Goal: Task Accomplishment & Management: Manage account settings

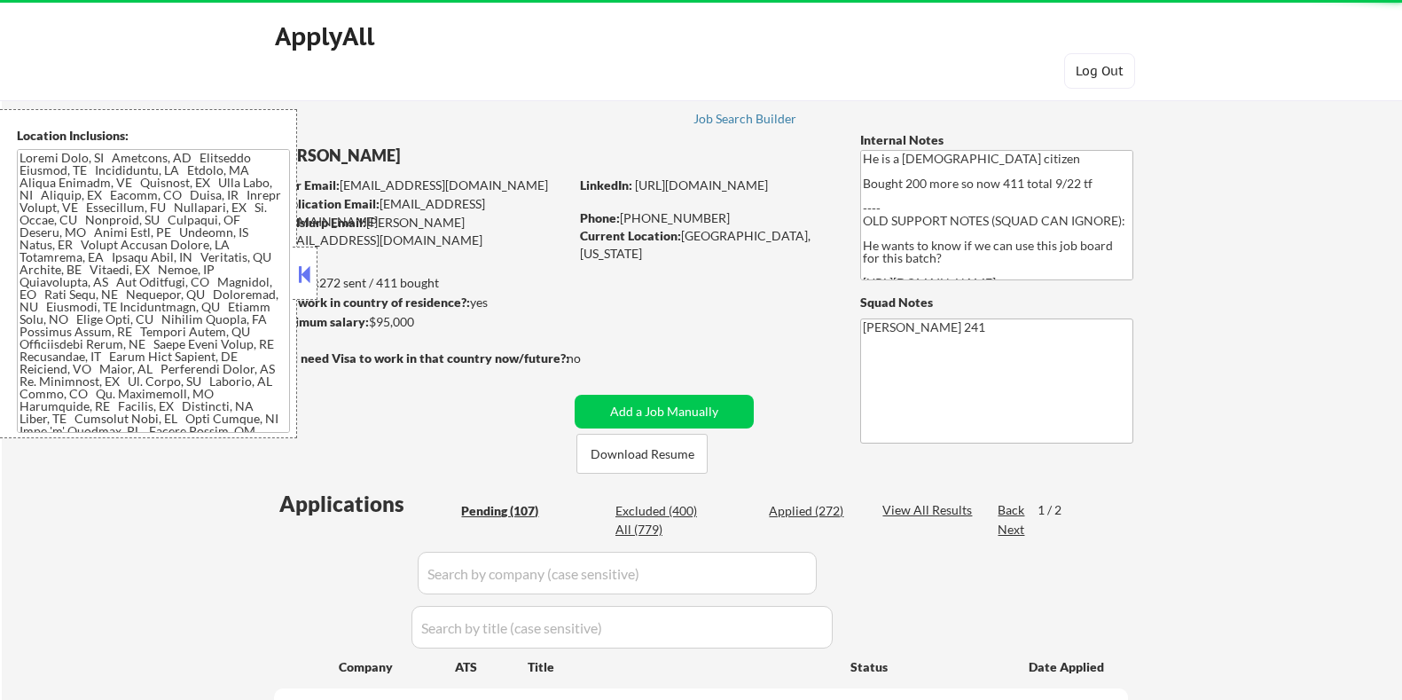
select select ""pending""
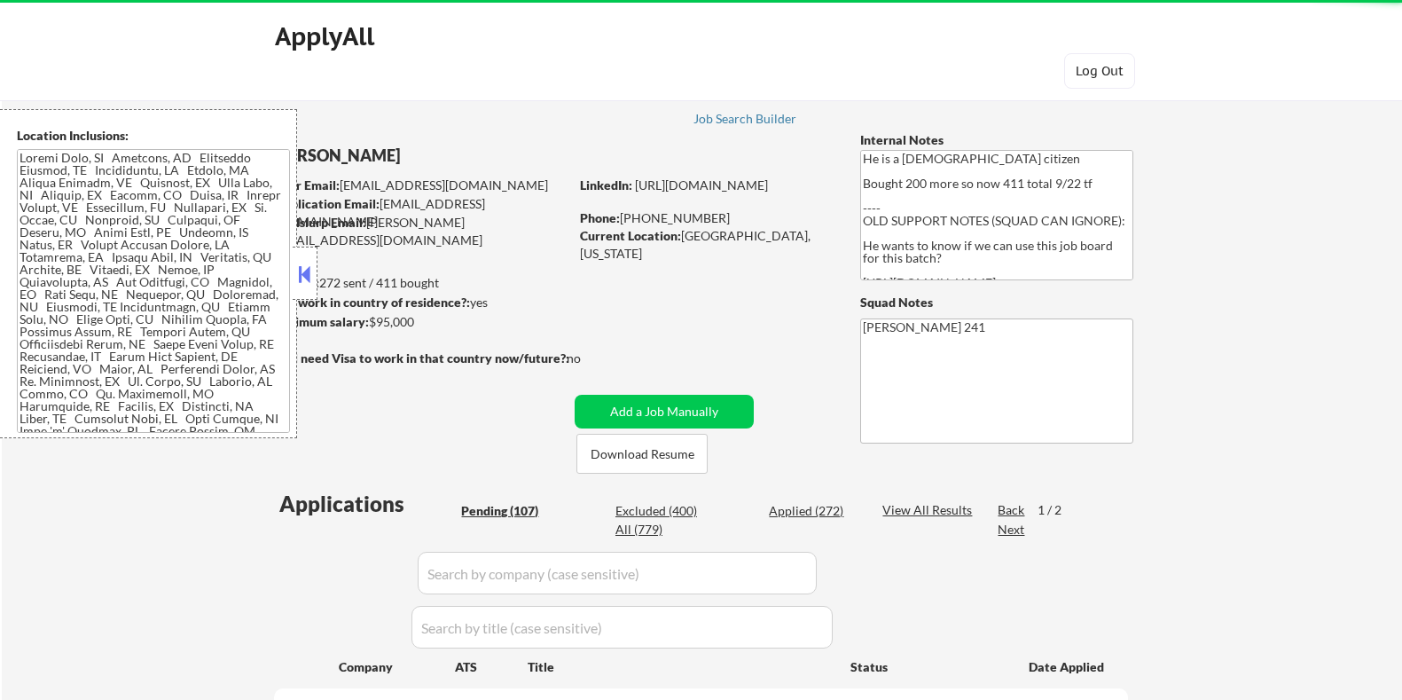
select select ""pending""
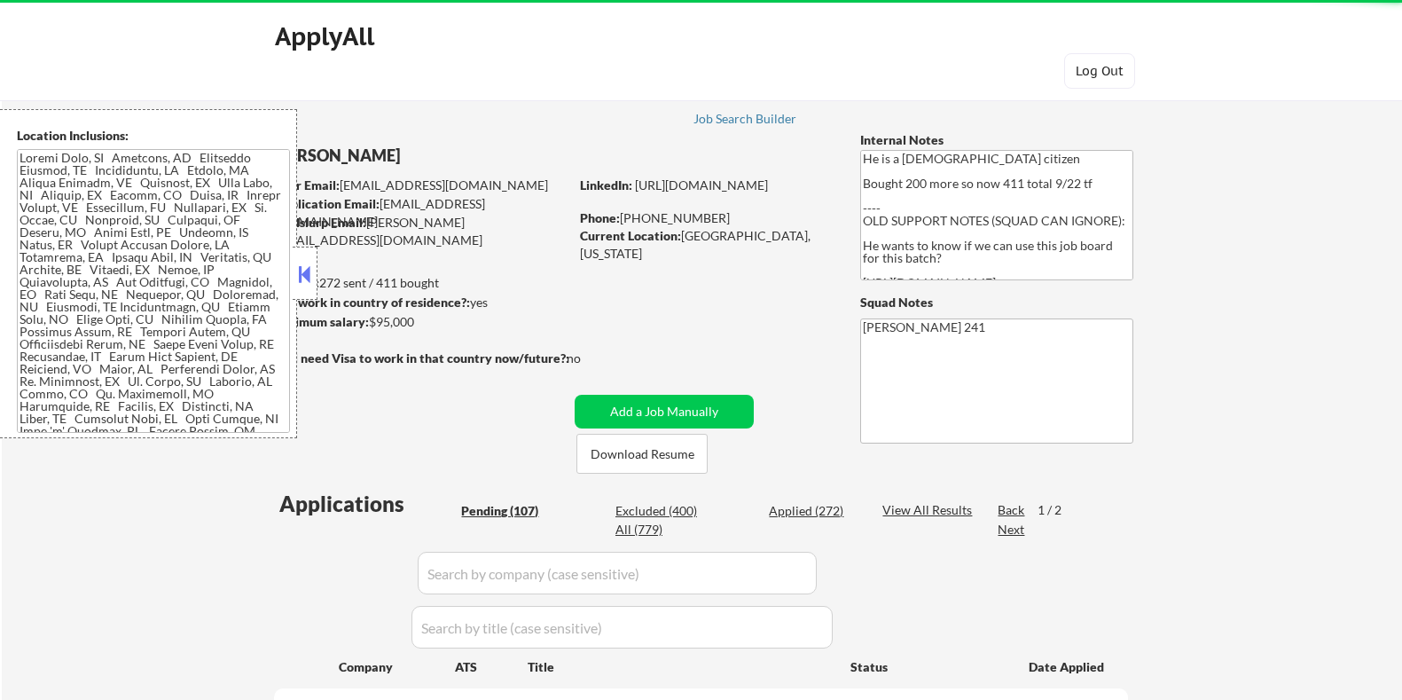
select select ""pending""
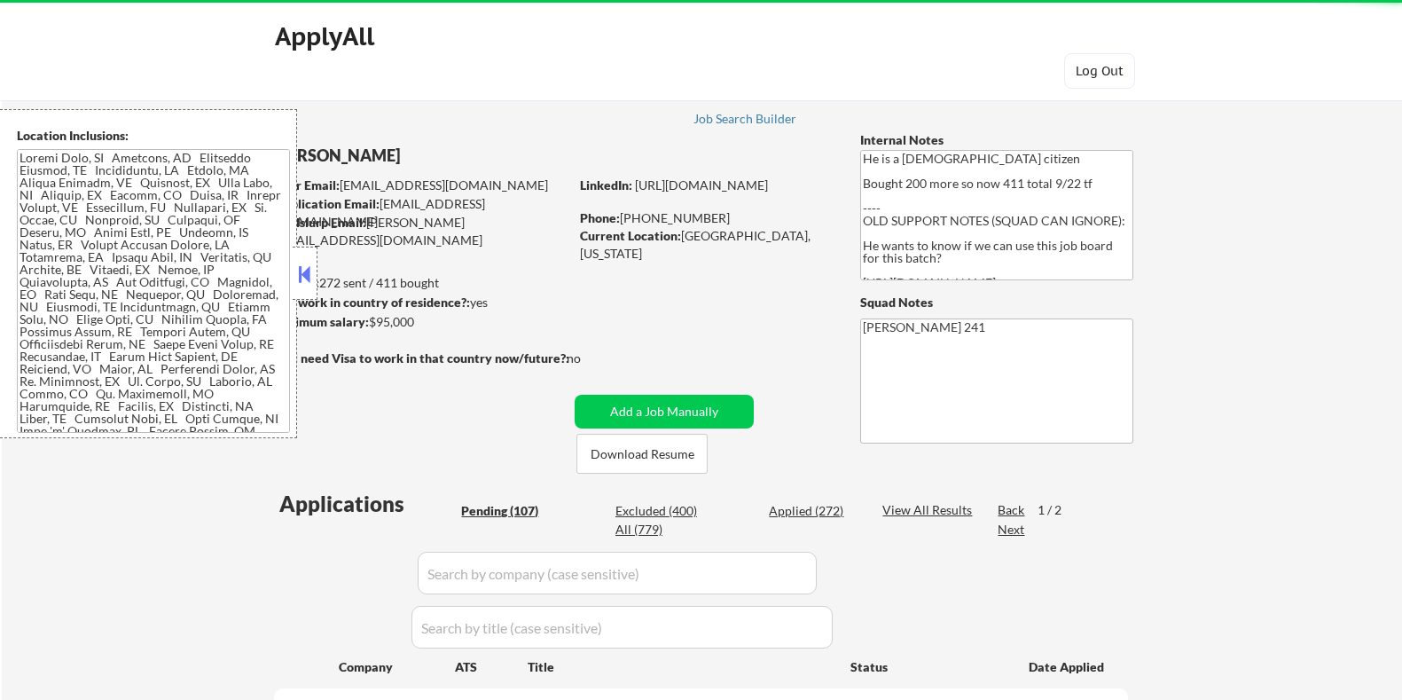
select select ""pending""
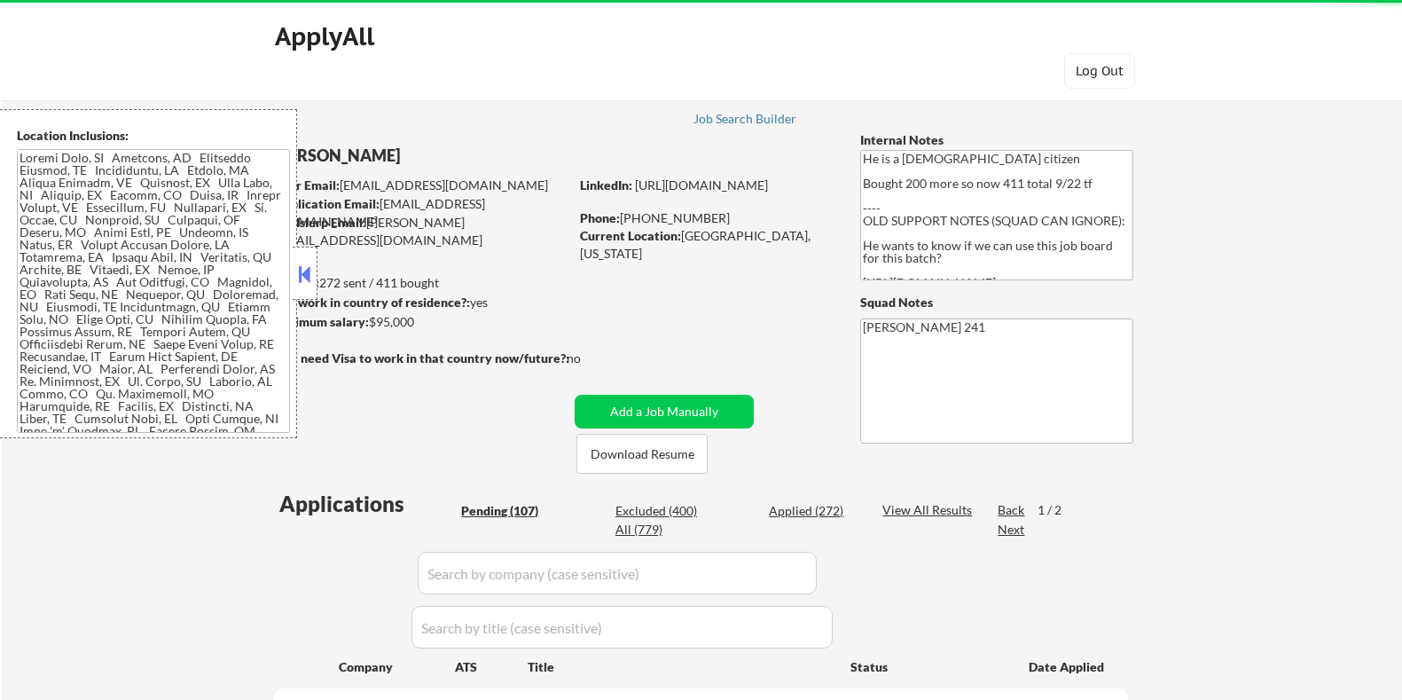
select select ""pending""
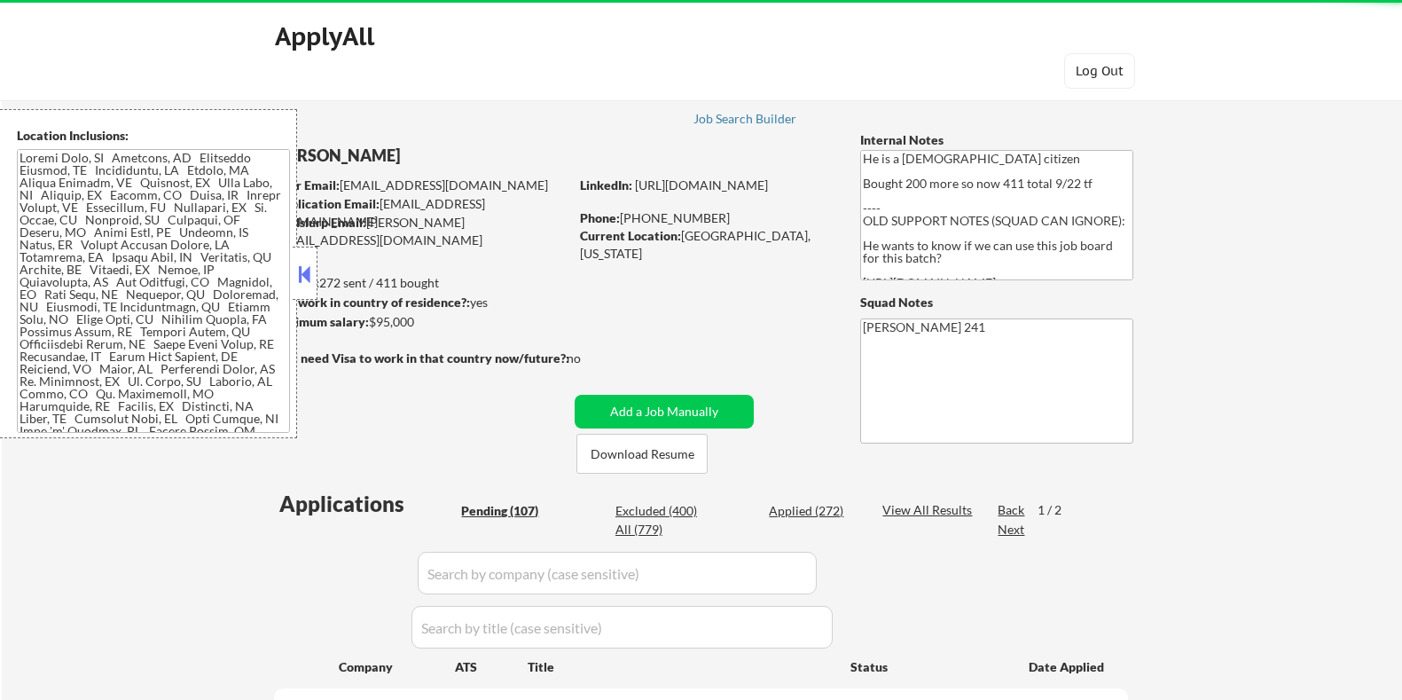
select select ""pending""
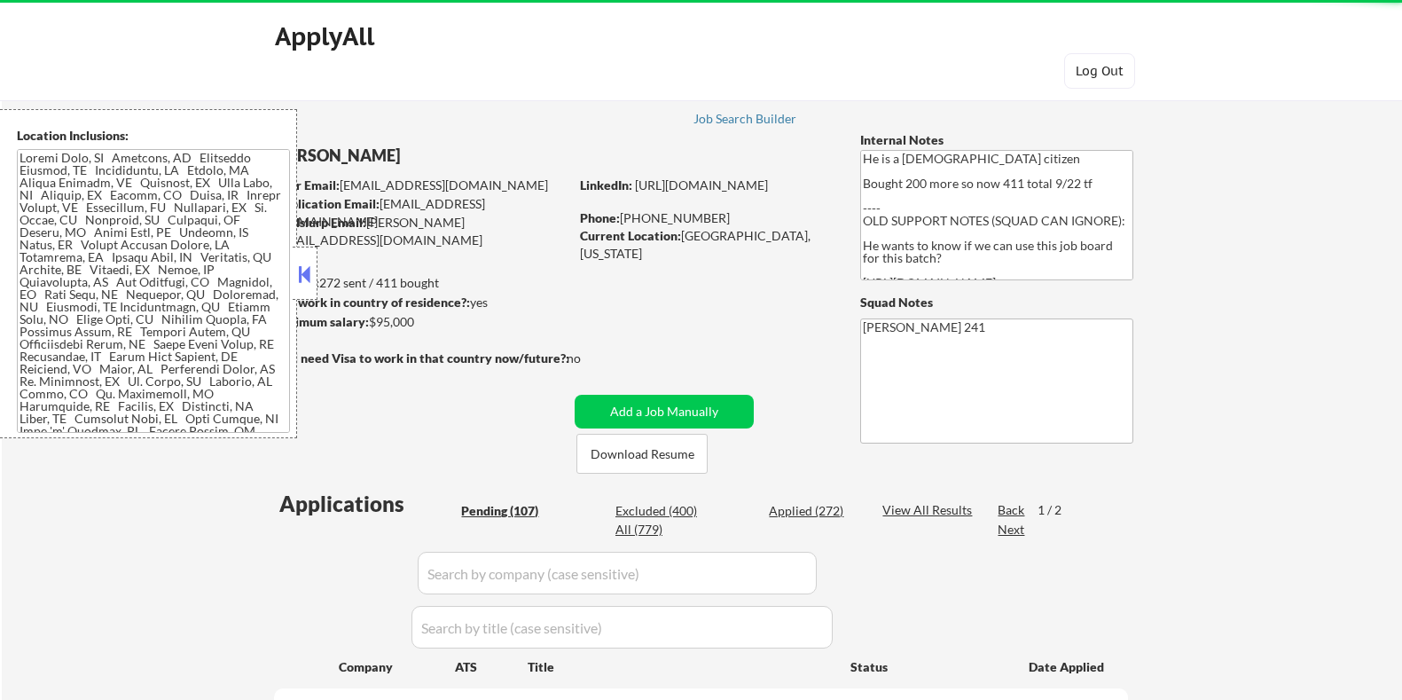
select select ""pending""
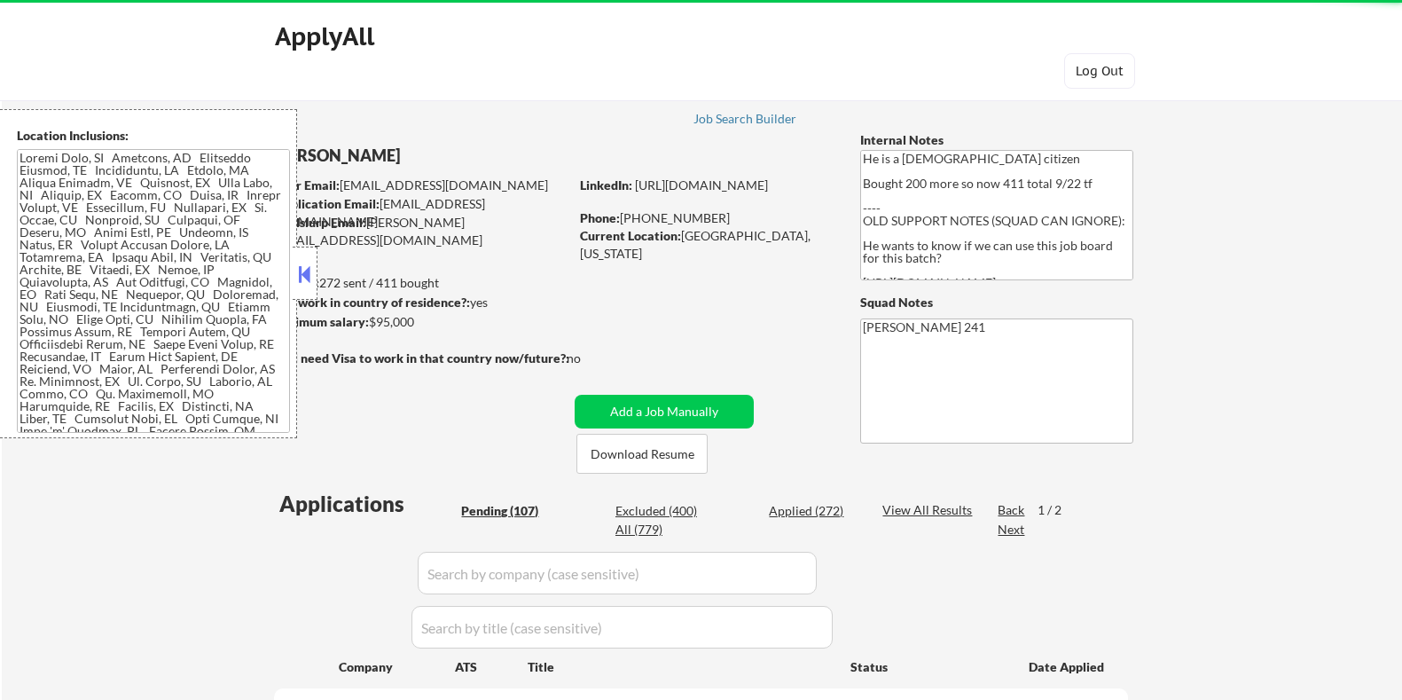
select select ""pending""
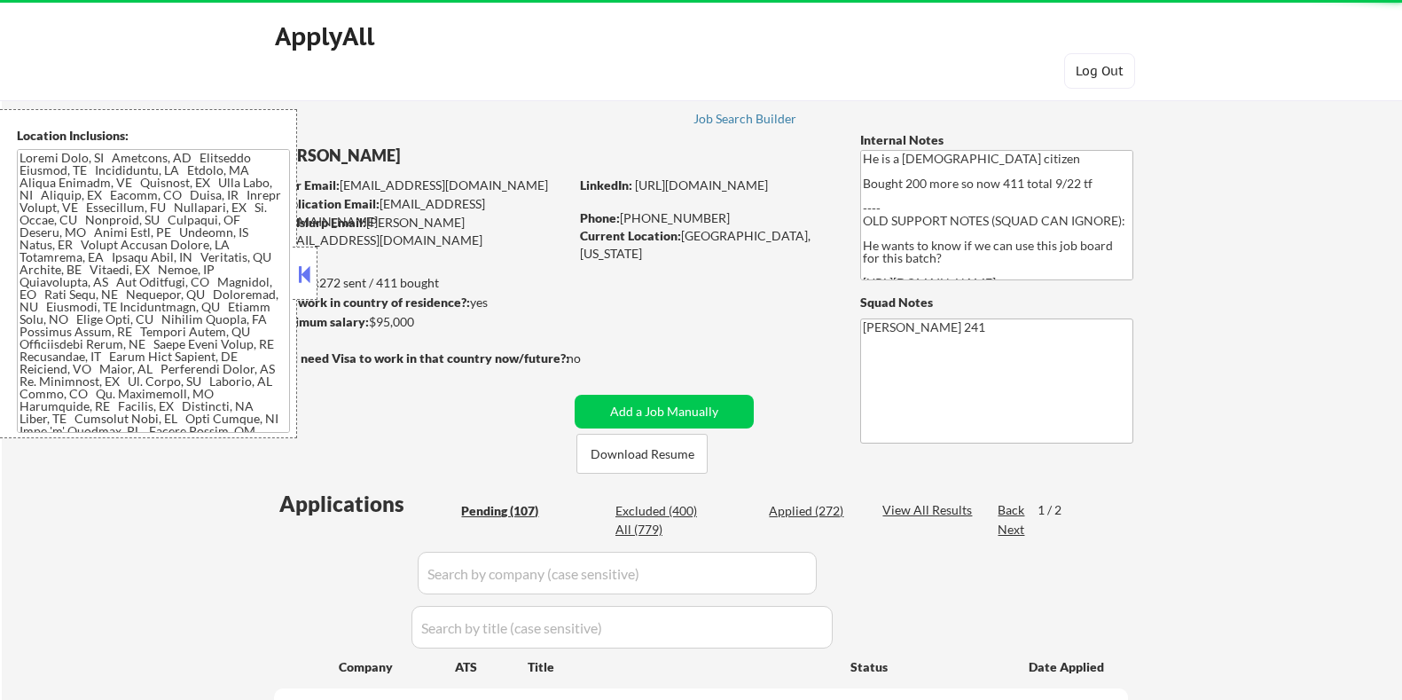
select select ""pending""
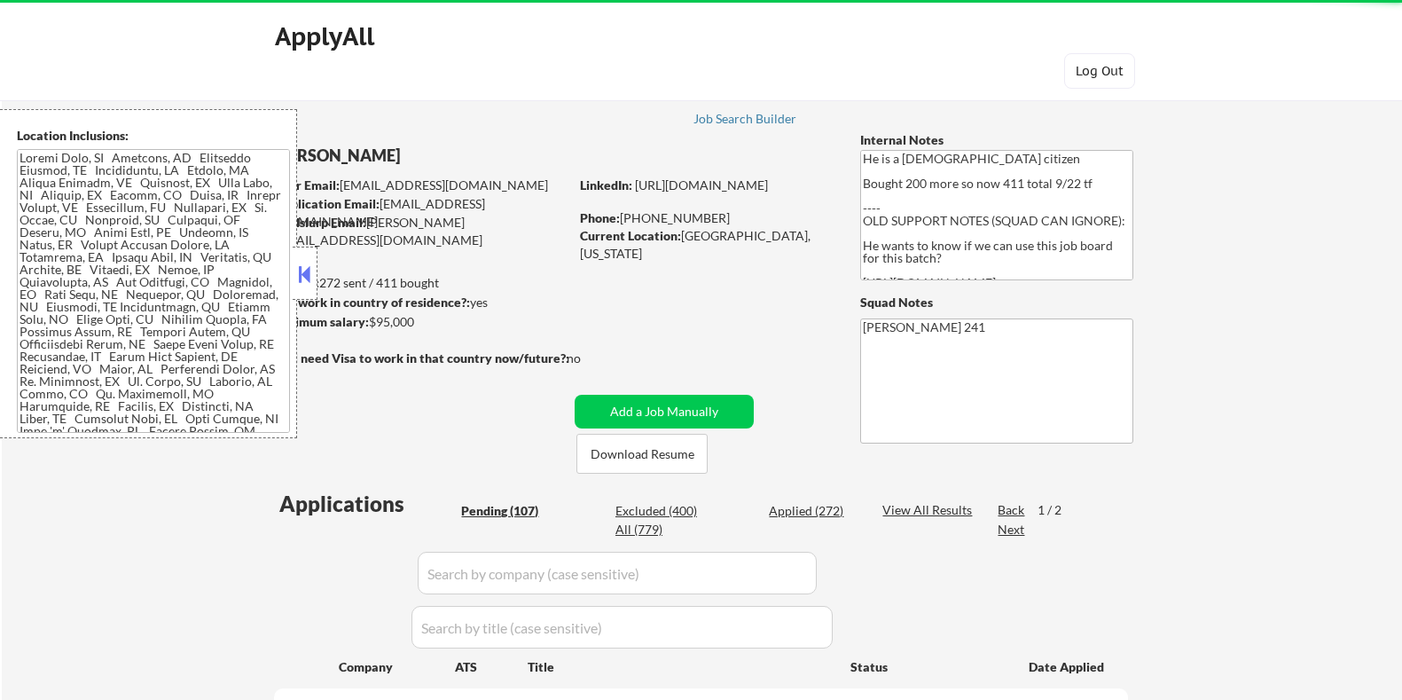
select select ""pending""
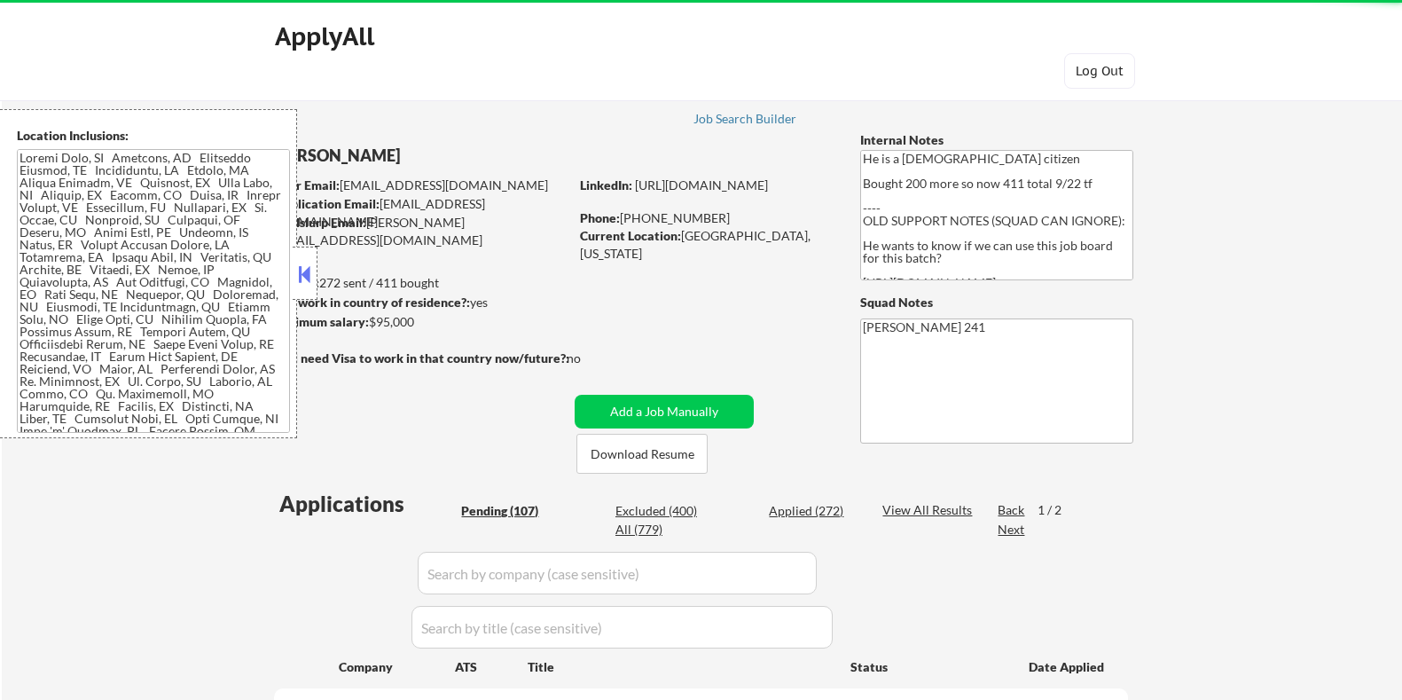
select select ""pending""
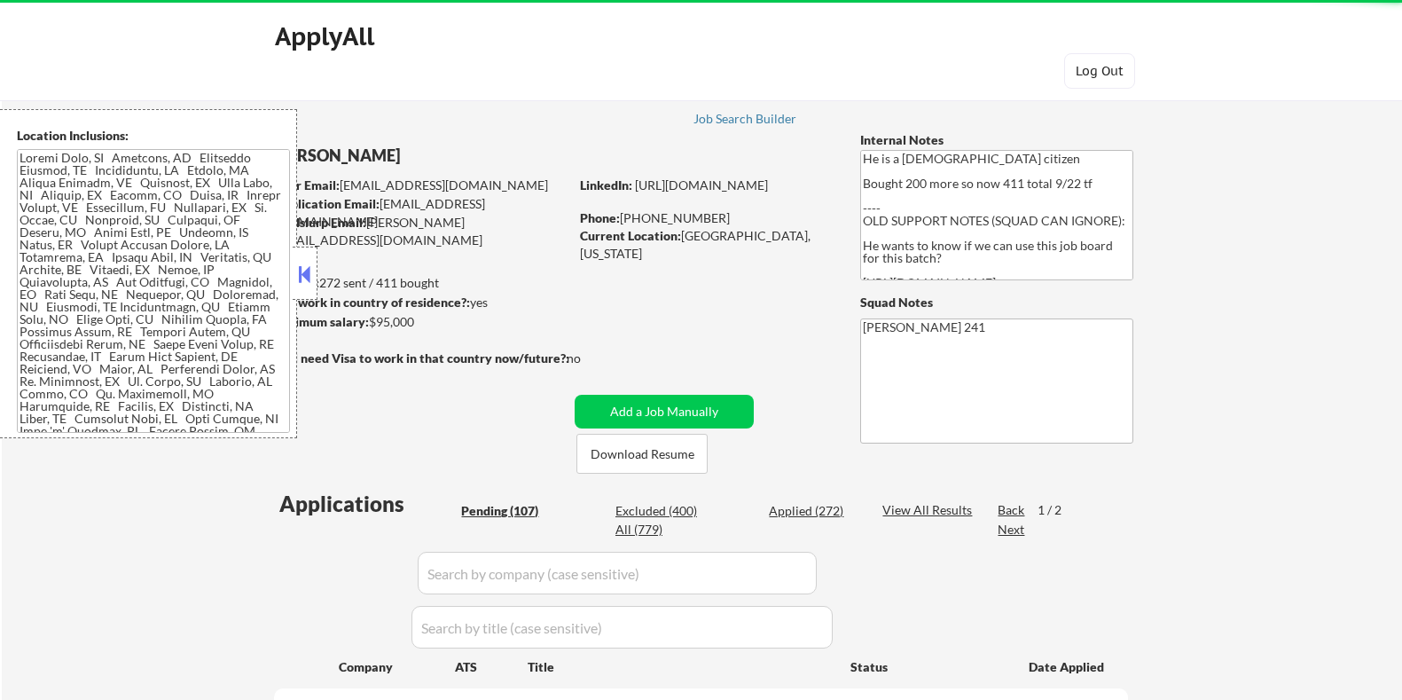
select select ""pending""
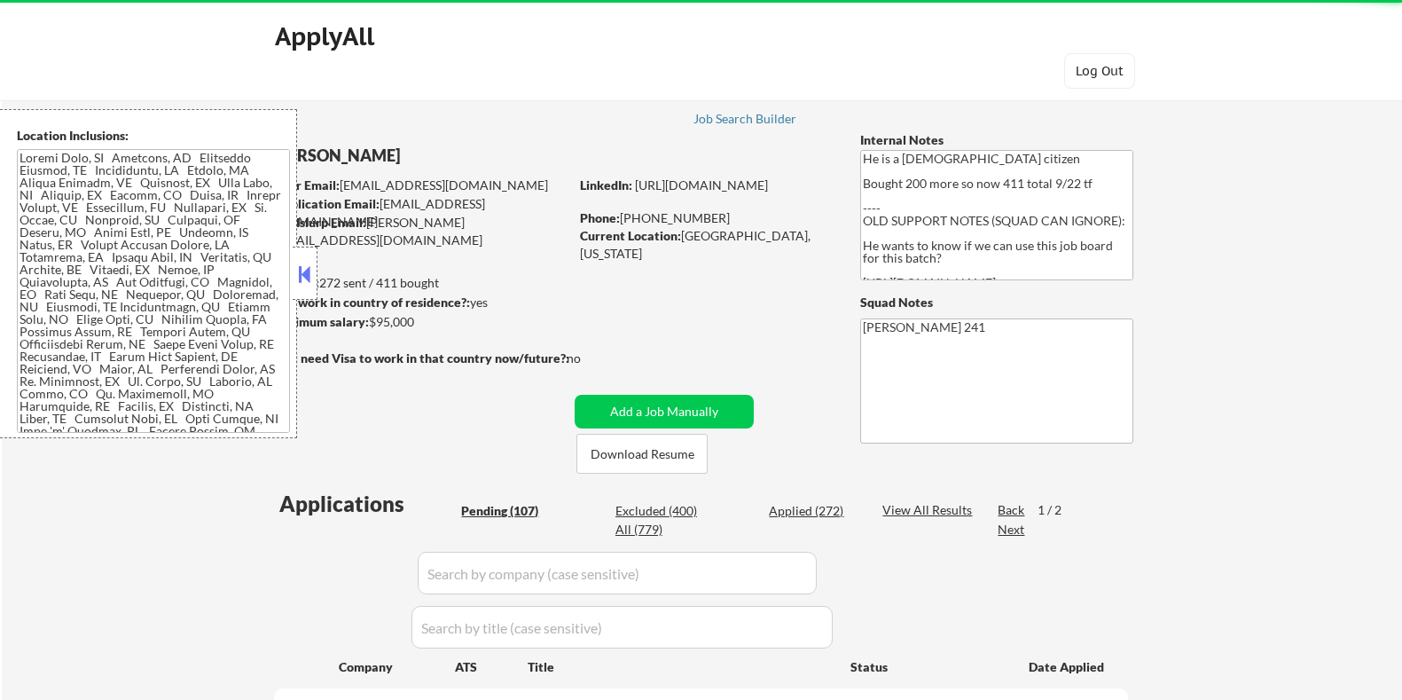
select select ""pending""
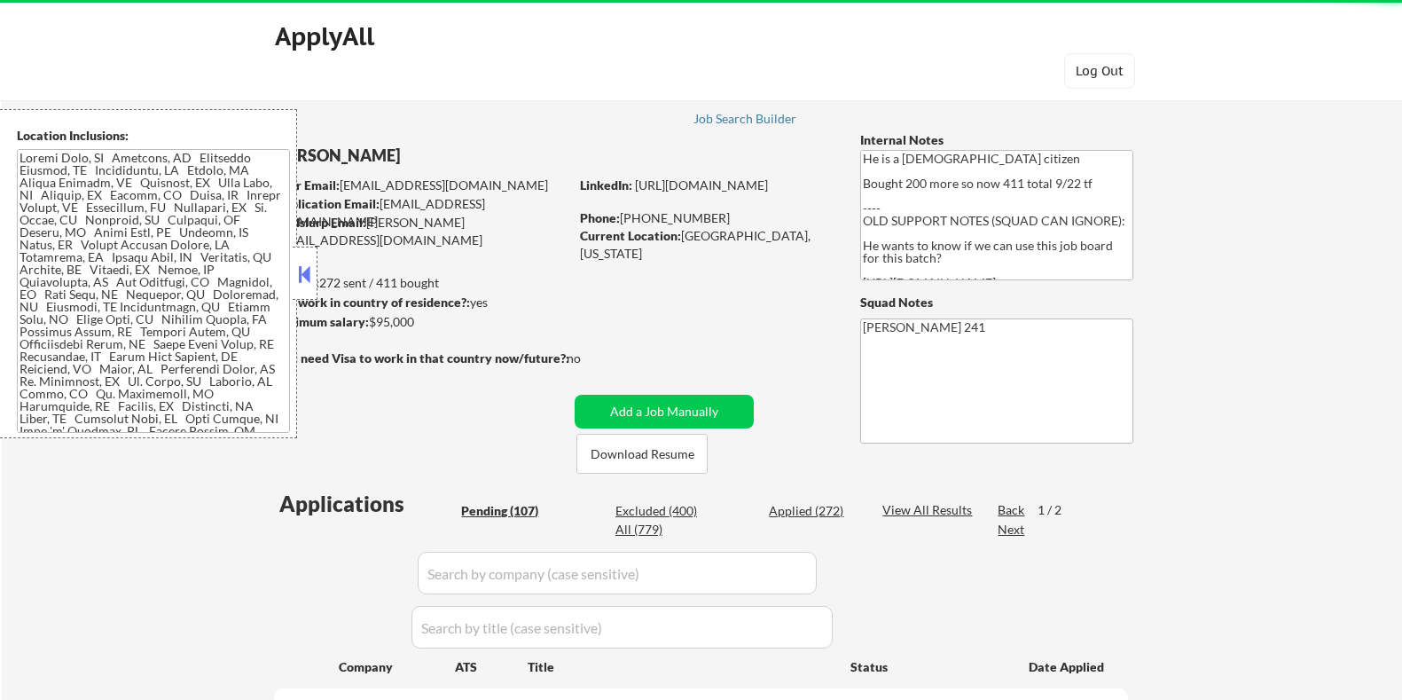
select select ""pending""
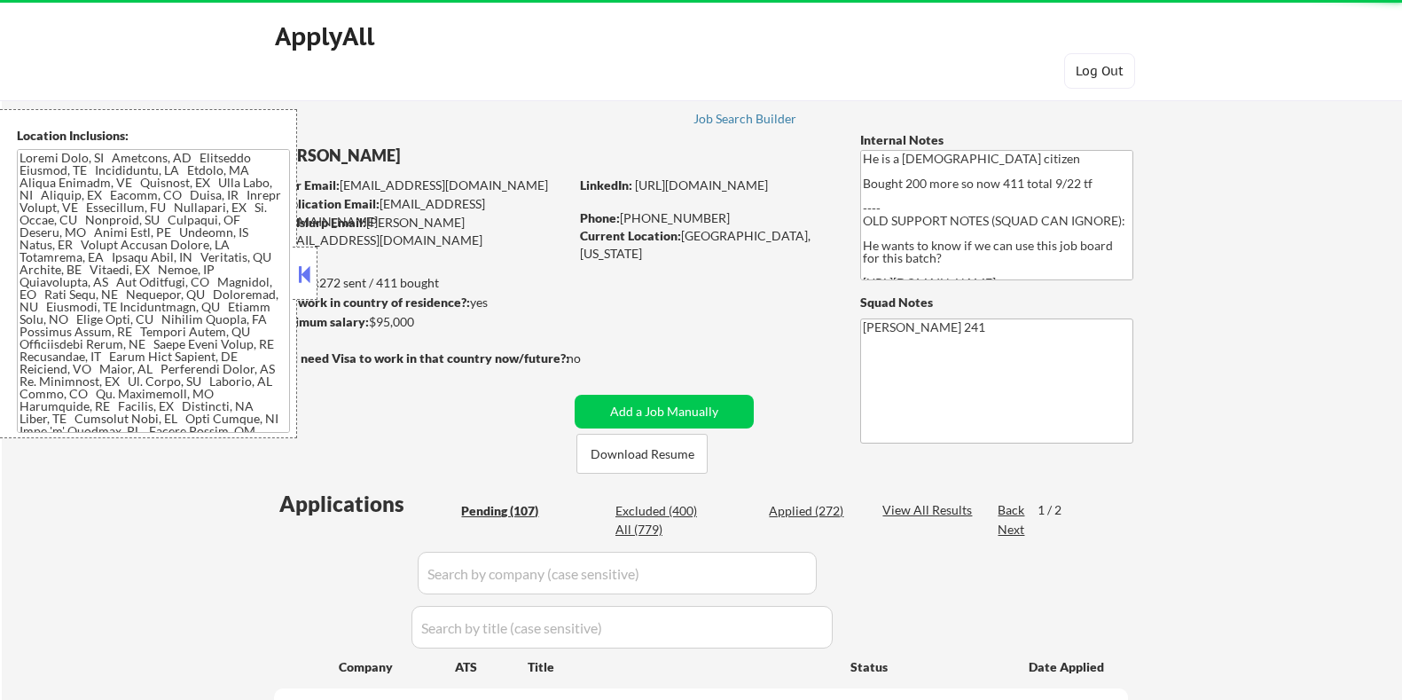
select select ""pending""
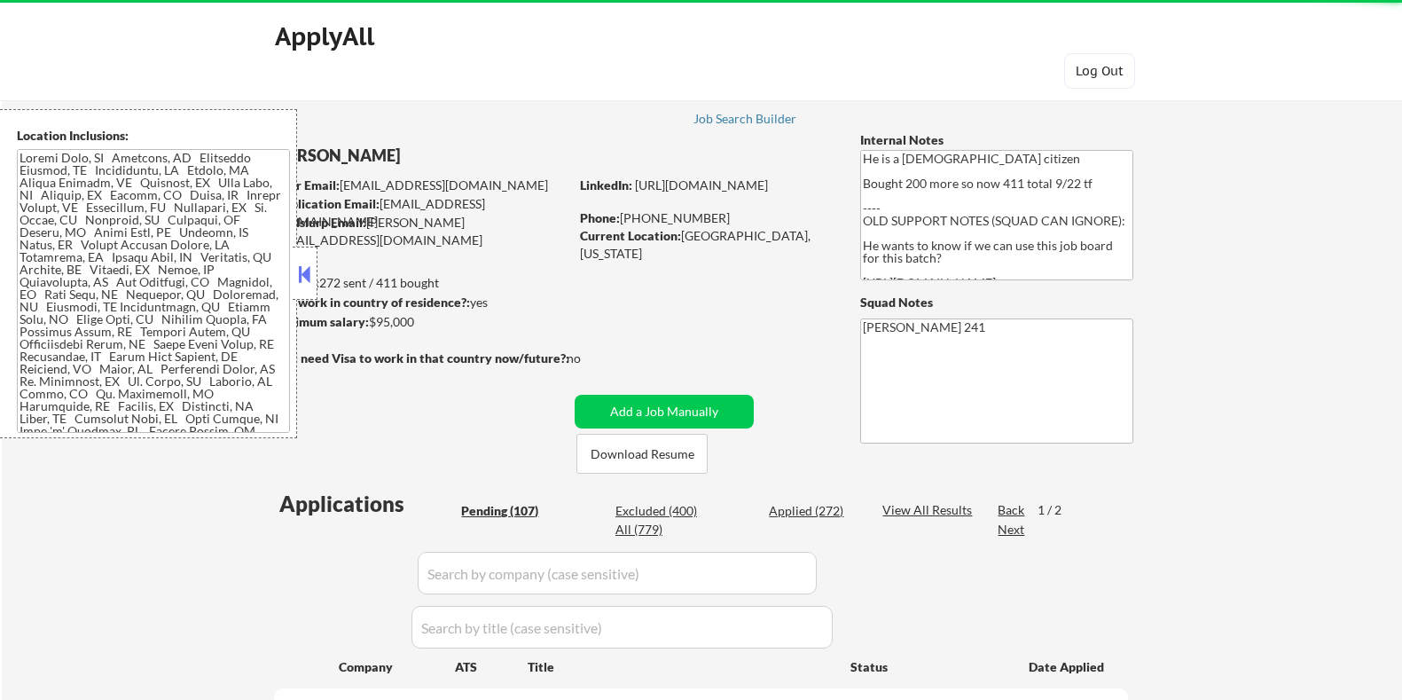
select select ""pending""
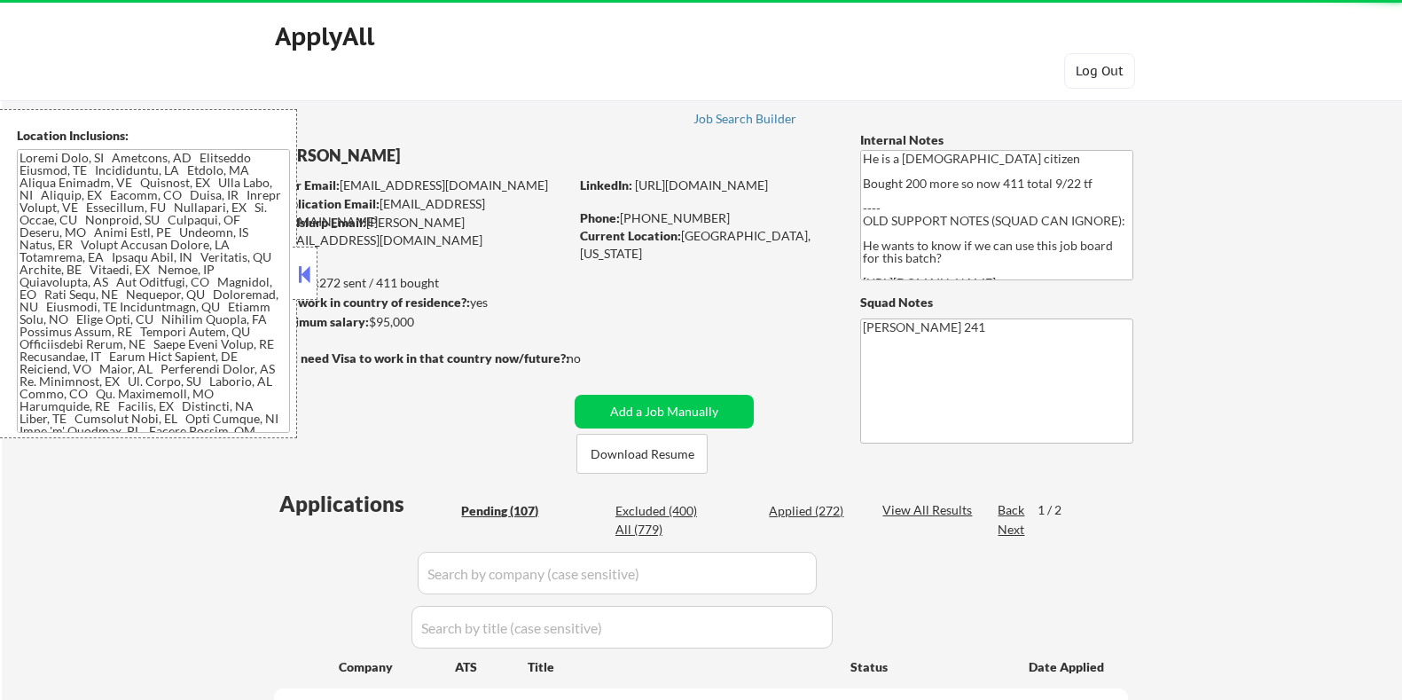
select select ""pending""
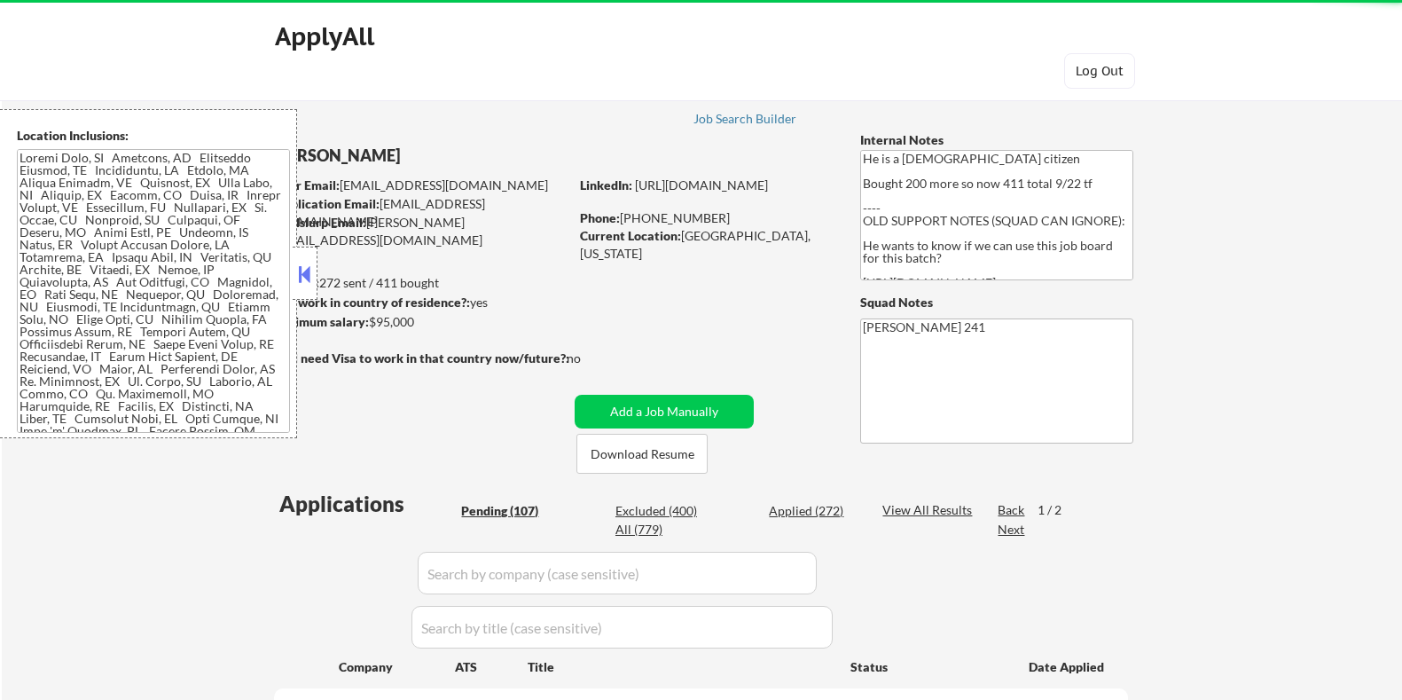
select select ""pending""
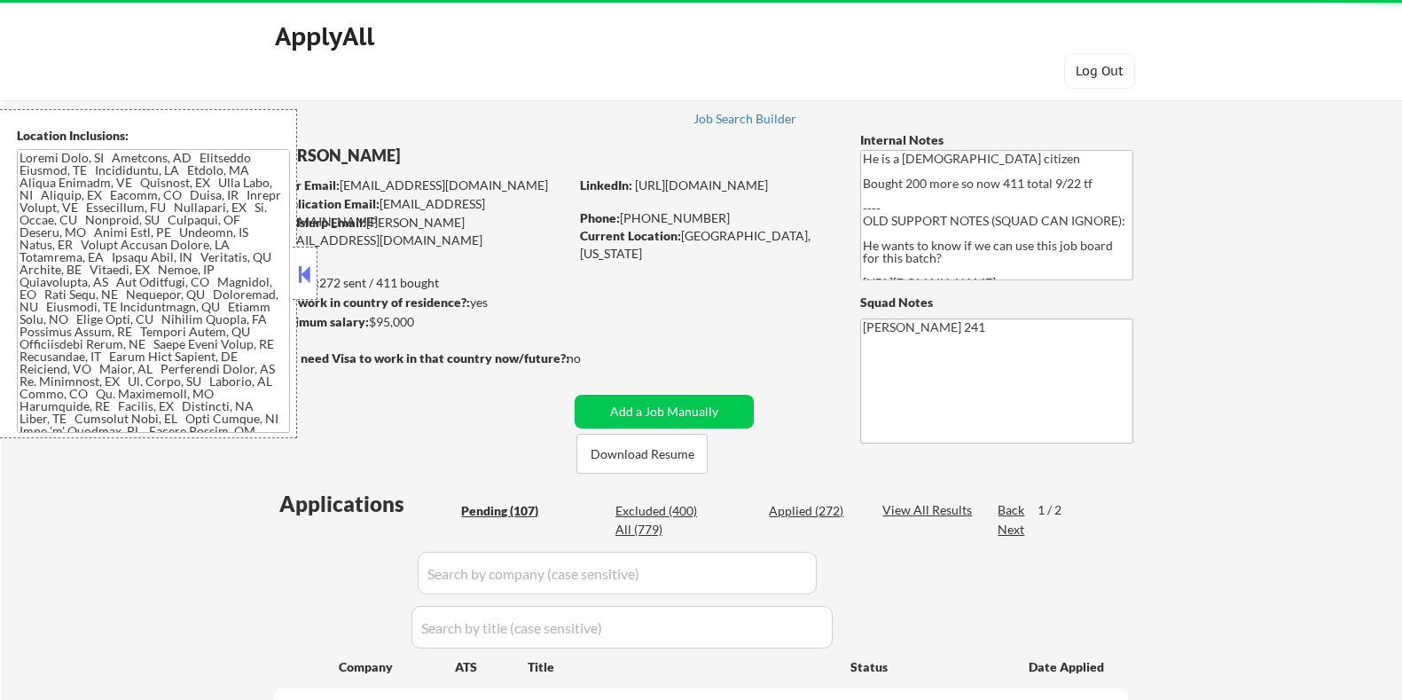
select select ""pending""
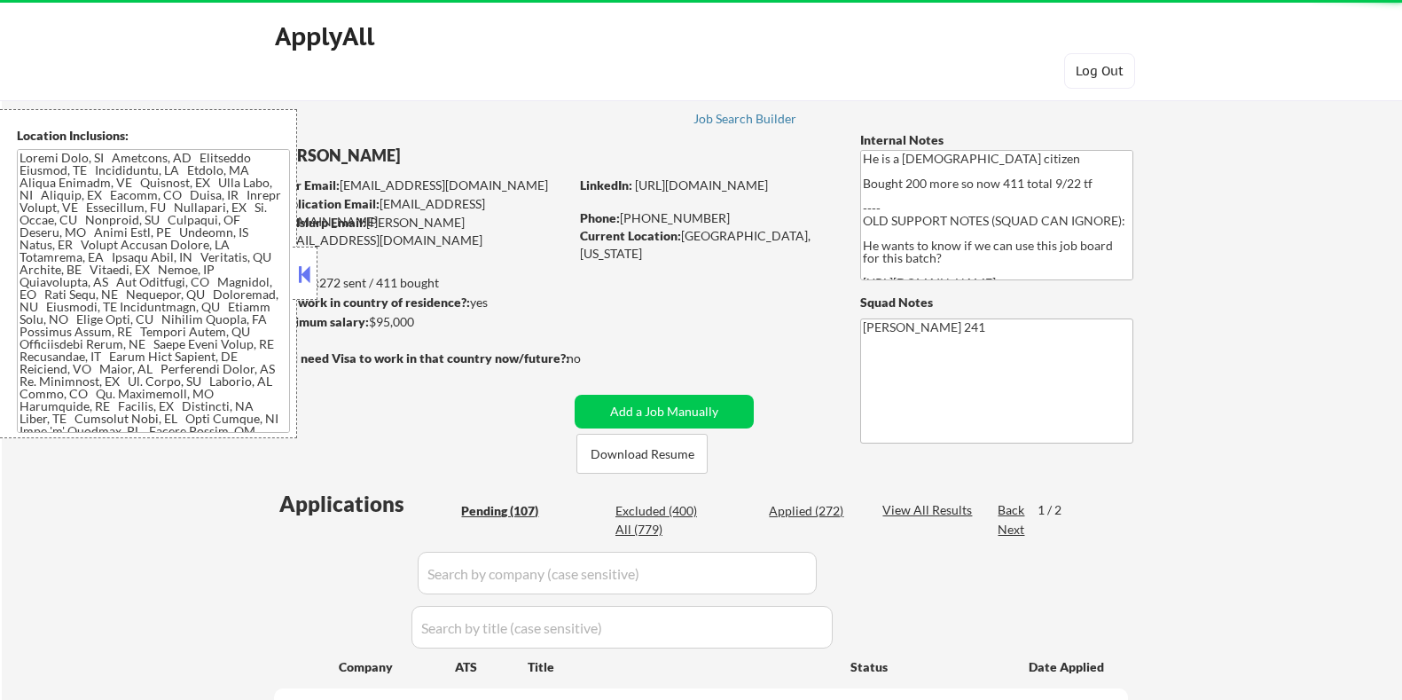
select select ""pending""
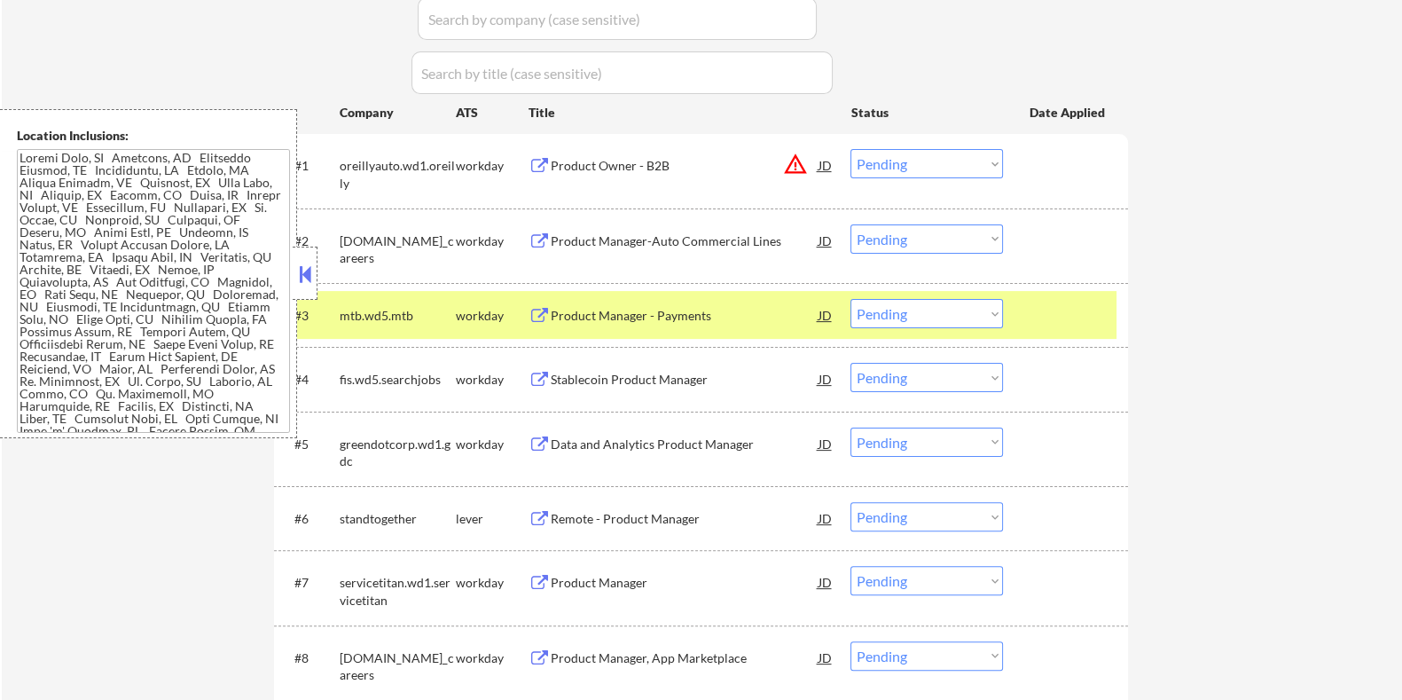
scroll to position [85, 0]
click at [598, 171] on div "Product Owner - B2B" at bounding box center [684, 166] width 268 height 18
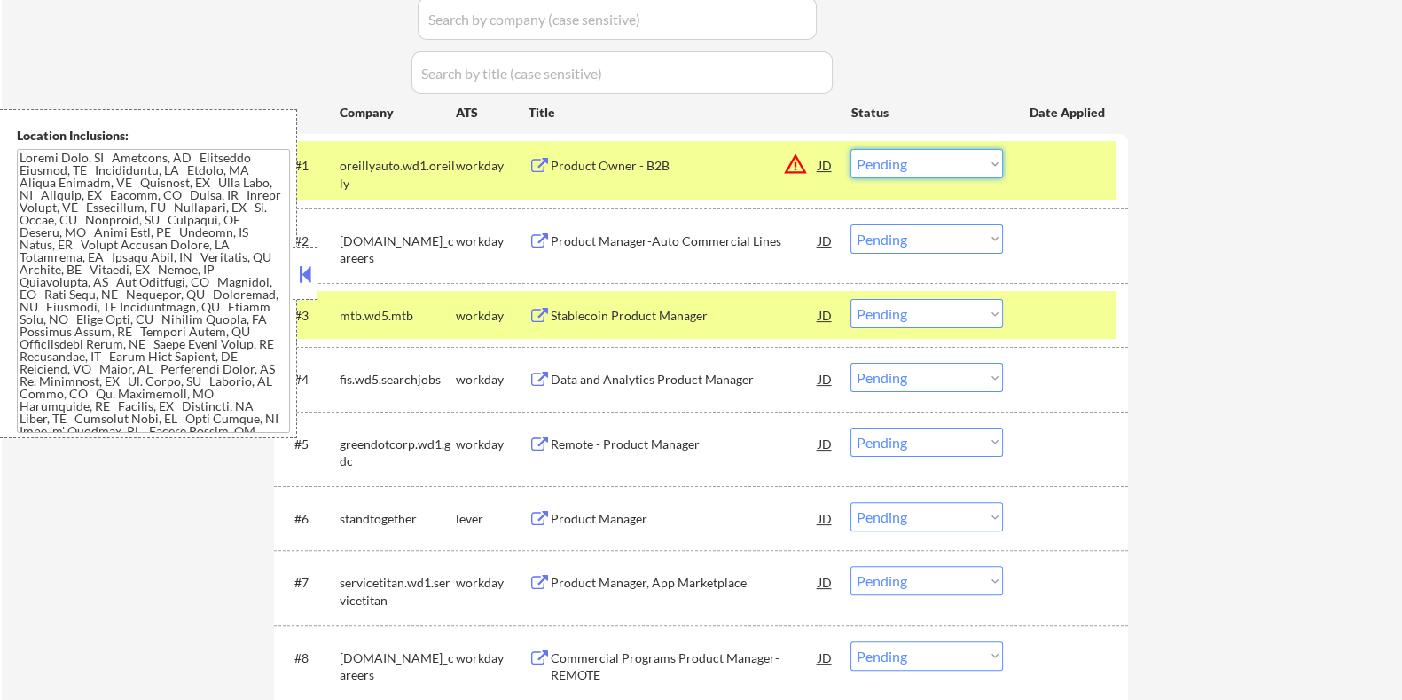
click at [950, 171] on select "Choose an option... Pending Applied Excluded (Questions) Excluded (Expired) Exc…" at bounding box center [926, 163] width 153 height 29
click at [850, 149] on select "Choose an option... Pending Applied Excluded (Questions) Excluded (Expired) Exc…" at bounding box center [926, 163] width 153 height 29
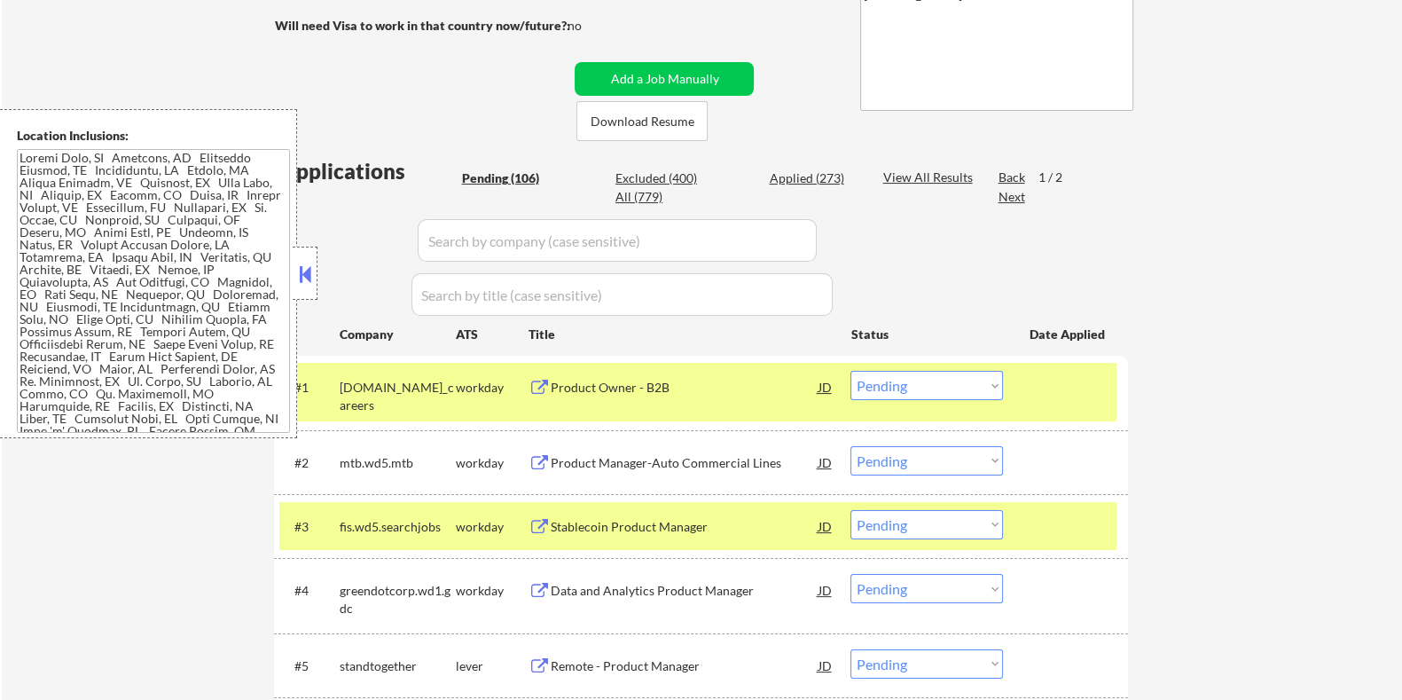
scroll to position [442, 0]
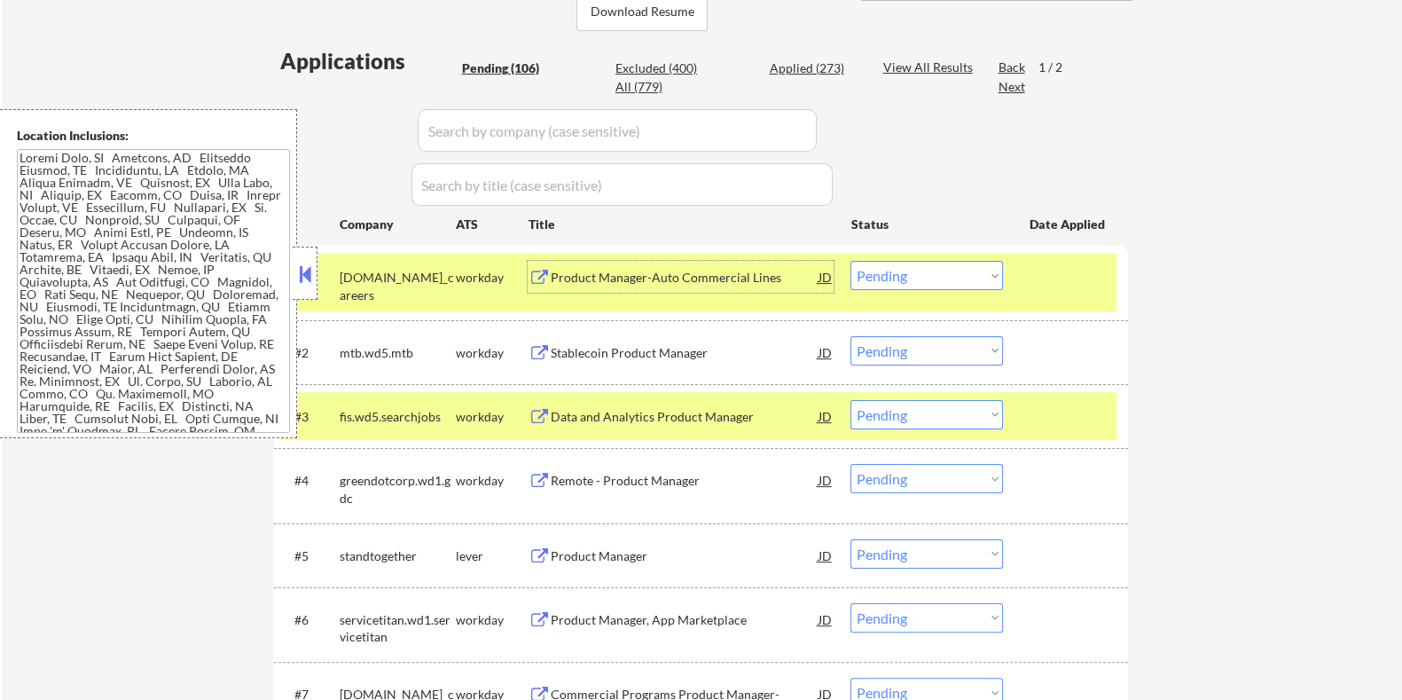
click at [587, 279] on div "Product Manager-Auto Commercial Lines" at bounding box center [684, 278] width 268 height 18
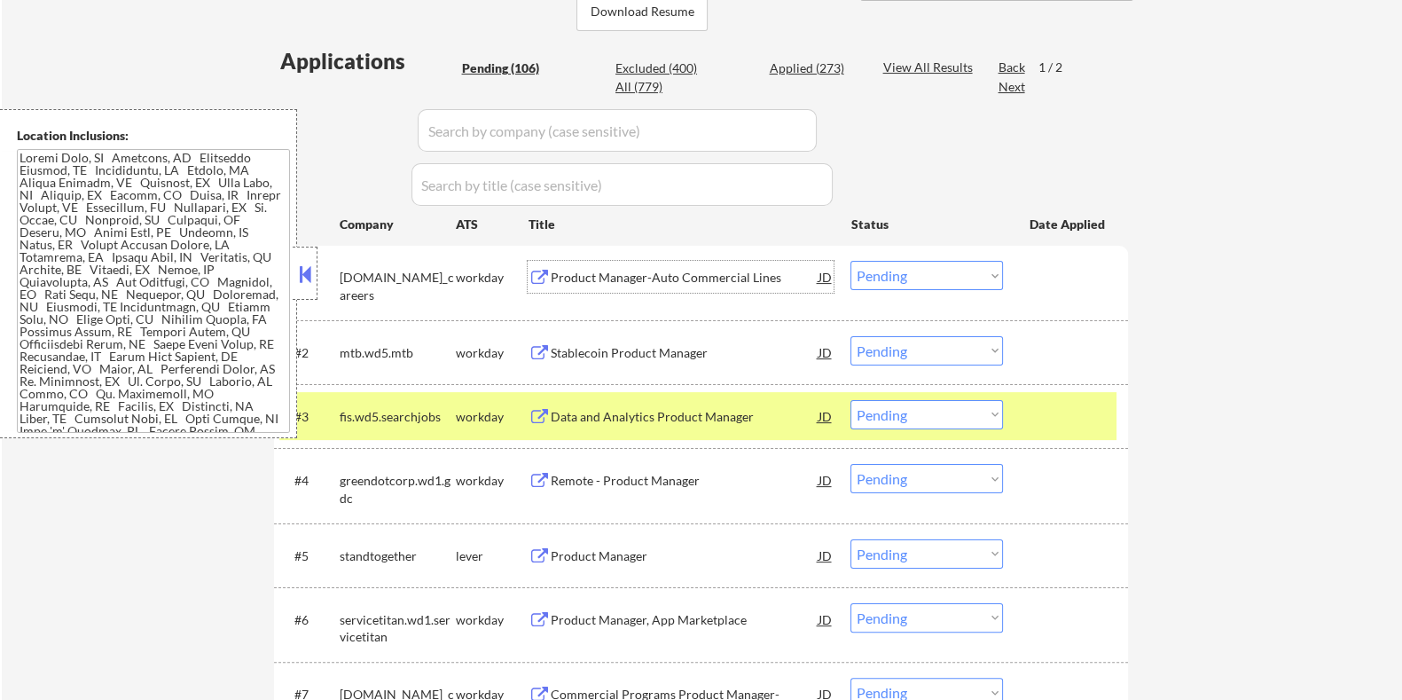
click at [913, 275] on select "Choose an option... Pending Applied Excluded (Questions) Excluded (Expired) Exc…" at bounding box center [926, 275] width 153 height 29
click at [850, 261] on select "Choose an option... Pending Applied Excluded (Questions) Excluded (Expired) Exc…" at bounding box center [926, 275] width 153 height 29
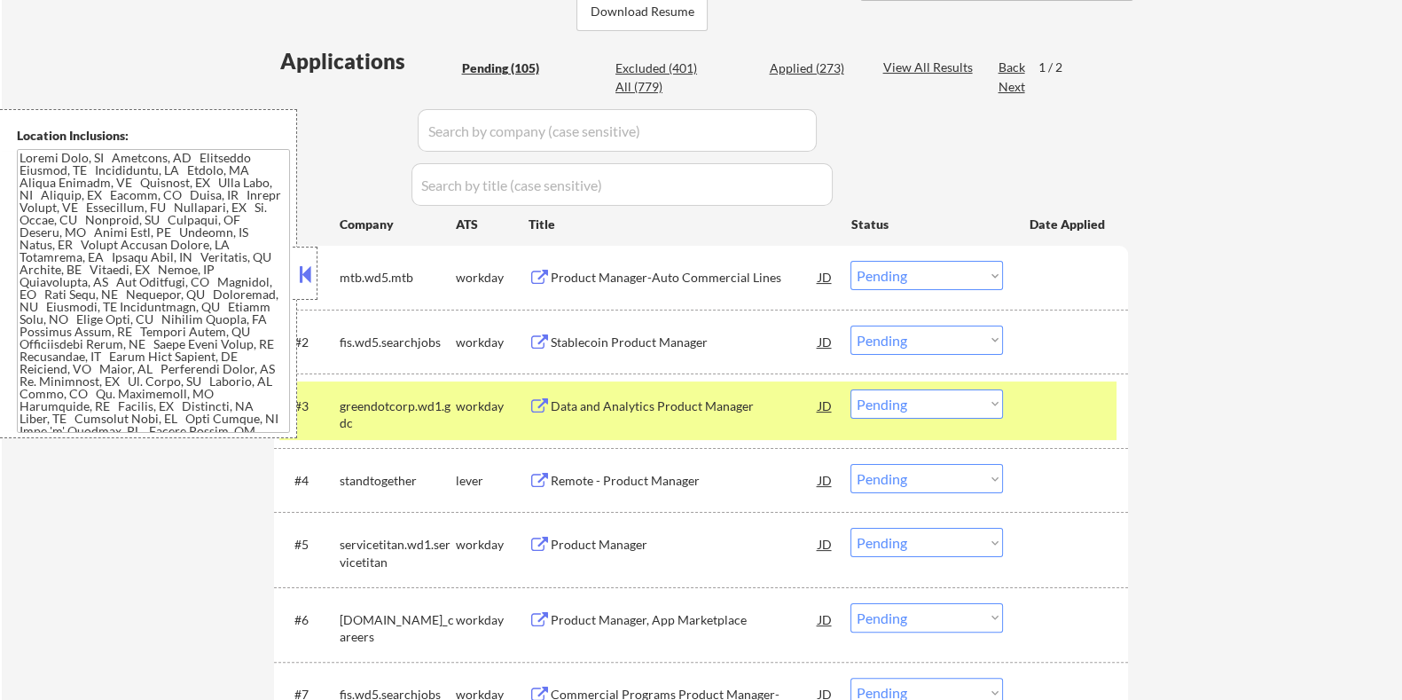
click at [662, 277] on div "Product Manager-Auto Commercial Lines" at bounding box center [684, 278] width 268 height 18
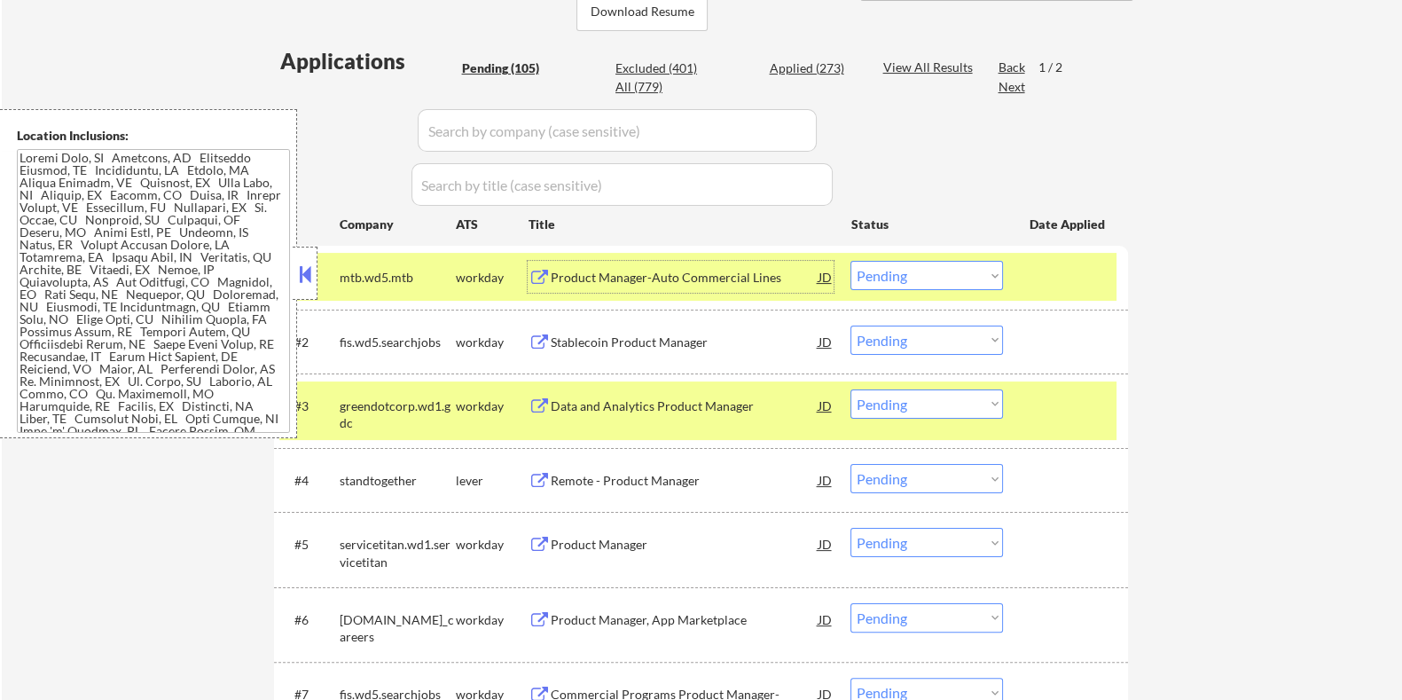
click at [919, 279] on select "Choose an option... Pending Applied Excluded (Questions) Excluded (Expired) Exc…" at bounding box center [926, 275] width 153 height 29
click at [850, 261] on select "Choose an option... Pending Applied Excluded (Questions) Excluded (Expired) Exc…" at bounding box center [926, 275] width 153 height 29
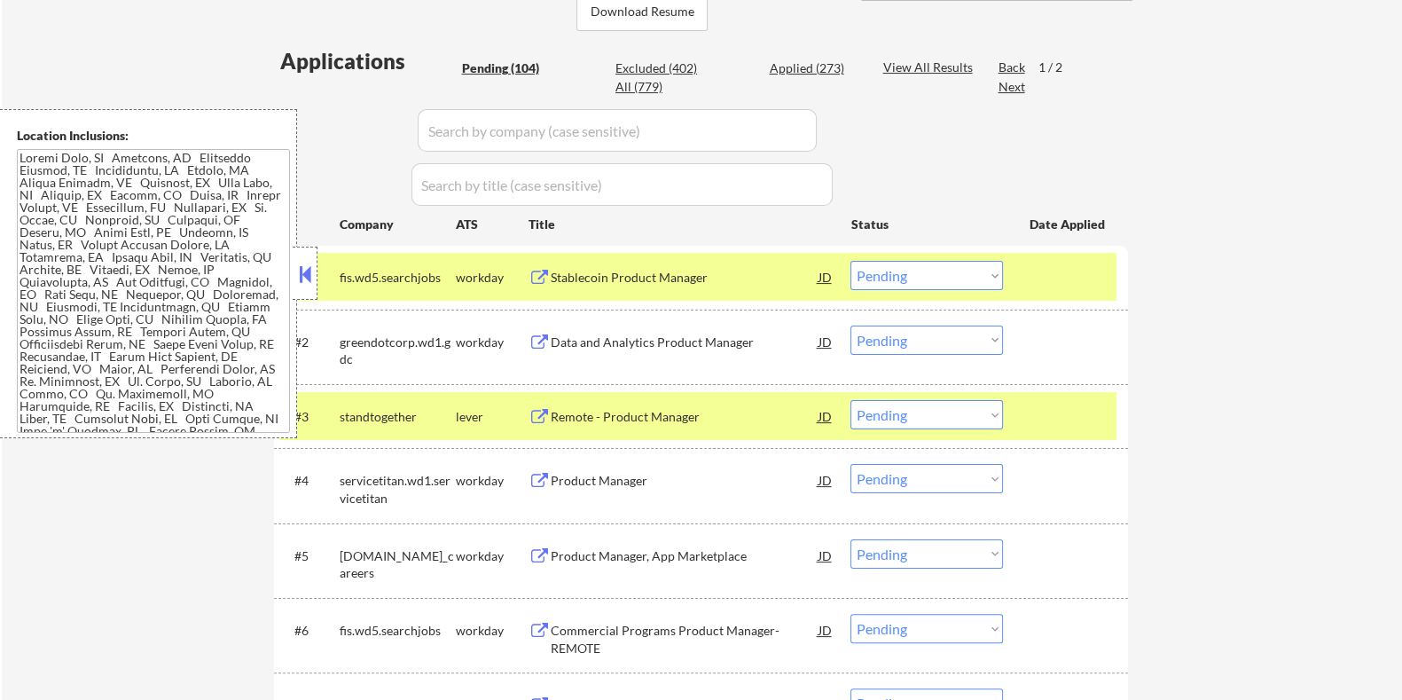
click at [578, 277] on div "Stablecoin Product Manager" at bounding box center [684, 278] width 268 height 18
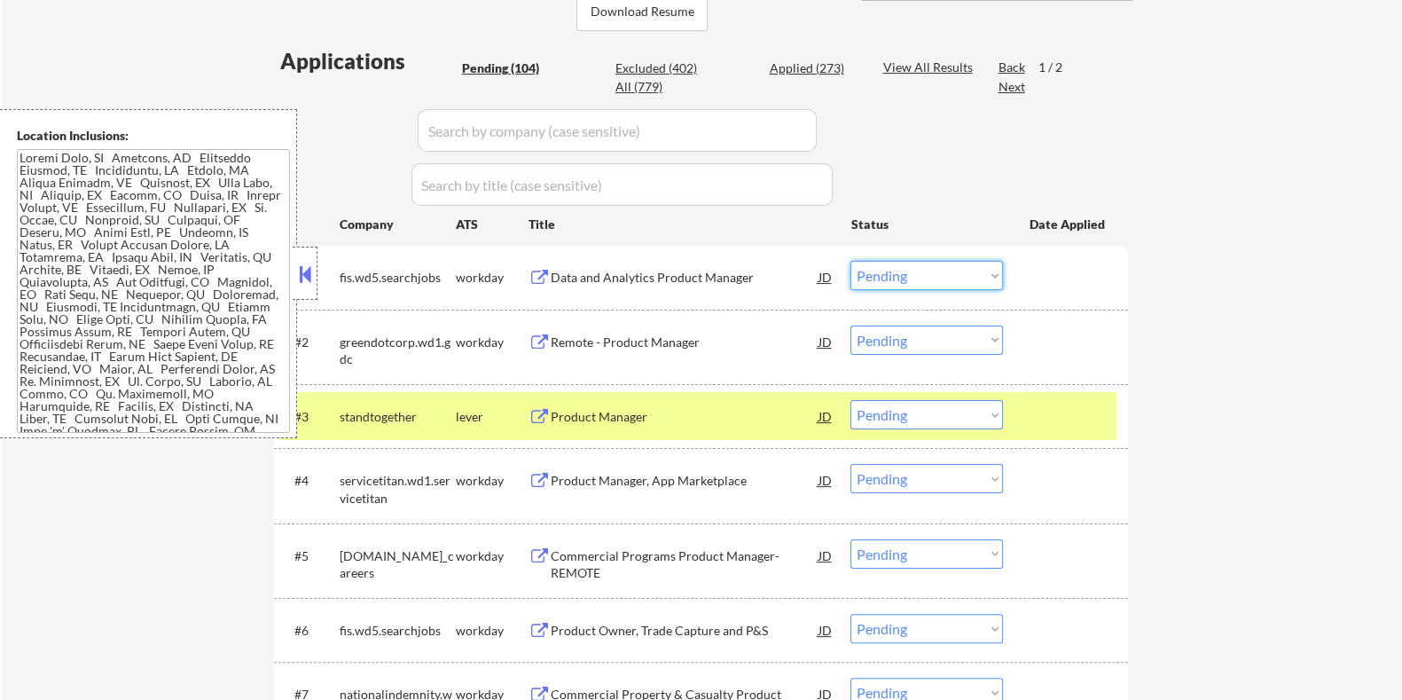
click at [922, 266] on select "Choose an option... Pending Applied Excluded (Questions) Excluded (Expired) Exc…" at bounding box center [926, 275] width 153 height 29
click at [850, 261] on select "Choose an option... Pending Applied Excluded (Questions) Excluded (Expired) Exc…" at bounding box center [926, 275] width 153 height 29
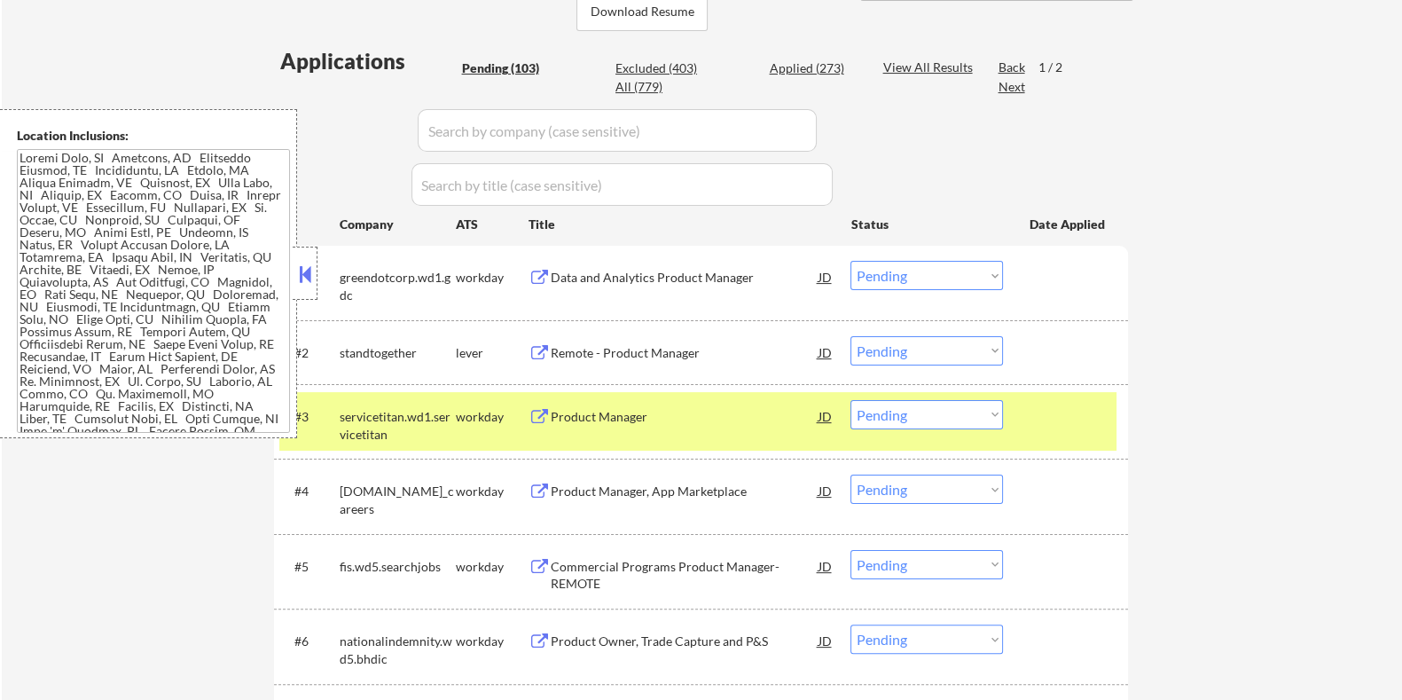
click at [654, 273] on div "Data and Analytics Product Manager" at bounding box center [684, 278] width 268 height 18
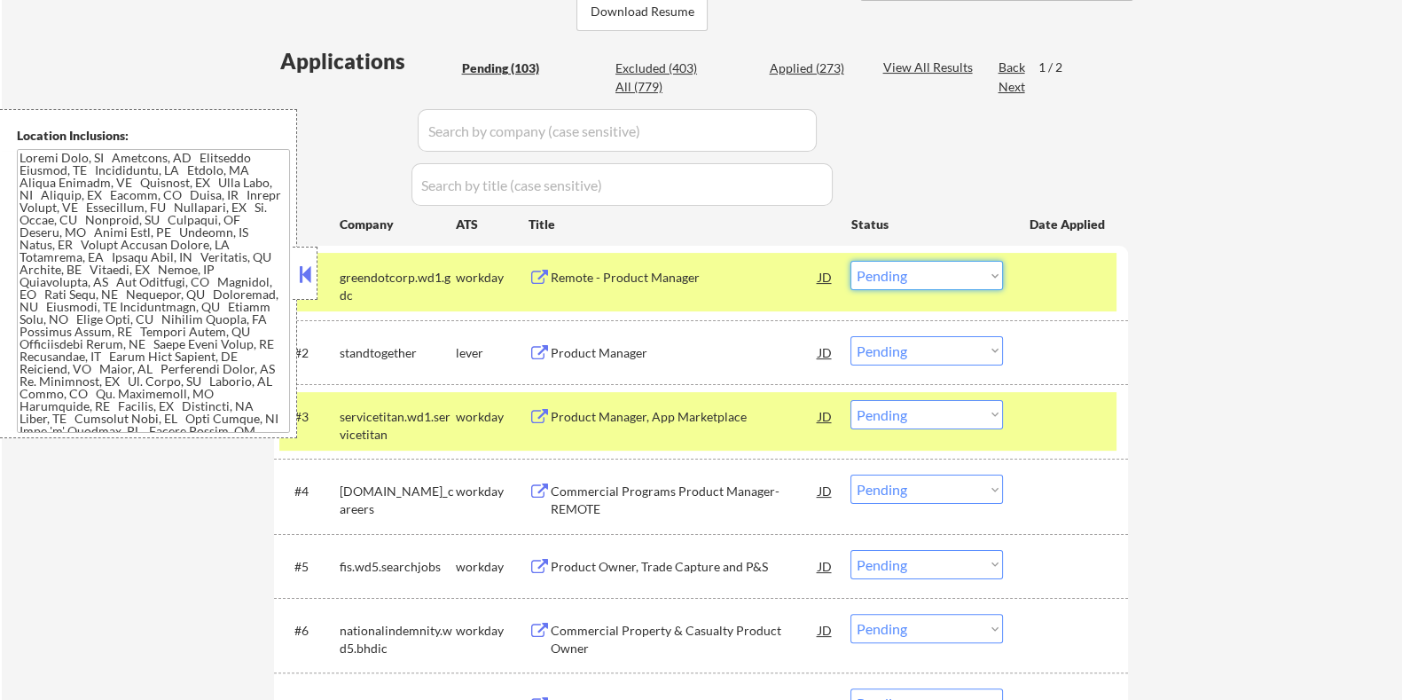
click at [931, 277] on select "Choose an option... Pending Applied Excluded (Questions) Excluded (Expired) Exc…" at bounding box center [926, 275] width 153 height 29
click at [850, 261] on select "Choose an option... Pending Applied Excluded (Questions) Excluded (Expired) Exc…" at bounding box center [926, 275] width 153 height 29
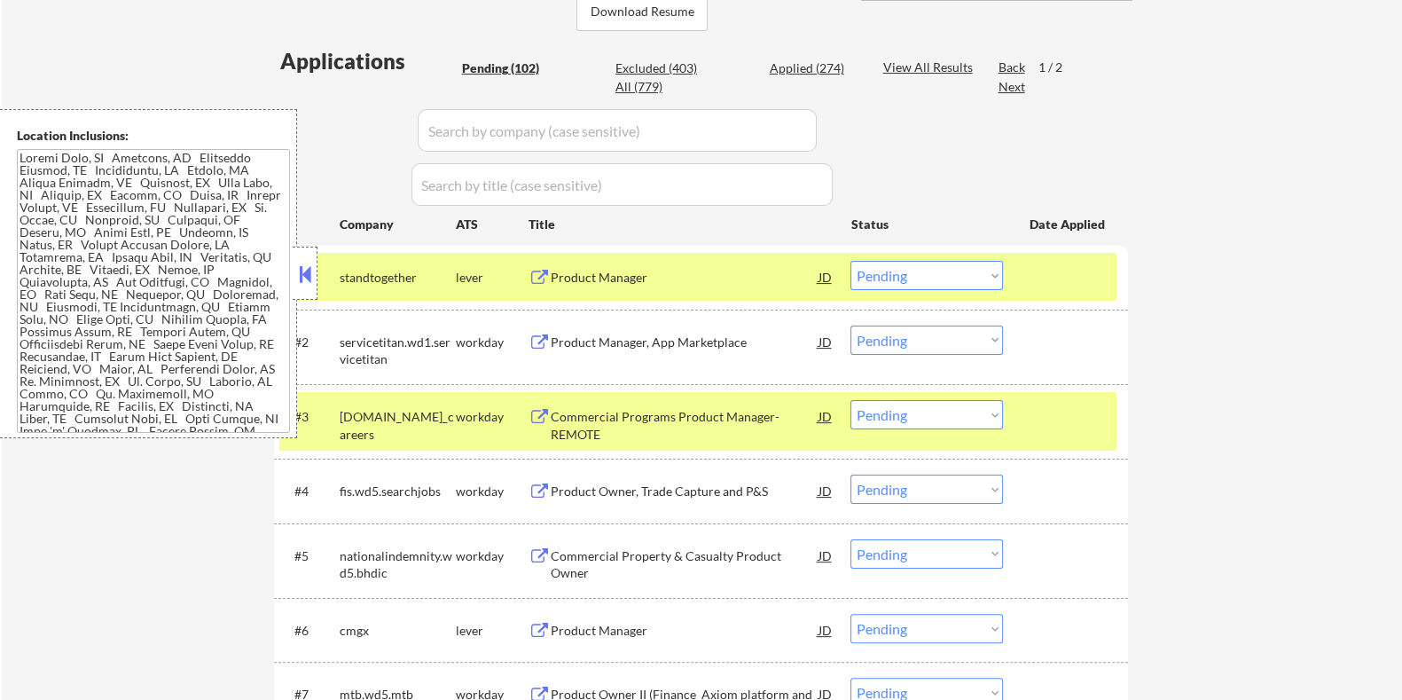
click at [605, 276] on div "Product Manager" at bounding box center [684, 278] width 268 height 18
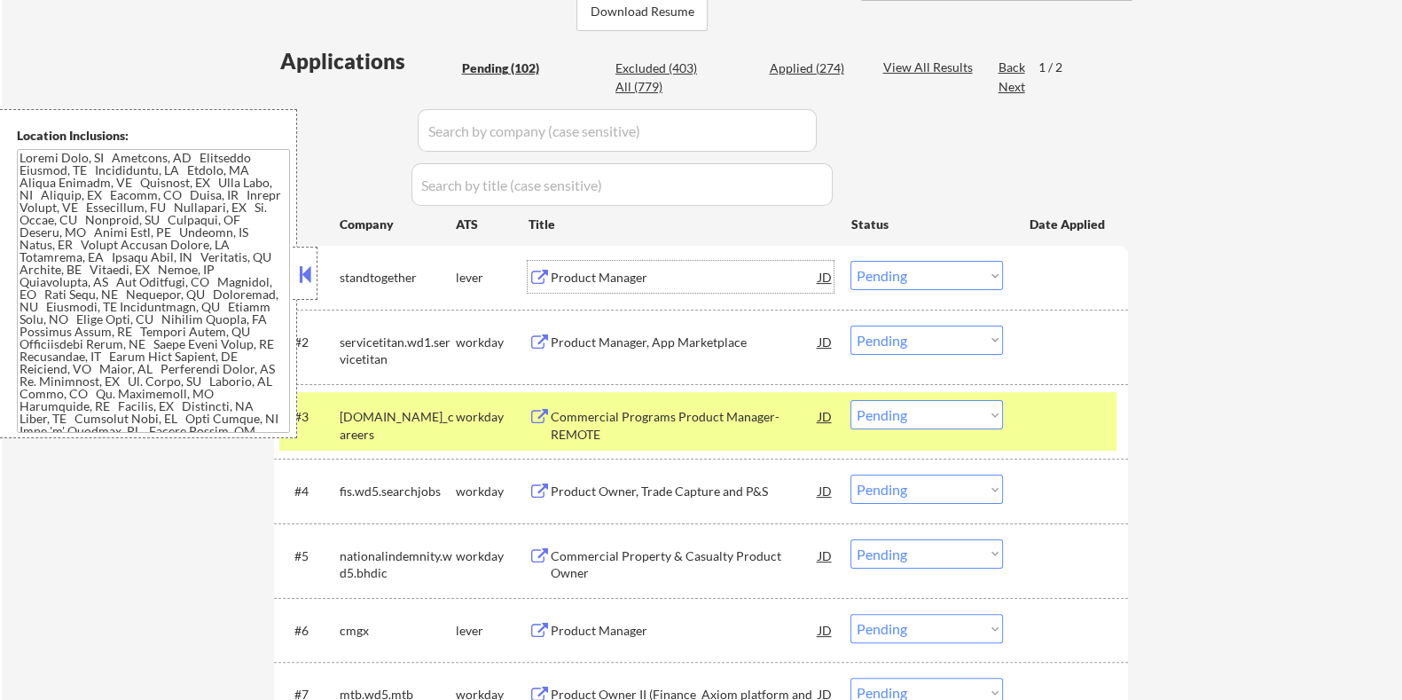
click at [977, 275] on select "Choose an option... Pending Applied Excluded (Questions) Excluded (Expired) Exc…" at bounding box center [926, 275] width 153 height 29
click at [850, 261] on select "Choose an option... Pending Applied Excluded (Questions) Excluded (Expired) Exc…" at bounding box center [926, 275] width 153 height 29
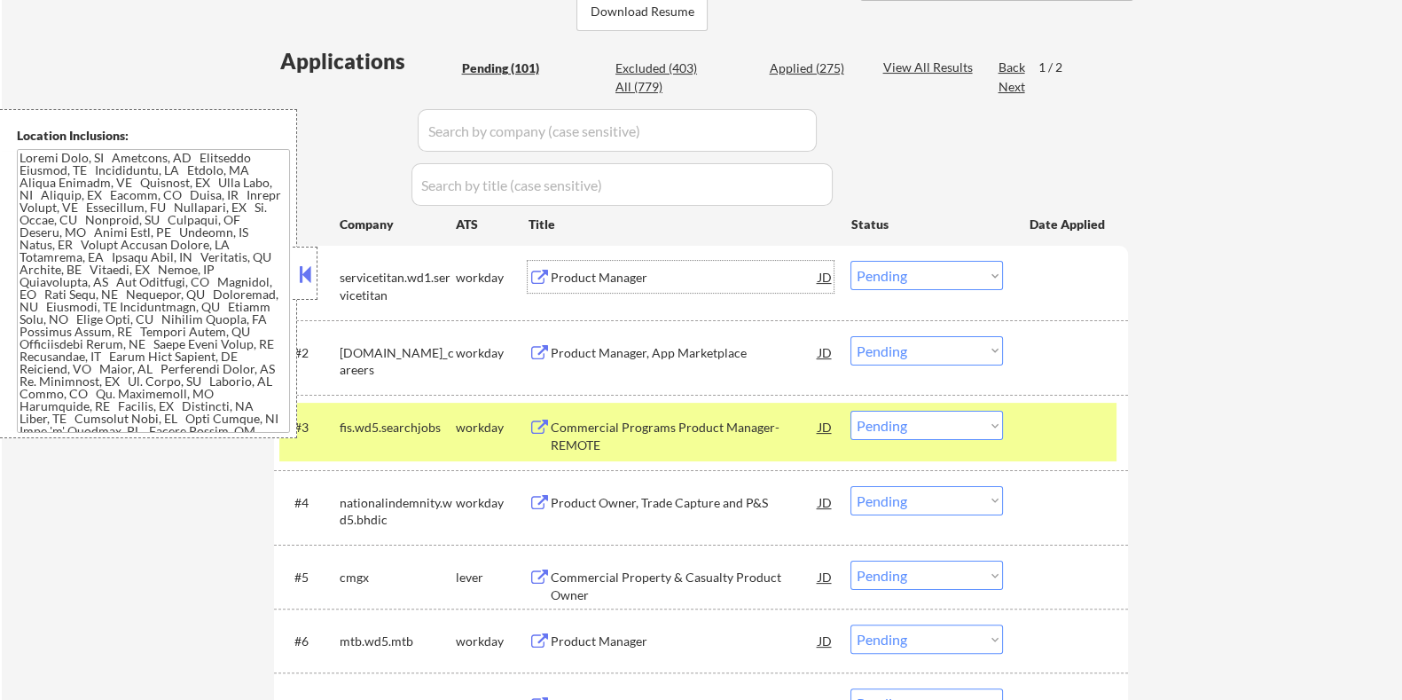
click at [612, 272] on div "Product Manager" at bounding box center [684, 278] width 268 height 18
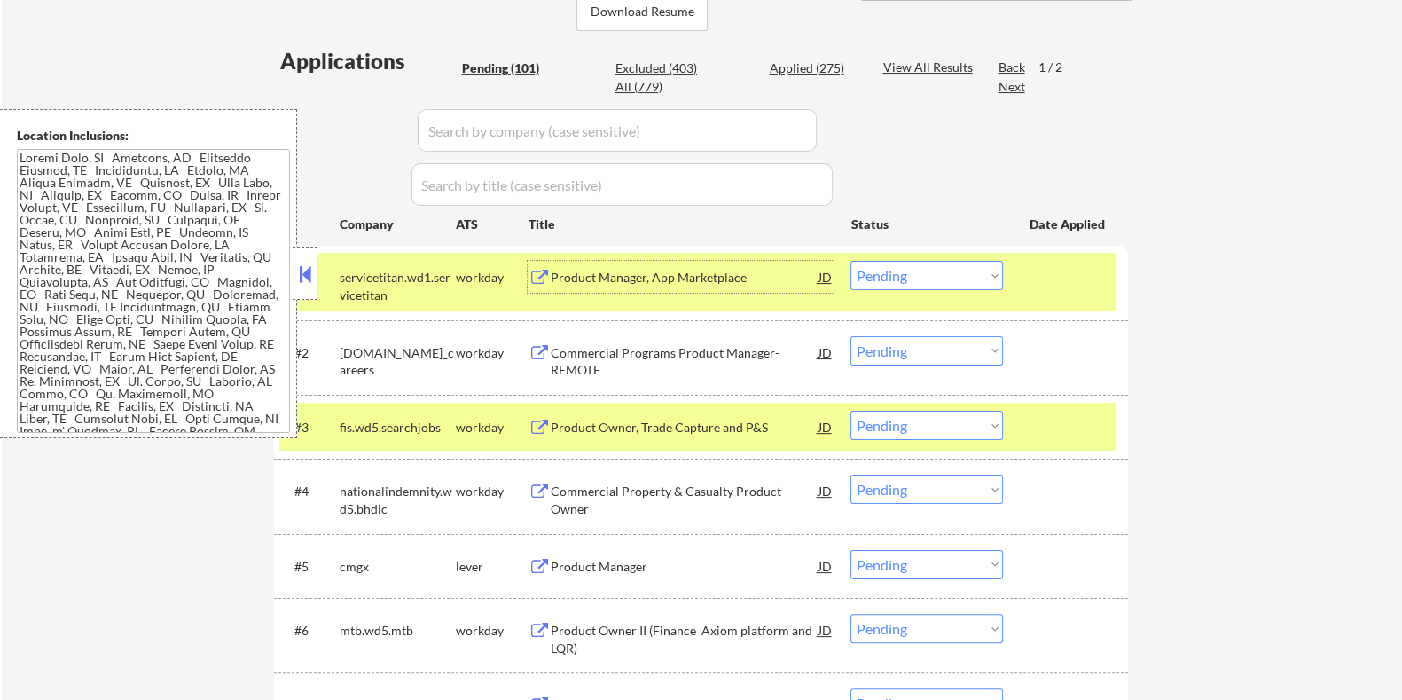
click at [958, 274] on select "Choose an option... Pending Applied Excluded (Questions) Excluded (Expired) Exc…" at bounding box center [926, 275] width 153 height 29
click at [850, 261] on select "Choose an option... Pending Applied Excluded (Questions) Excluded (Expired) Exc…" at bounding box center [926, 275] width 153 height 29
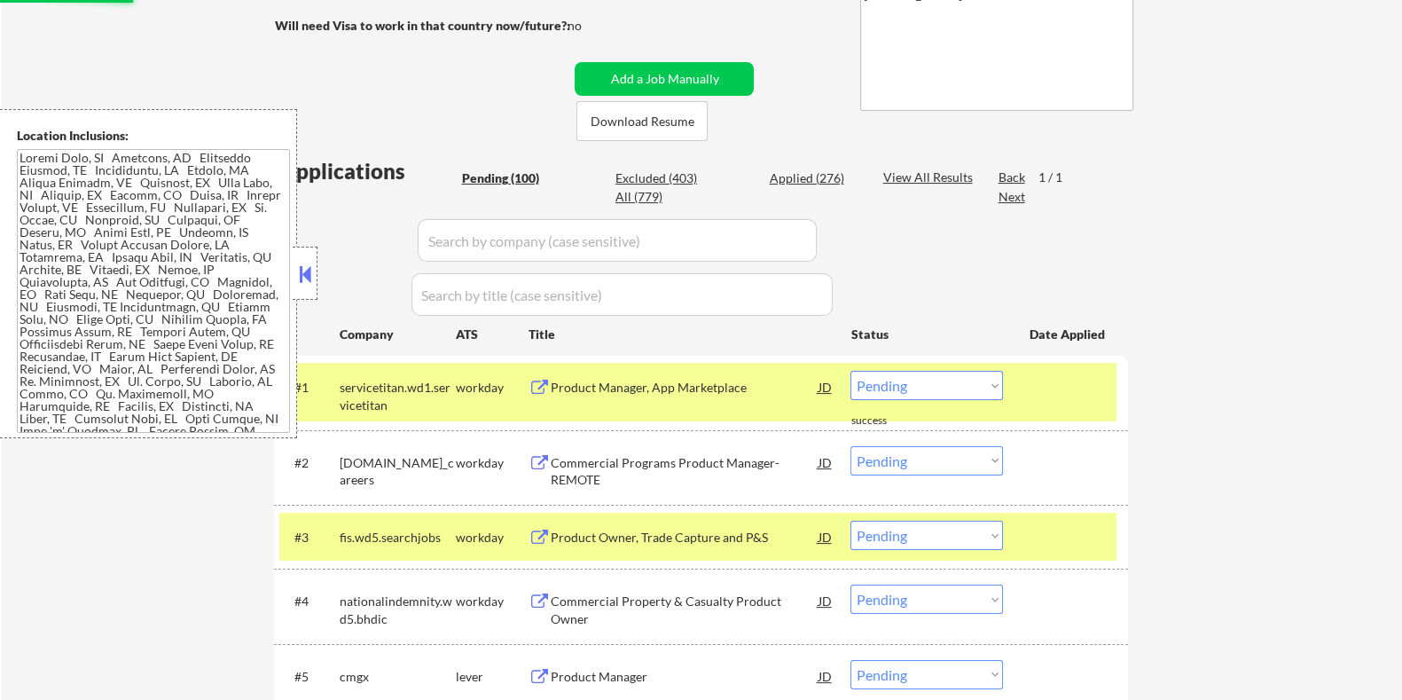
scroll to position [221, 0]
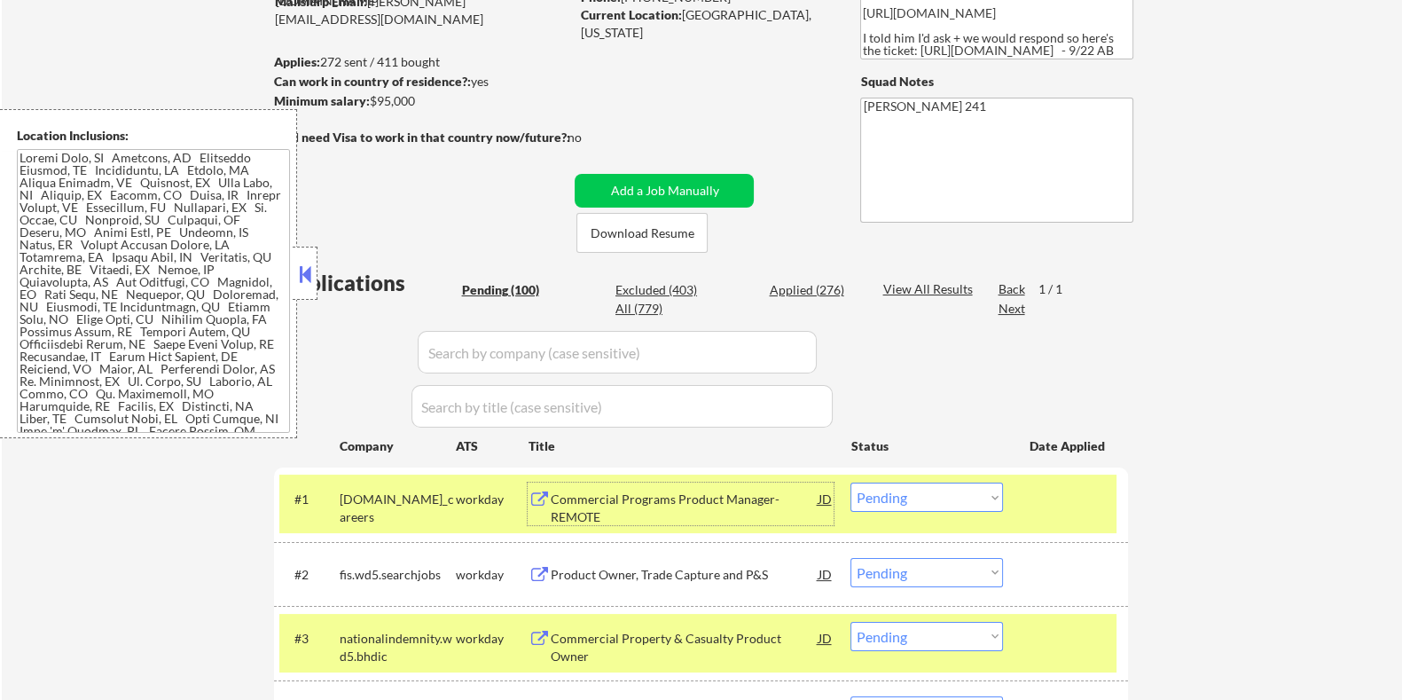
click at [595, 499] on div "Commercial Programs Product Manager- REMOTE" at bounding box center [684, 507] width 268 height 35
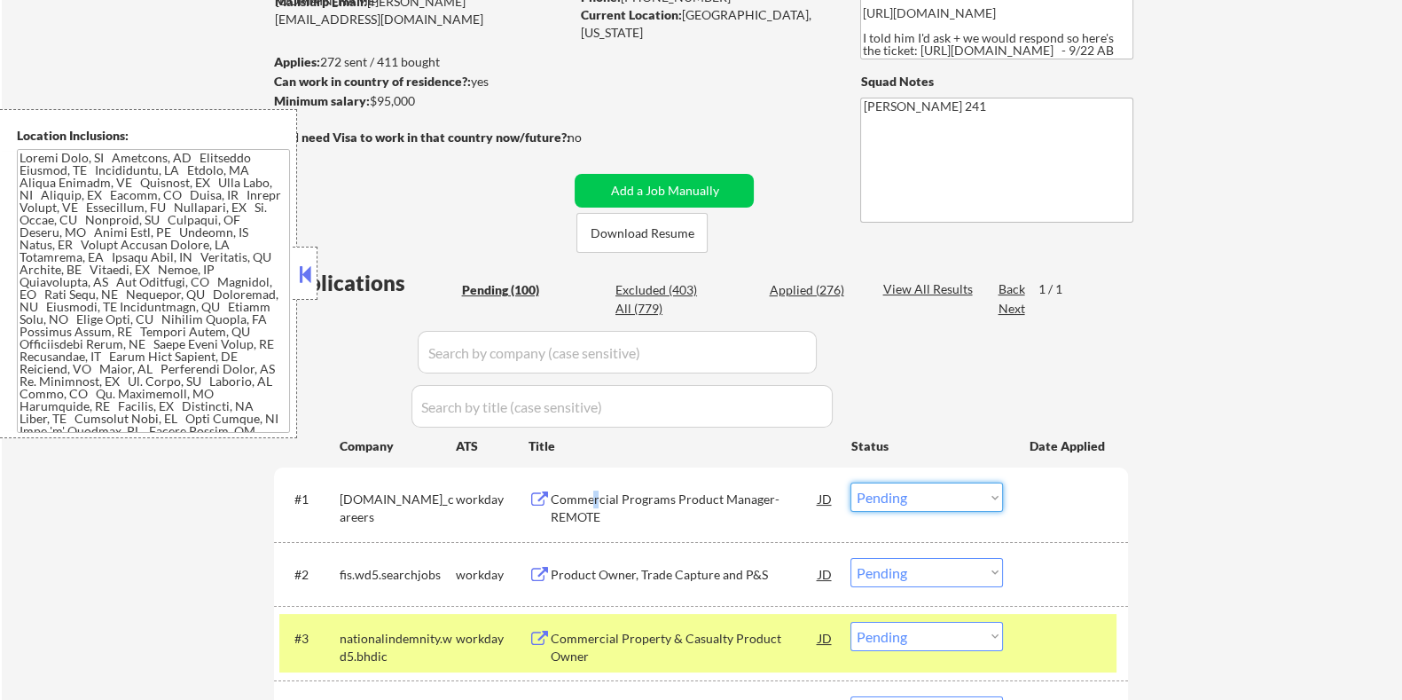
click at [898, 494] on select "Choose an option... Pending Applied Excluded (Questions) Excluded (Expired) Exc…" at bounding box center [926, 496] width 153 height 29
click at [850, 482] on select "Choose an option... Pending Applied Excluded (Questions) Excluded (Expired) Exc…" at bounding box center [926, 496] width 153 height 29
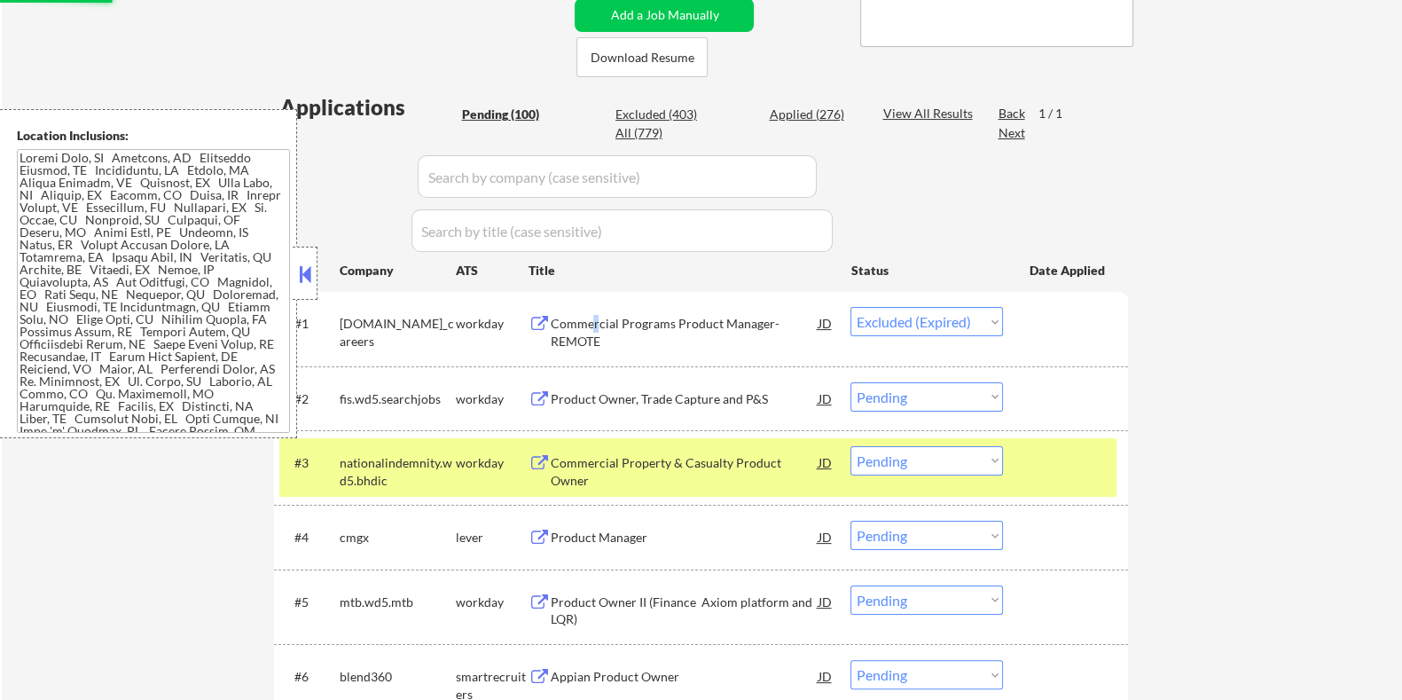
scroll to position [442, 0]
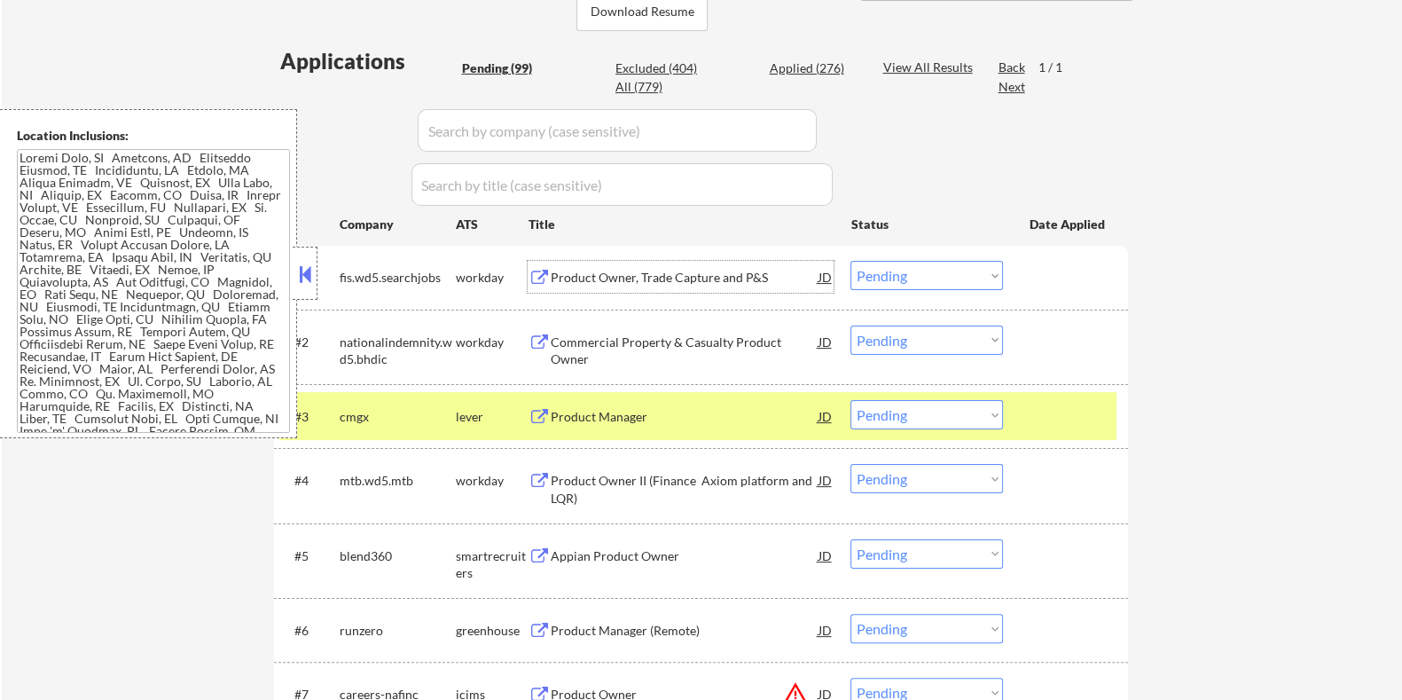
click at [628, 274] on div "Product Owner, Trade Capture and P&S" at bounding box center [684, 278] width 268 height 18
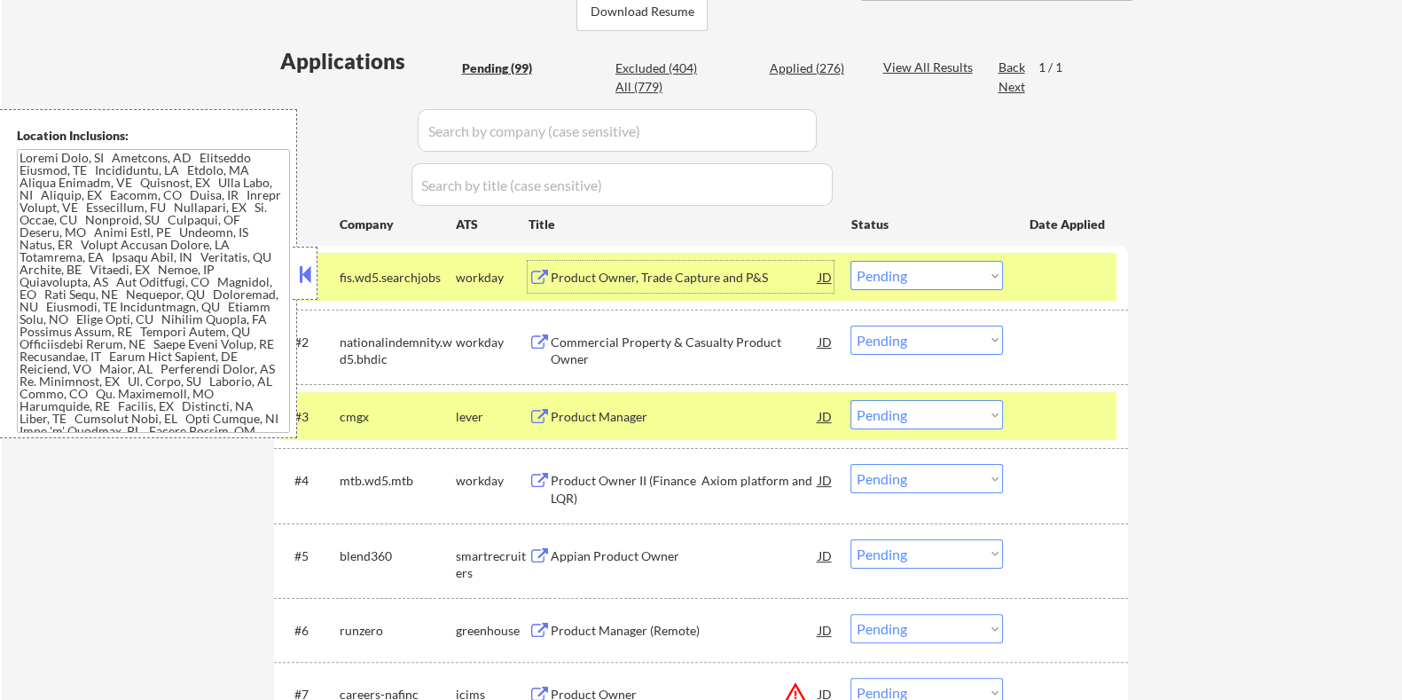
click at [910, 271] on select "Choose an option... Pending Applied Excluded (Questions) Excluded (Expired) Exc…" at bounding box center [926, 275] width 153 height 29
click at [850, 261] on select "Choose an option... Pending Applied Excluded (Questions) Excluded (Expired) Exc…" at bounding box center [926, 275] width 153 height 29
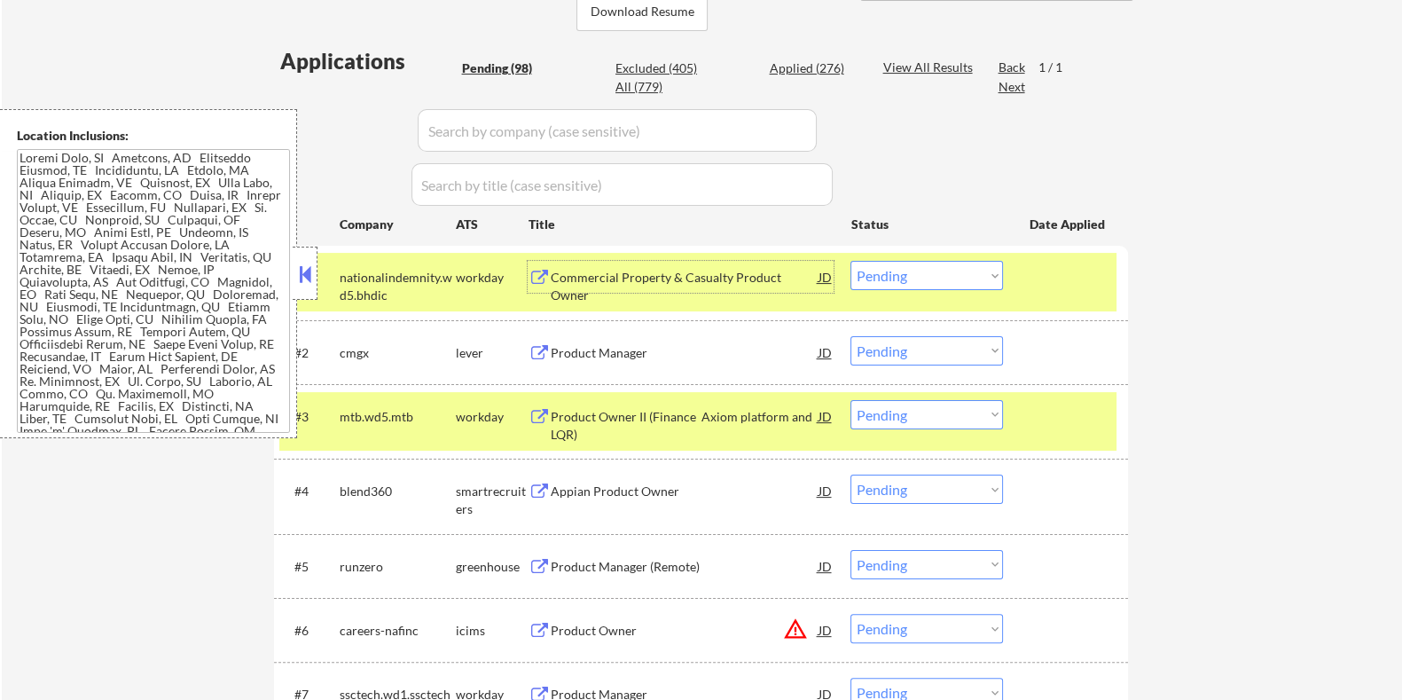
click at [748, 270] on div "Commercial Property & Casualty Product Owner" at bounding box center [684, 286] width 268 height 35
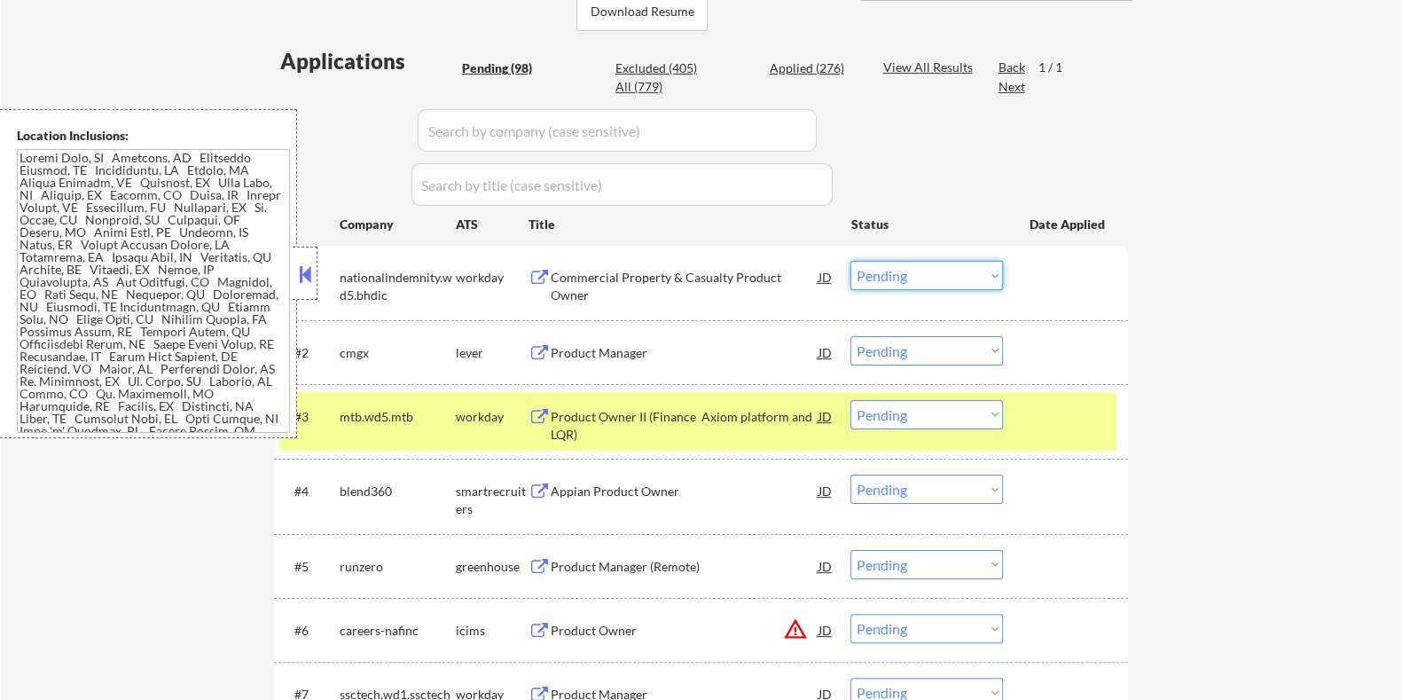
click at [953, 267] on select "Choose an option... Pending Applied Excluded (Questions) Excluded (Expired) Exc…" at bounding box center [926, 275] width 153 height 29
click at [850, 261] on select "Choose an option... Pending Applied Excluded (Questions) Excluded (Expired) Exc…" at bounding box center [926, 275] width 153 height 29
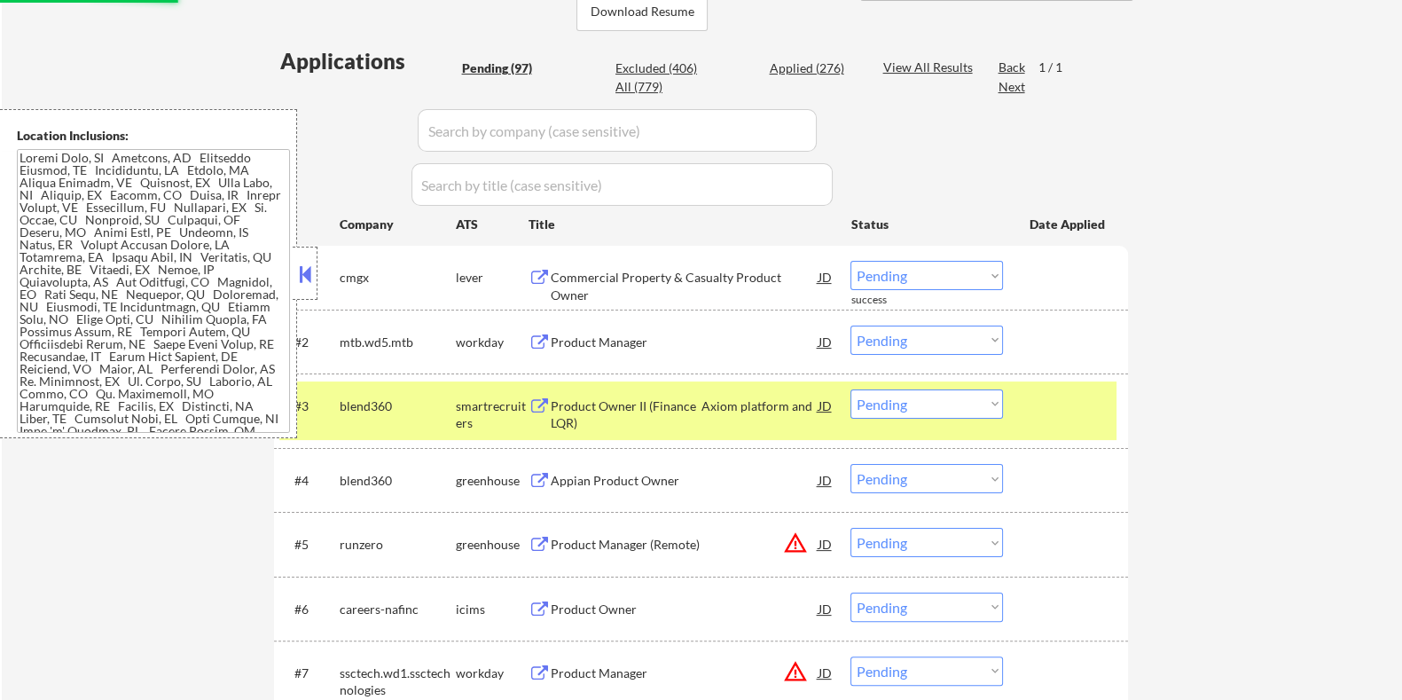
scroll to position [221, 0]
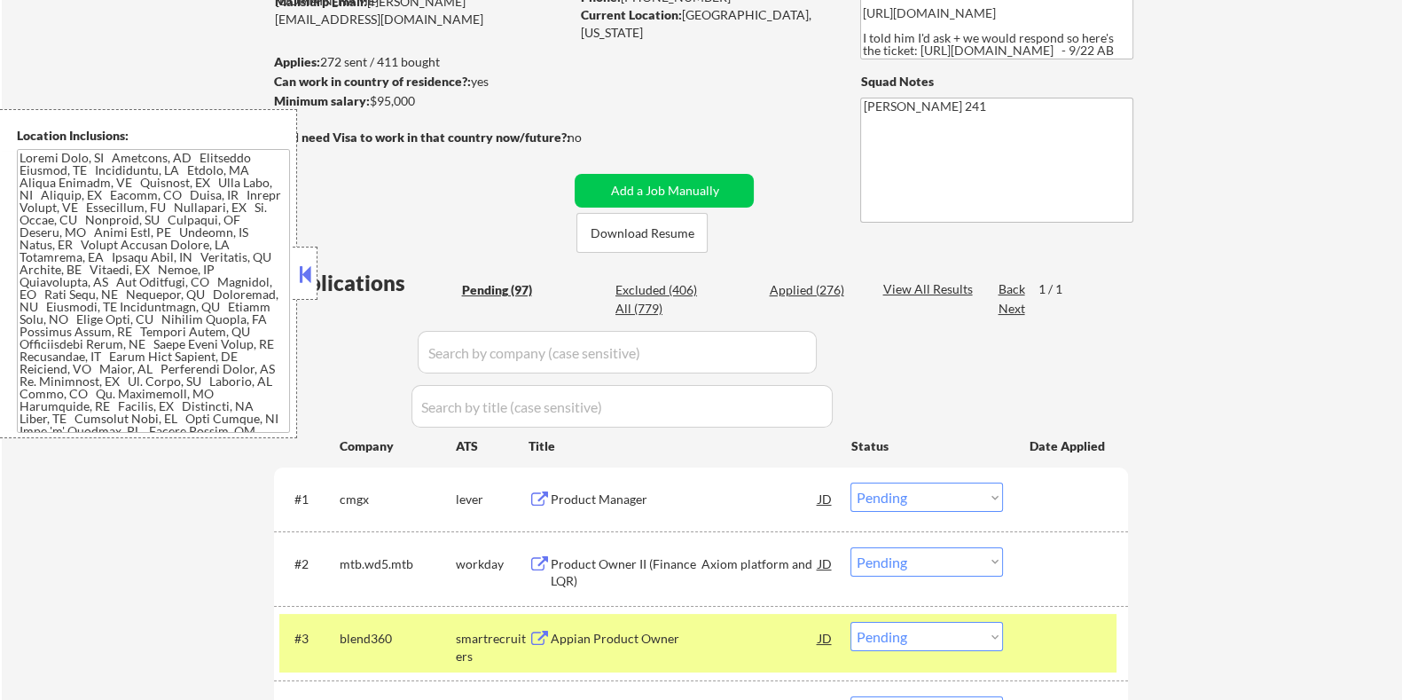
click at [572, 488] on div "Product Manager" at bounding box center [684, 498] width 268 height 32
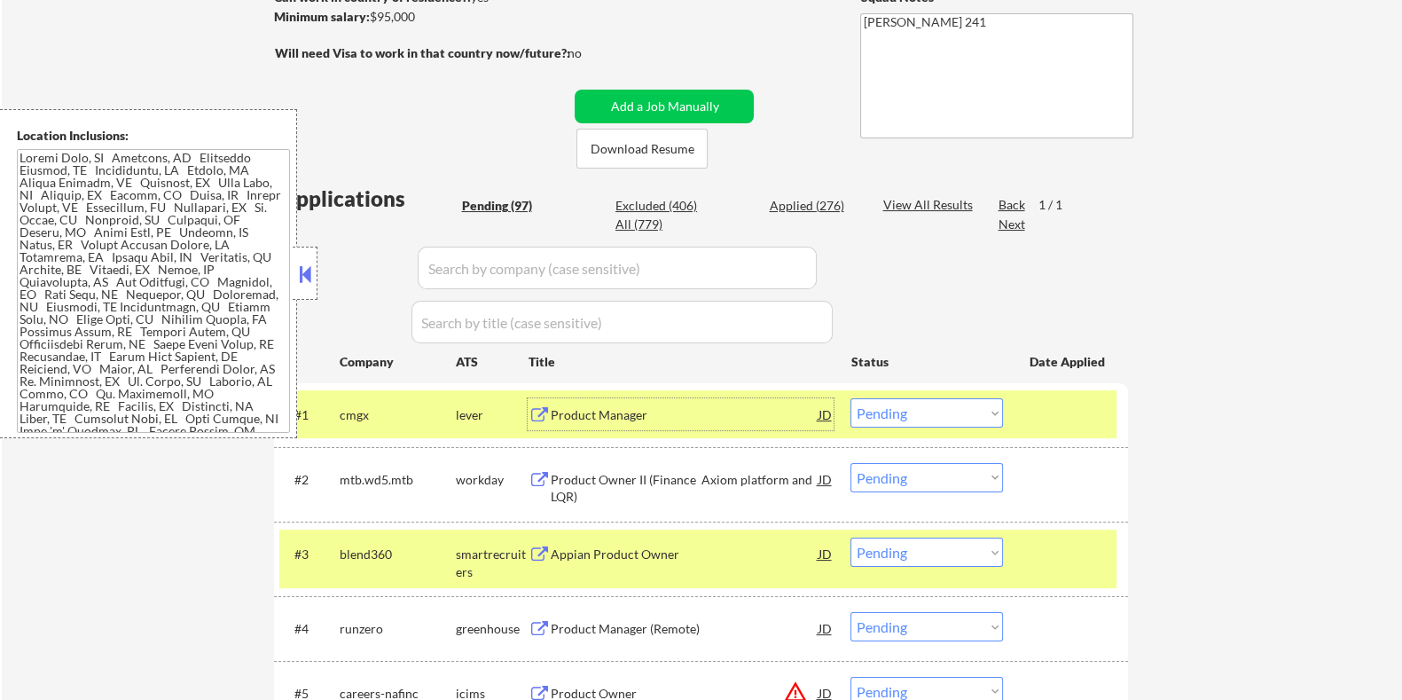
scroll to position [332, 0]
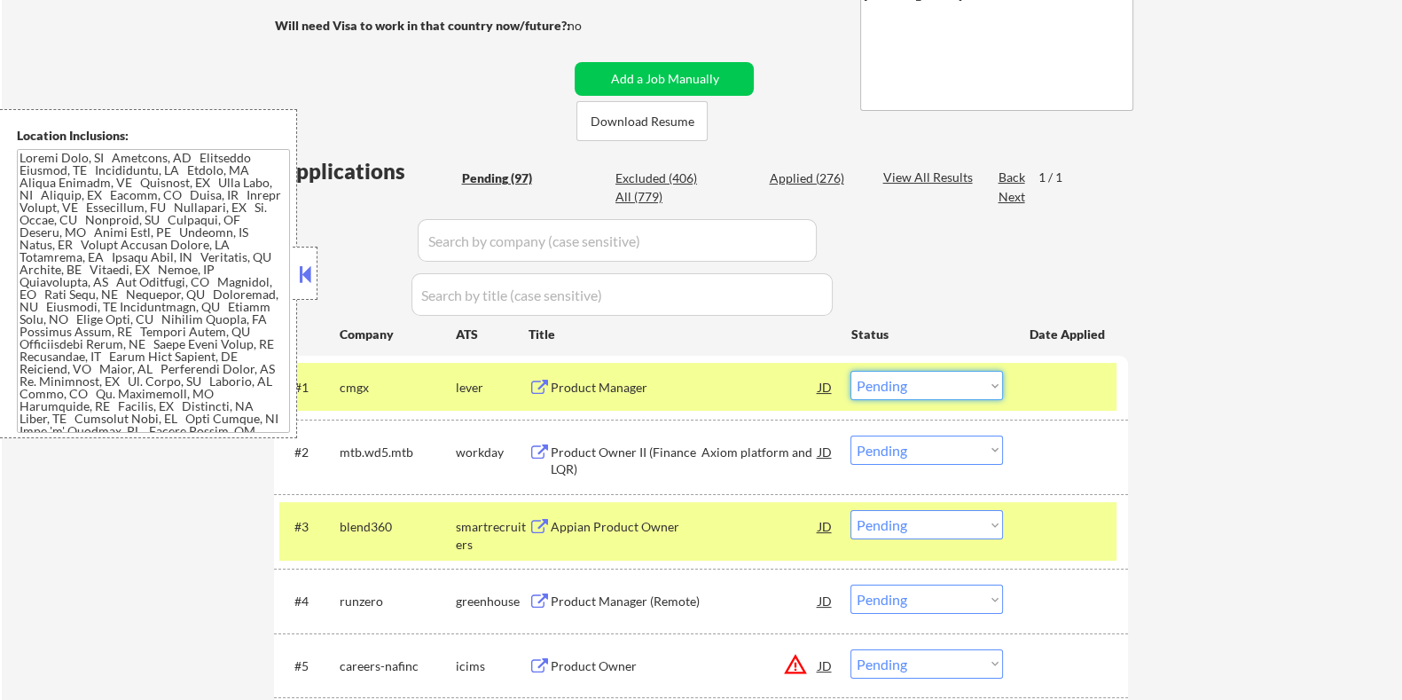
click at [936, 387] on select "Choose an option... Pending Applied Excluded (Questions) Excluded (Expired) Exc…" at bounding box center [926, 385] width 153 height 29
click at [850, 371] on select "Choose an option... Pending Applied Excluded (Questions) Excluded (Expired) Exc…" at bounding box center [926, 385] width 153 height 29
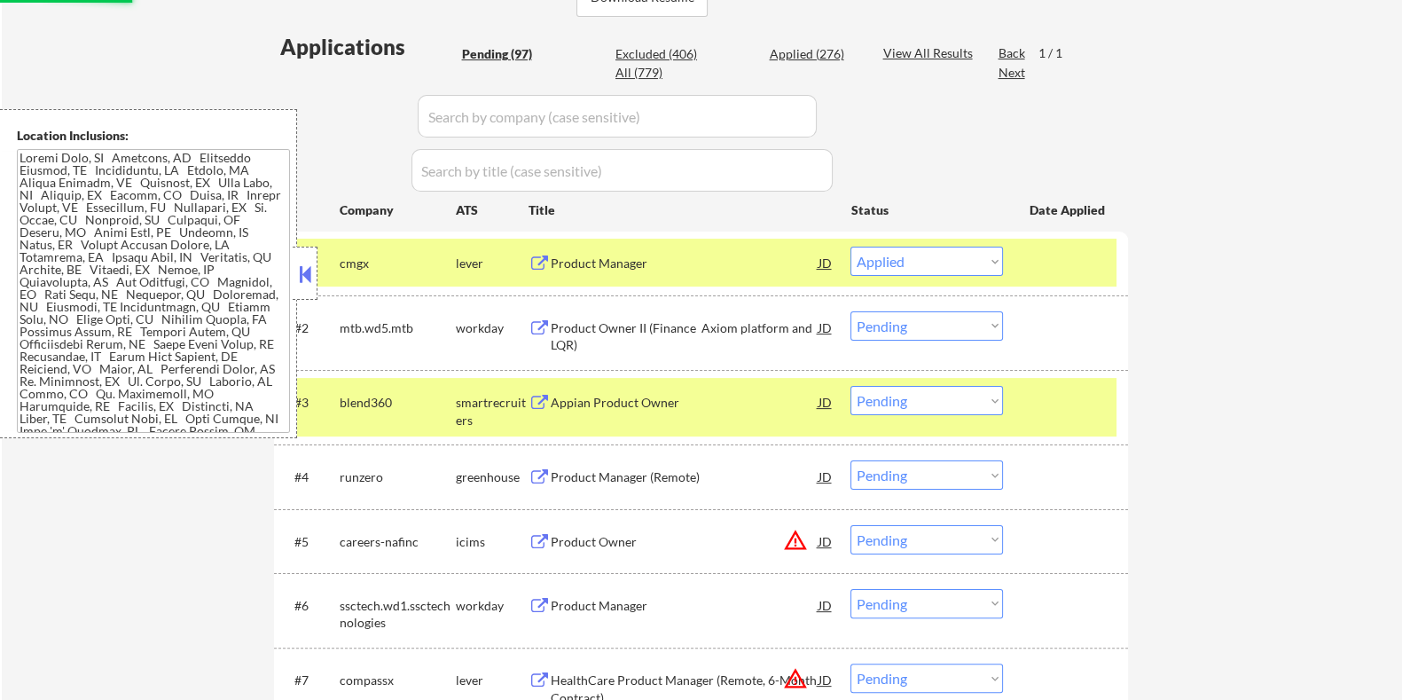
scroll to position [554, 0]
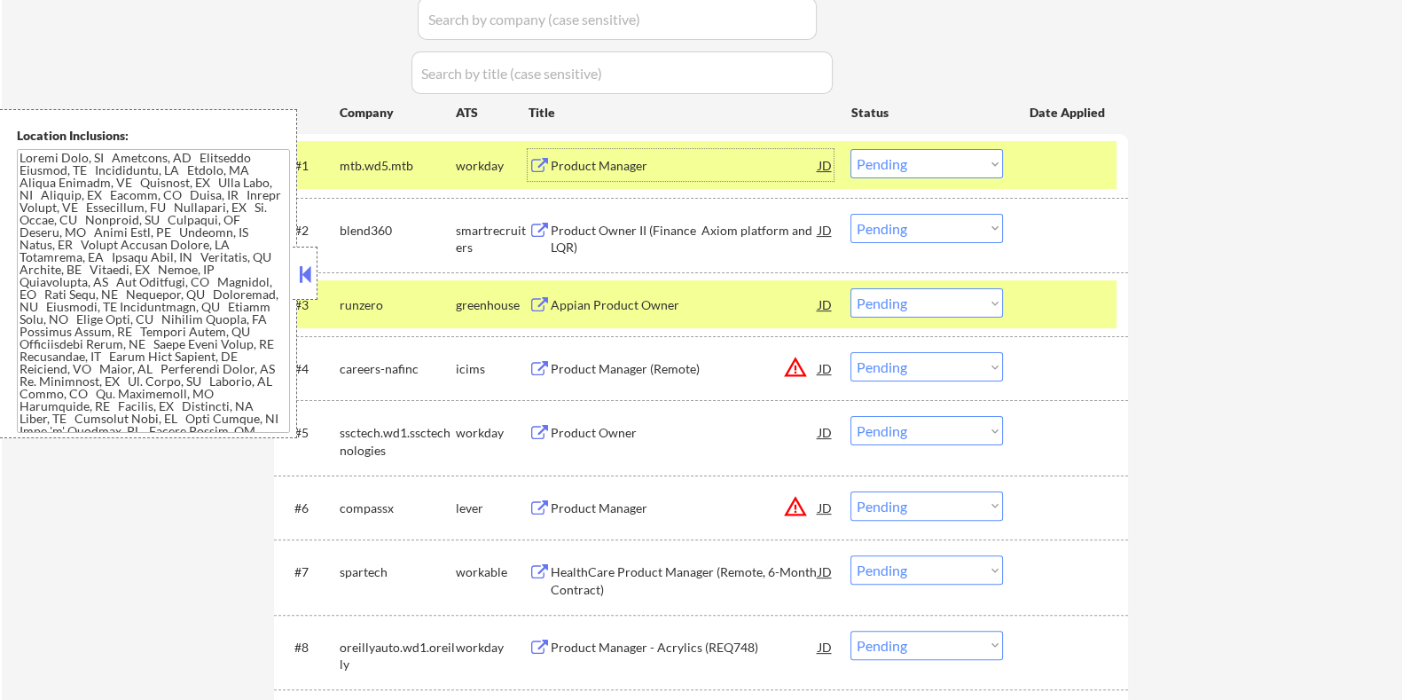
click at [642, 162] on div "Product Manager" at bounding box center [684, 166] width 268 height 18
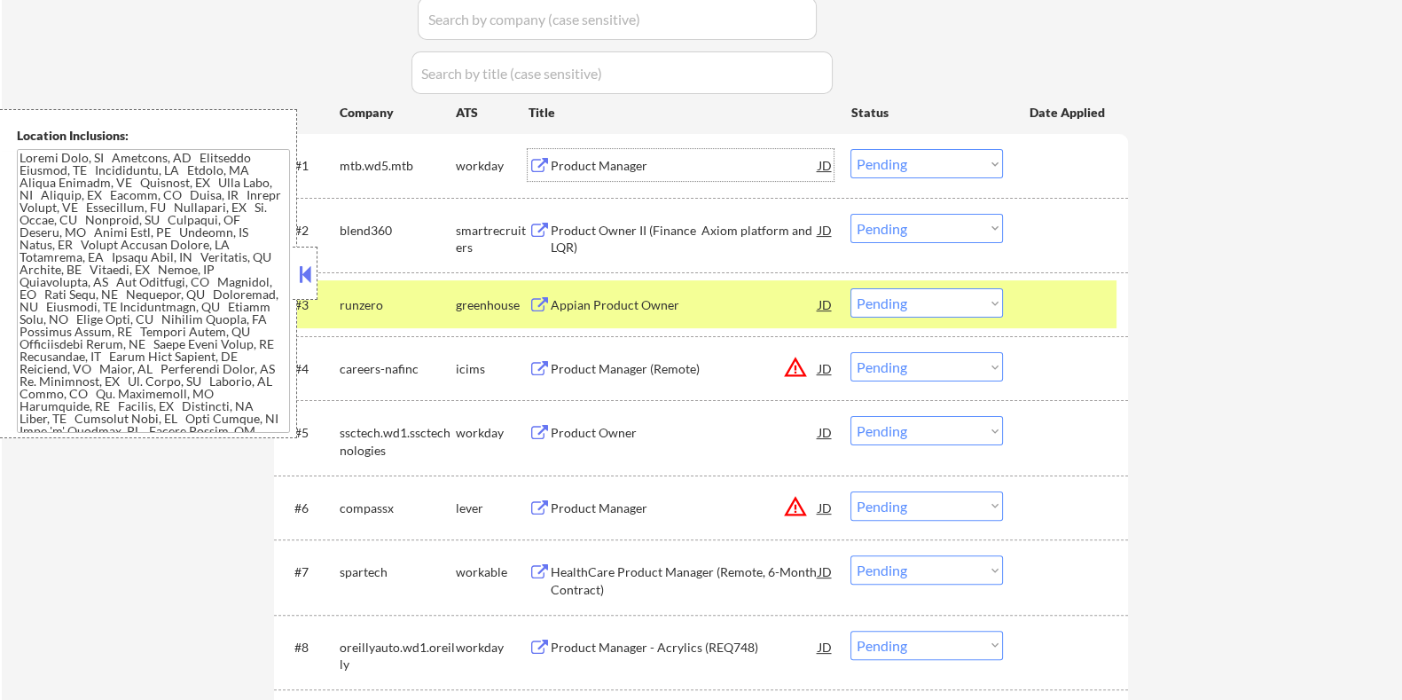
click at [878, 155] on select "Choose an option... Pending Applied Excluded (Questions) Excluded (Expired) Exc…" at bounding box center [926, 163] width 153 height 29
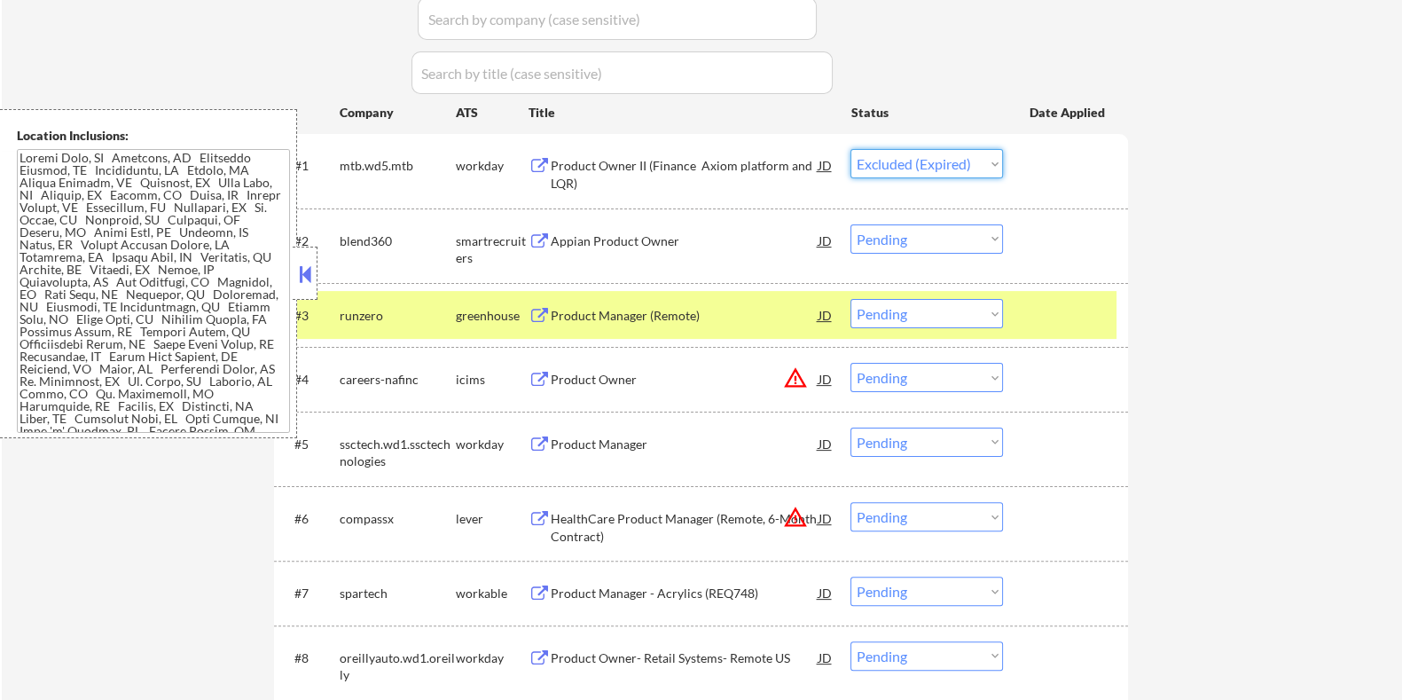
click at [850, 149] on select "Choose an option... Pending Applied Excluded (Questions) Excluded (Expired) Exc…" at bounding box center [926, 163] width 153 height 29
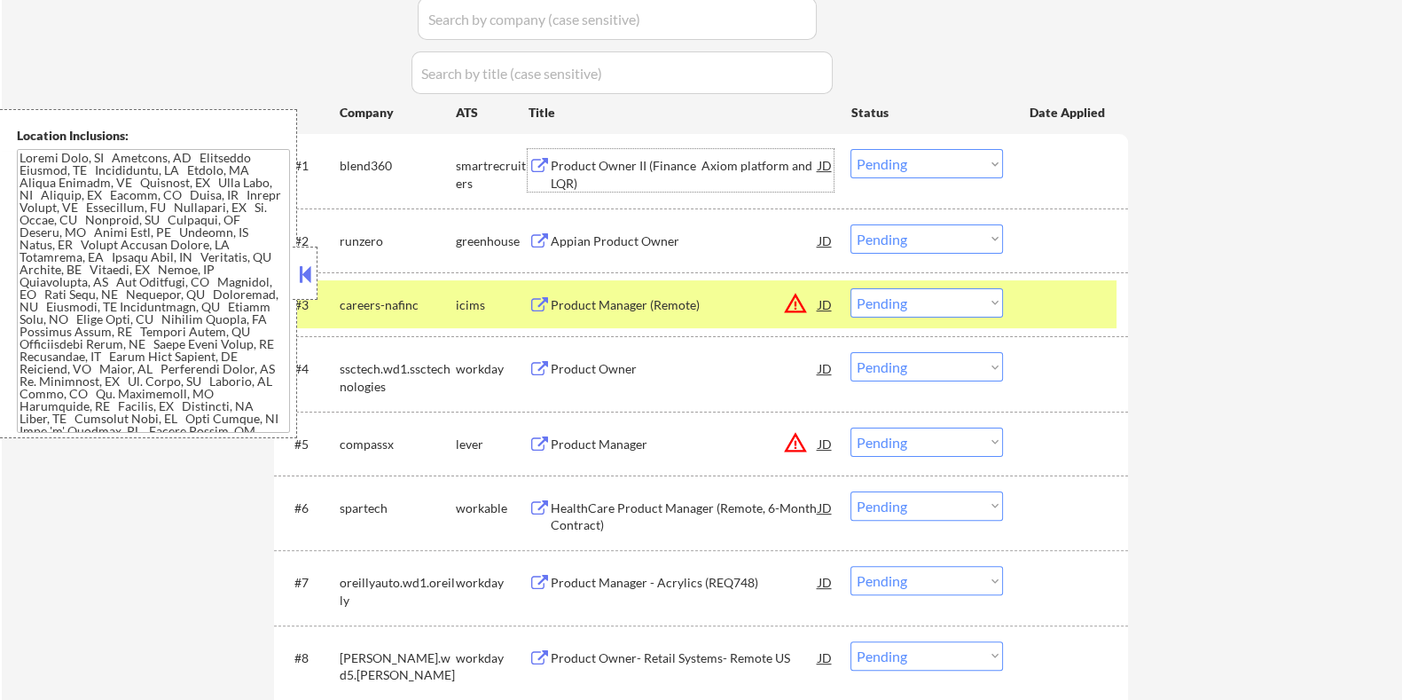
click at [667, 168] on div "Product Owner II (Finance Axiom platform and LQR)" at bounding box center [684, 174] width 268 height 35
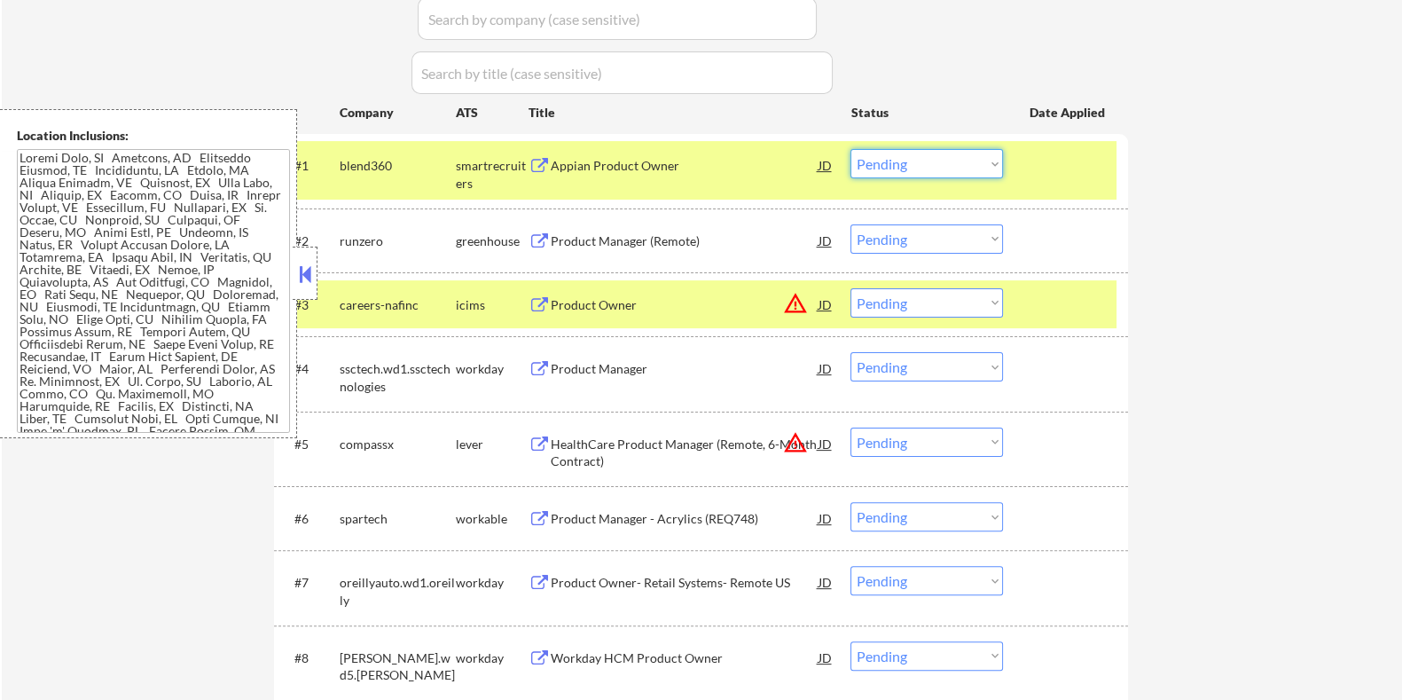
click at [958, 160] on select "Choose an option... Pending Applied Excluded (Questions) Excluded (Expired) Exc…" at bounding box center [926, 163] width 153 height 29
click at [896, 156] on select "Choose an option... Pending Applied Excluded (Questions) Excluded (Expired) Exc…" at bounding box center [926, 163] width 153 height 29
click at [850, 149] on select "Choose an option... Pending Applied Excluded (Questions) Excluded (Expired) Exc…" at bounding box center [926, 163] width 153 height 29
select select ""pending""
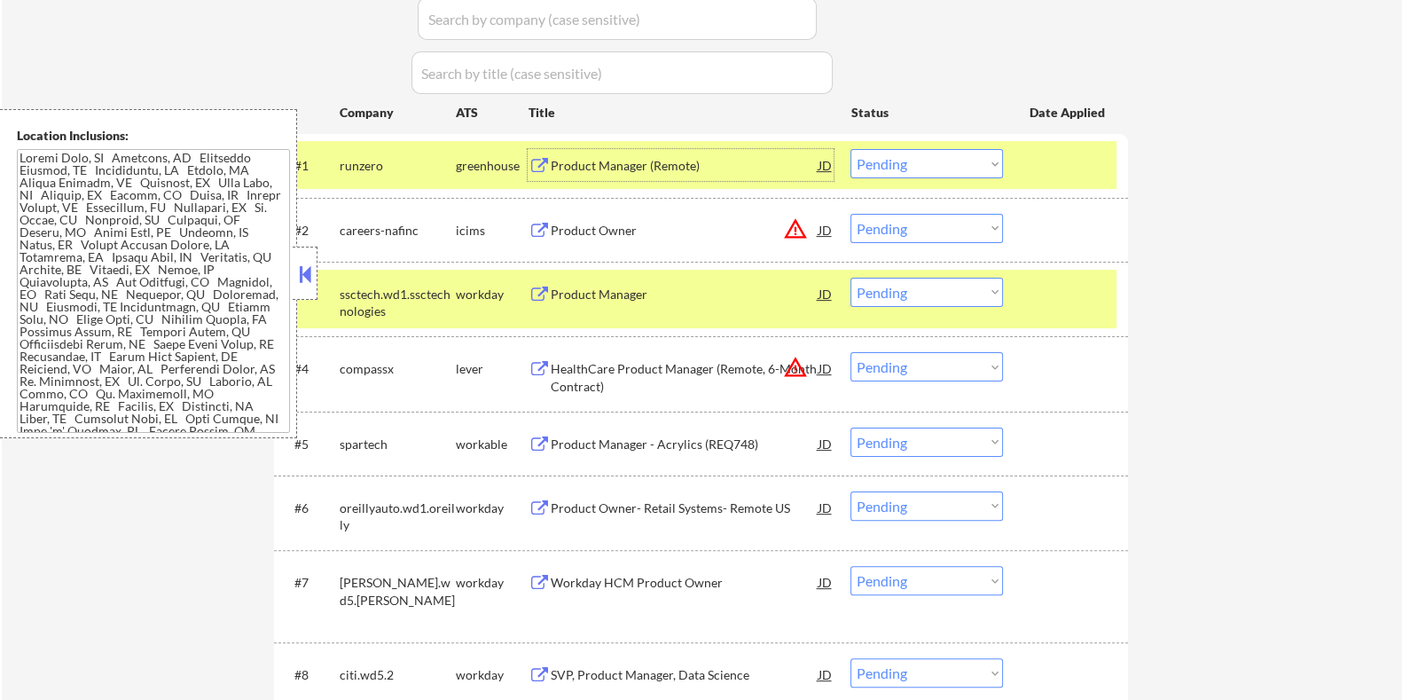
click at [652, 161] on div "Product Manager (Remote)" at bounding box center [684, 166] width 268 height 18
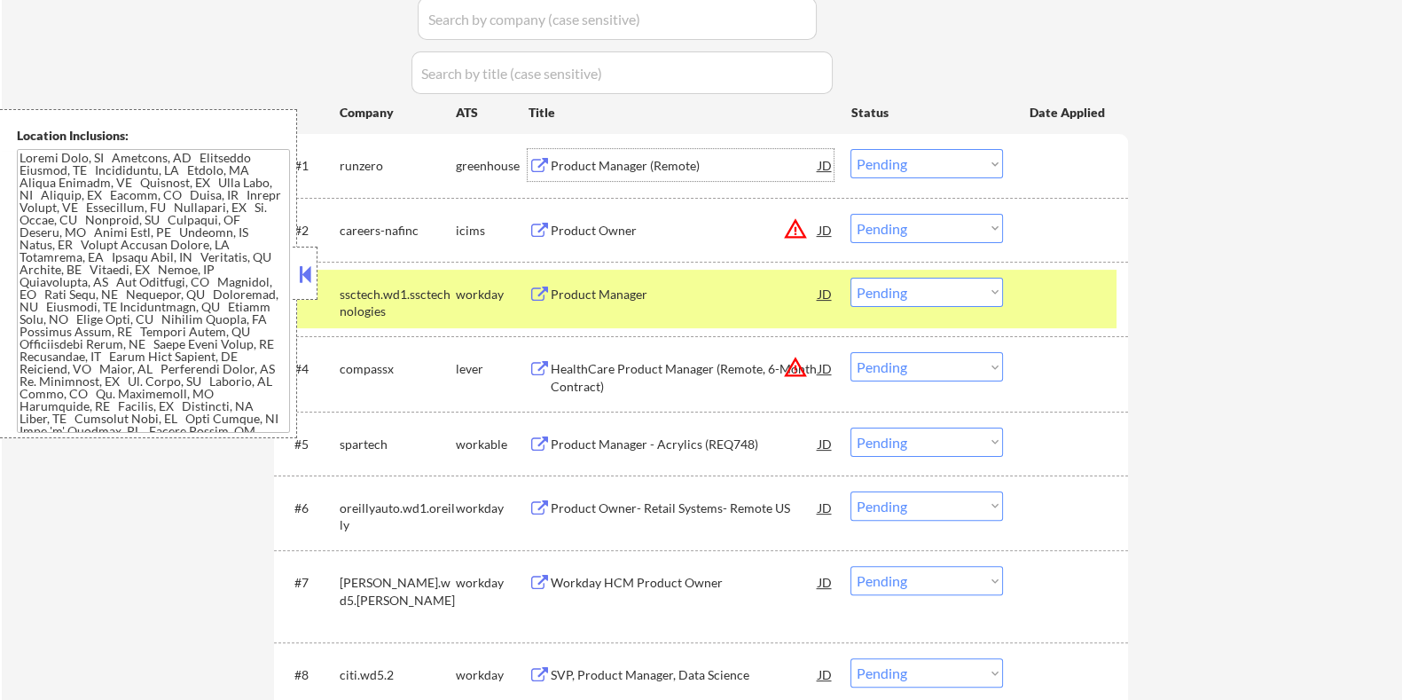
scroll to position [665, 0]
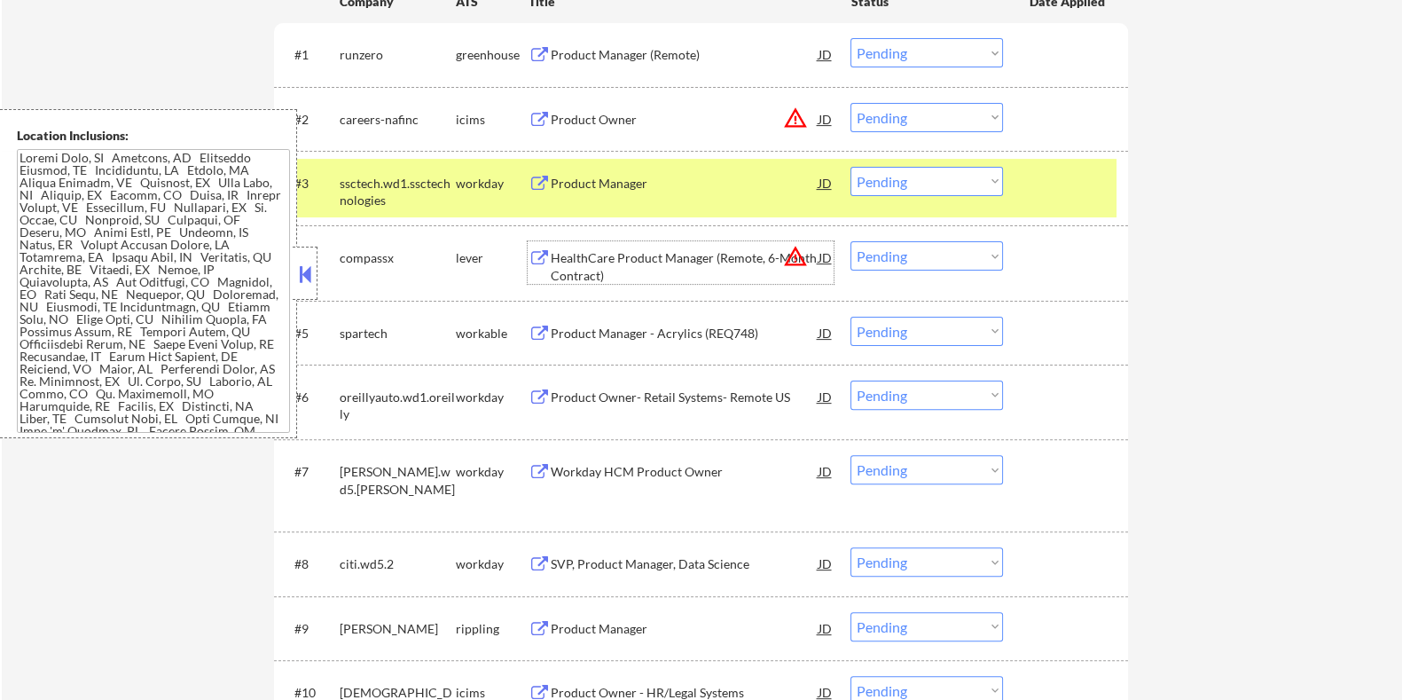
click at [660, 259] on div "HealthCare Product Manager (Remote, 6-Month Contract)" at bounding box center [684, 266] width 268 height 35
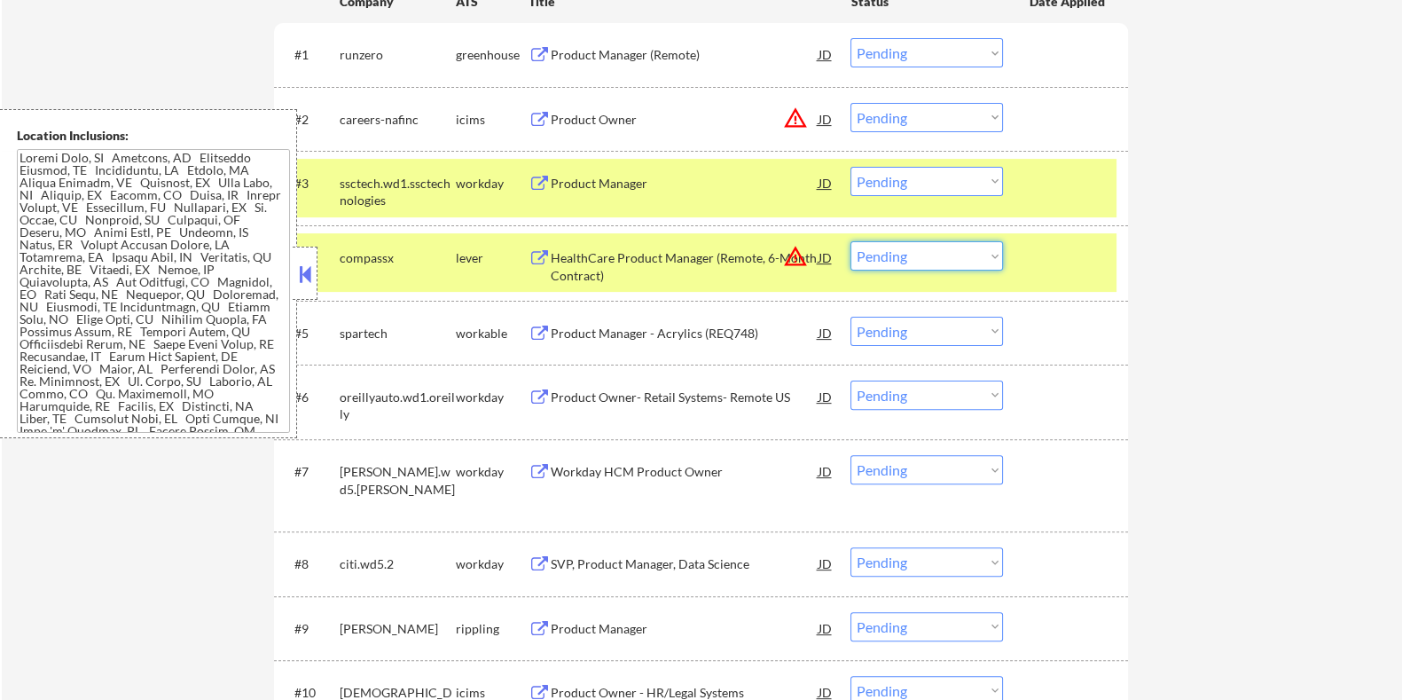
drag, startPoint x: 892, startPoint y: 256, endPoint x: 892, endPoint y: 269, distance: 12.4
click at [892, 255] on select "Choose an option... Pending Applied Excluded (Questions) Excluded (Expired) Exc…" at bounding box center [926, 255] width 153 height 29
click at [850, 241] on select "Choose an option... Pending Applied Excluded (Questions) Excluded (Expired) Exc…" at bounding box center [926, 255] width 153 height 29
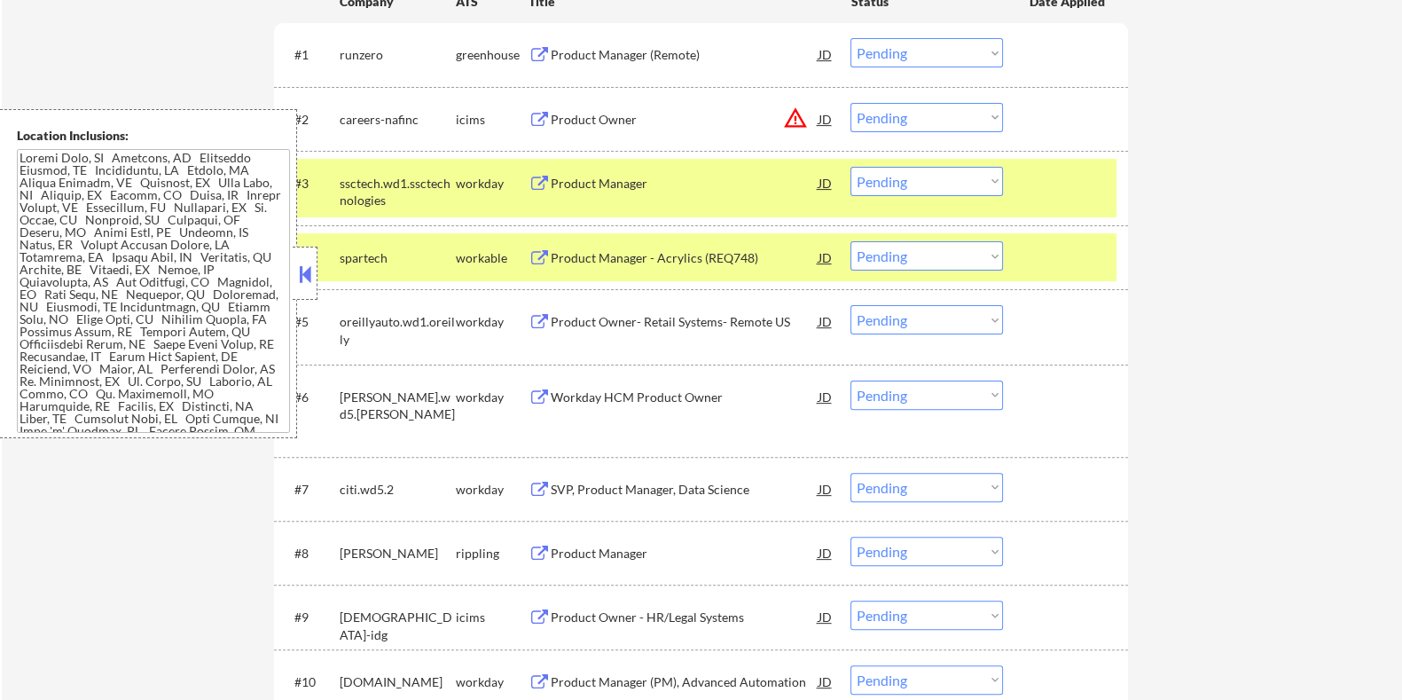
click at [640, 184] on div "Product Manager" at bounding box center [684, 184] width 268 height 18
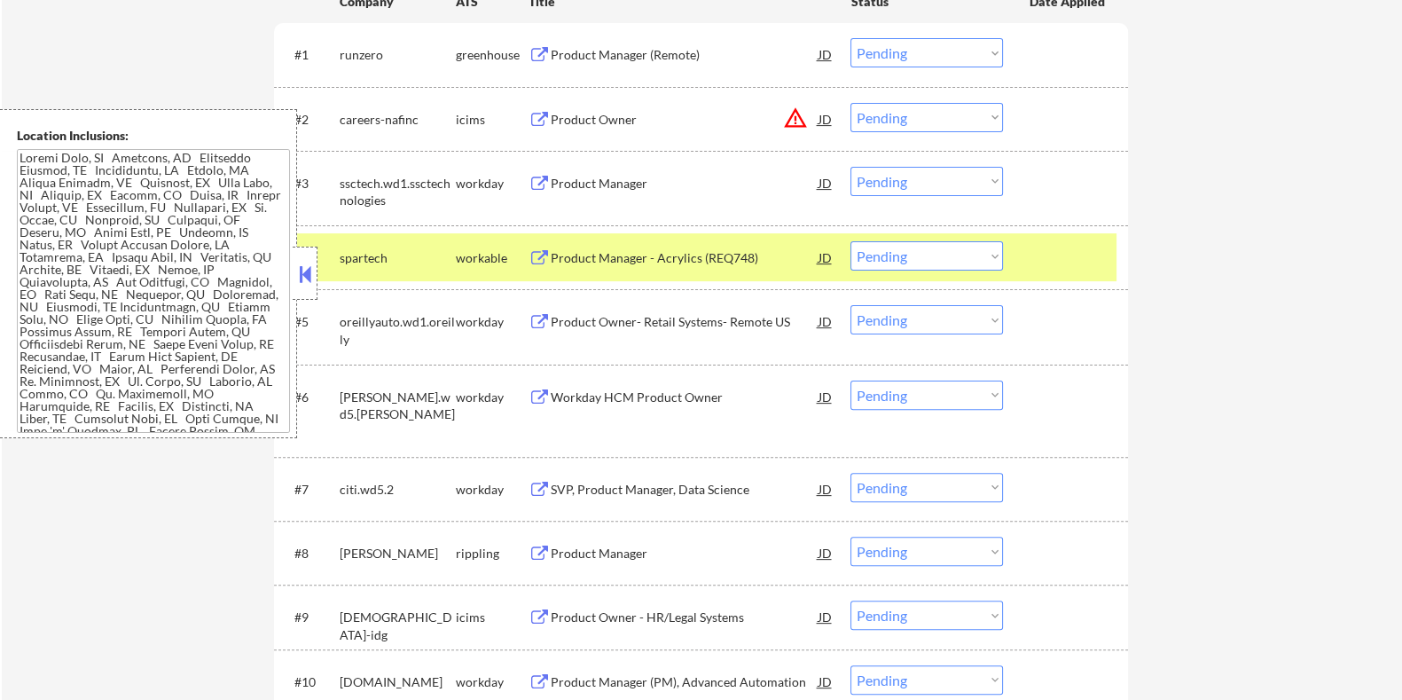
click at [919, 253] on select "Choose an option... Pending Applied Excluded (Questions) Excluded (Expired) Exc…" at bounding box center [926, 255] width 153 height 29
click at [850, 241] on select "Choose an option... Pending Applied Excluded (Questions) Excluded (Expired) Exc…" at bounding box center [926, 255] width 153 height 29
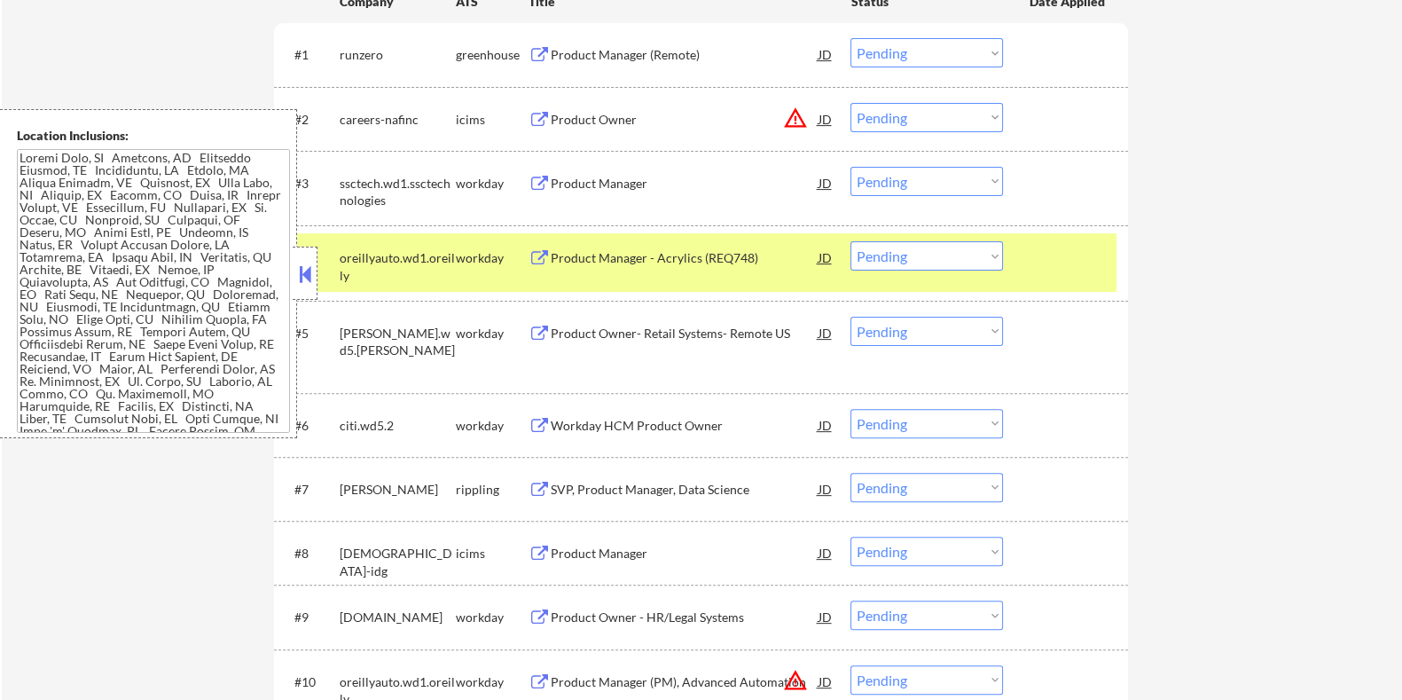
click at [645, 260] on div "Product Manager - Acrylics (REQ748)" at bounding box center [684, 258] width 268 height 18
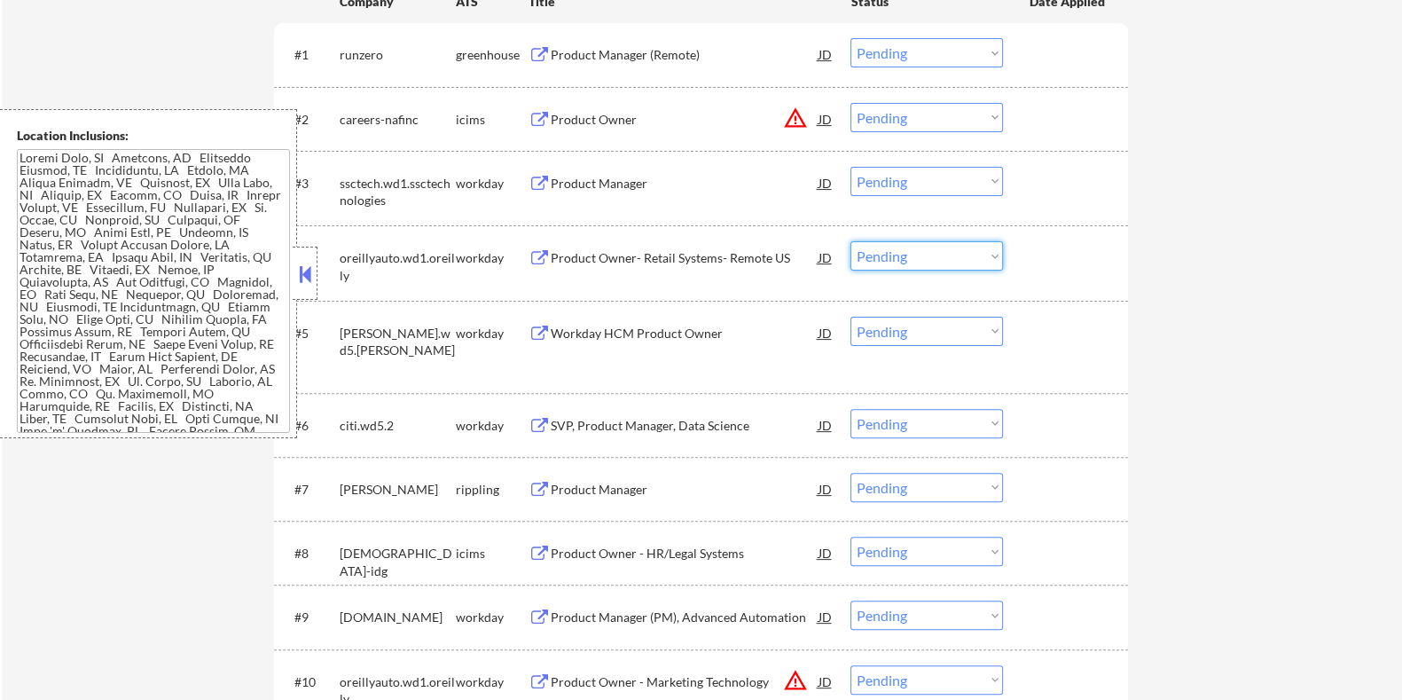
click at [929, 253] on select "Choose an option... Pending Applied Excluded (Questions) Excluded (Expired) Exc…" at bounding box center [926, 255] width 153 height 29
click at [850, 241] on select "Choose an option... Pending Applied Excluded (Questions) Excluded (Expired) Exc…" at bounding box center [926, 255] width 153 height 29
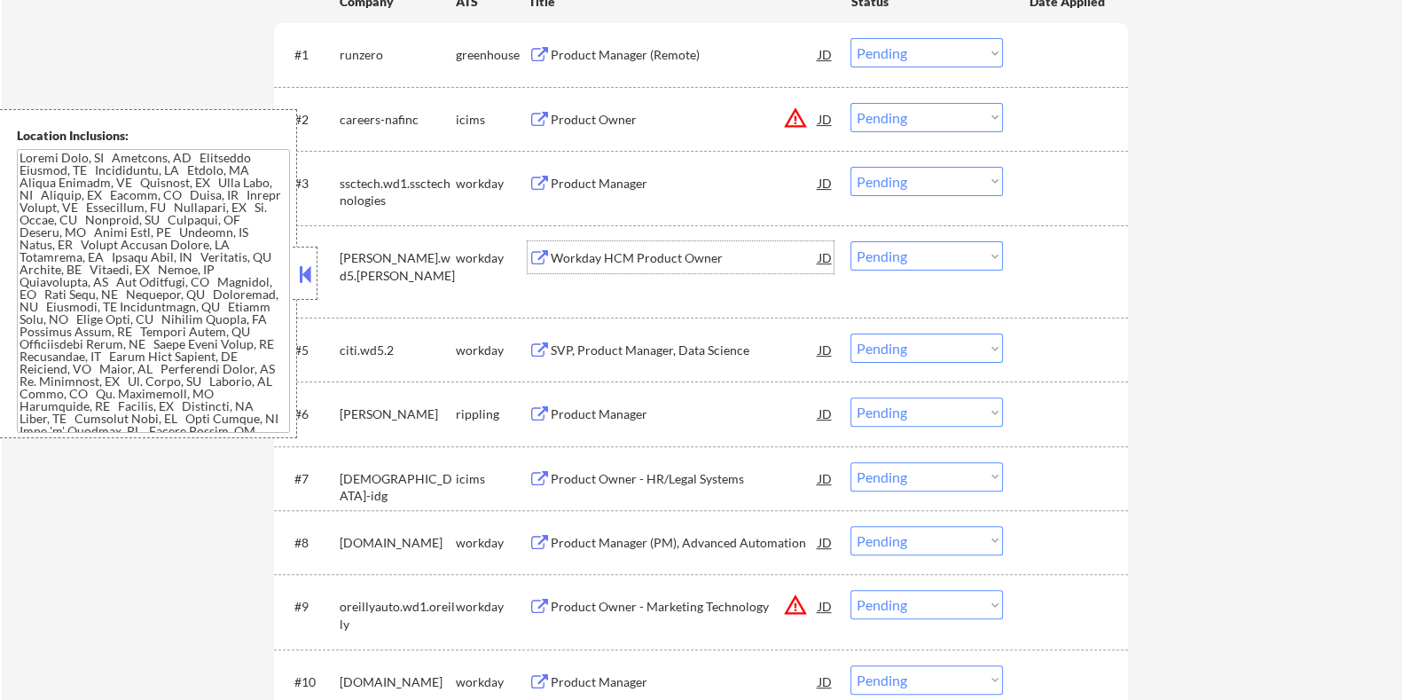
click at [607, 259] on div "Workday HCM Product Owner" at bounding box center [684, 258] width 268 height 18
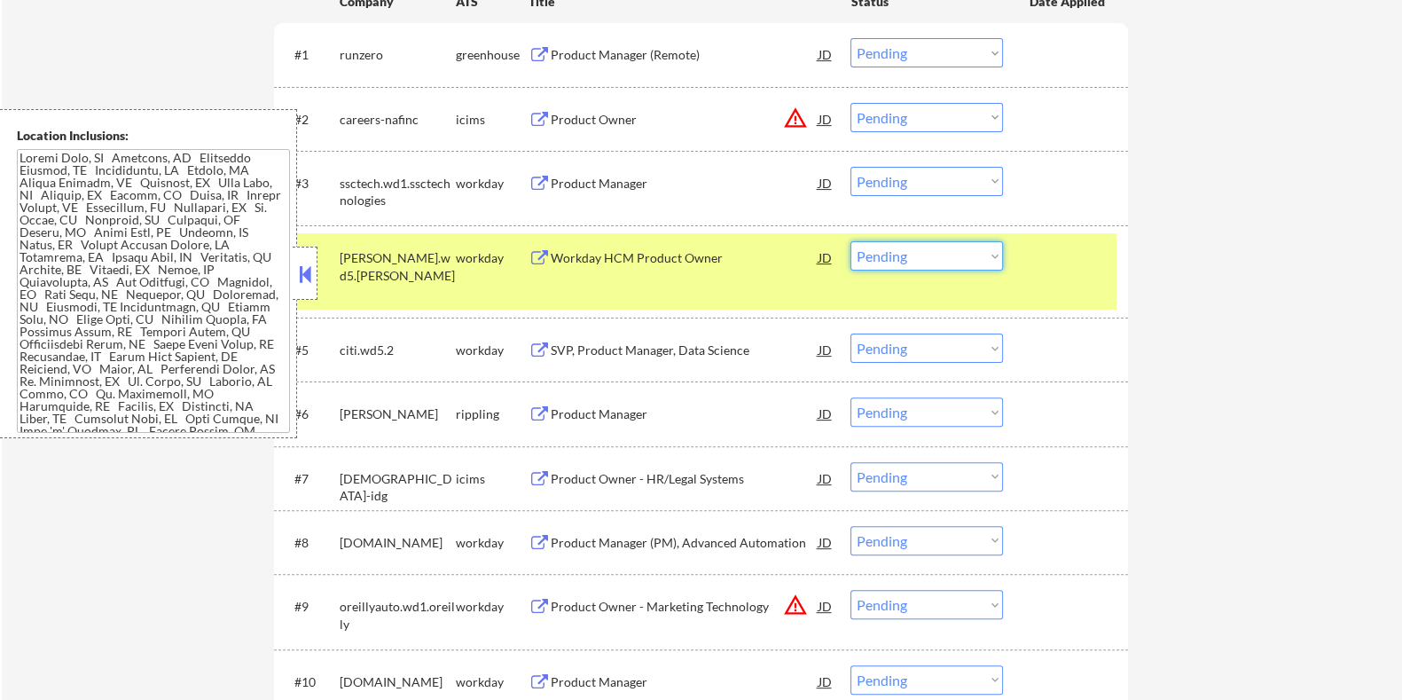
click at [952, 256] on select "Choose an option... Pending Applied Excluded (Questions) Excluded (Expired) Exc…" at bounding box center [926, 255] width 153 height 29
click at [850, 241] on select "Choose an option... Pending Applied Excluded (Questions) Excluded (Expired) Exc…" at bounding box center [926, 255] width 153 height 29
select select ""pending""
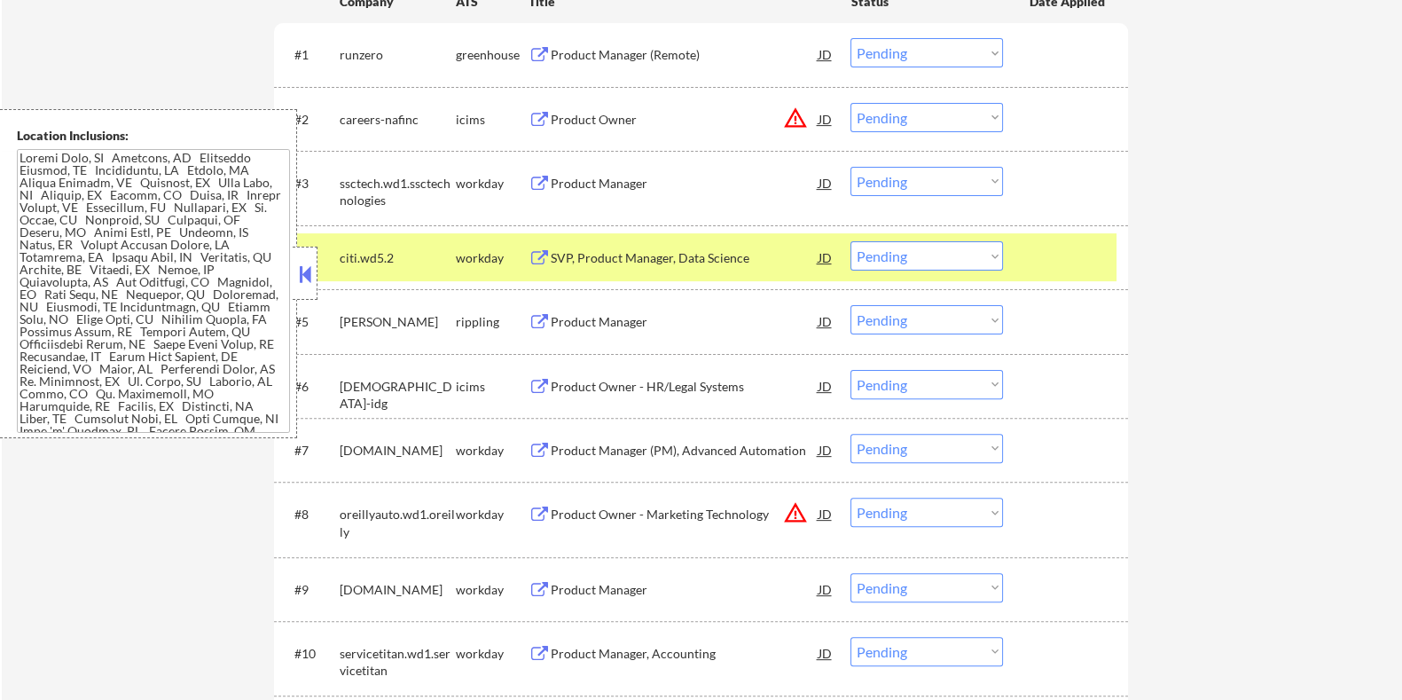
click at [594, 192] on div "Product Manager" at bounding box center [684, 183] width 268 height 32
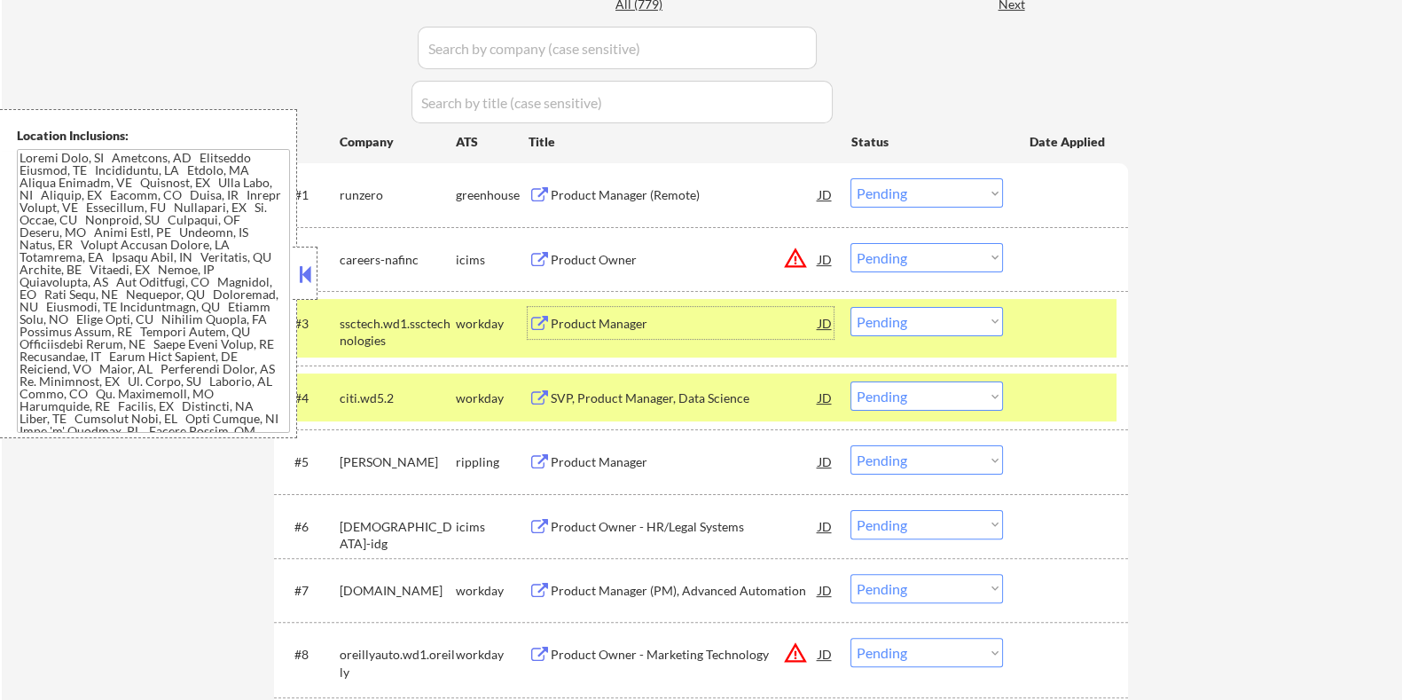
scroll to position [543, 0]
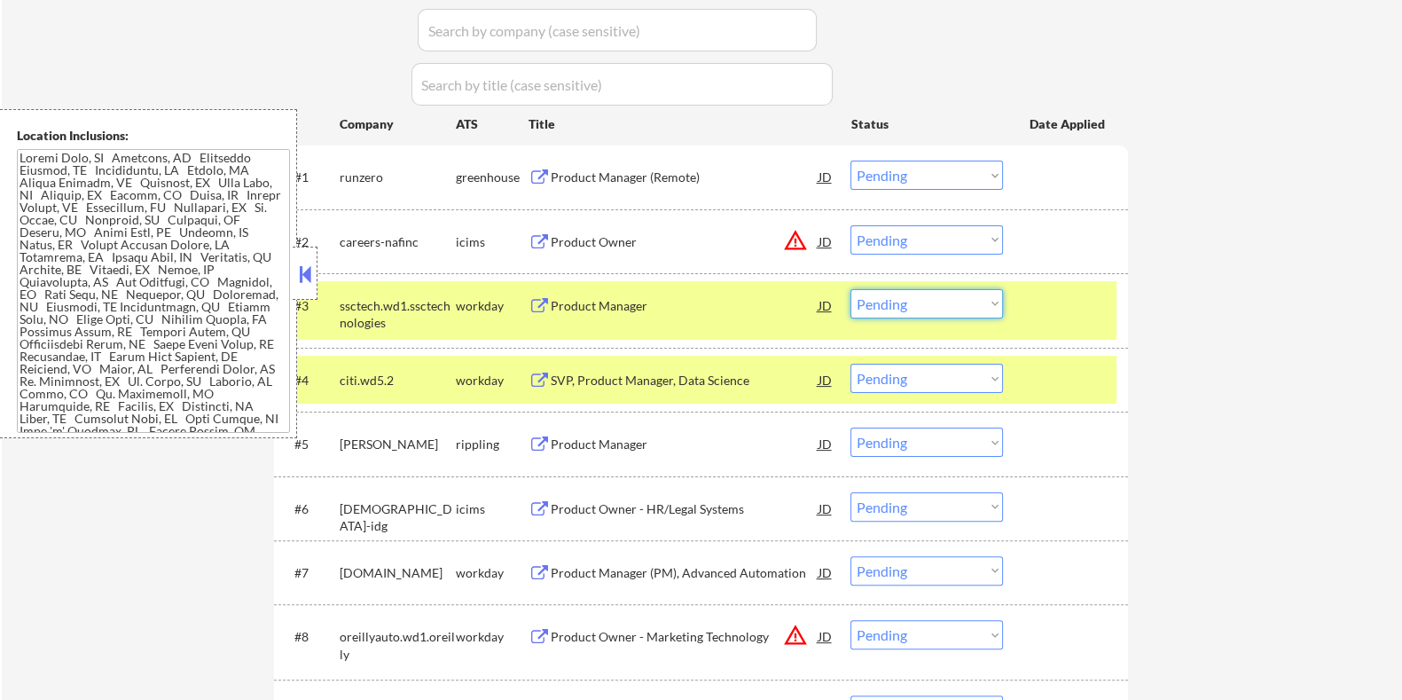
click at [922, 296] on select "Choose an option... Pending Applied Excluded (Questions) Excluded (Expired) Exc…" at bounding box center [926, 303] width 153 height 29
click at [850, 289] on select "Choose an option... Pending Applied Excluded (Questions) Excluded (Expired) Exc…" at bounding box center [926, 303] width 153 height 29
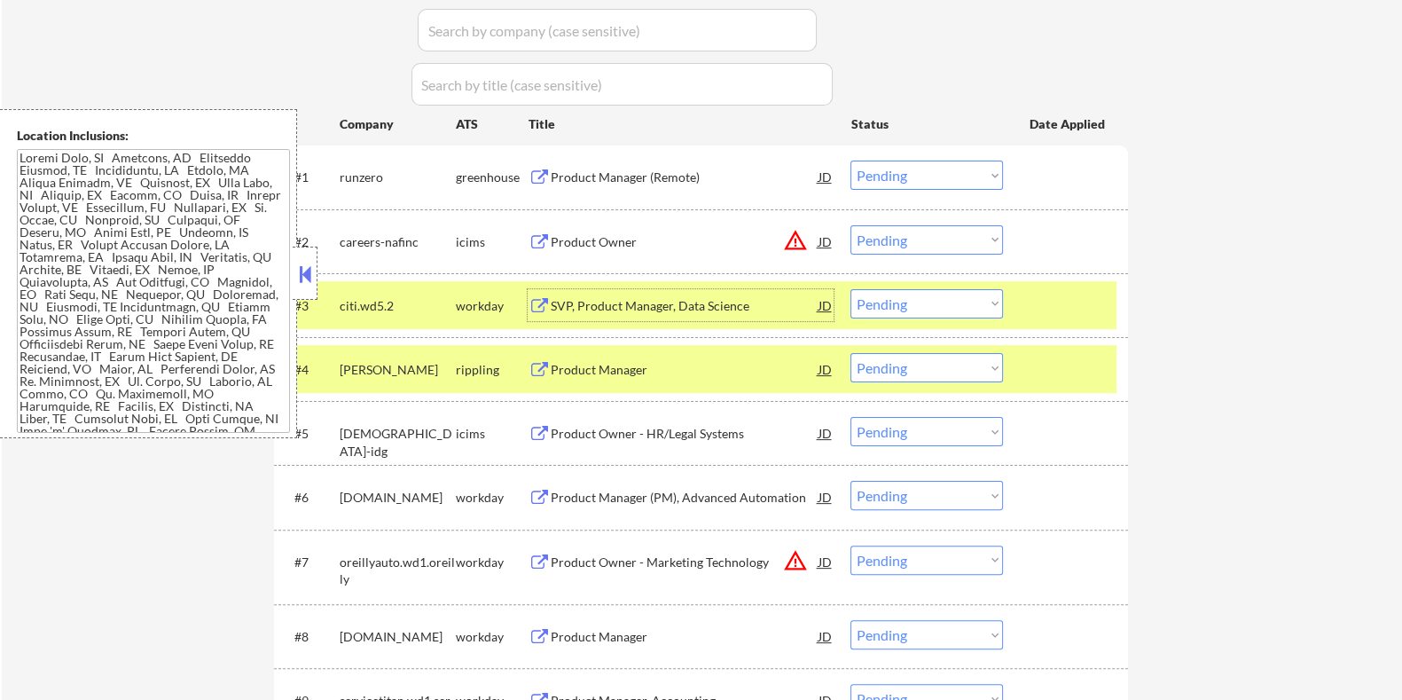
click at [683, 303] on div "SVP, Product Manager, Data Science" at bounding box center [684, 306] width 268 height 18
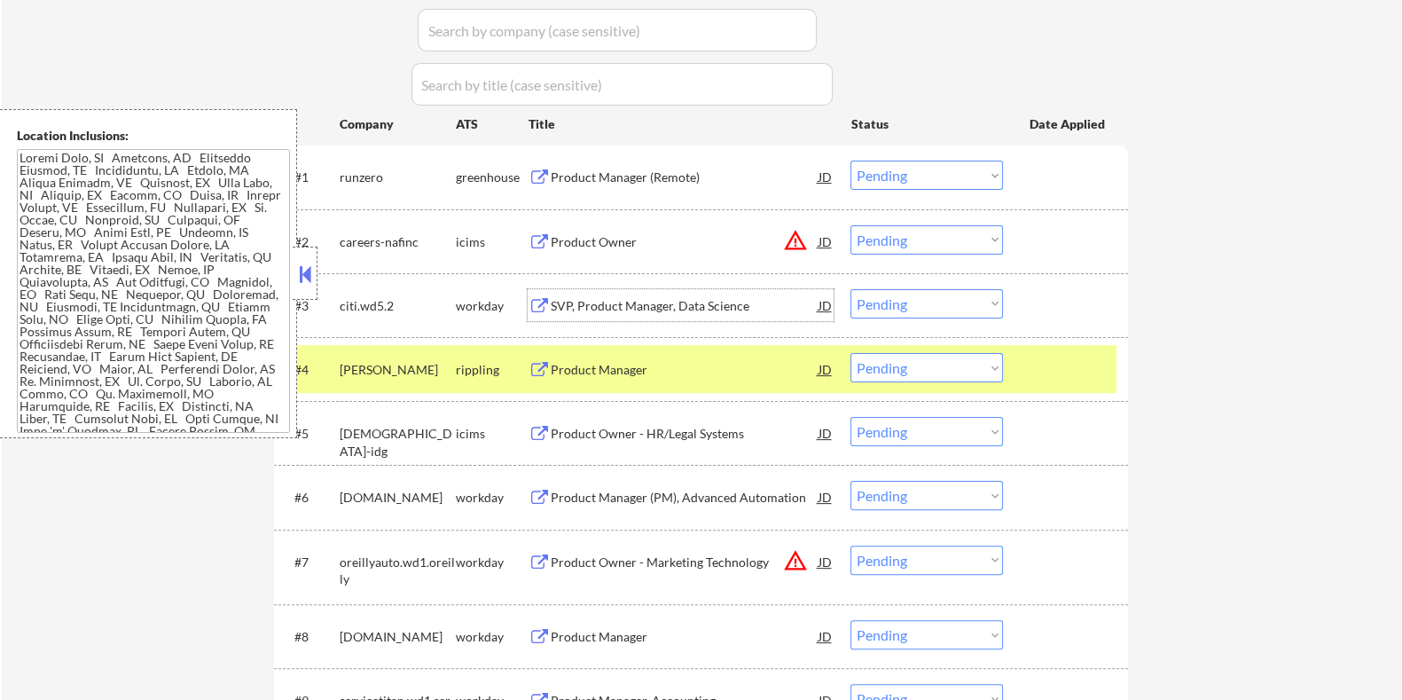
click at [930, 301] on select "Choose an option... Pending Applied Excluded (Questions) Excluded (Expired) Exc…" at bounding box center [926, 303] width 153 height 29
click at [850, 289] on select "Choose an option... Pending Applied Excluded (Questions) Excluded (Expired) Exc…" at bounding box center [926, 303] width 153 height 29
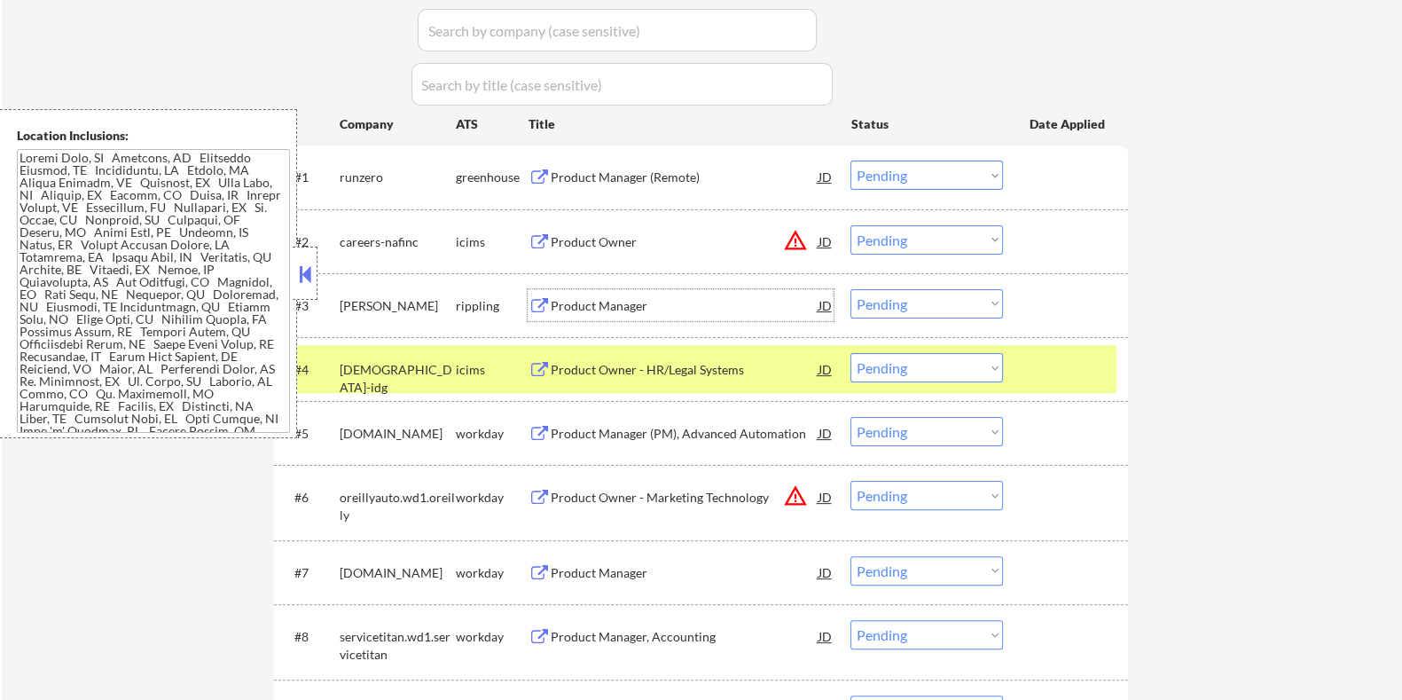
click at [642, 305] on div "Product Manager" at bounding box center [684, 306] width 268 height 18
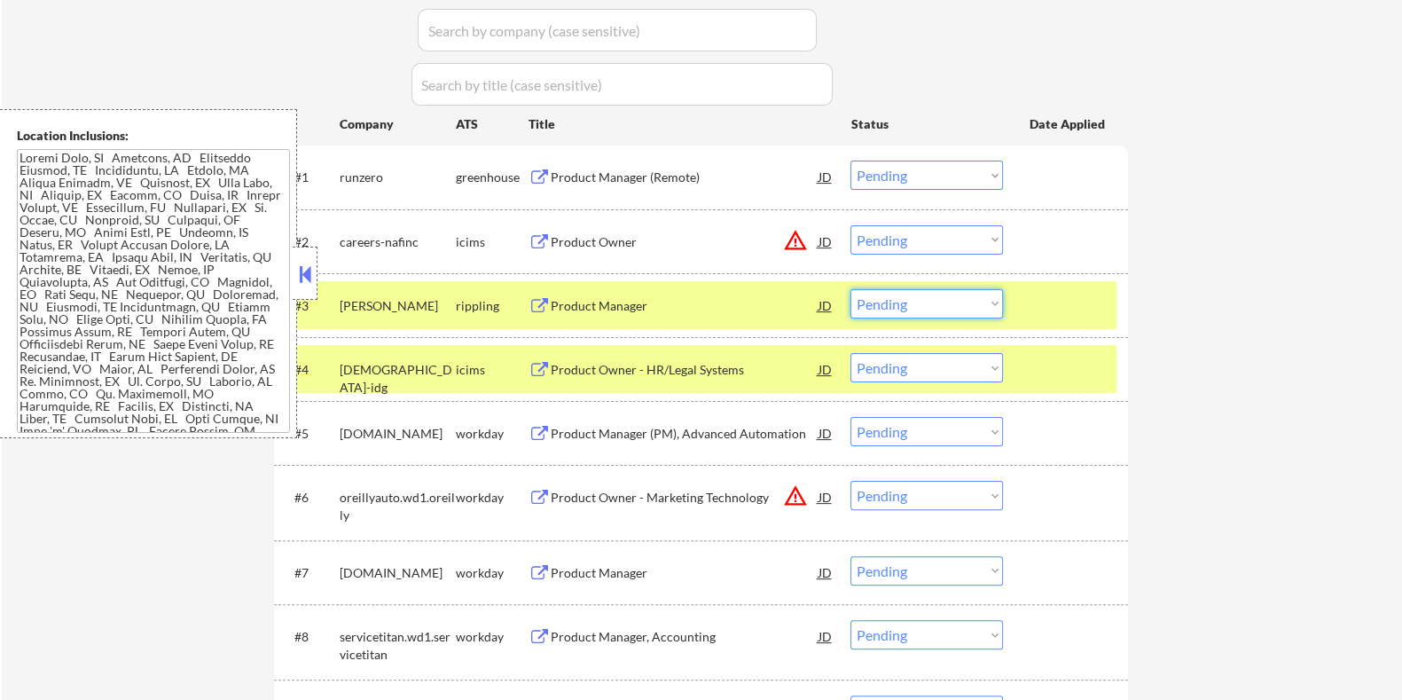
click at [903, 301] on select "Choose an option... Pending Applied Excluded (Questions) Excluded (Expired) Exc…" at bounding box center [926, 303] width 153 height 29
click at [850, 289] on select "Choose an option... Pending Applied Excluded (Questions) Excluded (Expired) Exc…" at bounding box center [926, 303] width 153 height 29
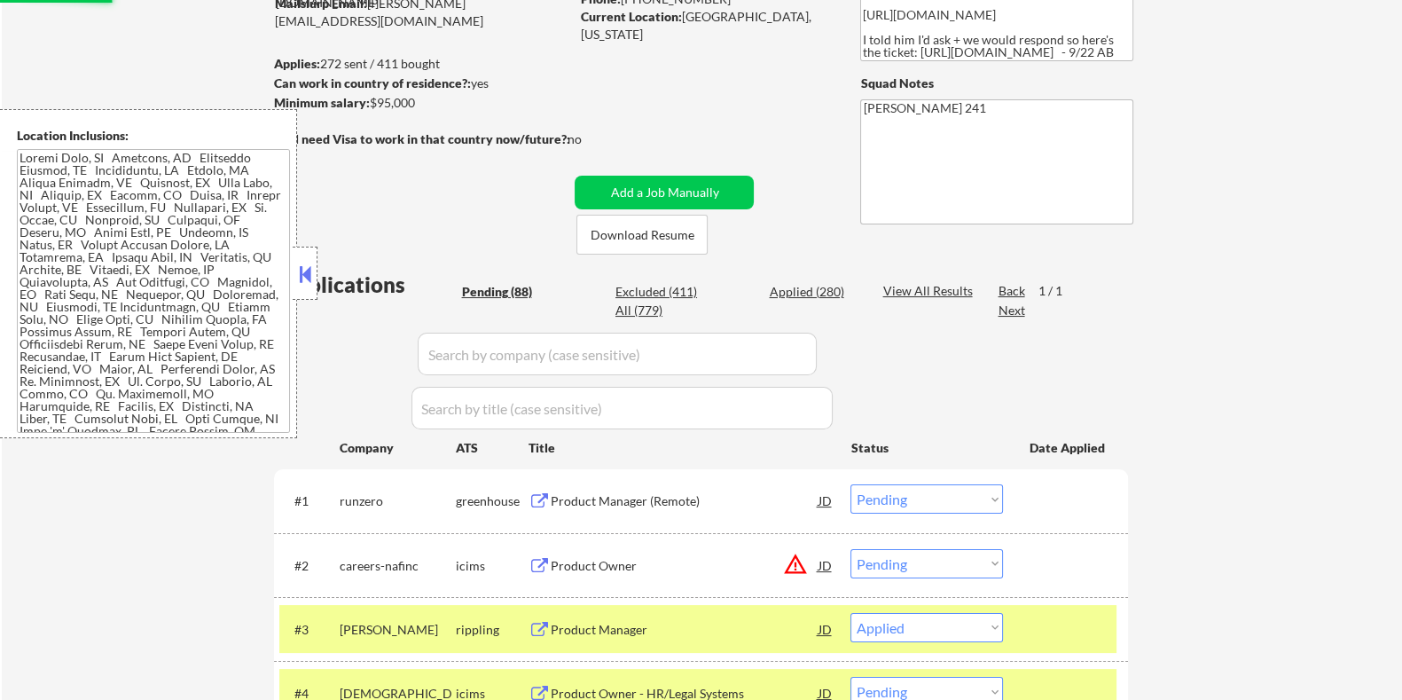
scroll to position [210, 0]
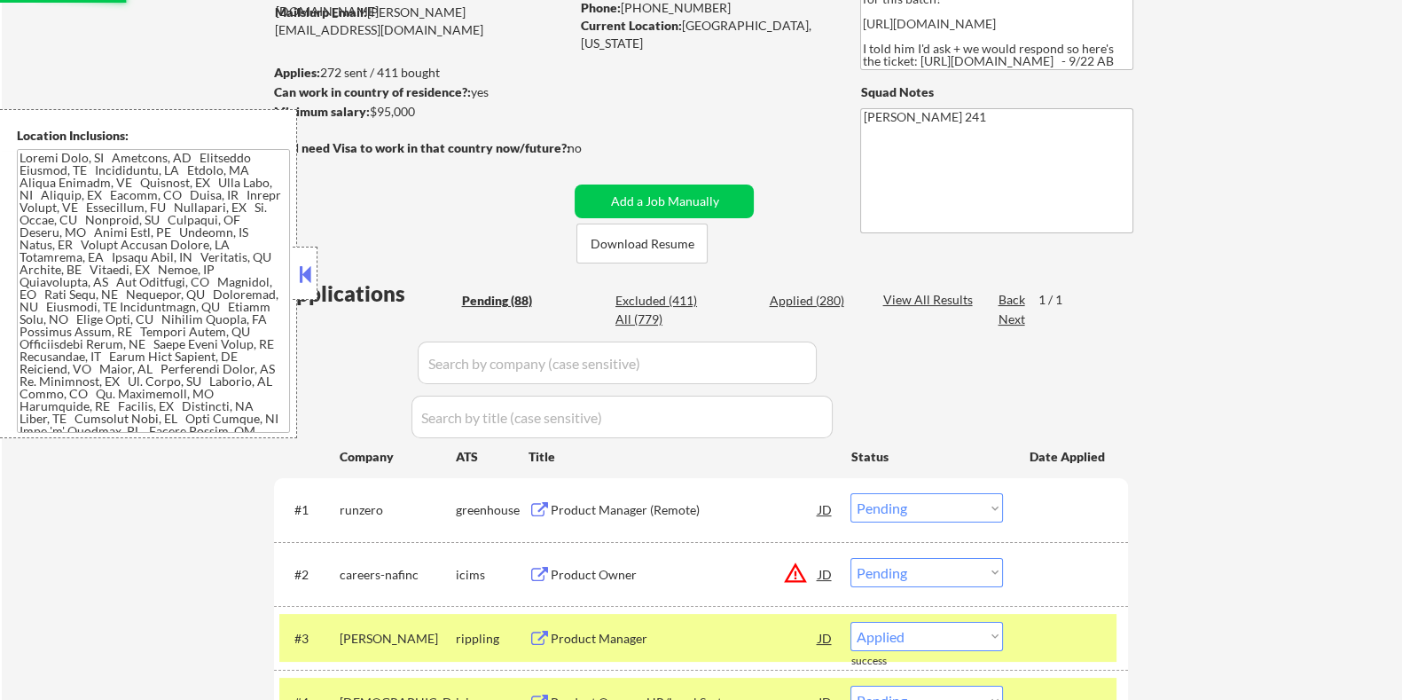
select select ""pending""
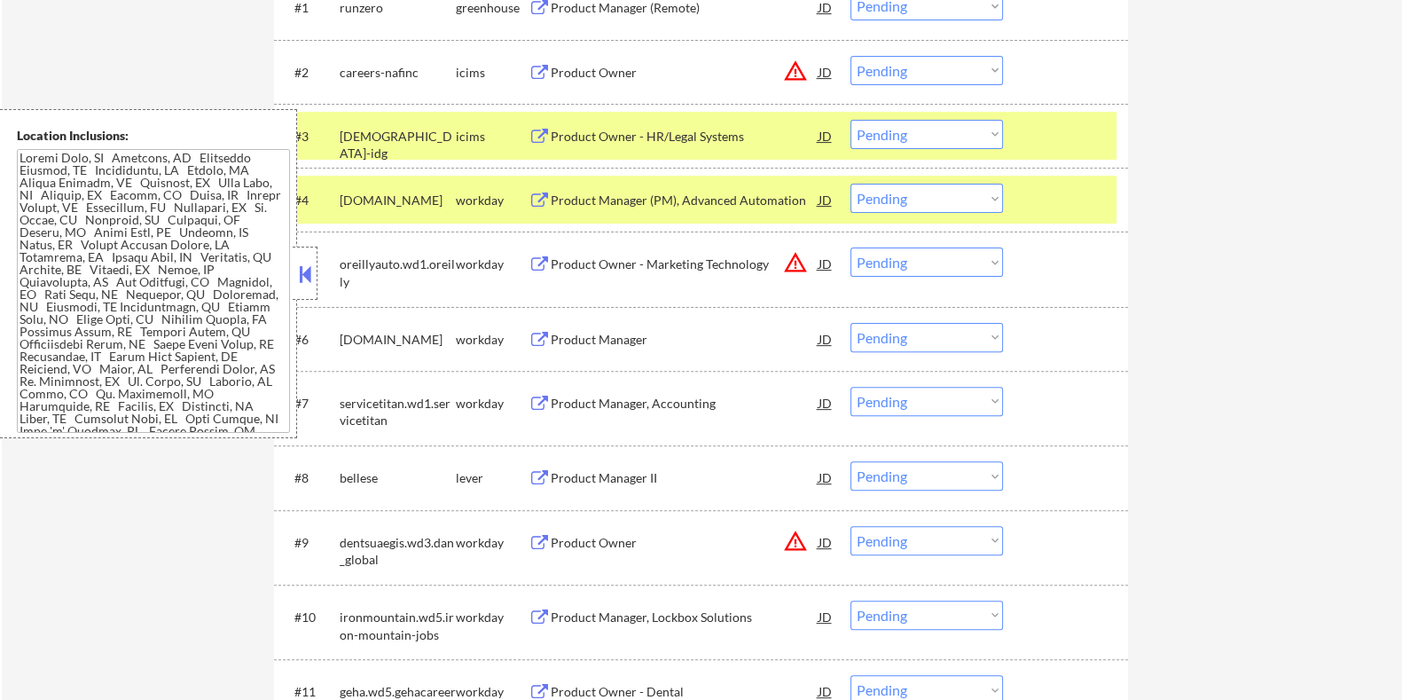
scroll to position [764, 0]
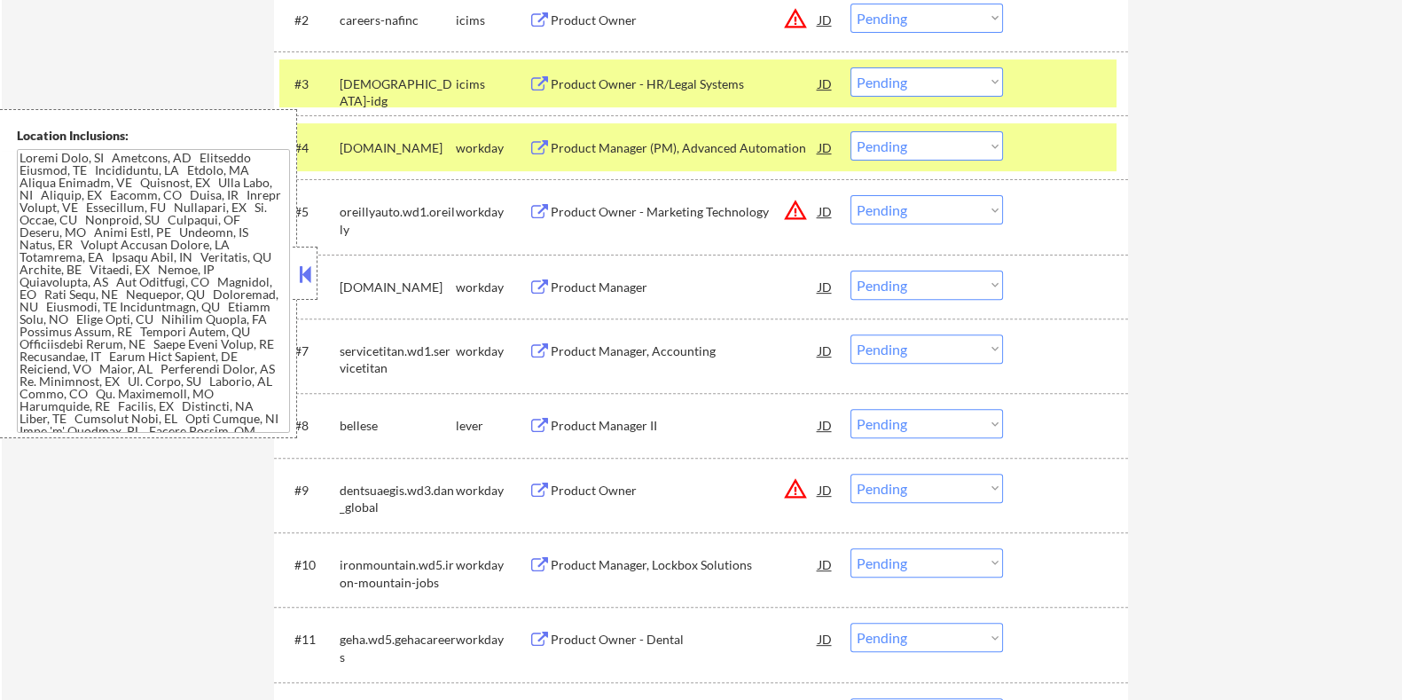
click at [678, 148] on div "Product Manager (PM), Advanced Automation" at bounding box center [684, 148] width 268 height 18
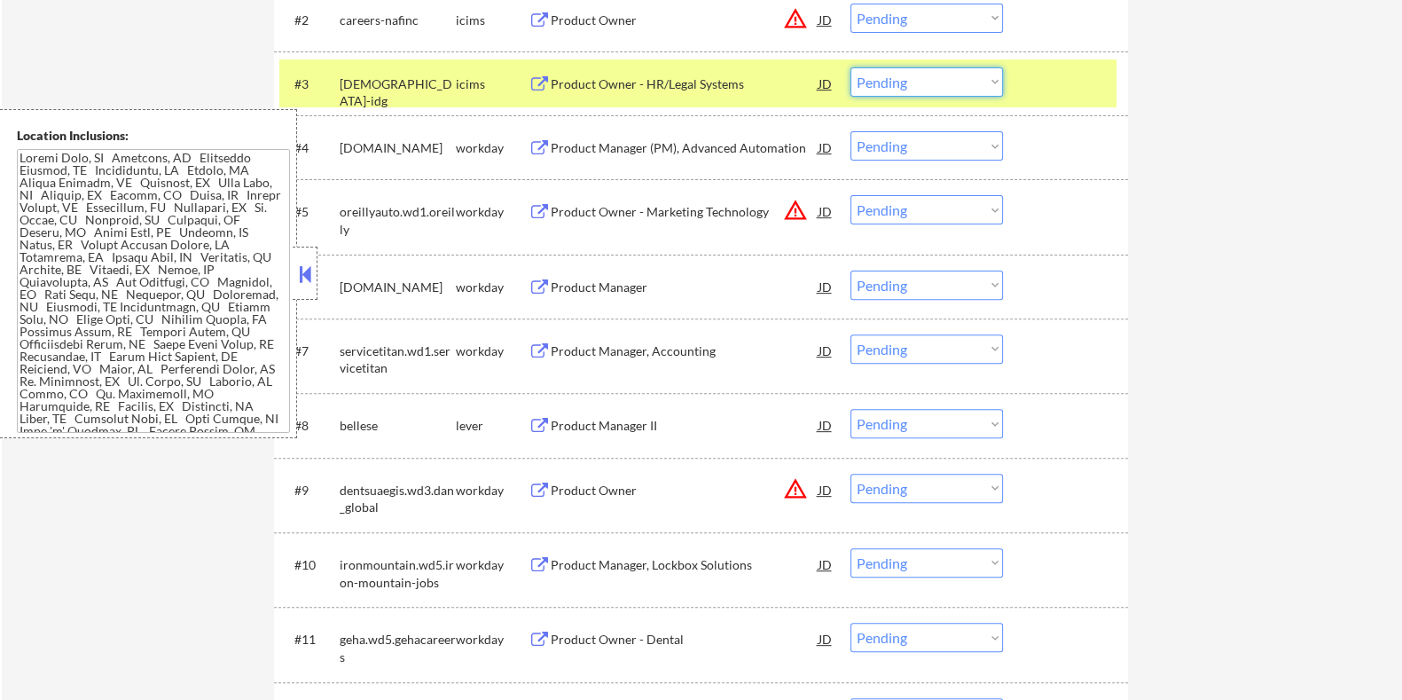
click at [911, 82] on select "Choose an option... Pending Applied Excluded (Questions) Excluded (Expired) Exc…" at bounding box center [926, 81] width 153 height 29
click at [771, 140] on div "Product Manager (PM), Advanced Automation" at bounding box center [684, 148] width 268 height 18
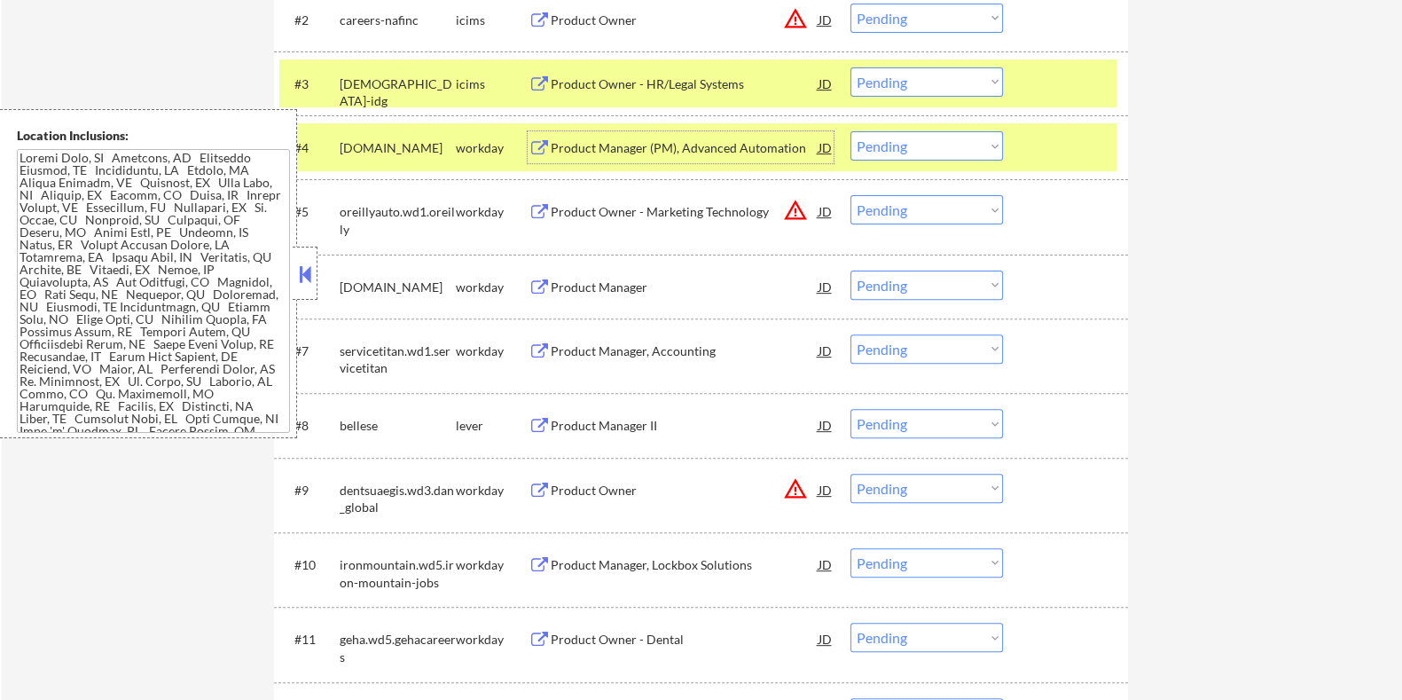
click at [904, 153] on select "Choose an option... Pending Applied Excluded (Questions) Excluded (Expired) Exc…" at bounding box center [926, 145] width 153 height 29
click at [850, 131] on select "Choose an option... Pending Applied Excluded (Questions) Excluded (Expired) Exc…" at bounding box center [926, 145] width 153 height 29
select select ""pending""
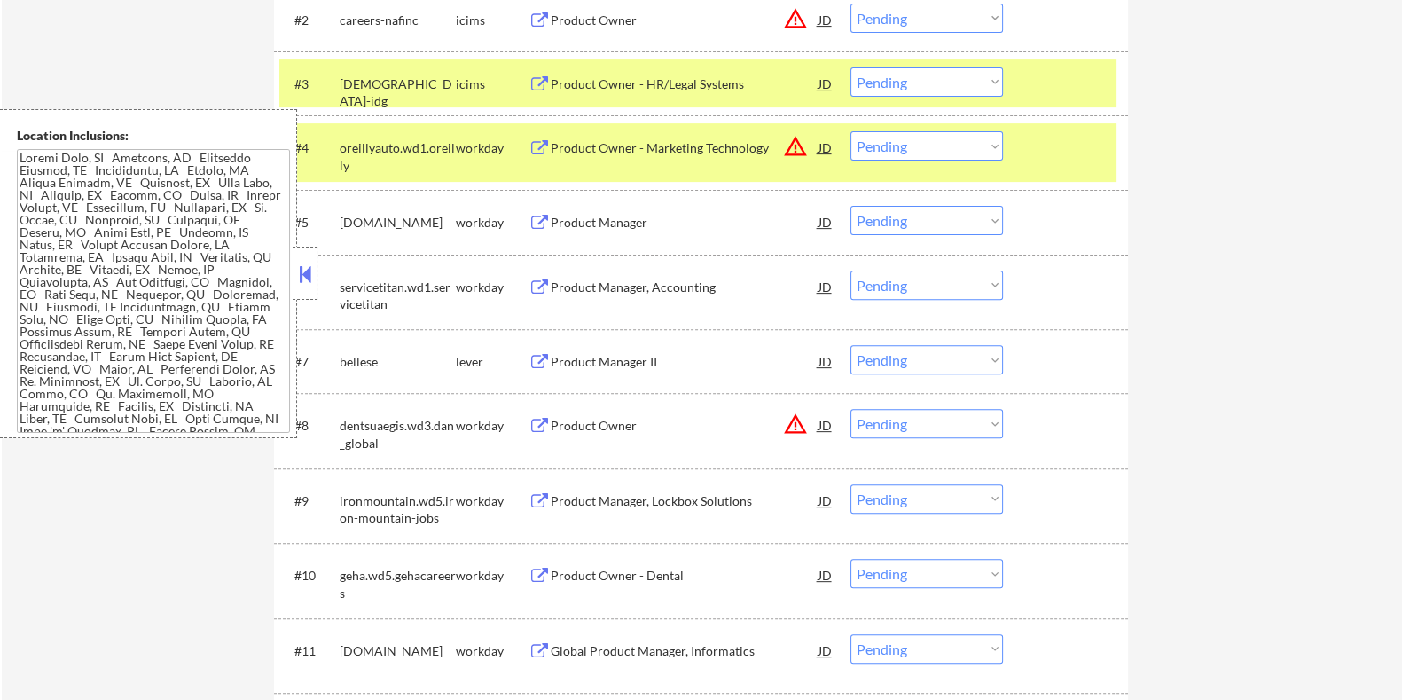
click at [635, 222] on div "Product Manager" at bounding box center [684, 223] width 268 height 18
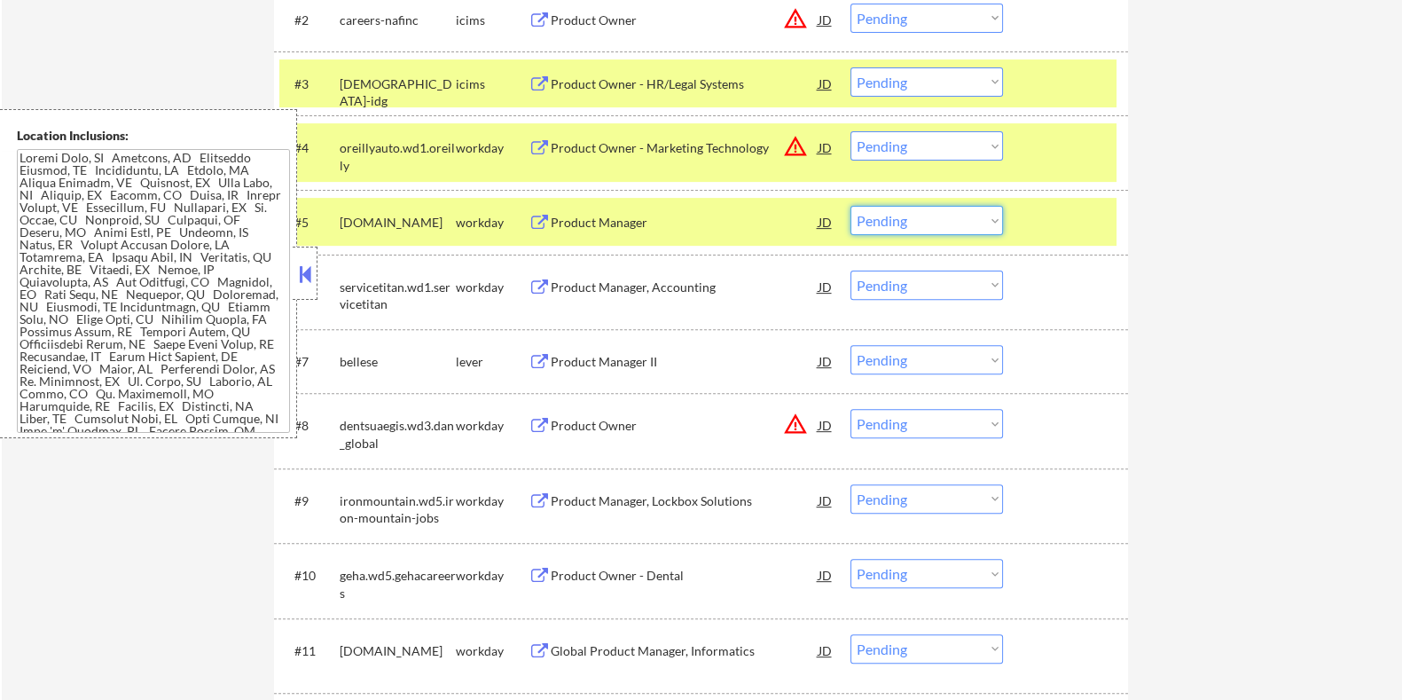
click at [931, 221] on select "Choose an option... Pending Applied Excluded (Questions) Excluded (Expired) Exc…" at bounding box center [926, 220] width 153 height 29
click at [850, 206] on select "Choose an option... Pending Applied Excluded (Questions) Excluded (Expired) Exc…" at bounding box center [926, 220] width 153 height 29
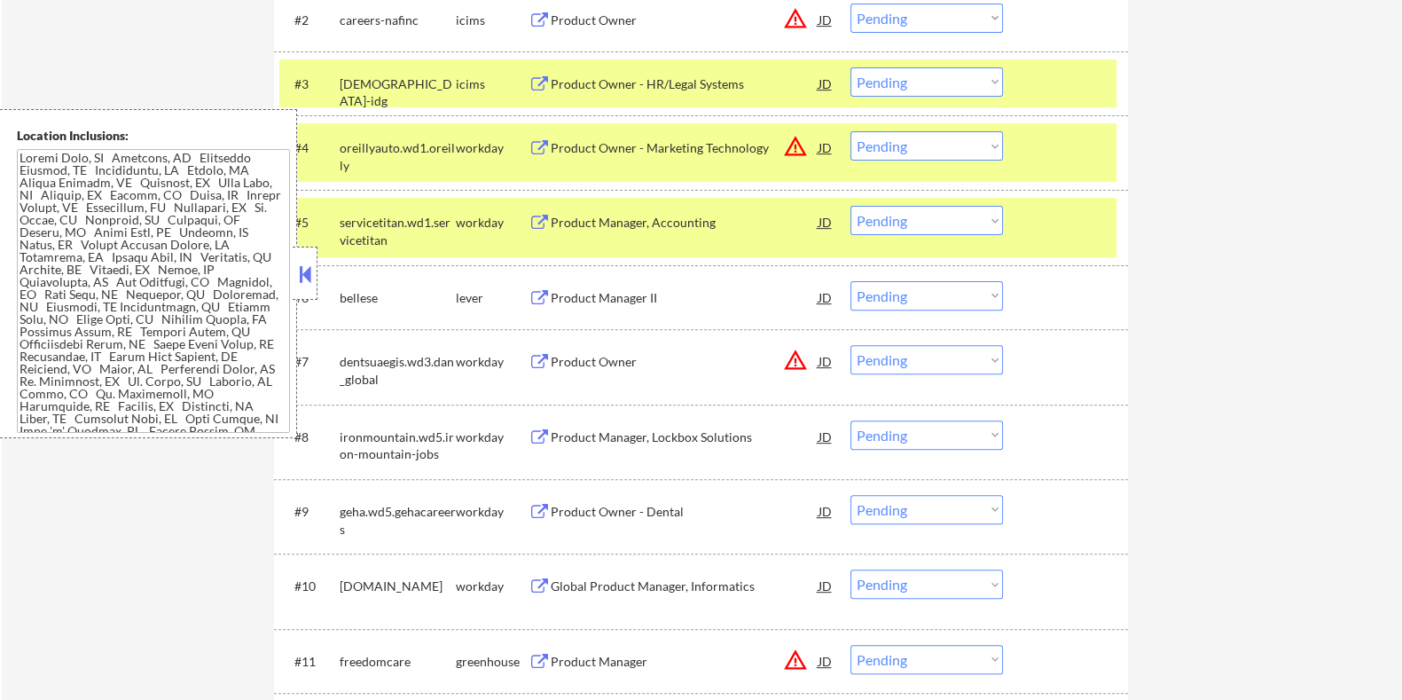
click at [637, 225] on div "Product Manager, Accounting" at bounding box center [684, 223] width 268 height 18
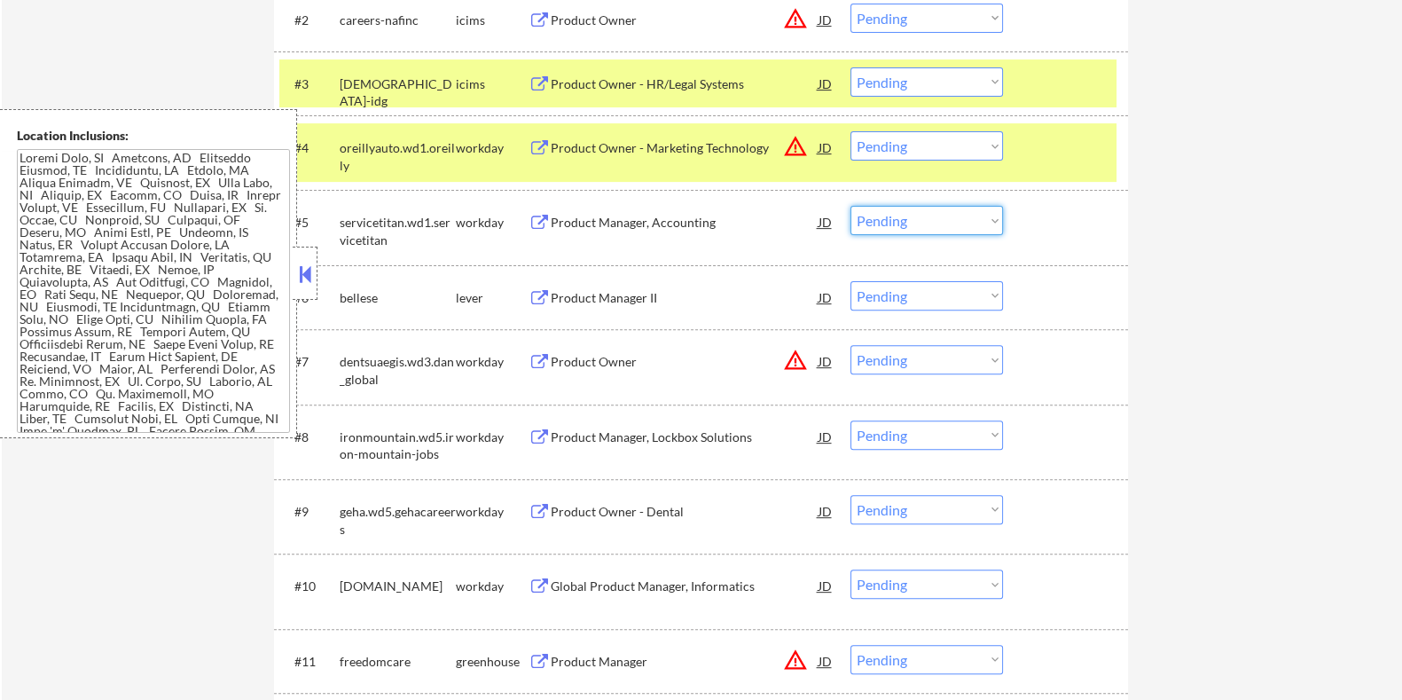
click at [906, 223] on select "Choose an option... Pending Applied Excluded (Questions) Excluded (Expired) Exc…" at bounding box center [926, 220] width 153 height 29
click at [949, 224] on select "Choose an option... Pending Applied Excluded (Questions) Excluded (Expired) Exc…" at bounding box center [926, 220] width 153 height 29
click at [850, 206] on select "Choose an option... Pending Applied Excluded (Questions) Excluded (Expired) Exc…" at bounding box center [926, 220] width 153 height 29
select select ""pending""
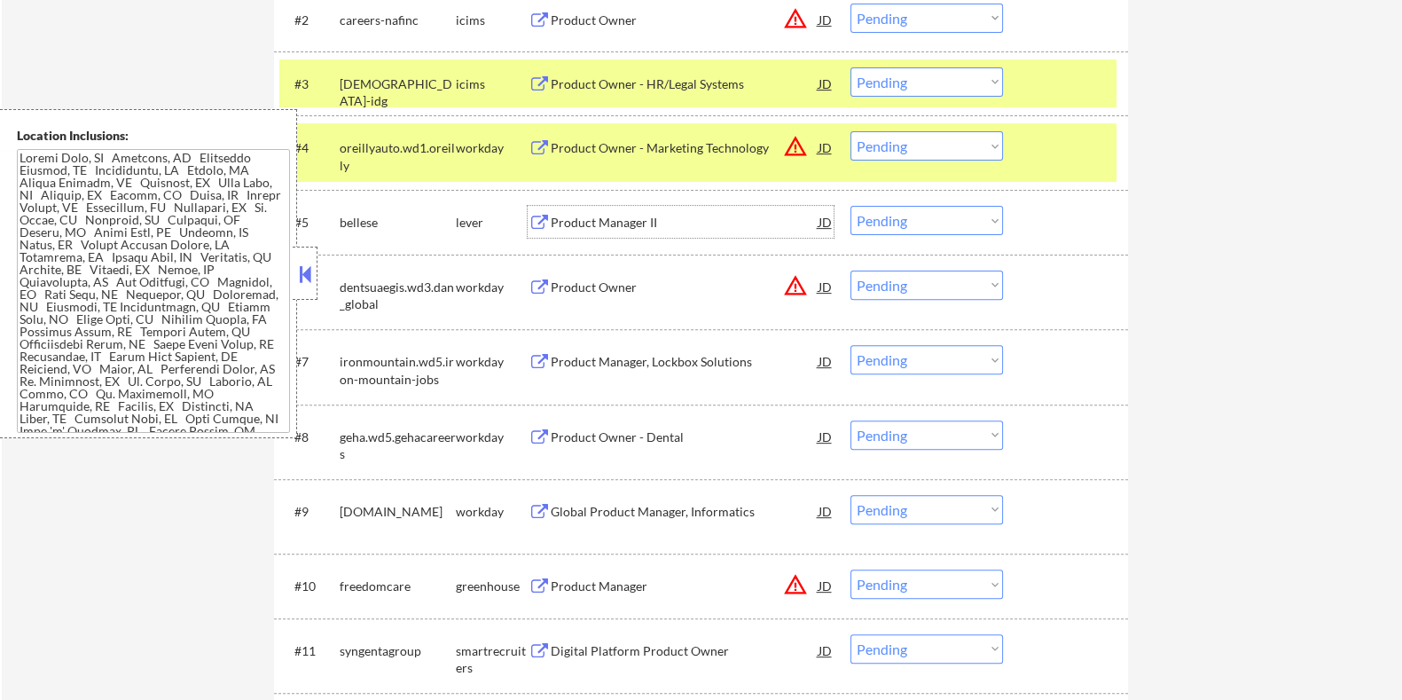
click at [678, 225] on div "Product Manager II" at bounding box center [684, 223] width 268 height 18
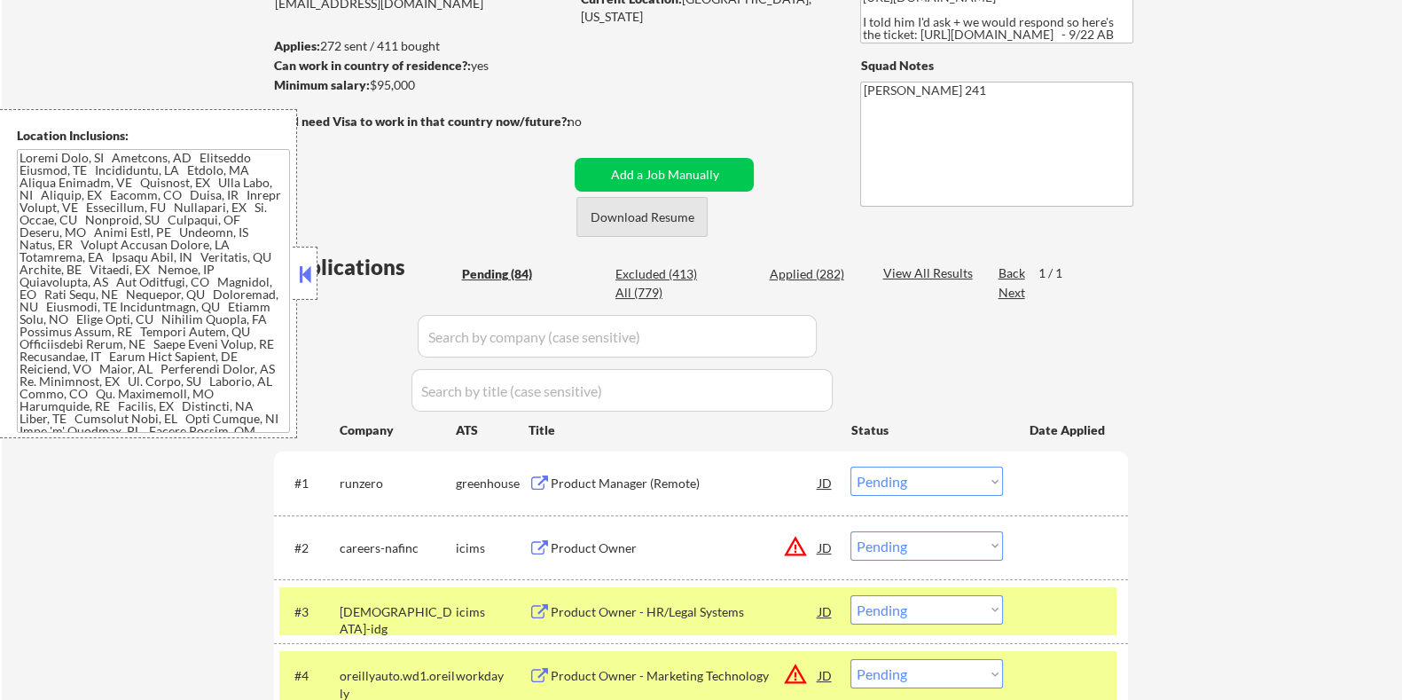
scroll to position [210, 0]
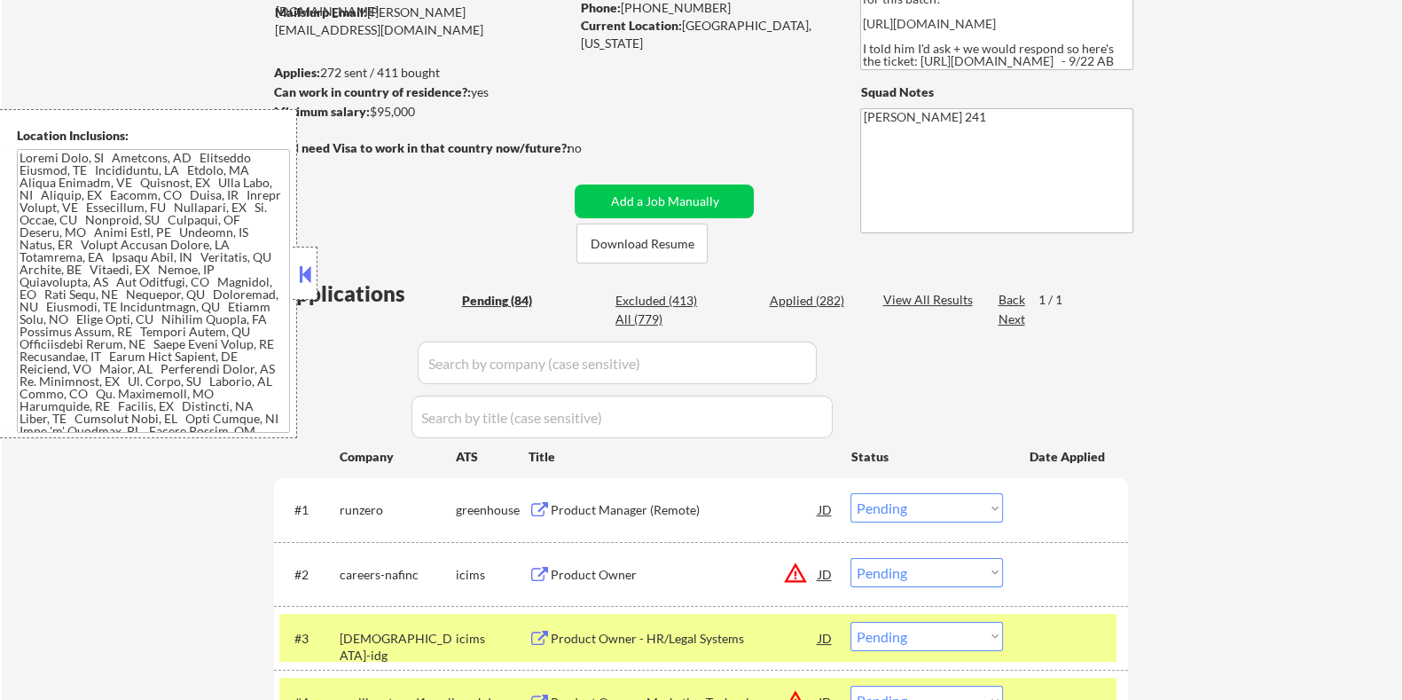
drag, startPoint x: 432, startPoint y: 116, endPoint x: 372, endPoint y: 114, distance: 59.4
click at [372, 114] on div "Minimum salary: $95,000" at bounding box center [420, 112] width 295 height 18
copy div "$95,000"
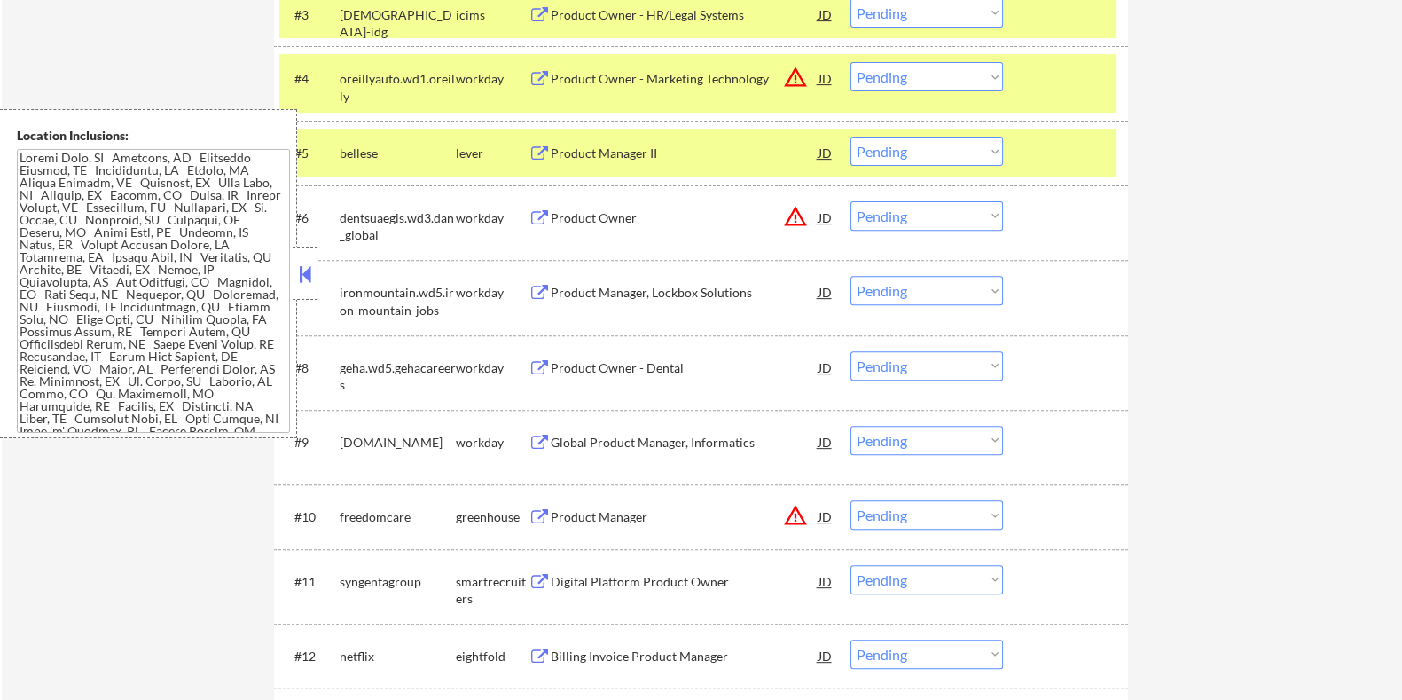
scroll to position [875, 0]
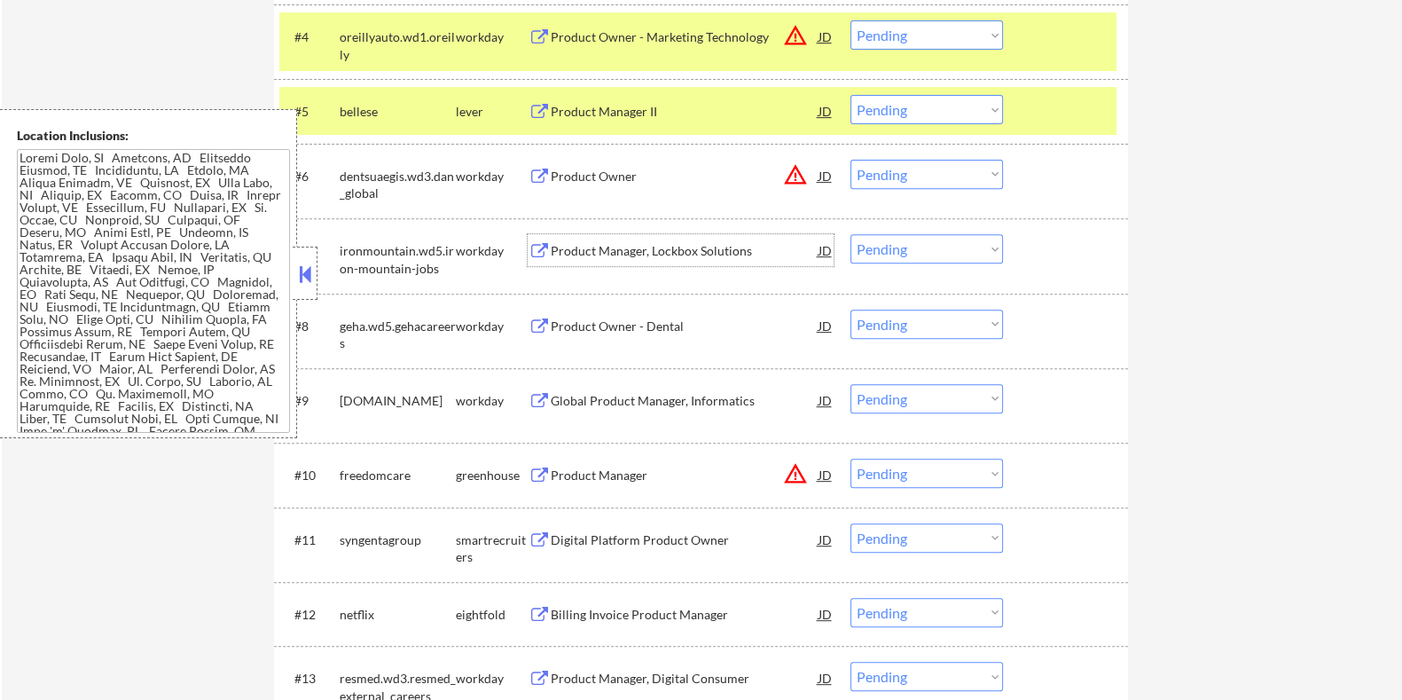
click at [642, 248] on div "Product Manager, Lockbox Solutions" at bounding box center [684, 251] width 268 height 18
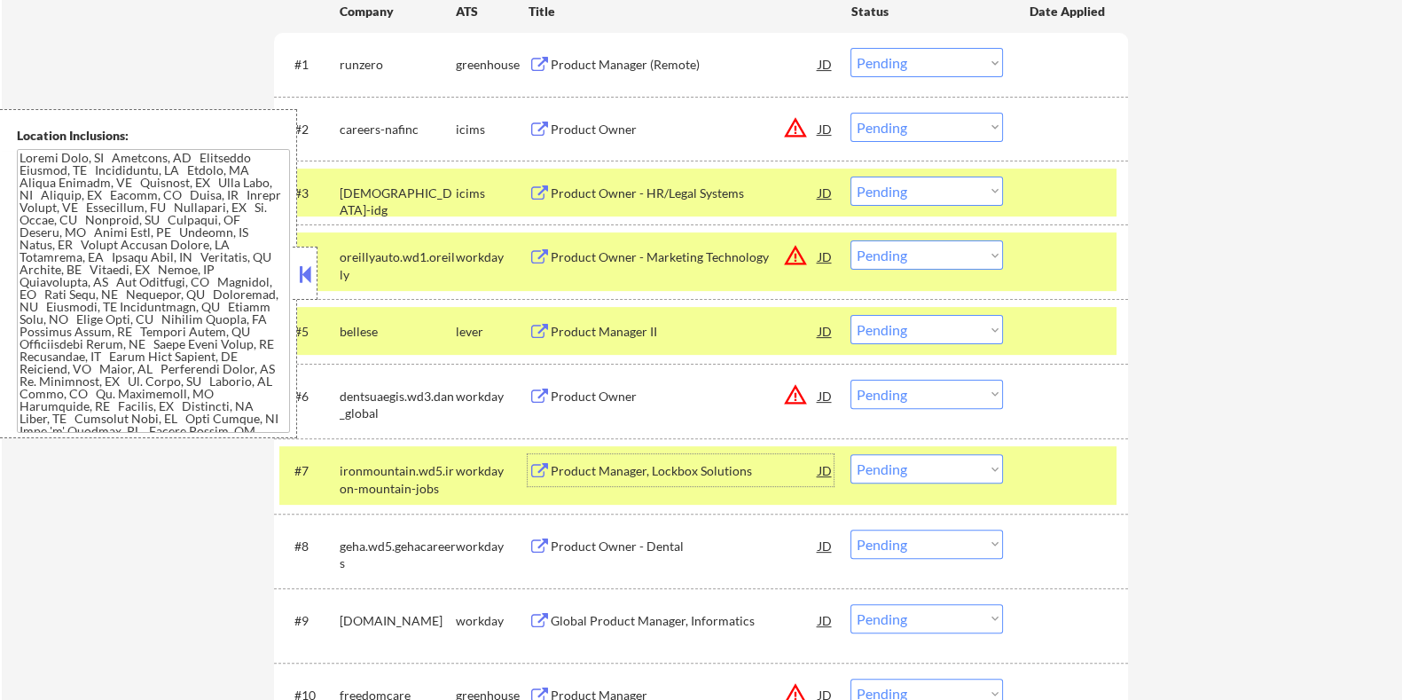
scroll to position [764, 0]
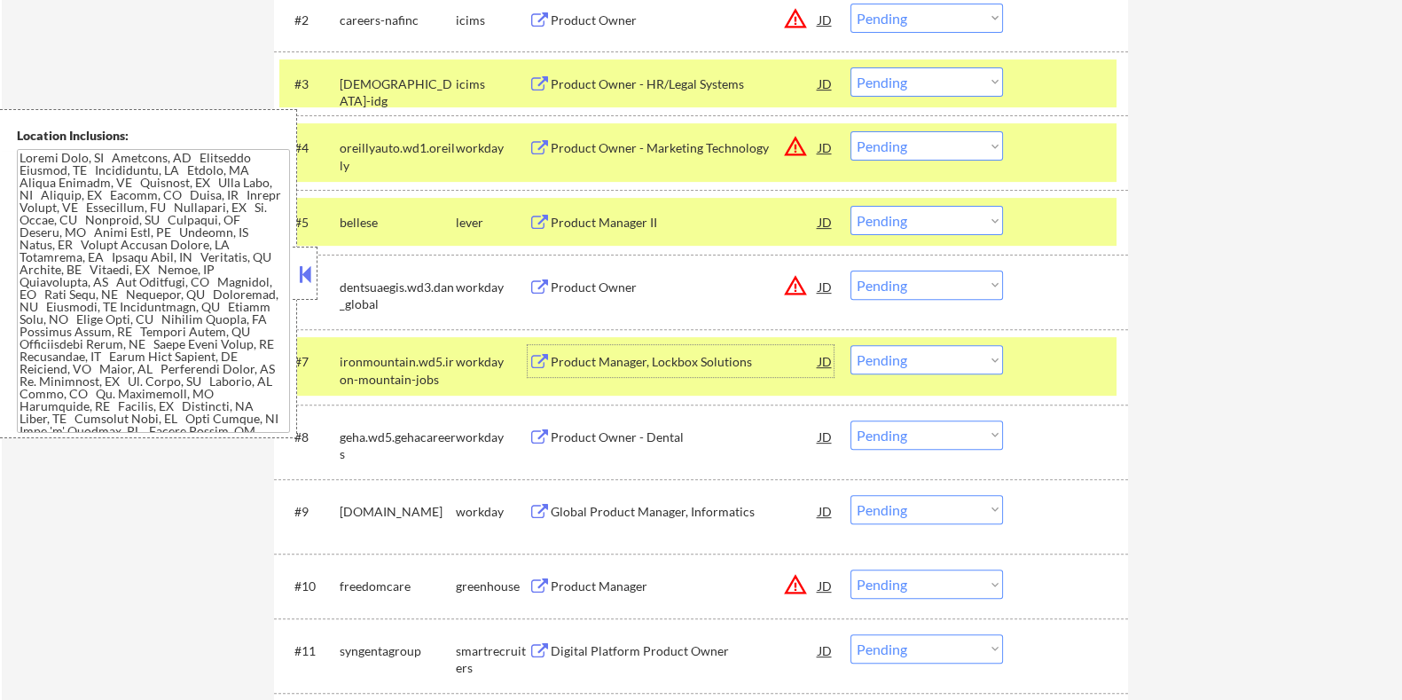
click at [927, 352] on select "Choose an option... Pending Applied Excluded (Questions) Excluded (Expired) Exc…" at bounding box center [926, 359] width 153 height 29
click at [850, 345] on select "Choose an option... Pending Applied Excluded (Questions) Excluded (Expired) Exc…" at bounding box center [926, 359] width 153 height 29
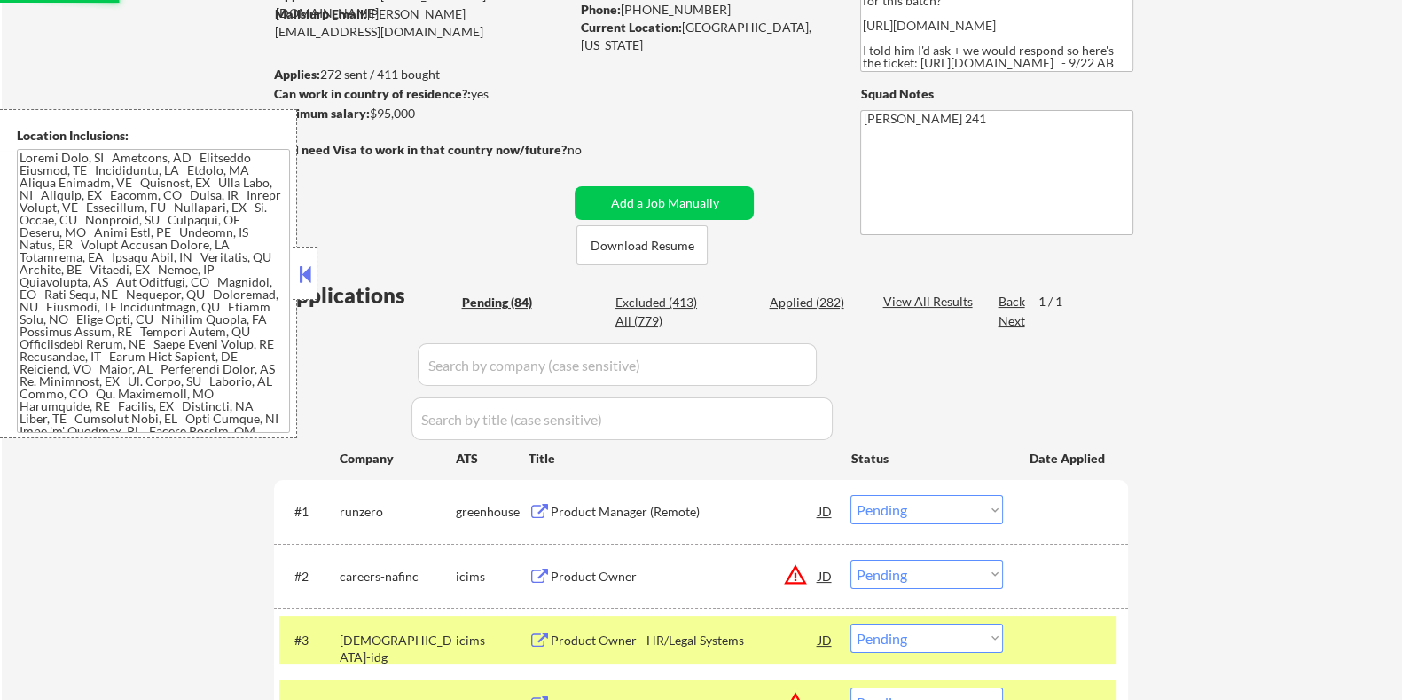
scroll to position [99, 0]
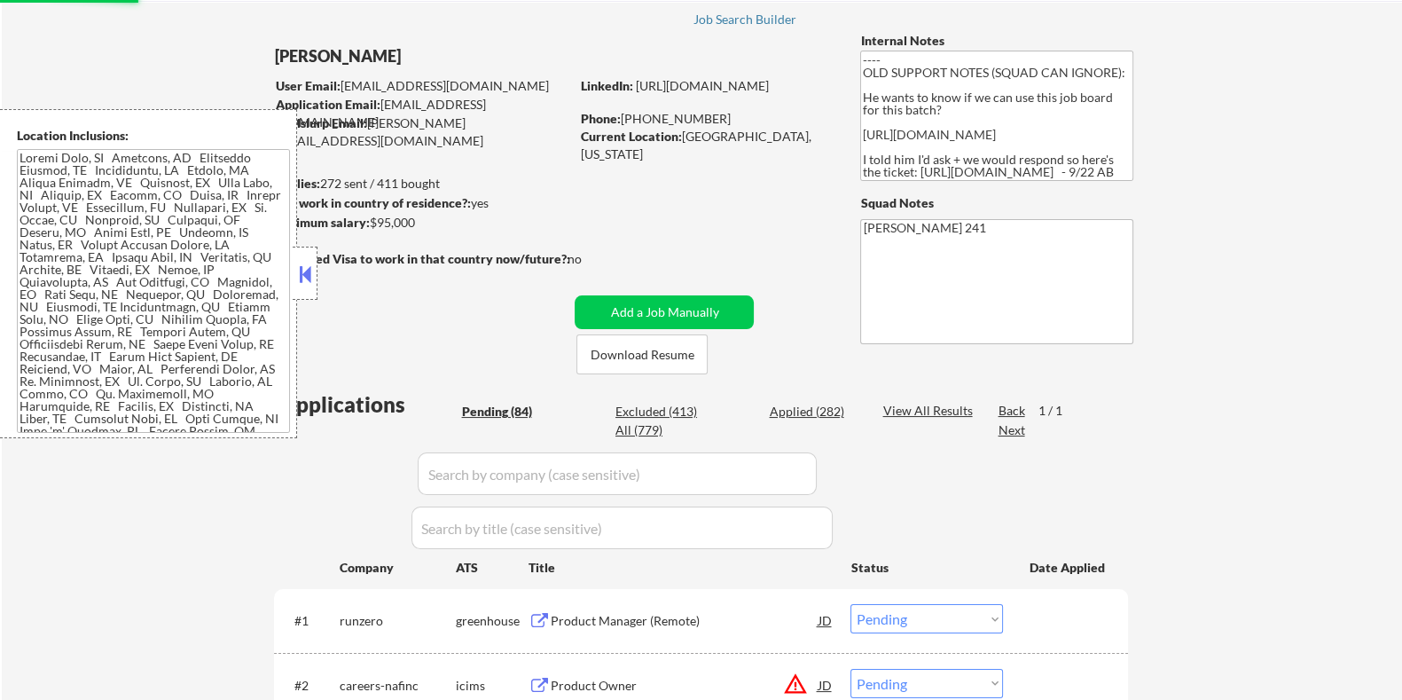
select select ""pending""
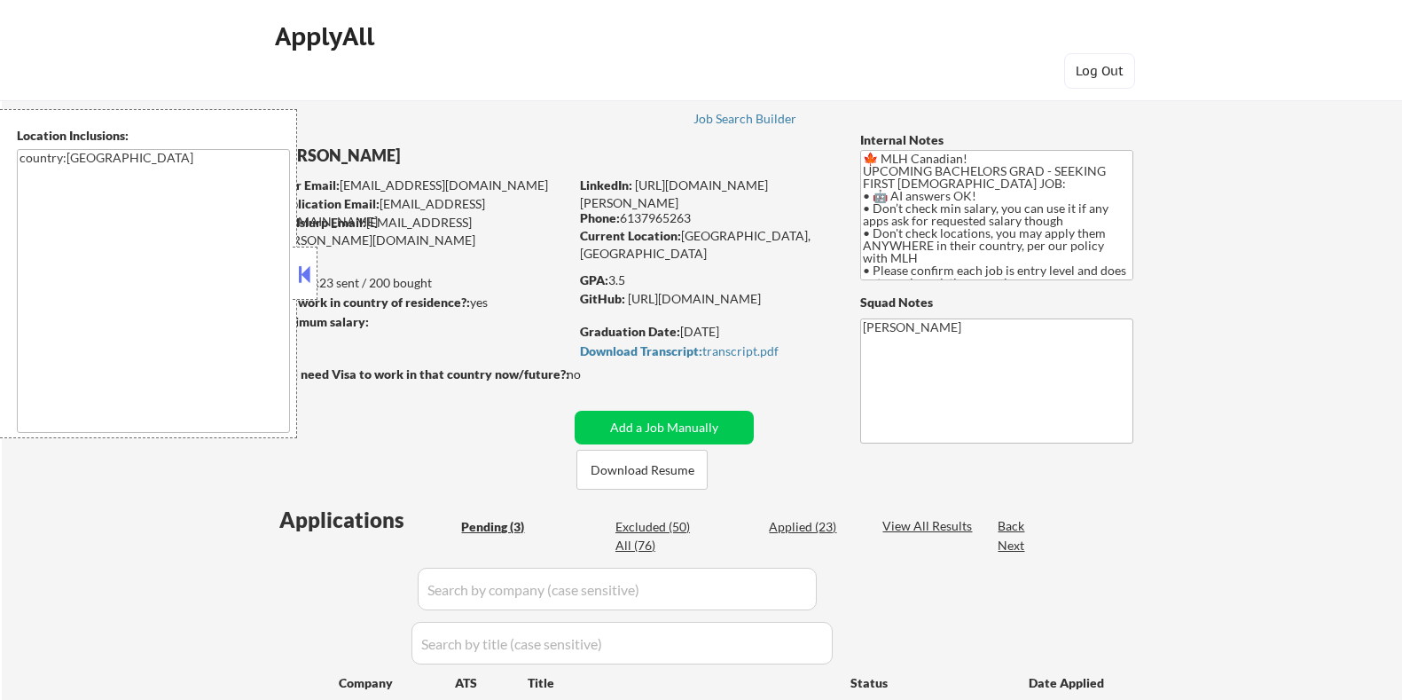
select select ""pending""
click at [652, 460] on button "Download Resume" at bounding box center [641, 470] width 131 height 40
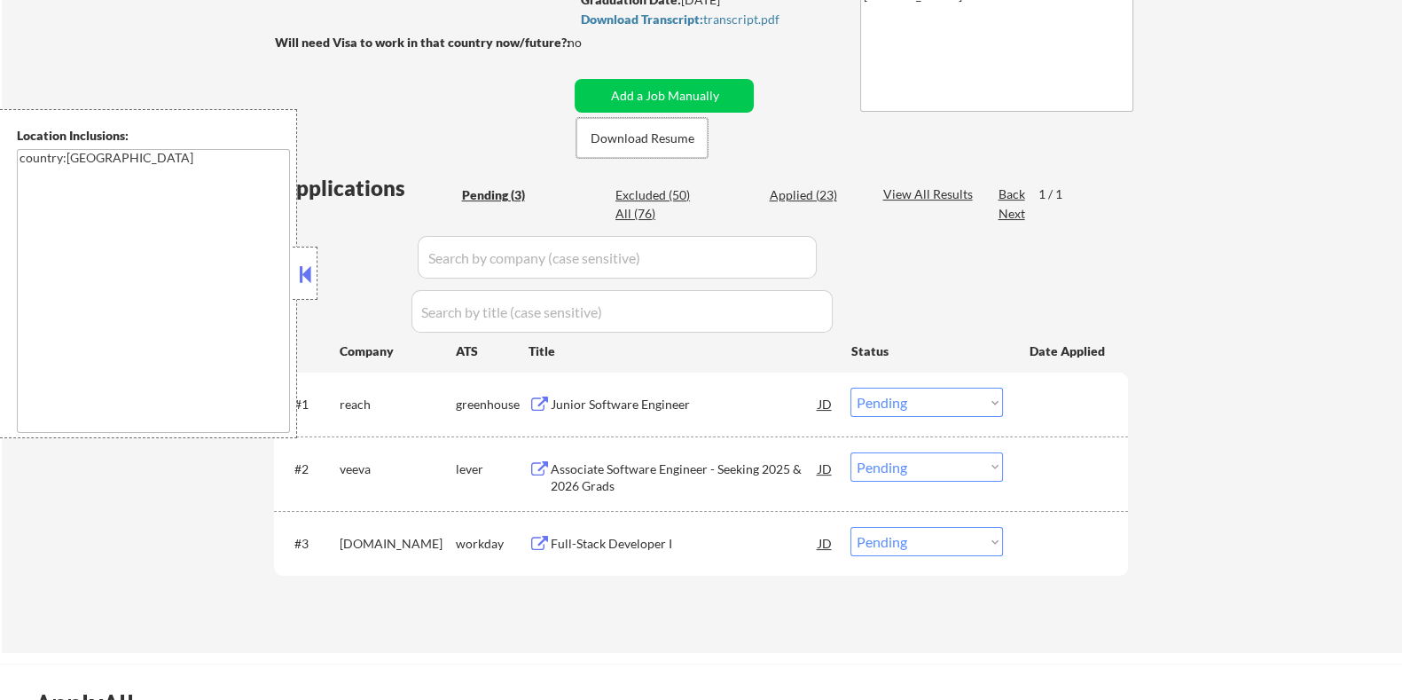
scroll to position [332, 0]
click at [563, 478] on div "Associate Software Engineer - Seeking 2025 & 2026 Grads" at bounding box center [684, 476] width 268 height 35
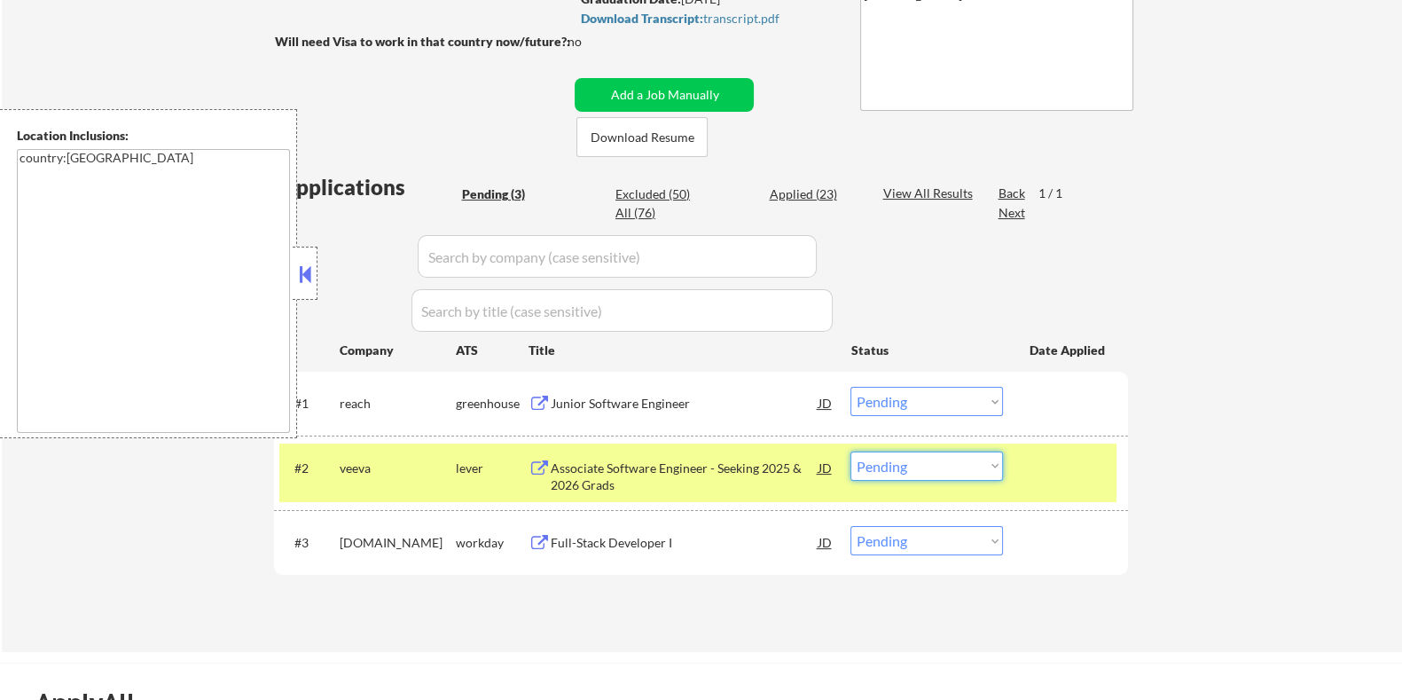
click at [882, 465] on select "Choose an option... Pending Applied Excluded (Questions) Excluded (Expired) Exc…" at bounding box center [926, 465] width 153 height 29
click at [850, 451] on select "Choose an option... Pending Applied Excluded (Questions) Excluded (Expired) Exc…" at bounding box center [926, 465] width 153 height 29
select select ""pending""
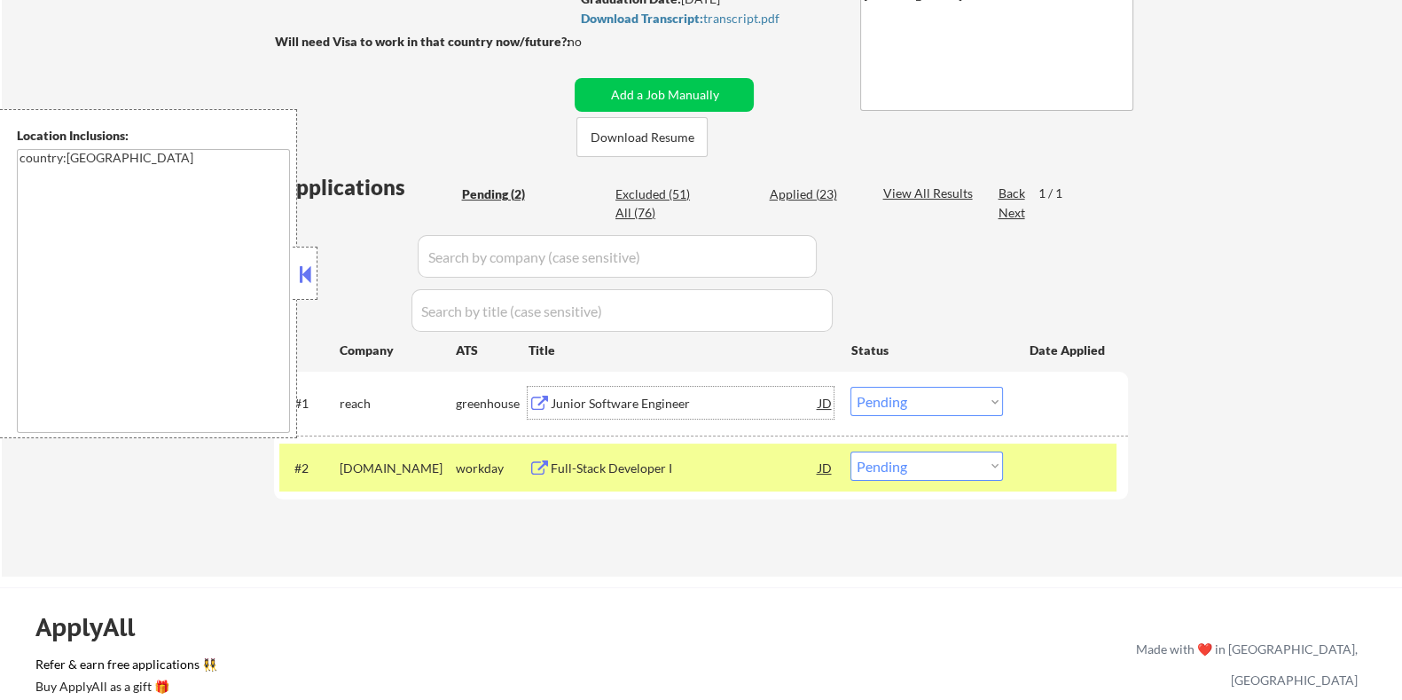
click at [622, 407] on div "Junior Software Engineer" at bounding box center [684, 404] width 268 height 18
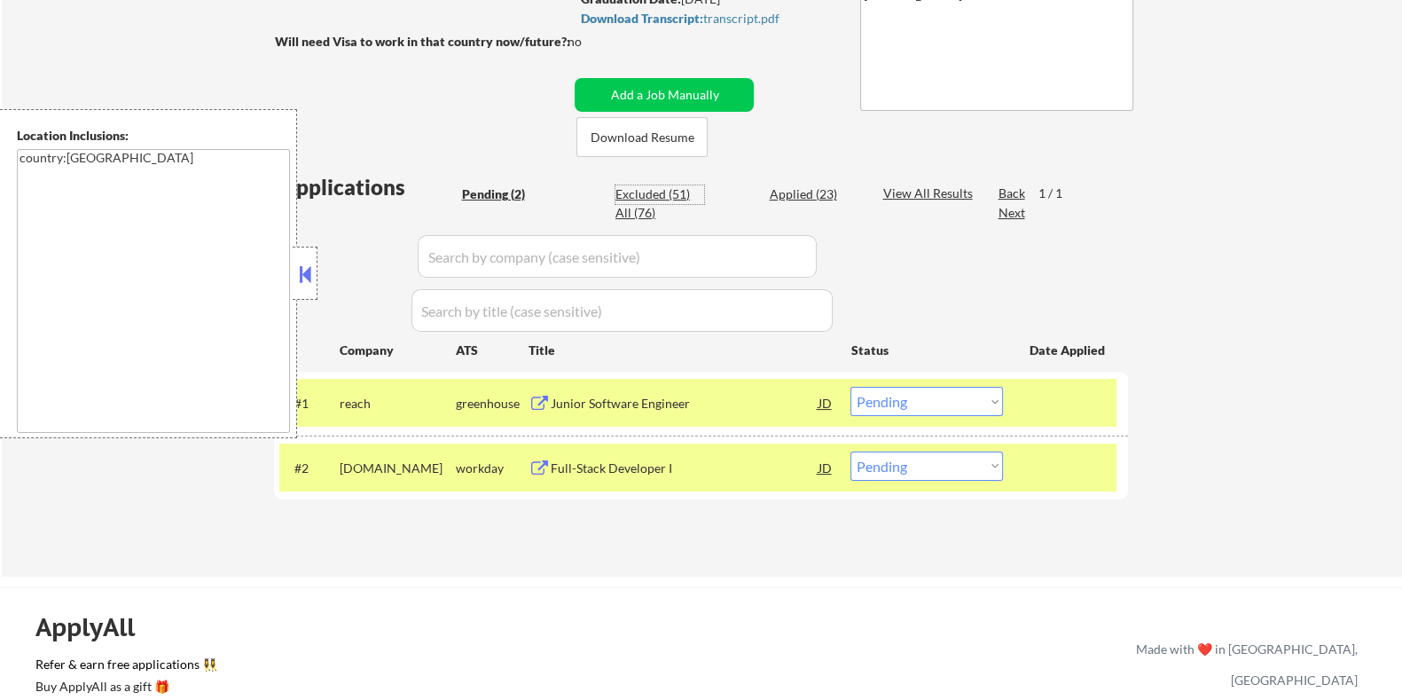
click at [639, 186] on div "Excluded (51)" at bounding box center [659, 194] width 89 height 18
select select ""excluded__expired_""
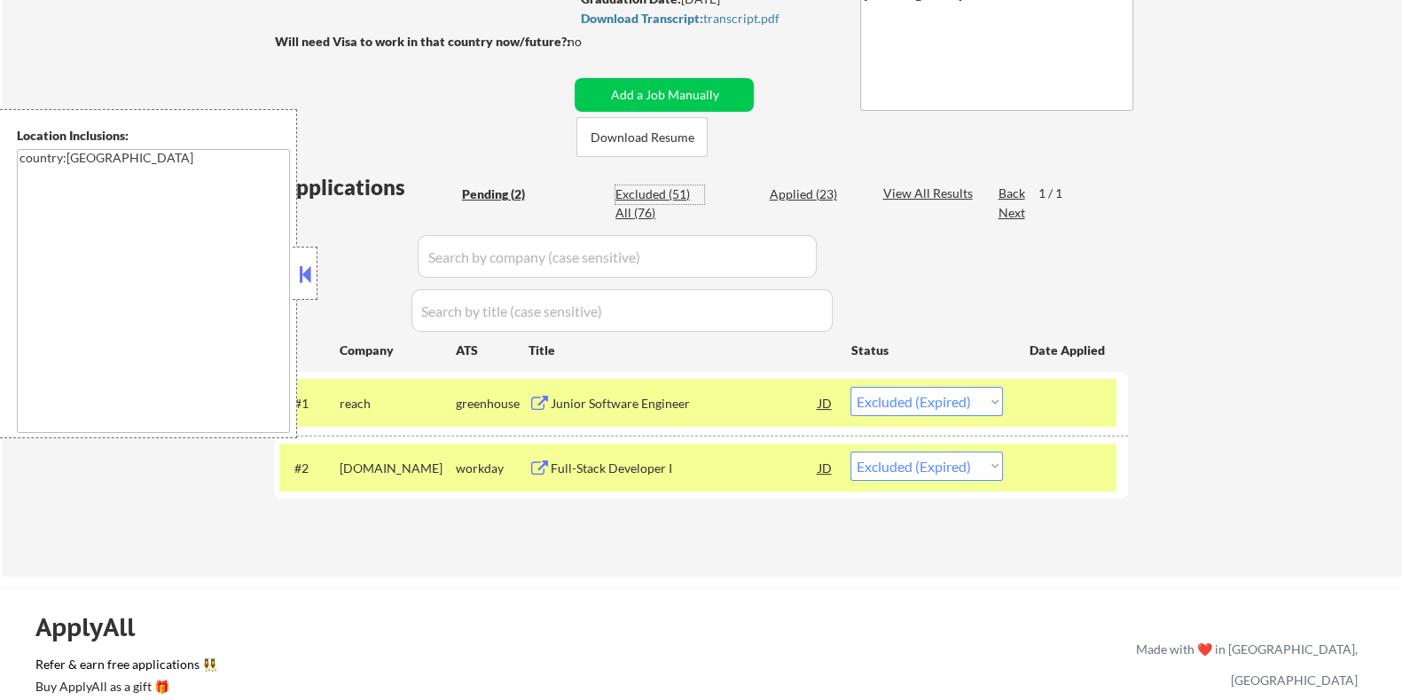
select select ""excluded__expired_""
select select ""excluded__bad_match_""
select select ""excluded__expired_""
select select ""excluded__bad_match_""
select select ""excluded__expired_""
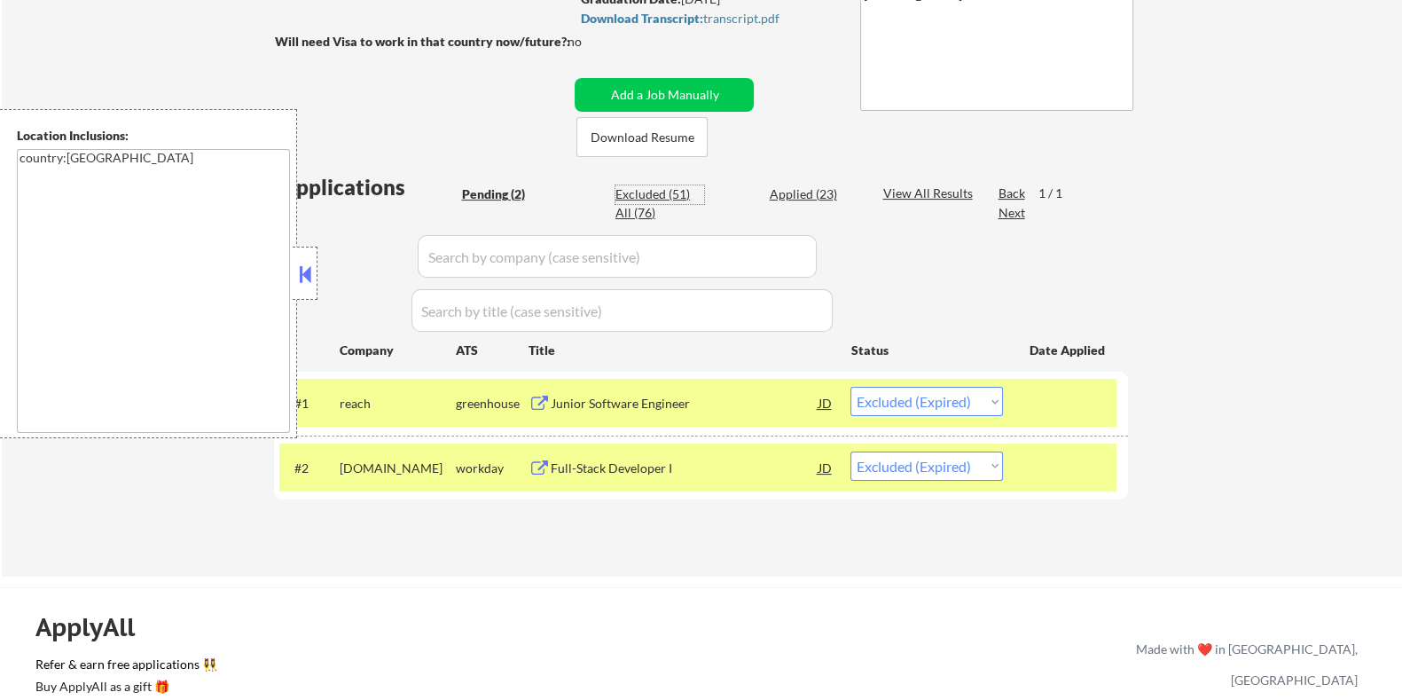
select select ""excluded__location_""
select select ""excluded__other_""
select select ""excluded__expired_""
select select ""excluded__bad_match_""
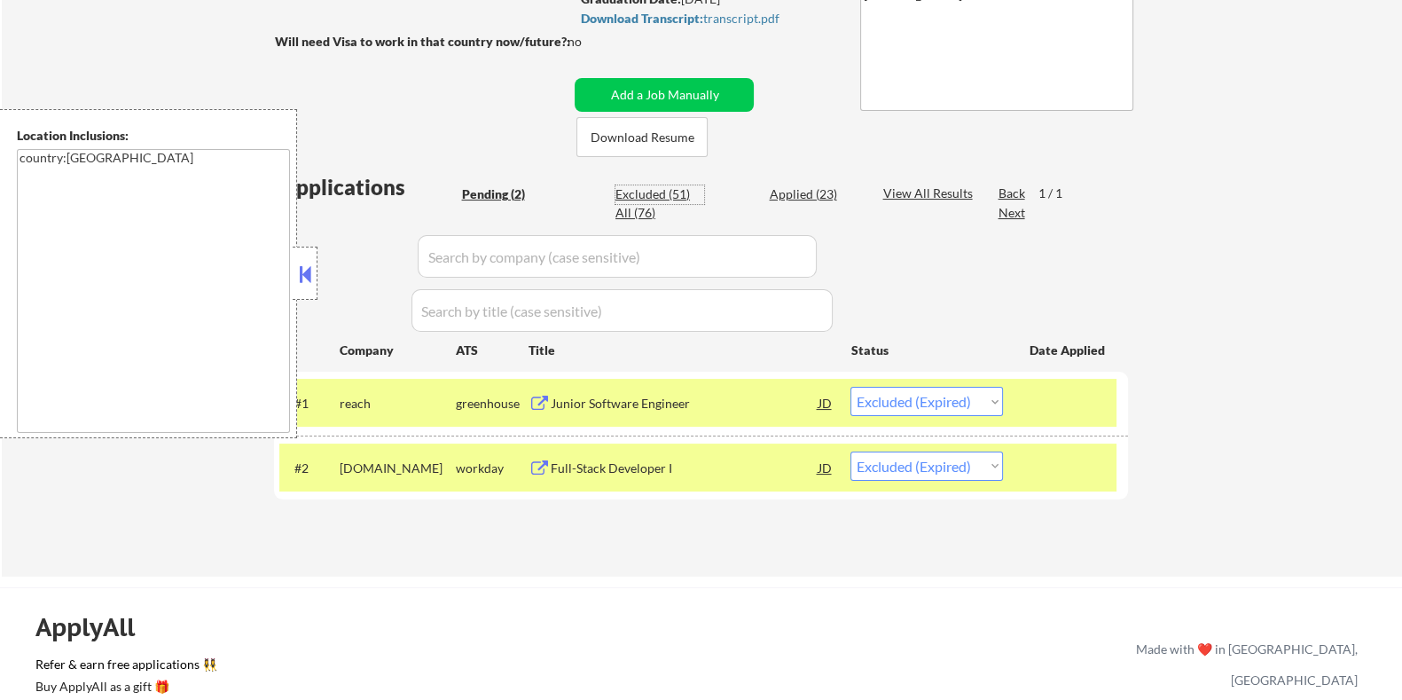
select select ""excluded__bad_match_""
select select ""excluded__expired_""
select select ""excluded__other_""
select select ""excluded__expired_""
select select ""excluded__bad_match_""
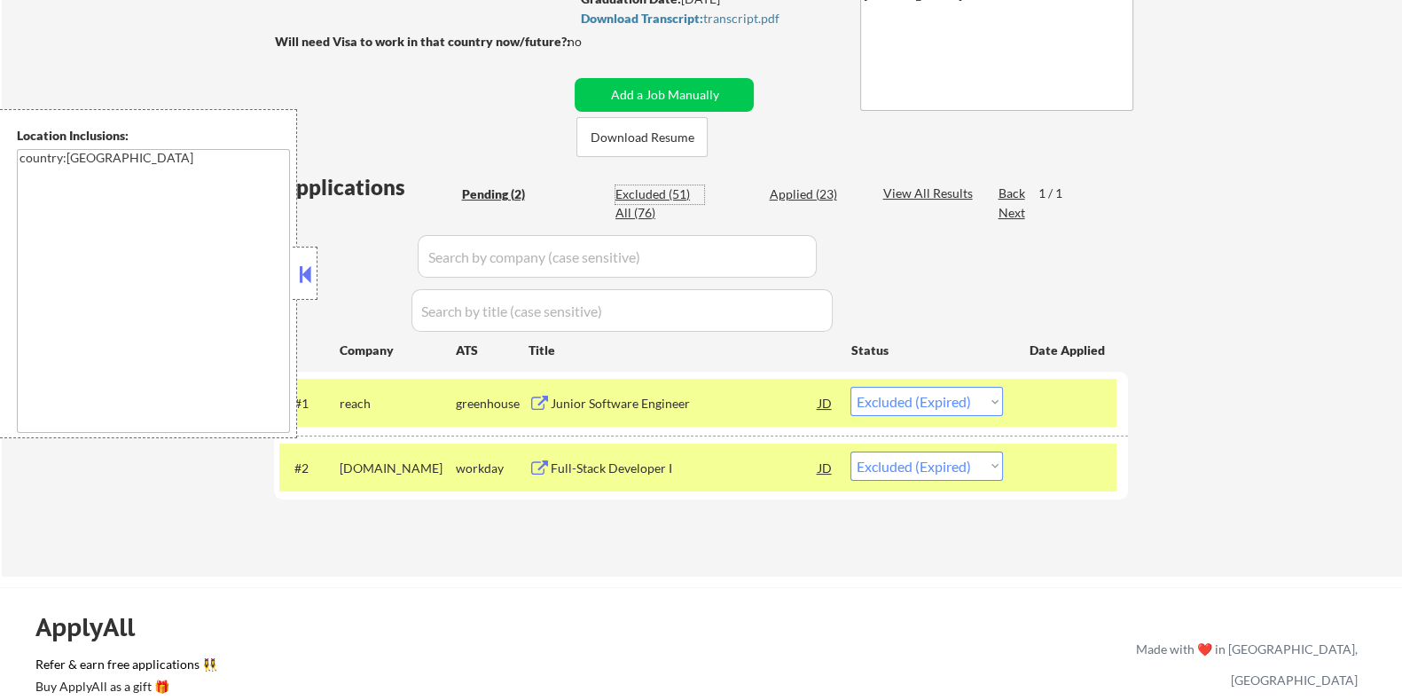
select select ""excluded__bad_match_""
select select ""excluded__expired_""
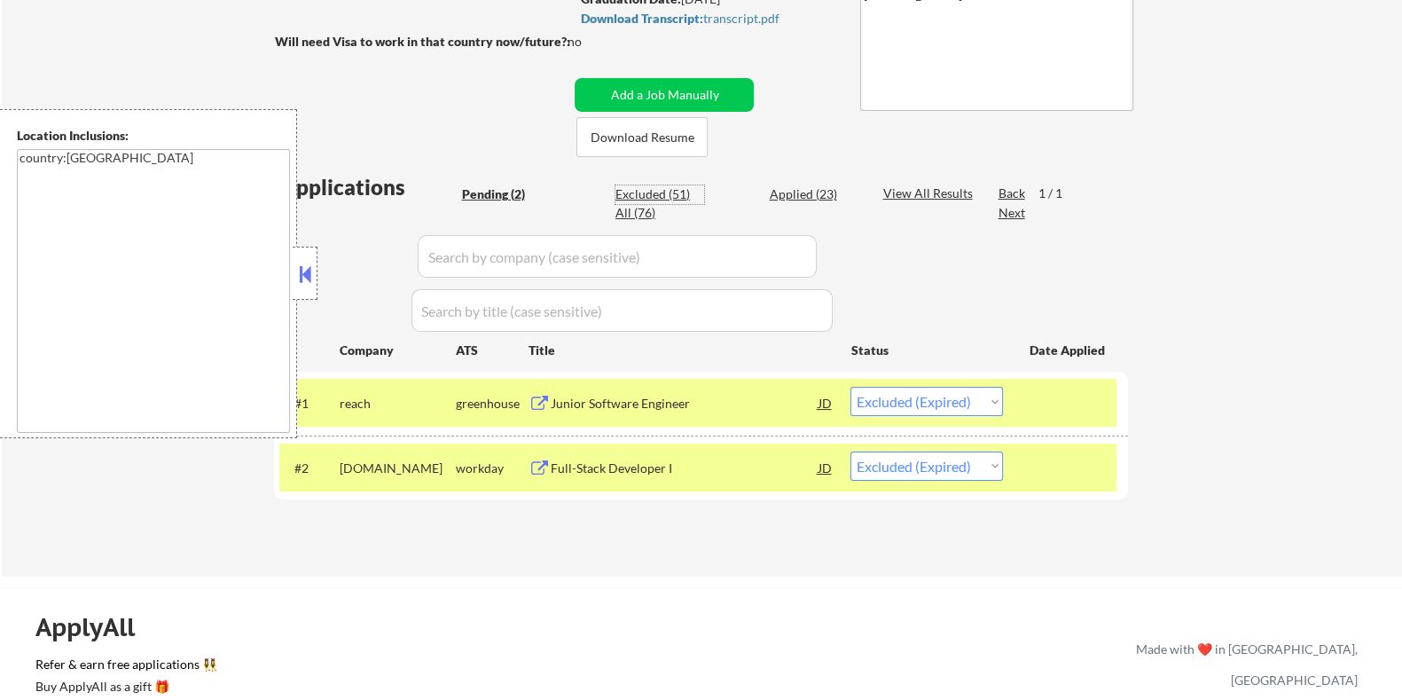
select select ""excluded__expired_""
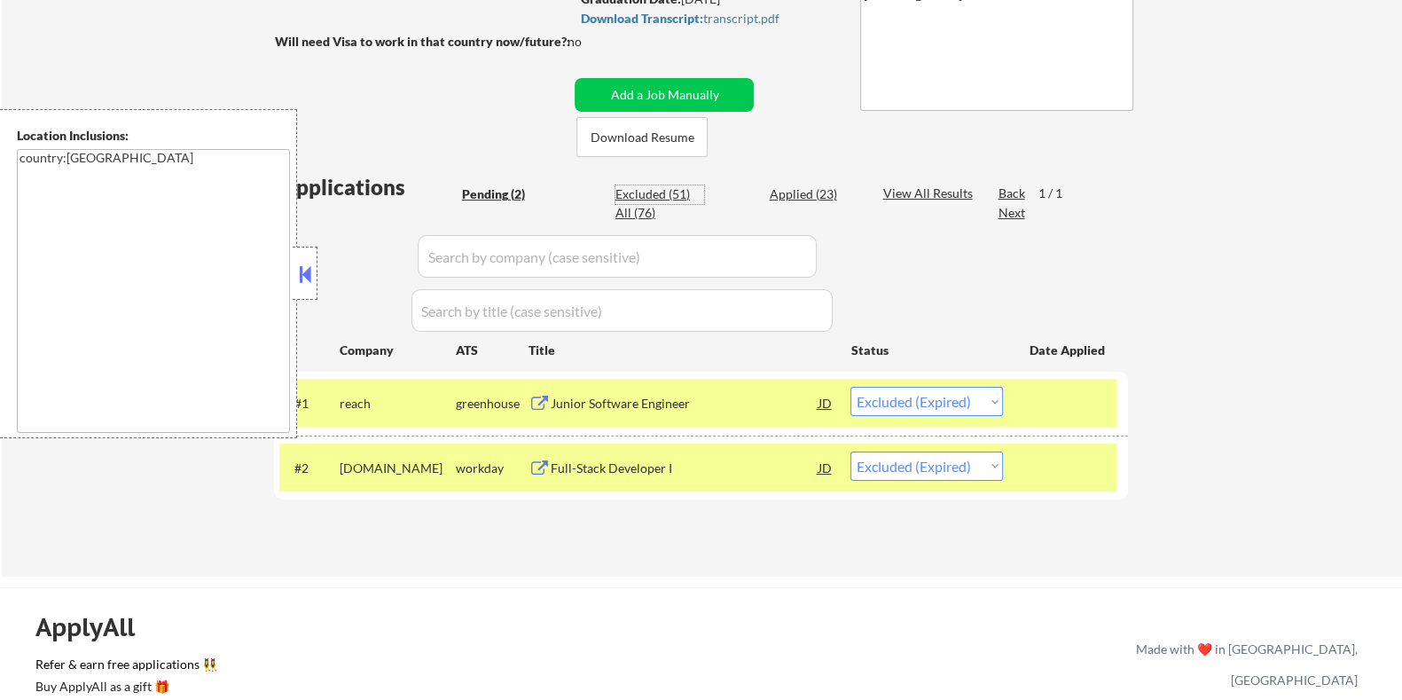
select select ""excluded__expired_""
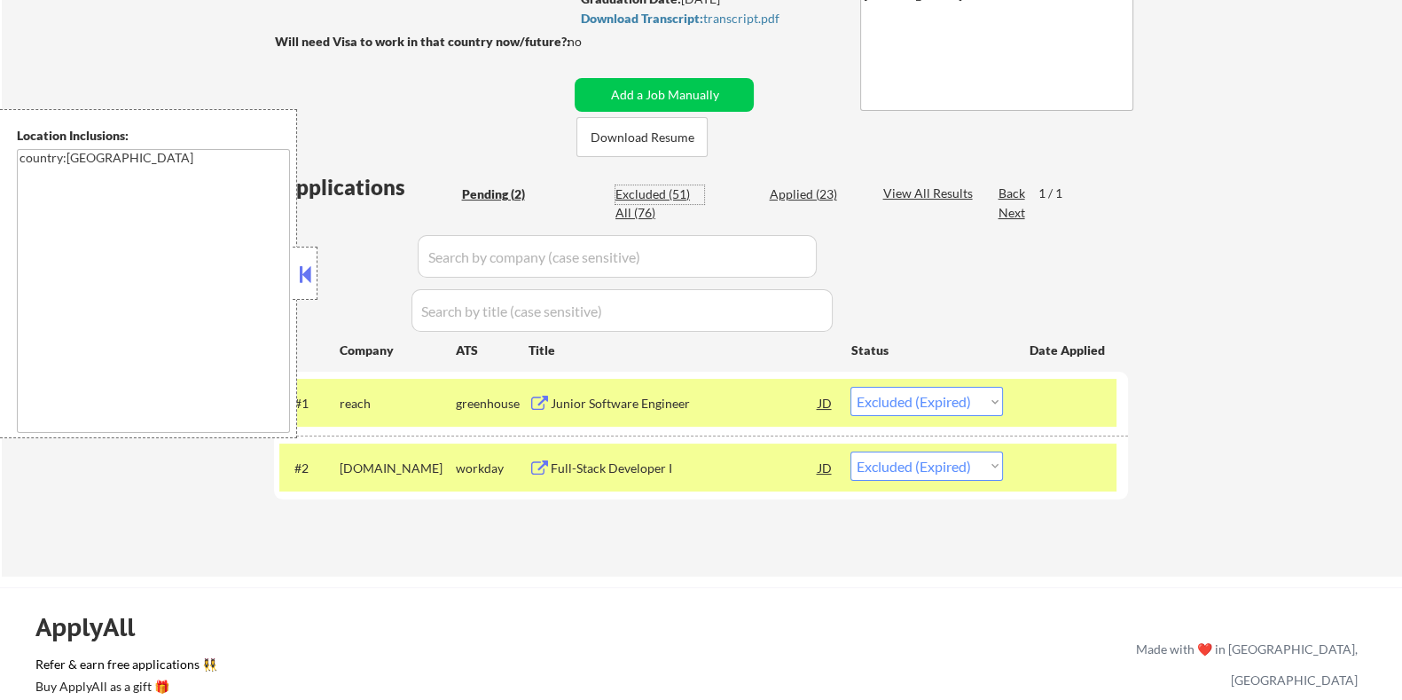
select select ""excluded__expired_""
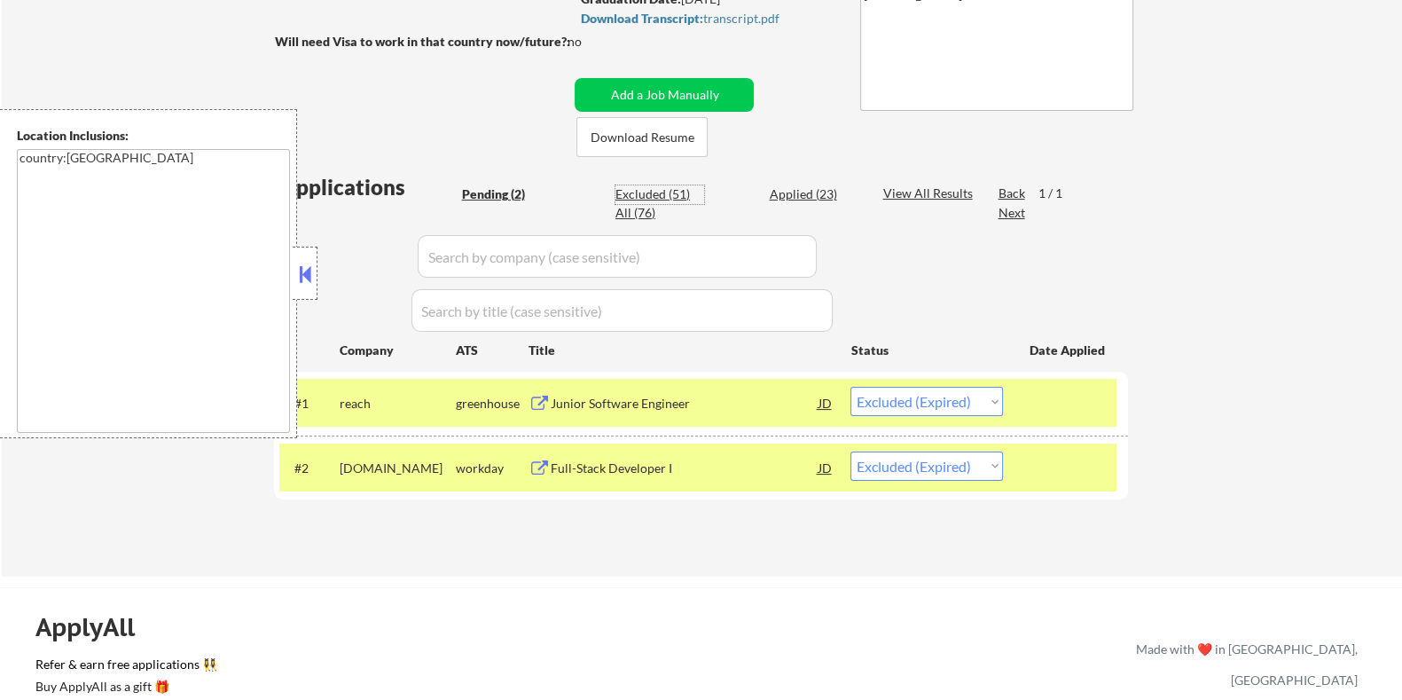
select select ""excluded__expired_""
select select ""excluded__bad_match_""
select select ""excluded__expired_""
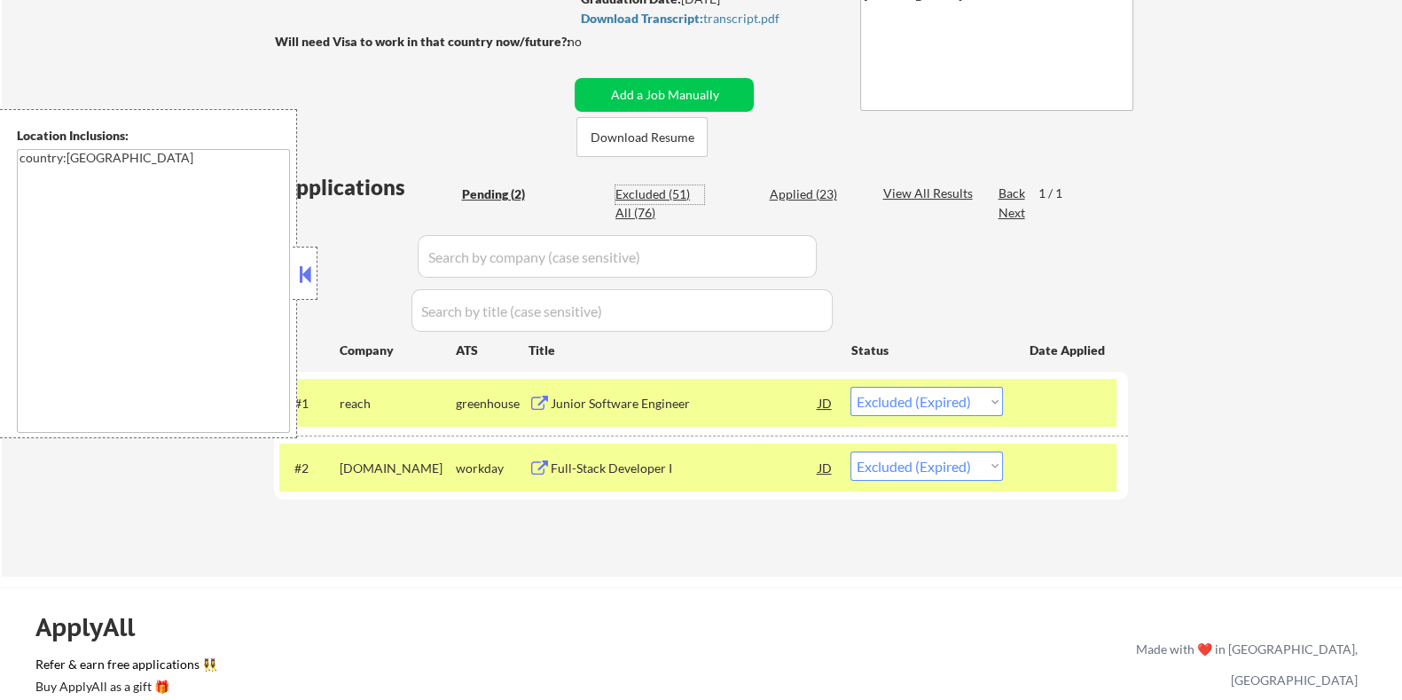
select select ""excluded__expired_""
select select ""excluded__bad_match_""
select select ""excluded__expired_""
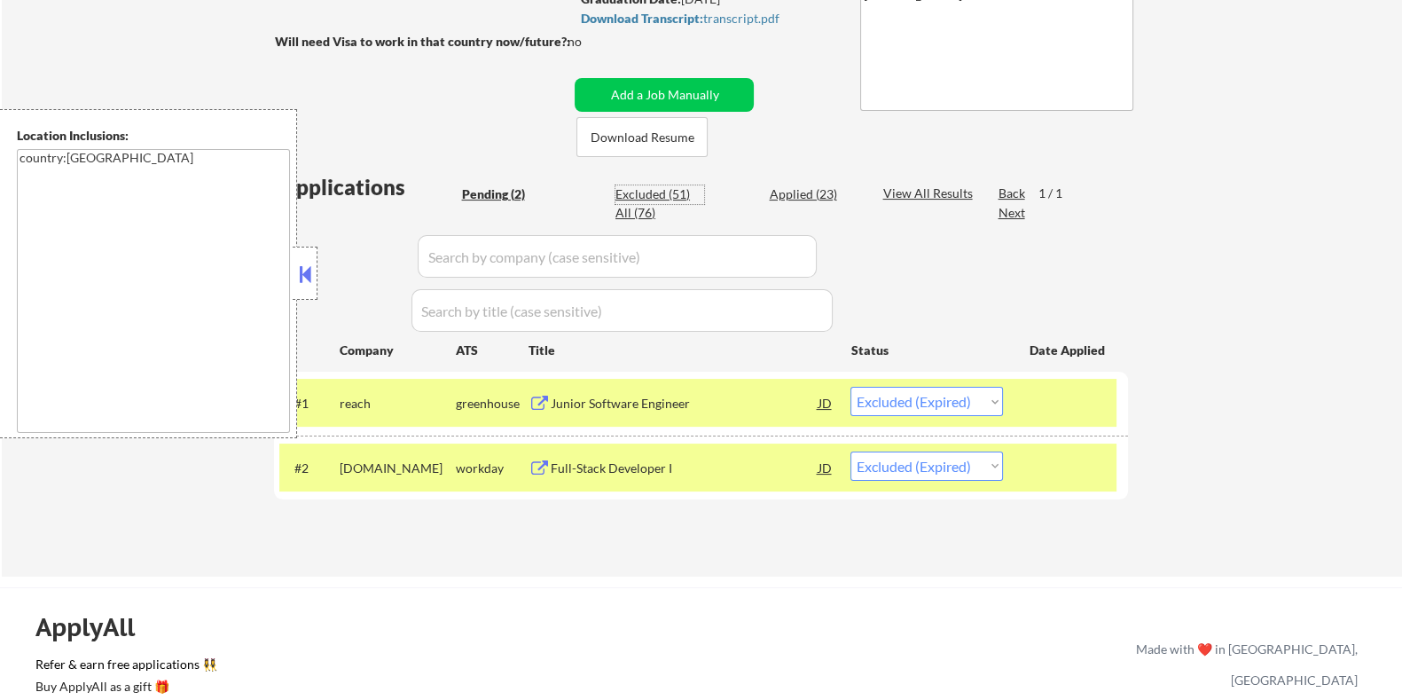
select select ""excluded__expired_""
select select ""excluded__bad_match_""
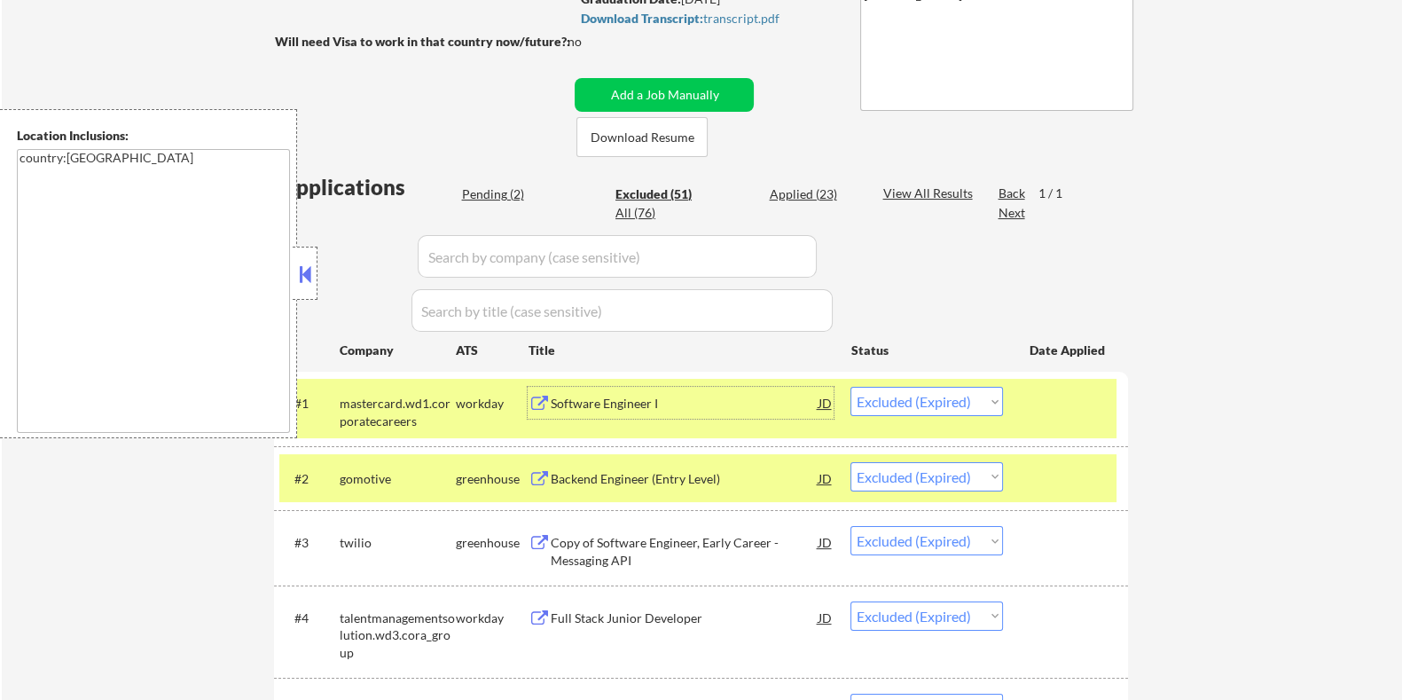
click at [692, 413] on div "Software Engineer I" at bounding box center [684, 403] width 268 height 32
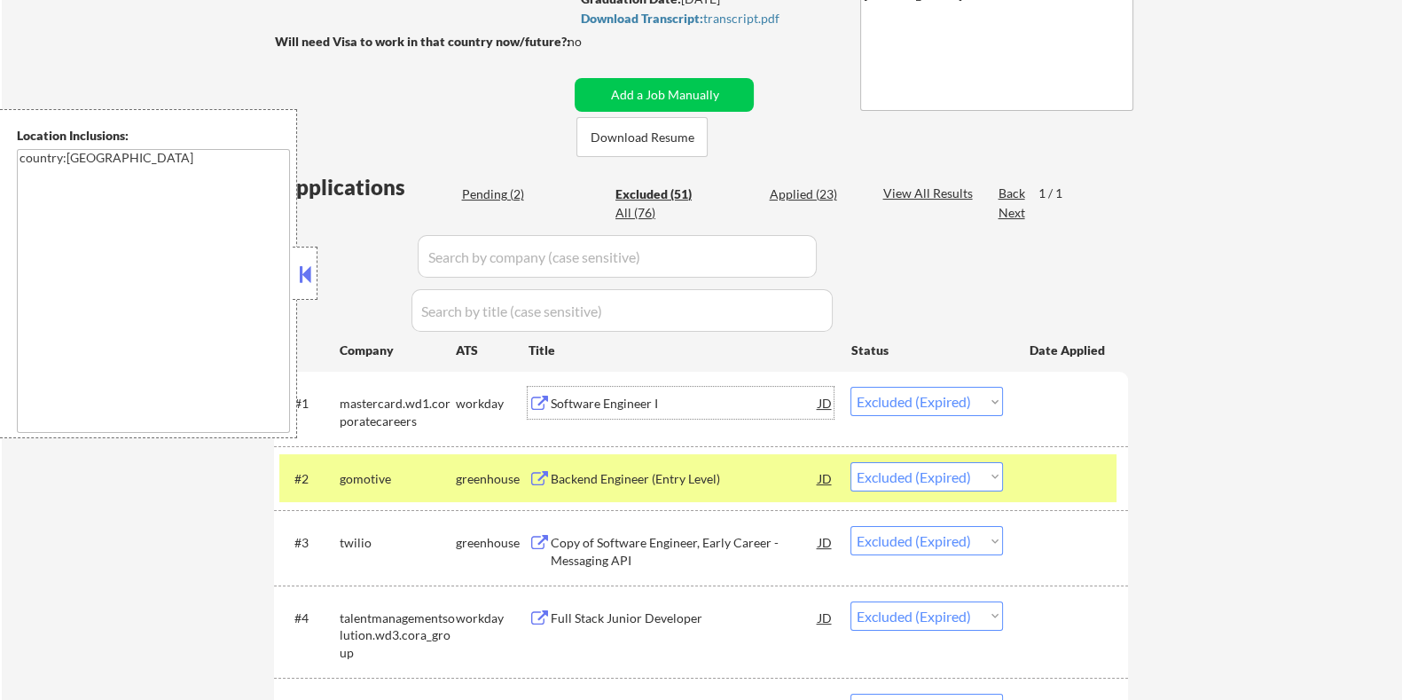
click at [497, 189] on div "Pending (2)" at bounding box center [505, 194] width 89 height 18
select select ""pending""
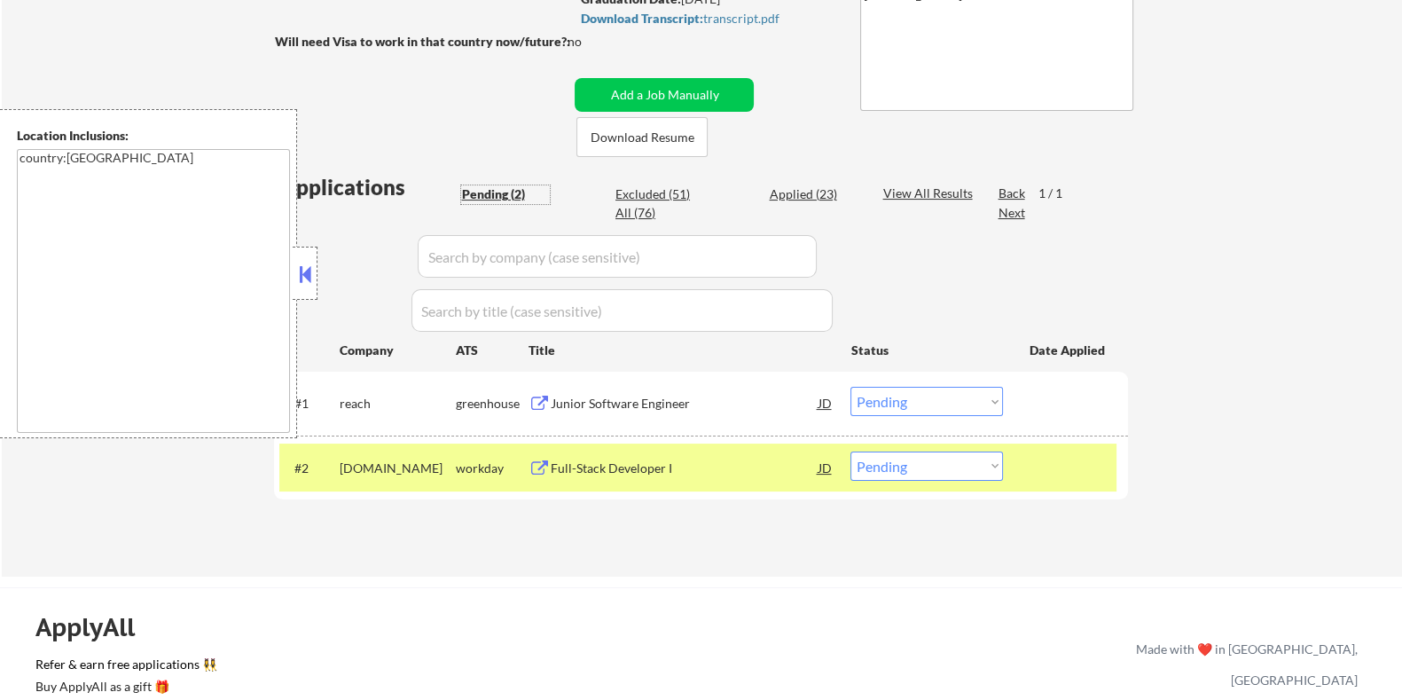
click at [968, 405] on select "Choose an option... Pending Applied Excluded (Questions) Excluded (Expired) Exc…" at bounding box center [926, 401] width 153 height 29
click at [850, 387] on select "Choose an option... Pending Applied Excluded (Questions) Excluded (Expired) Exc…" at bounding box center [926, 401] width 153 height 29
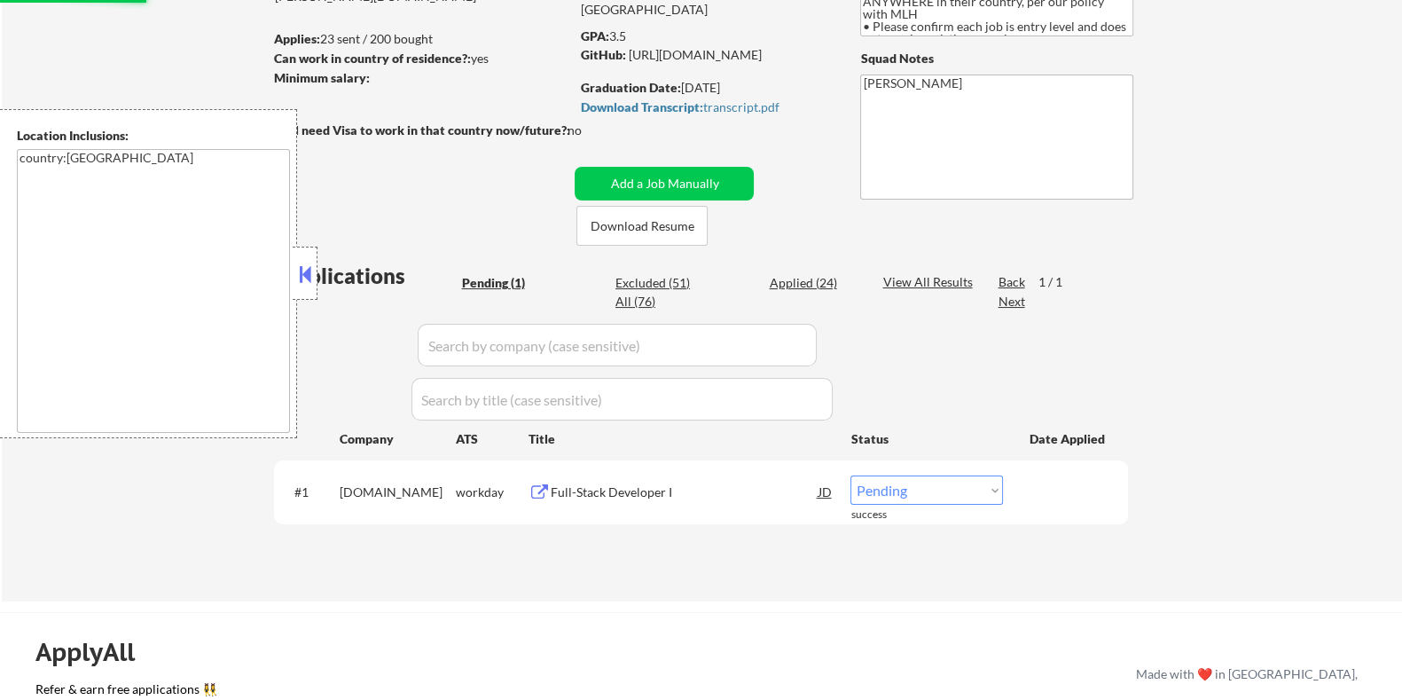
scroll to position [110, 0]
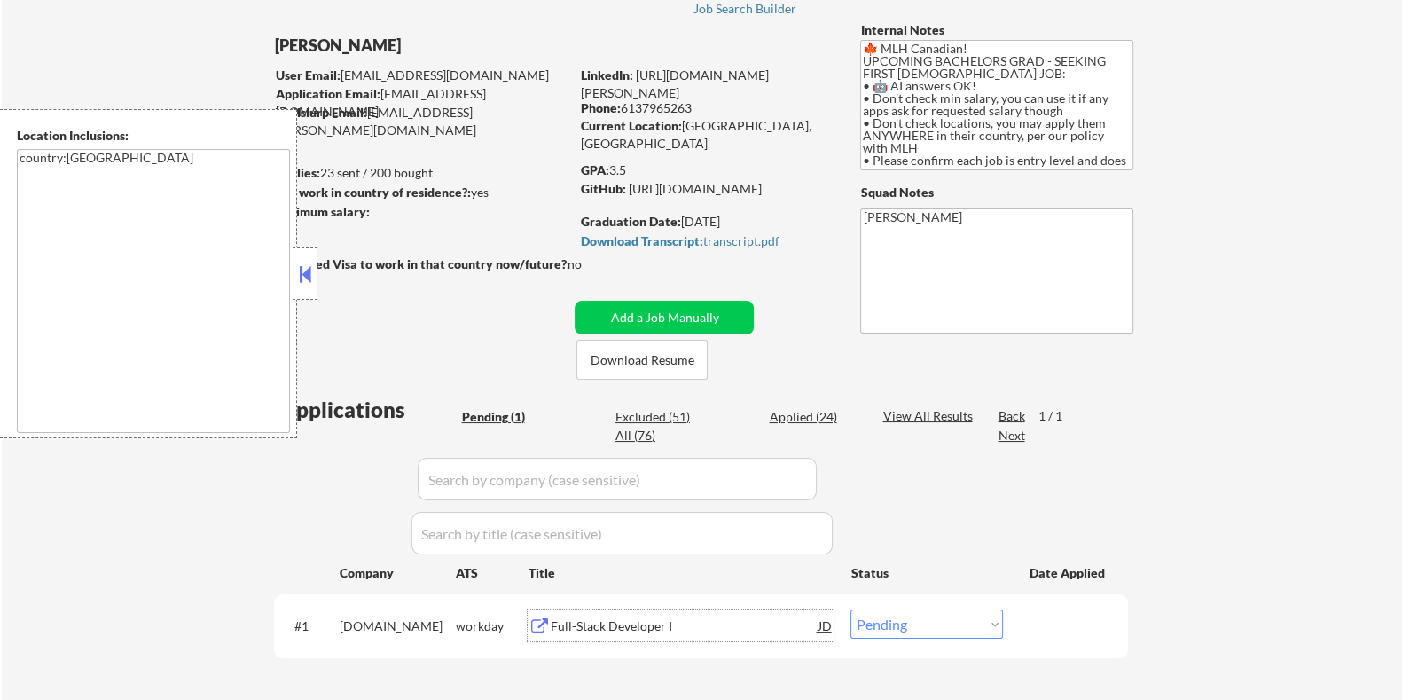
click at [610, 618] on div "Full-Stack Developer I" at bounding box center [684, 626] width 268 height 18
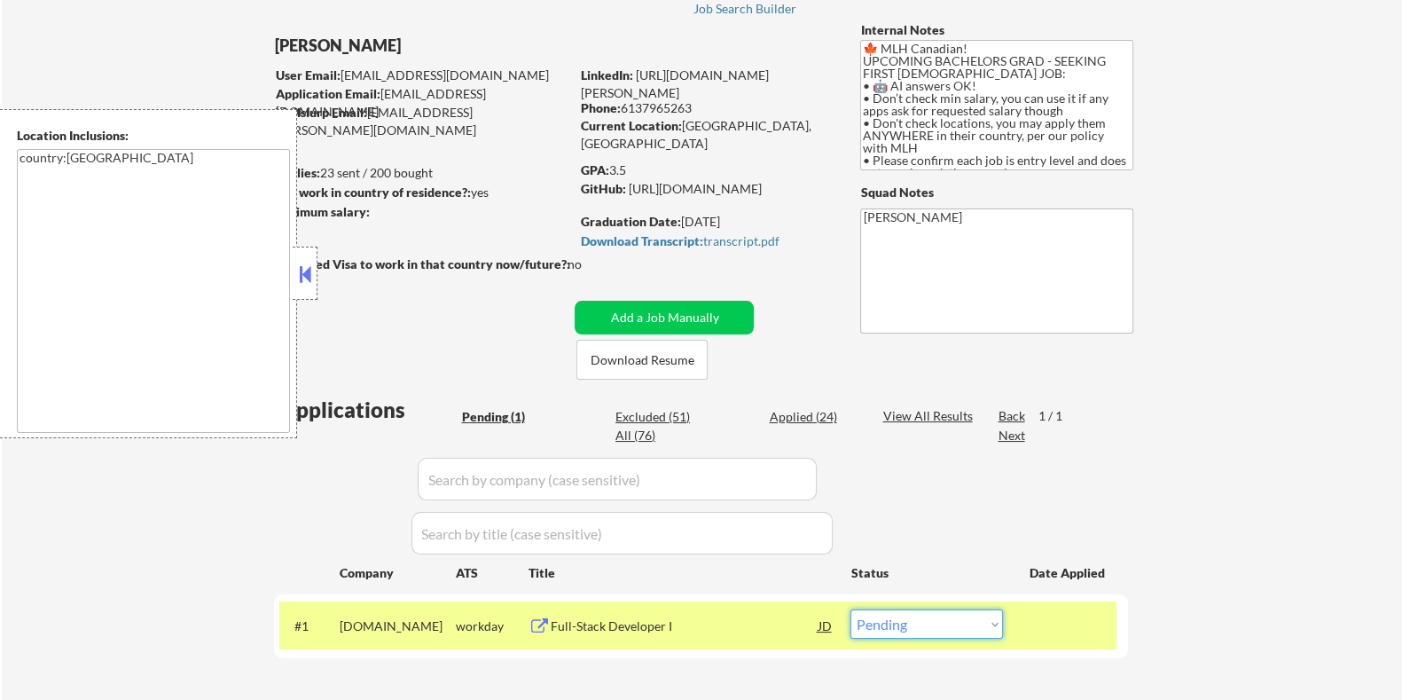
click at [955, 631] on select "Choose an option... Pending Applied Excluded (Questions) Excluded (Expired) Exc…" at bounding box center [926, 623] width 153 height 29
select select ""excluded__expired_""
click at [850, 609] on select "Choose an option... Pending Applied Excluded (Questions) Excluded (Expired) Exc…" at bounding box center [926, 623] width 153 height 29
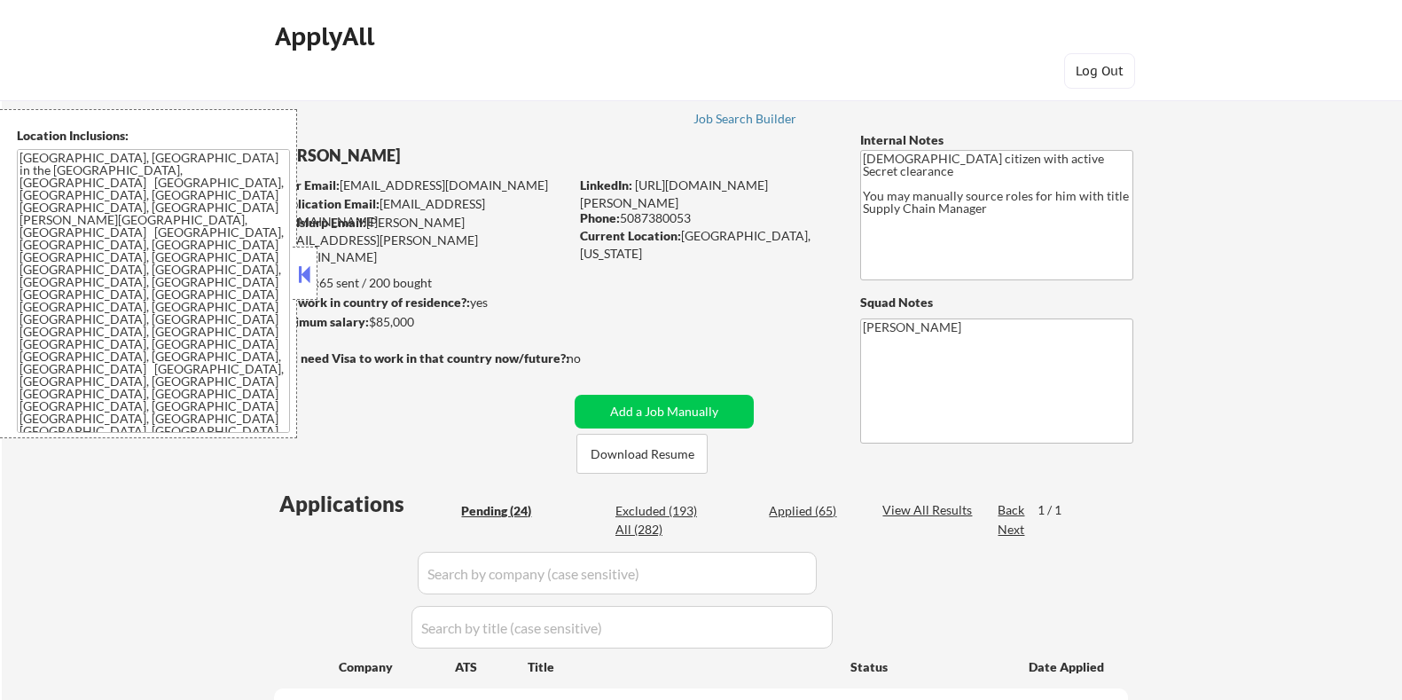
select select ""pending""
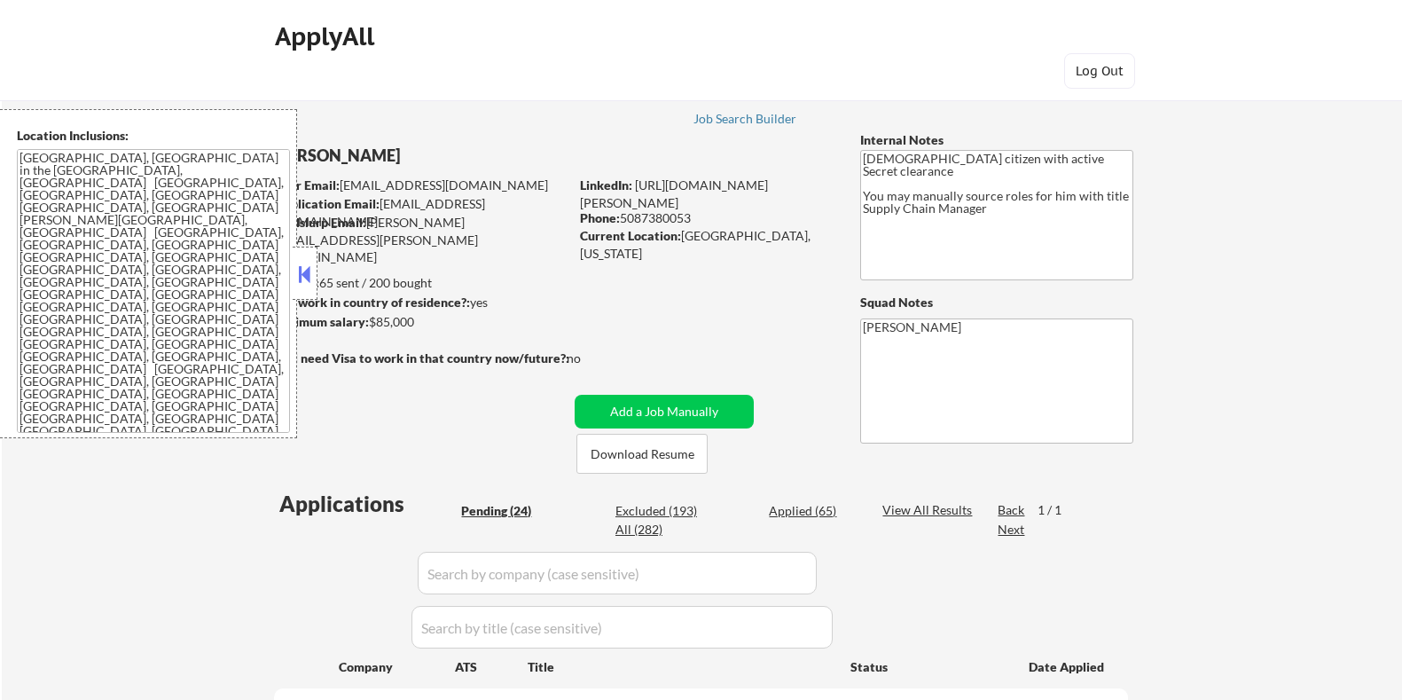
select select ""pending""
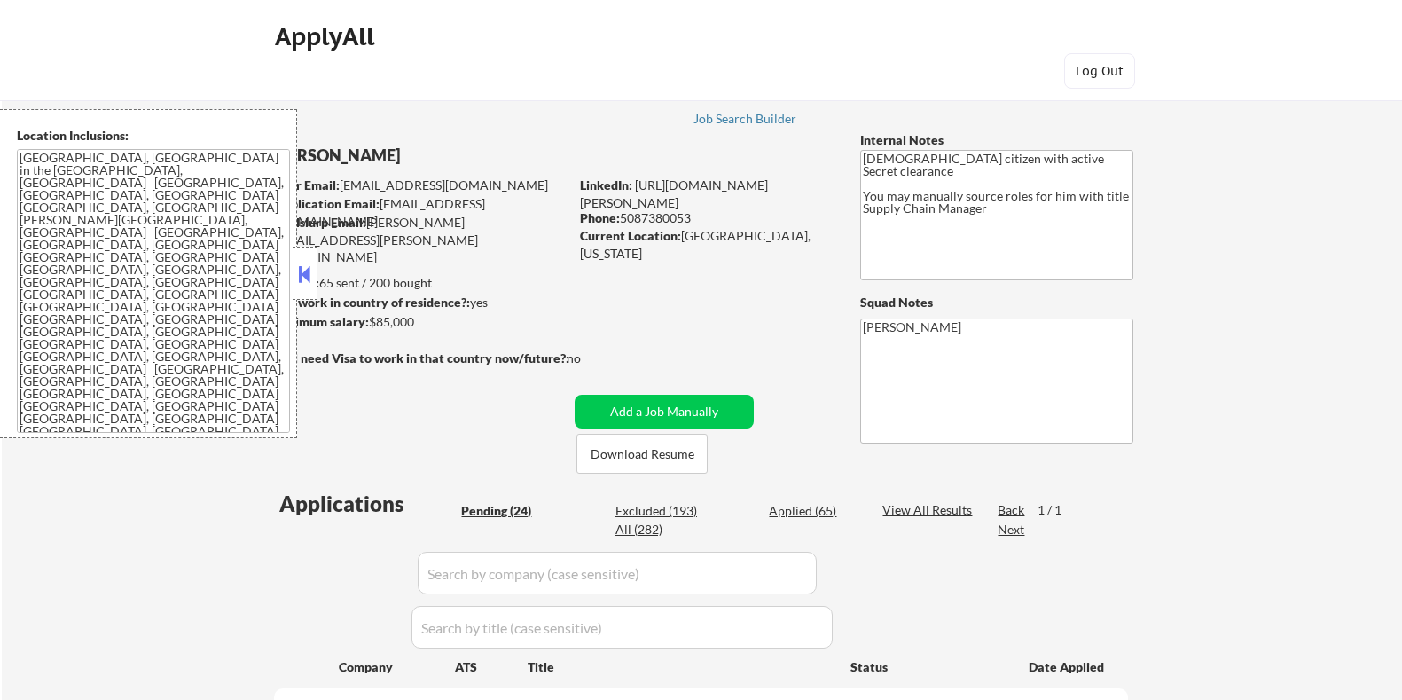
select select ""pending""
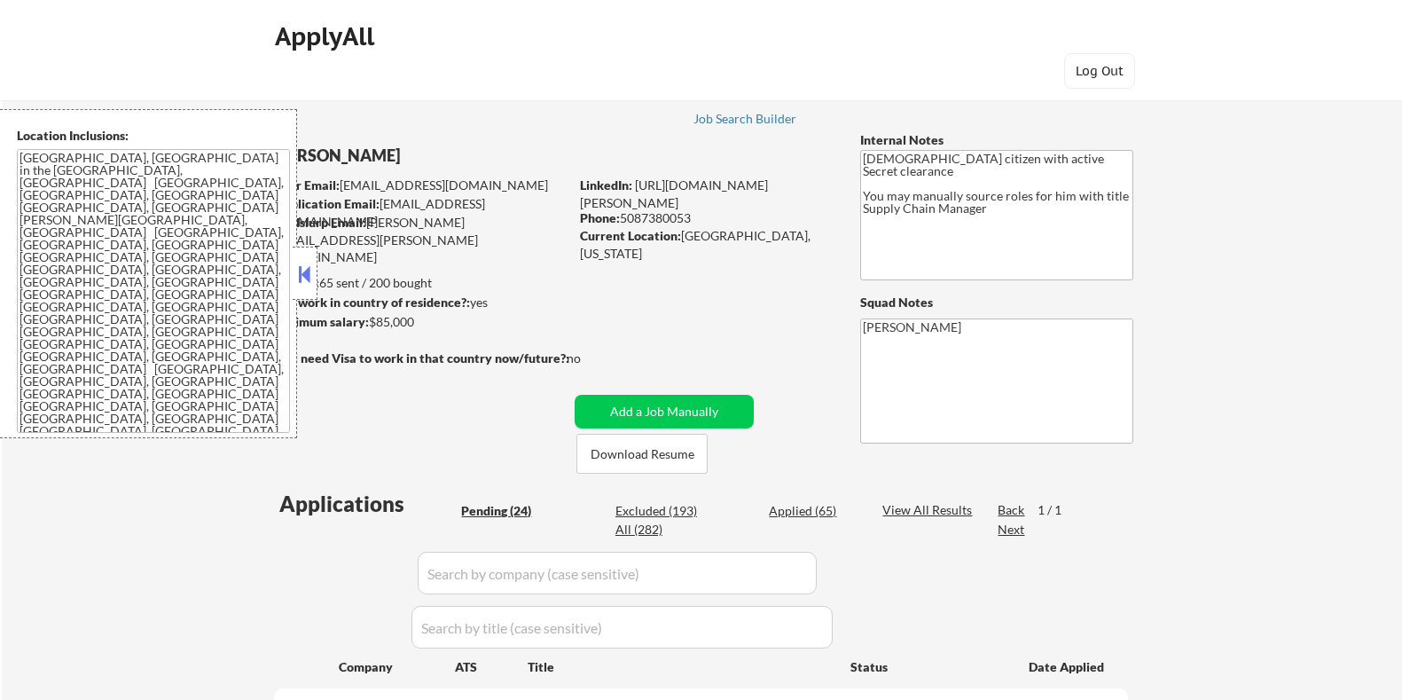
select select ""pending""
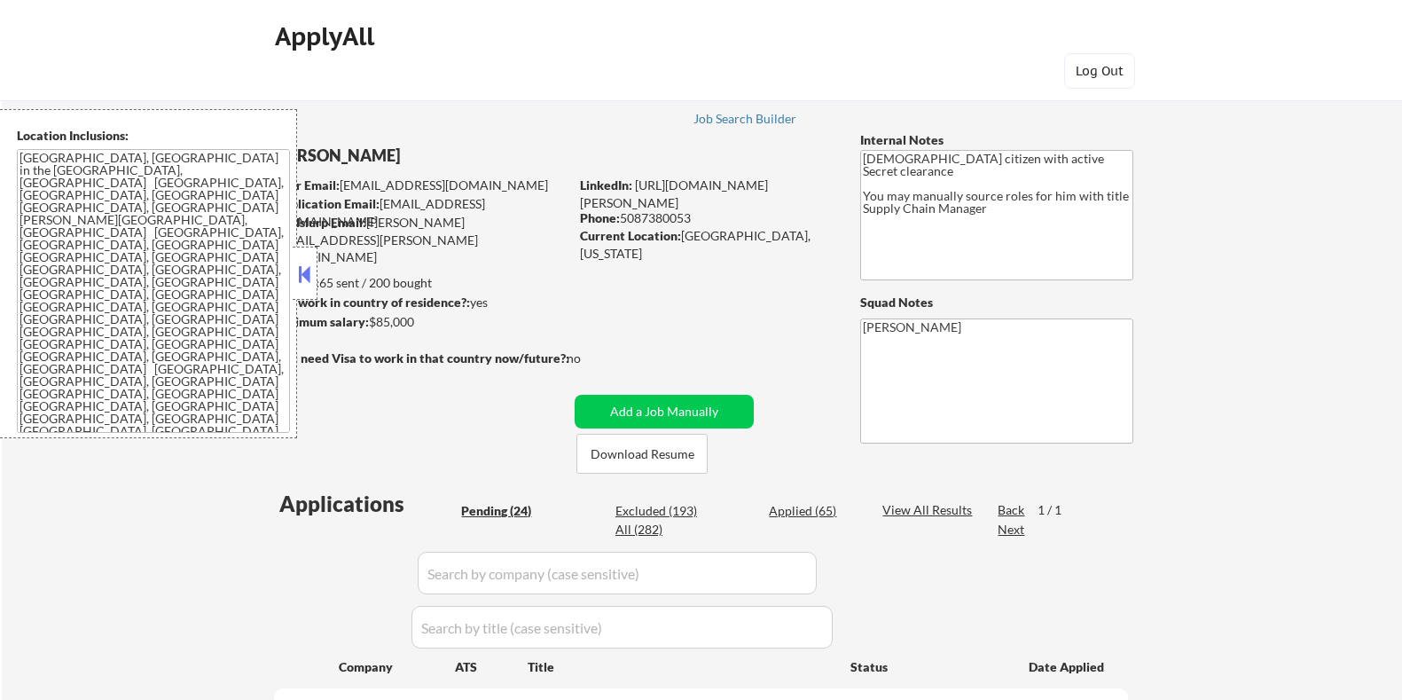
select select ""pending""
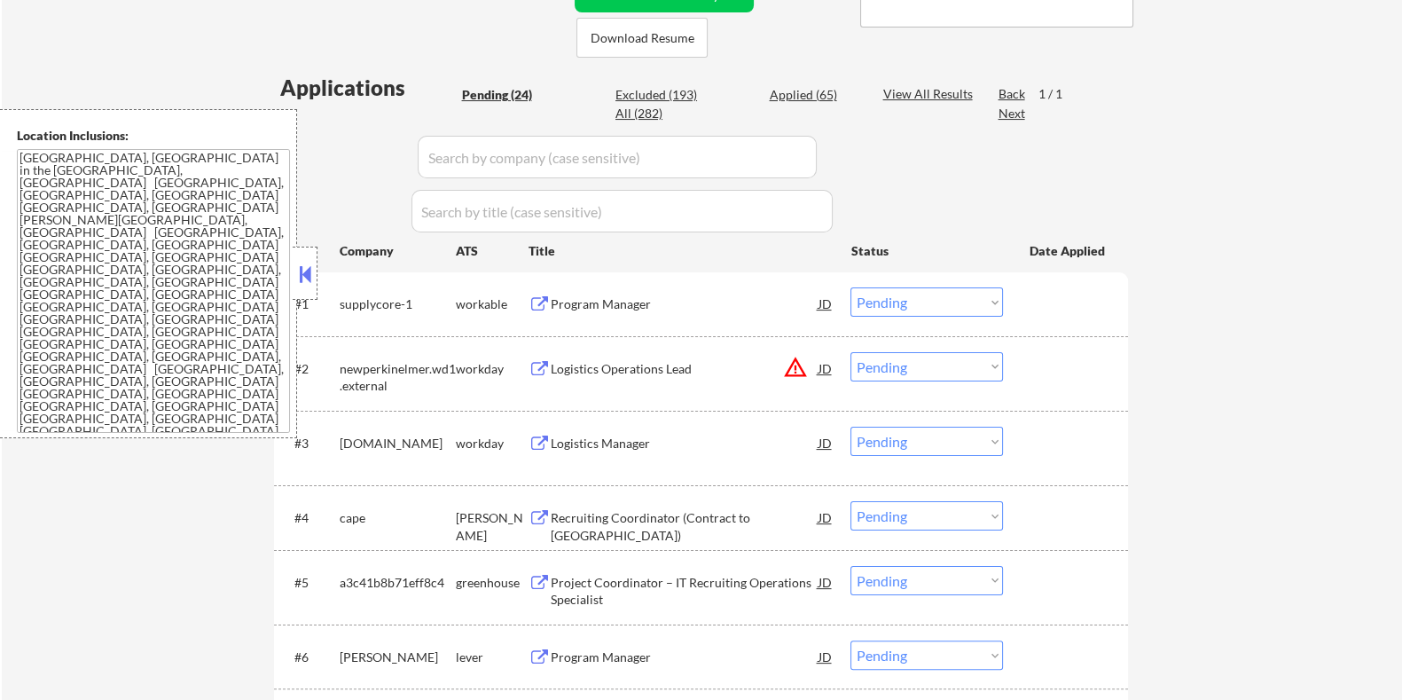
scroll to position [442, 0]
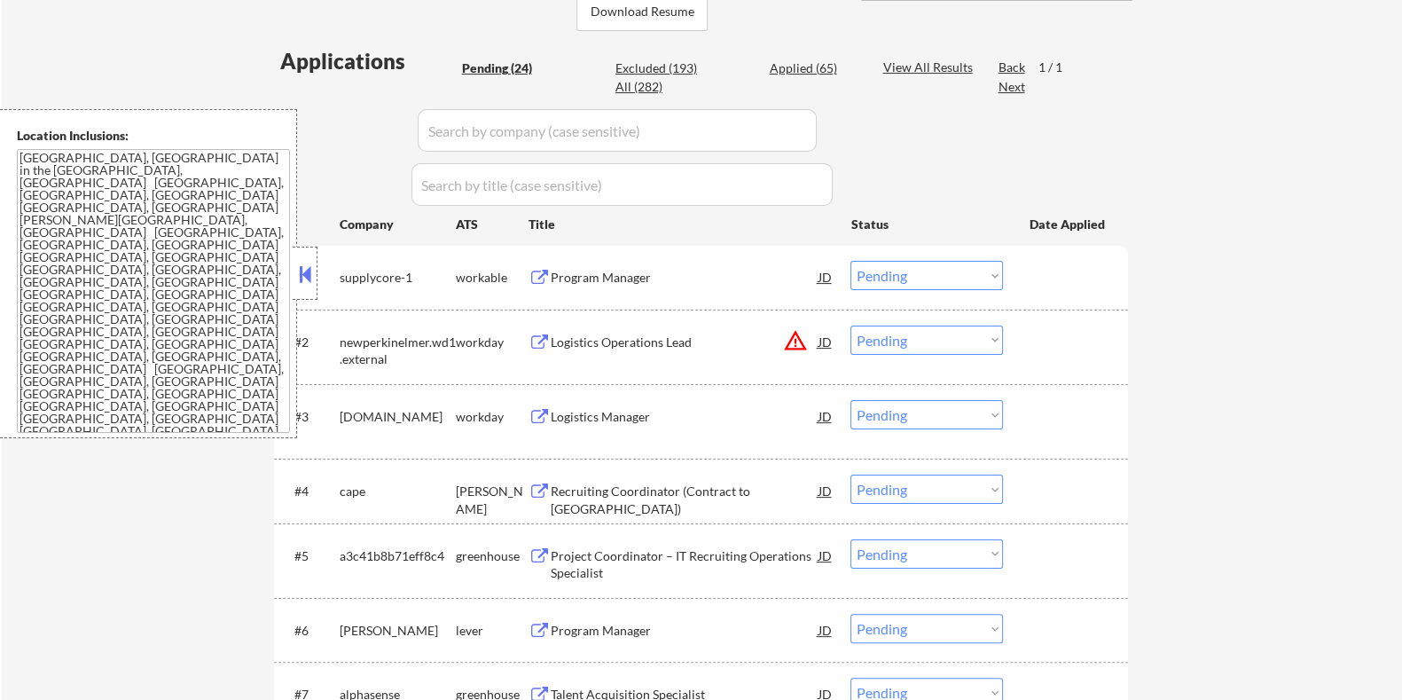
click at [616, 269] on div "Program Manager" at bounding box center [684, 278] width 268 height 18
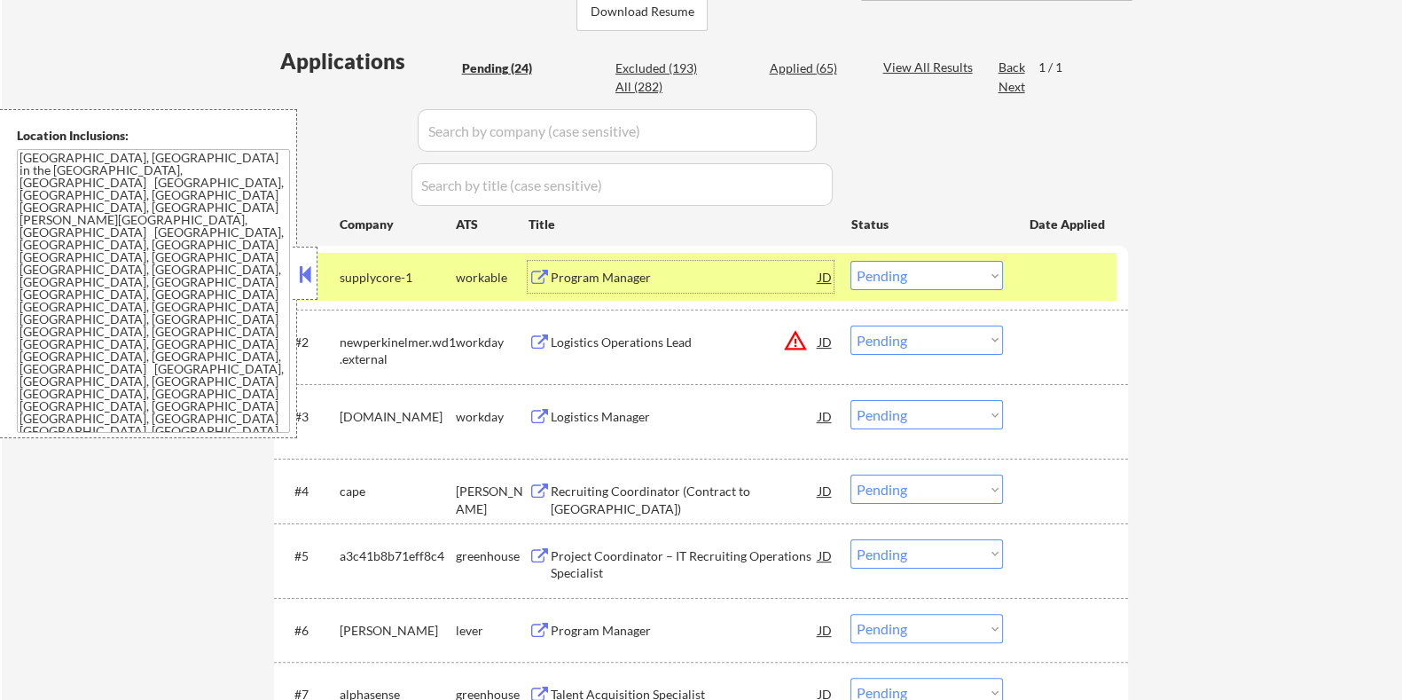
click at [954, 271] on select "Choose an option... Pending Applied Excluded (Questions) Excluded (Expired) Exc…" at bounding box center [926, 275] width 153 height 29
click at [850, 261] on select "Choose an option... Pending Applied Excluded (Questions) Excluded (Expired) Exc…" at bounding box center [926, 275] width 153 height 29
select select ""pending""
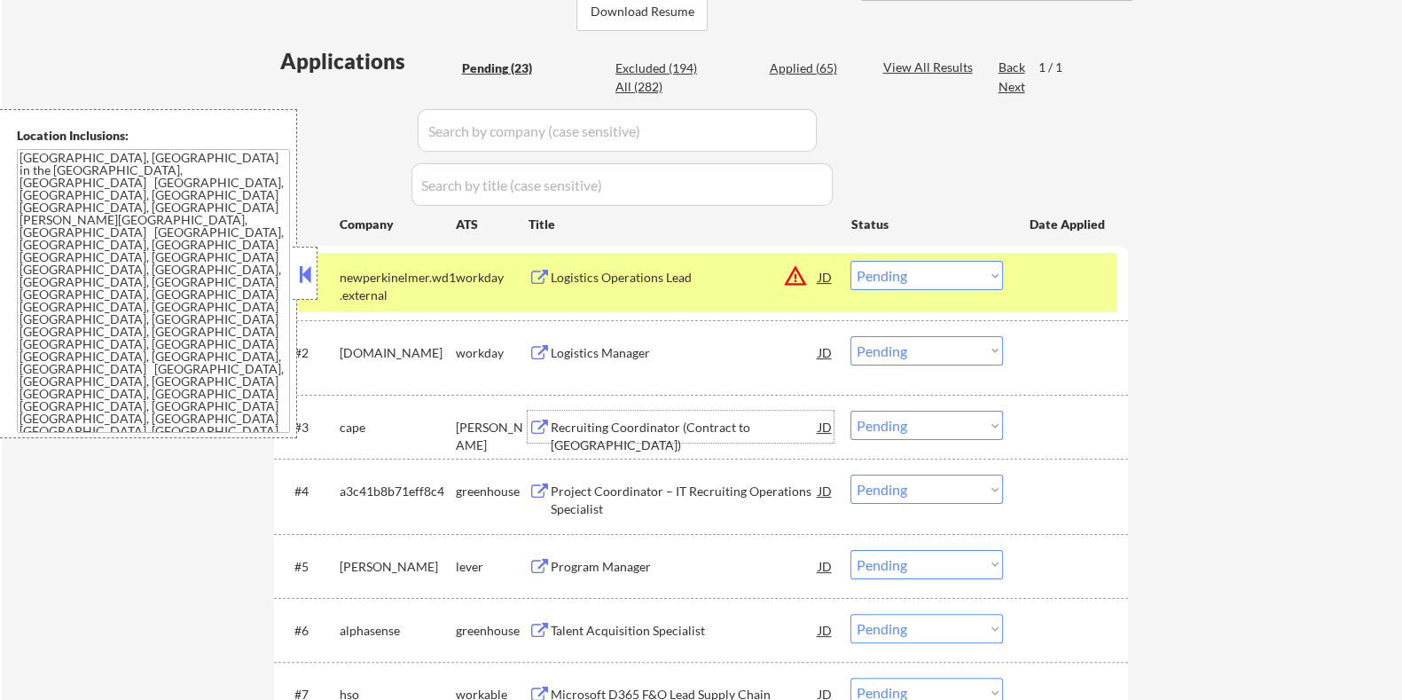
click at [591, 426] on div "Recruiting Coordinator (Contract to Perm)" at bounding box center [684, 436] width 268 height 35
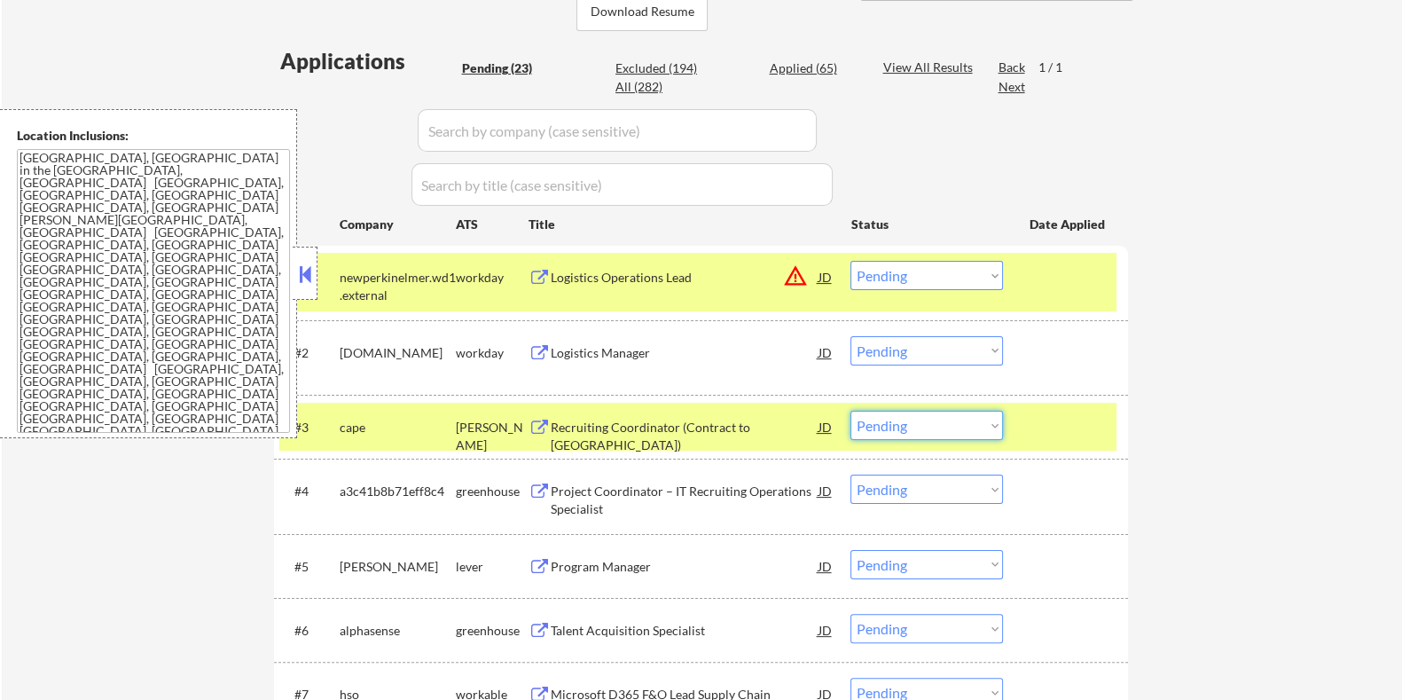
click at [935, 427] on select "Choose an option... Pending Applied Excluded (Questions) Excluded (Expired) Exc…" at bounding box center [926, 425] width 153 height 29
click at [923, 426] on select "Choose an option... Pending Applied Excluded (Questions) Excluded (Expired) Exc…" at bounding box center [926, 425] width 153 height 29
click at [850, 411] on select "Choose an option... Pending Applied Excluded (Questions) Excluded (Expired) Exc…" at bounding box center [926, 425] width 153 height 29
select select ""pending""
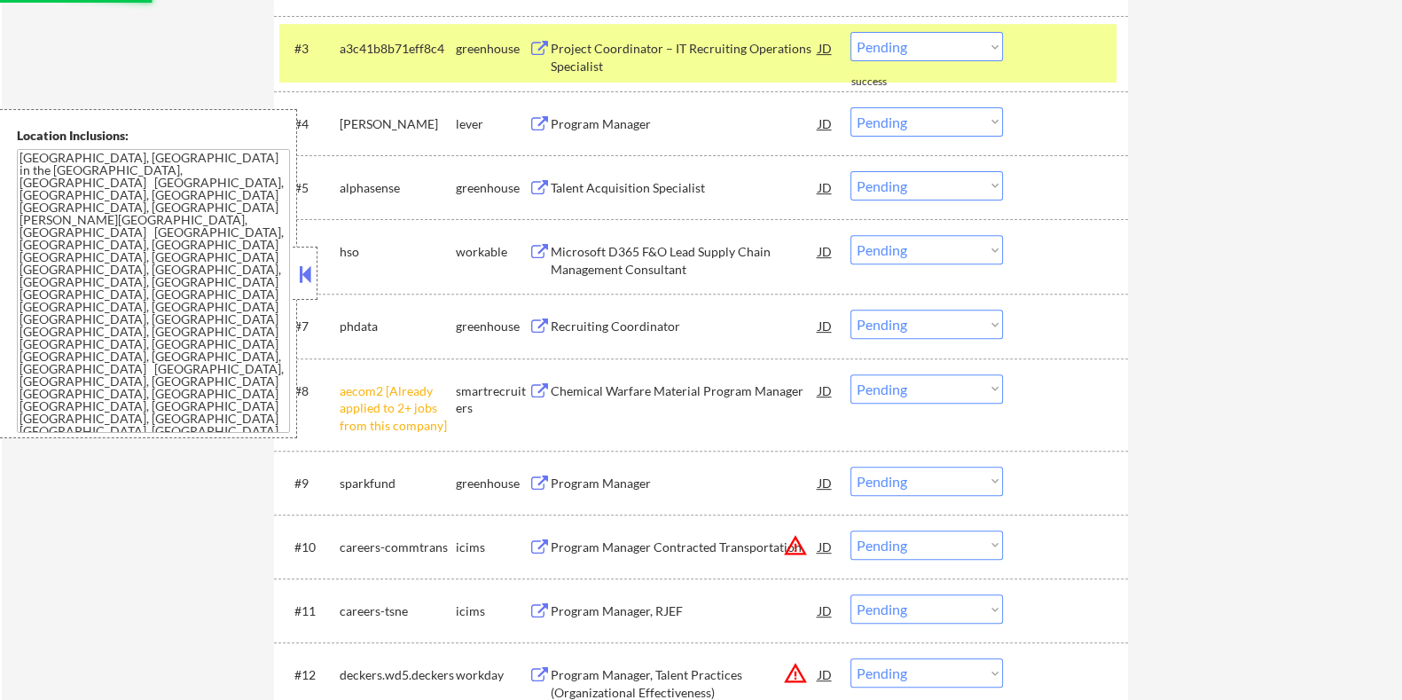
scroll to position [886, 0]
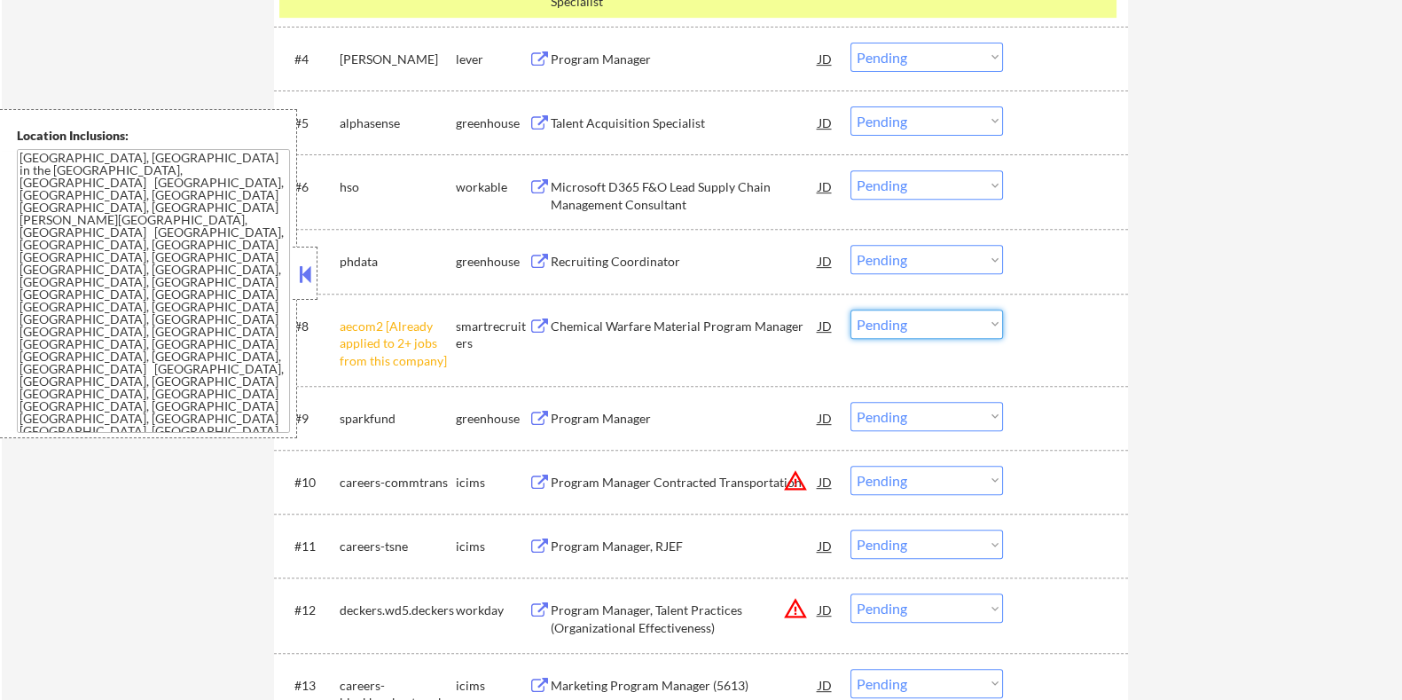
click at [921, 330] on select "Choose an option... Pending Applied Excluded (Questions) Excluded (Expired) Exc…" at bounding box center [926, 323] width 153 height 29
click at [850, 309] on select "Choose an option... Pending Applied Excluded (Questions) Excluded (Expired) Exc…" at bounding box center [926, 323] width 153 height 29
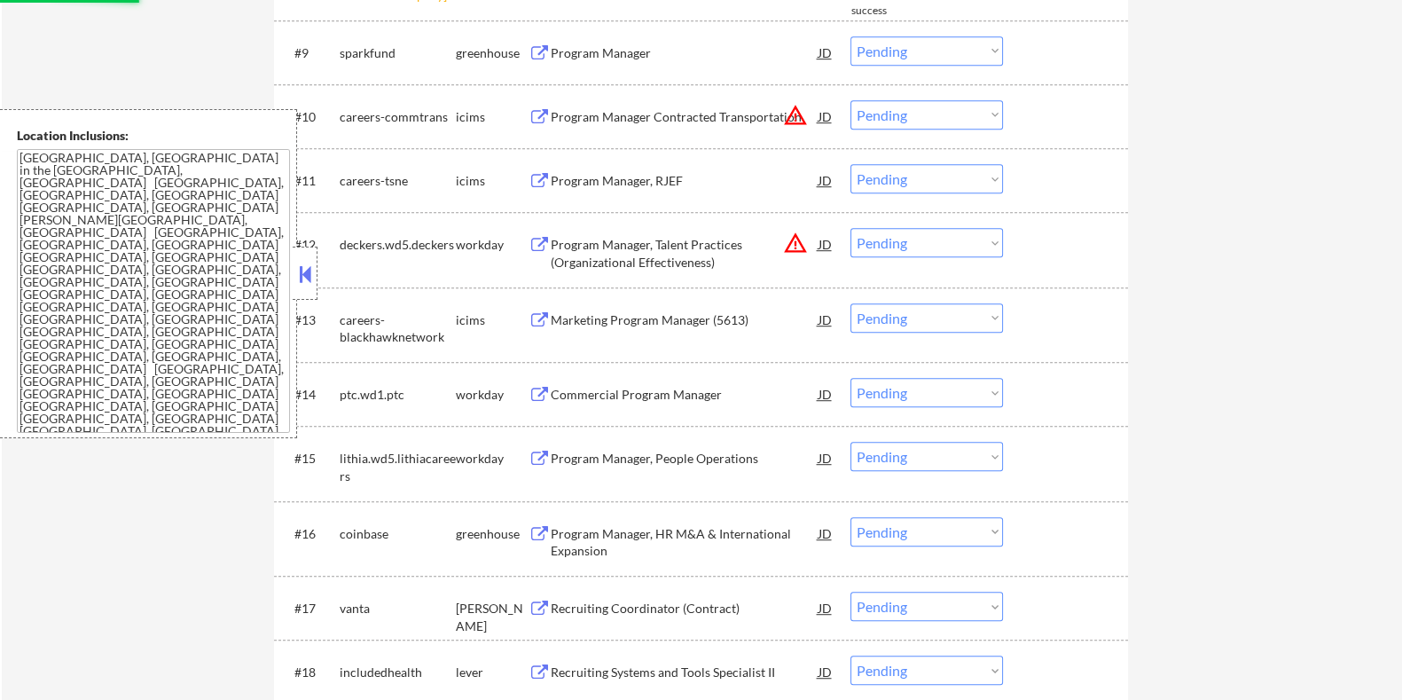
scroll to position [1440, 0]
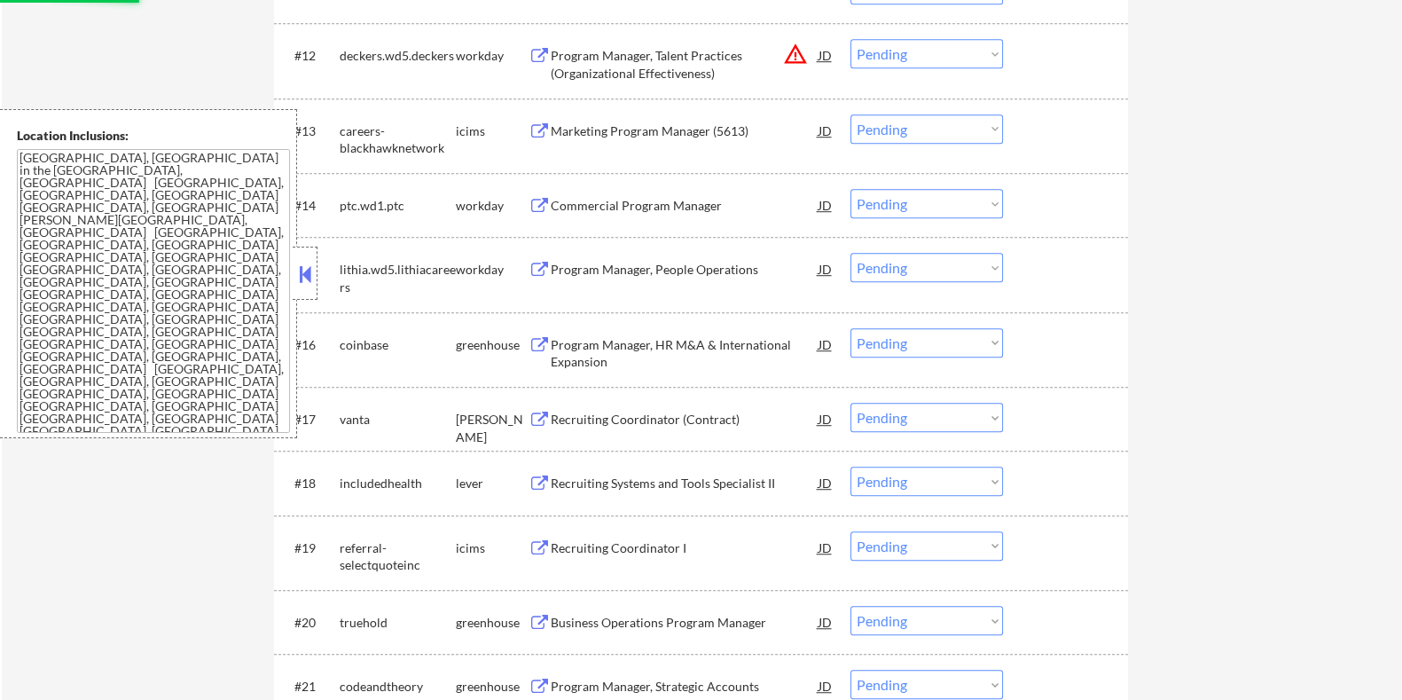
select select ""pending""
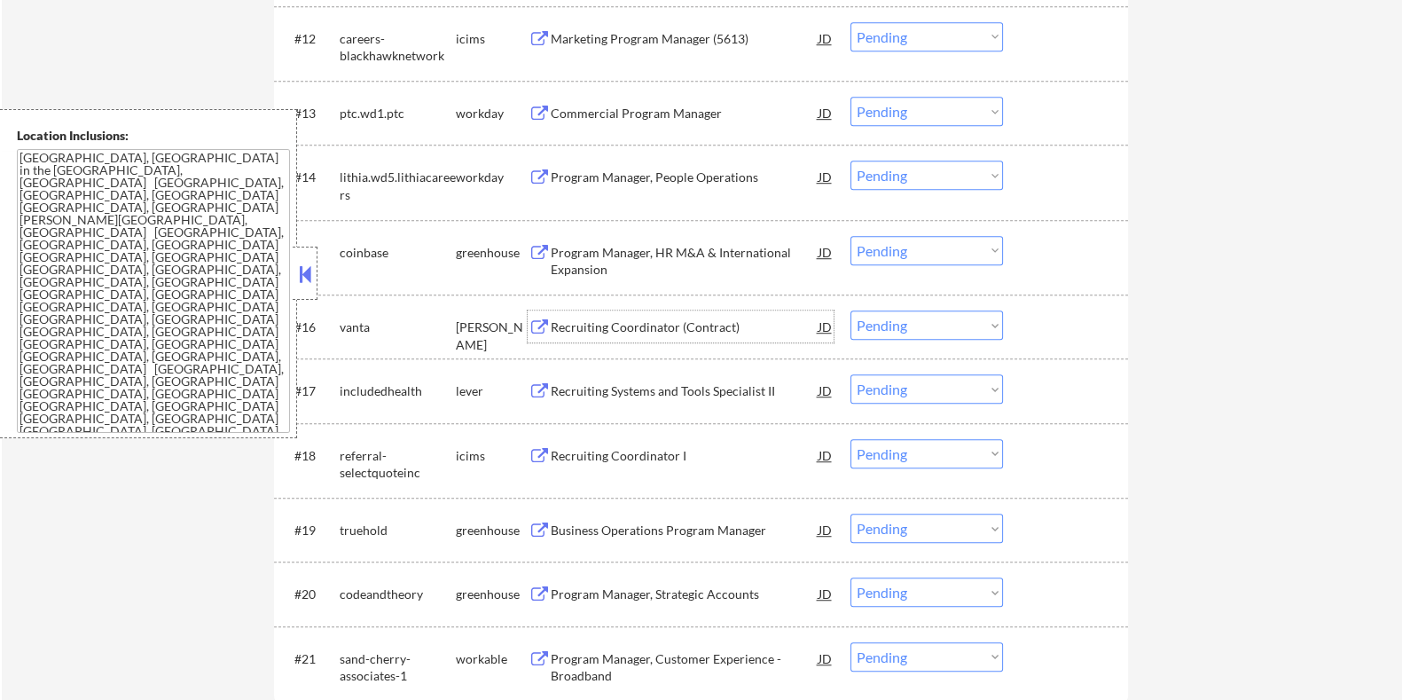
click at [653, 322] on div "Recruiting Coordinator (Contract)" at bounding box center [684, 327] width 268 height 18
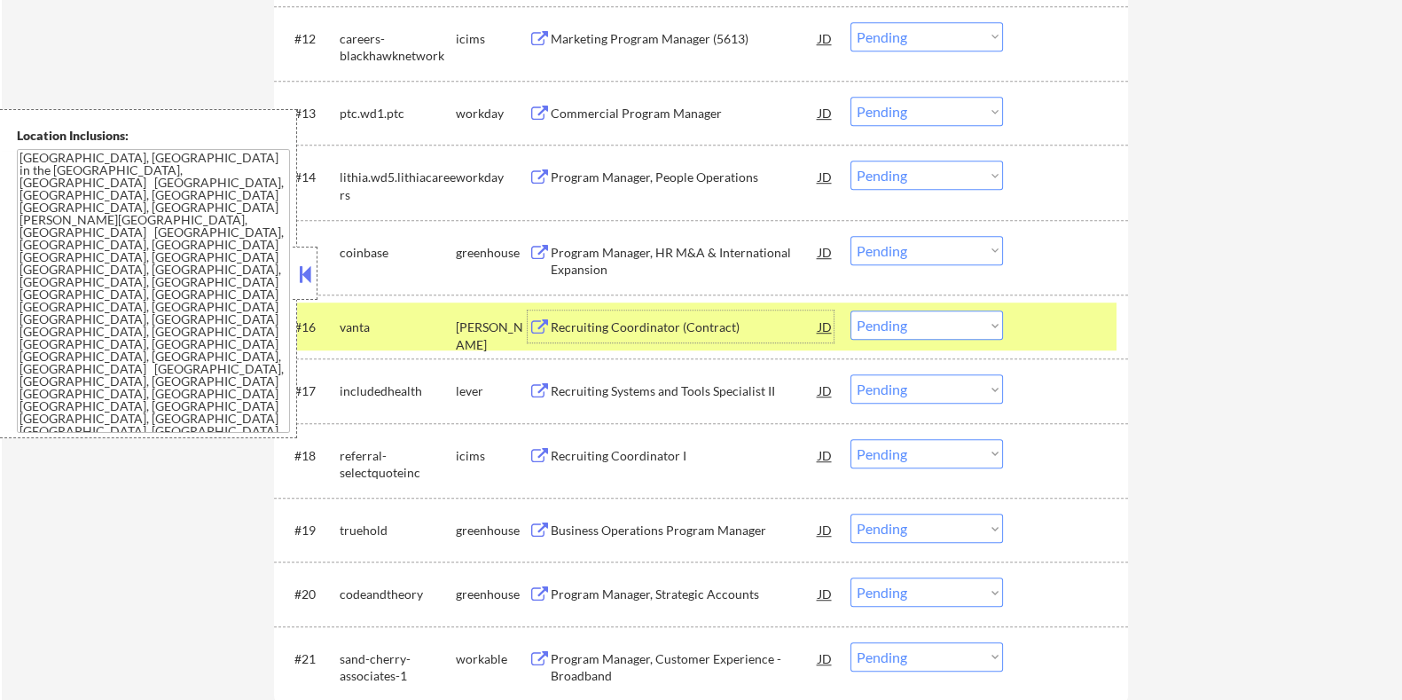
click at [931, 329] on select "Choose an option... Pending Applied Excluded (Questions) Excluded (Expired) Exc…" at bounding box center [926, 324] width 153 height 29
click at [850, 310] on select "Choose an option... Pending Applied Excluded (Questions) Excluded (Expired) Exc…" at bounding box center [926, 324] width 153 height 29
select select ""pending""
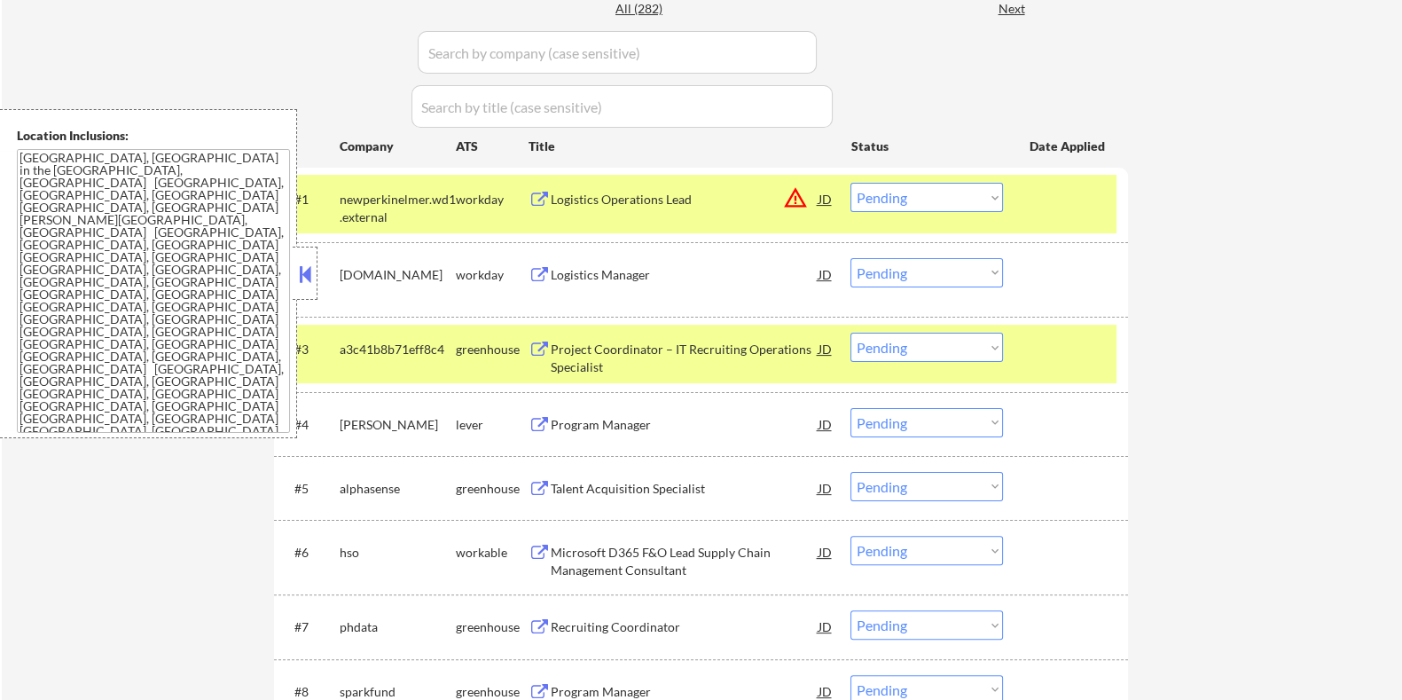
scroll to position [665, 0]
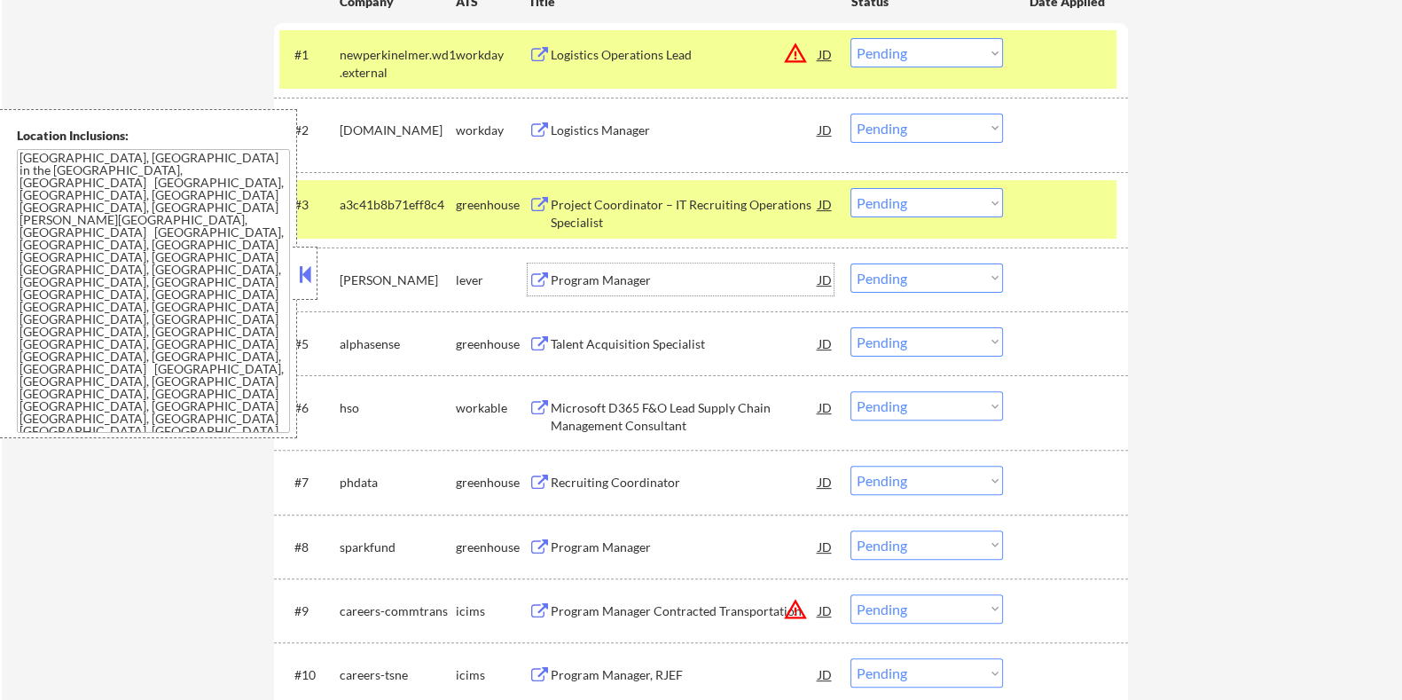
click at [630, 272] on div "Program Manager" at bounding box center [684, 280] width 268 height 18
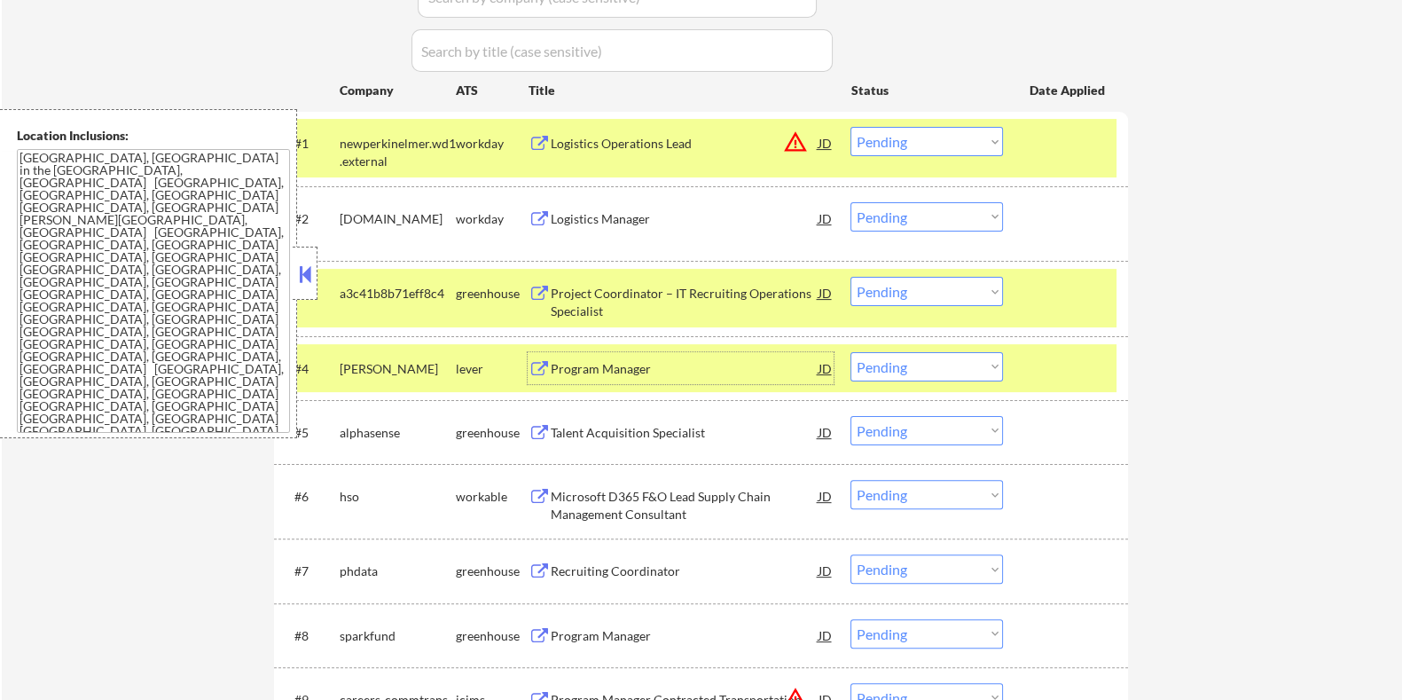
scroll to position [442, 0]
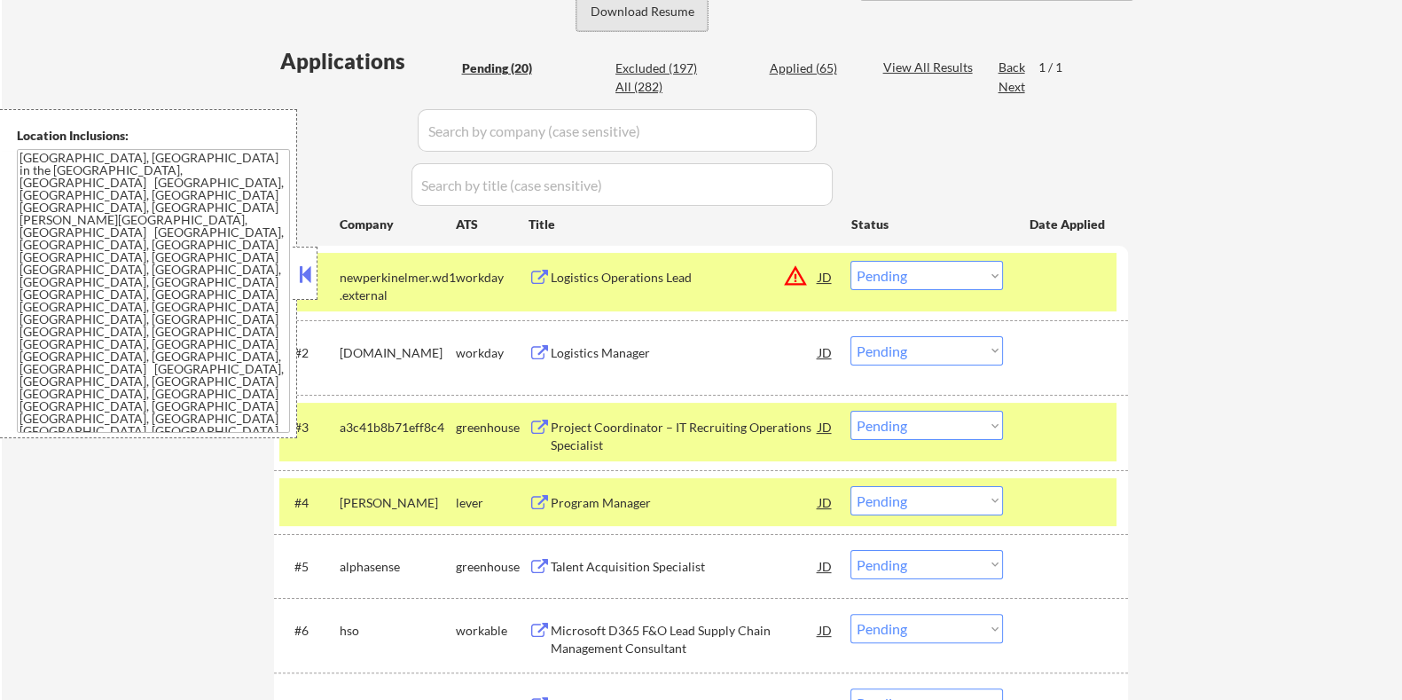
click at [647, 6] on button "Download Resume" at bounding box center [641, 11] width 131 height 40
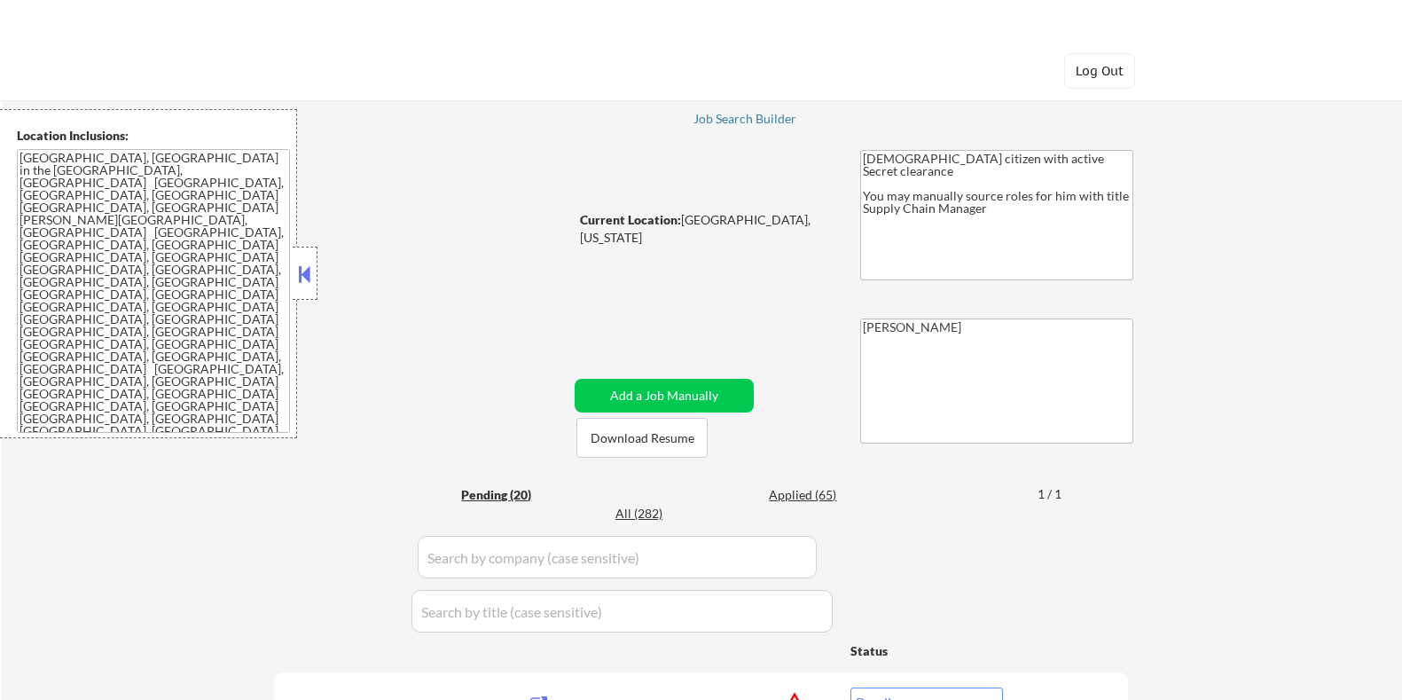
select select ""pending""
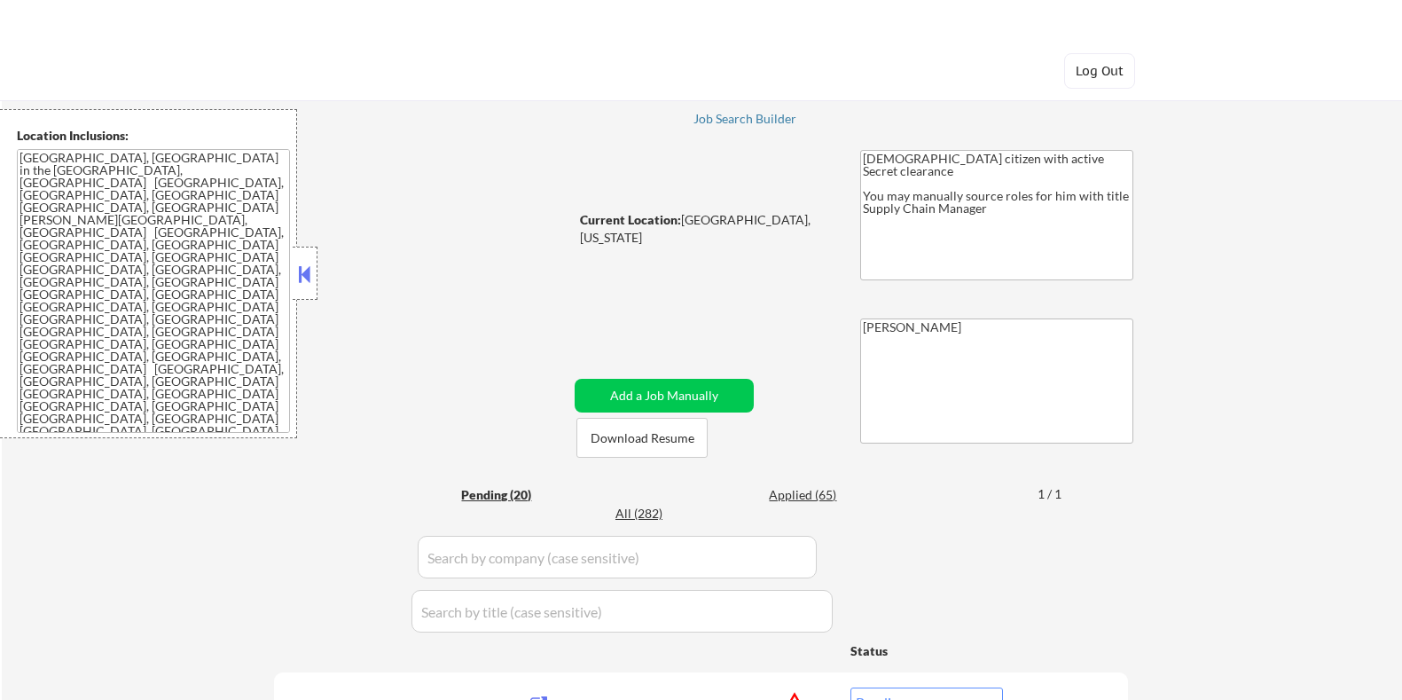
select select ""pending""
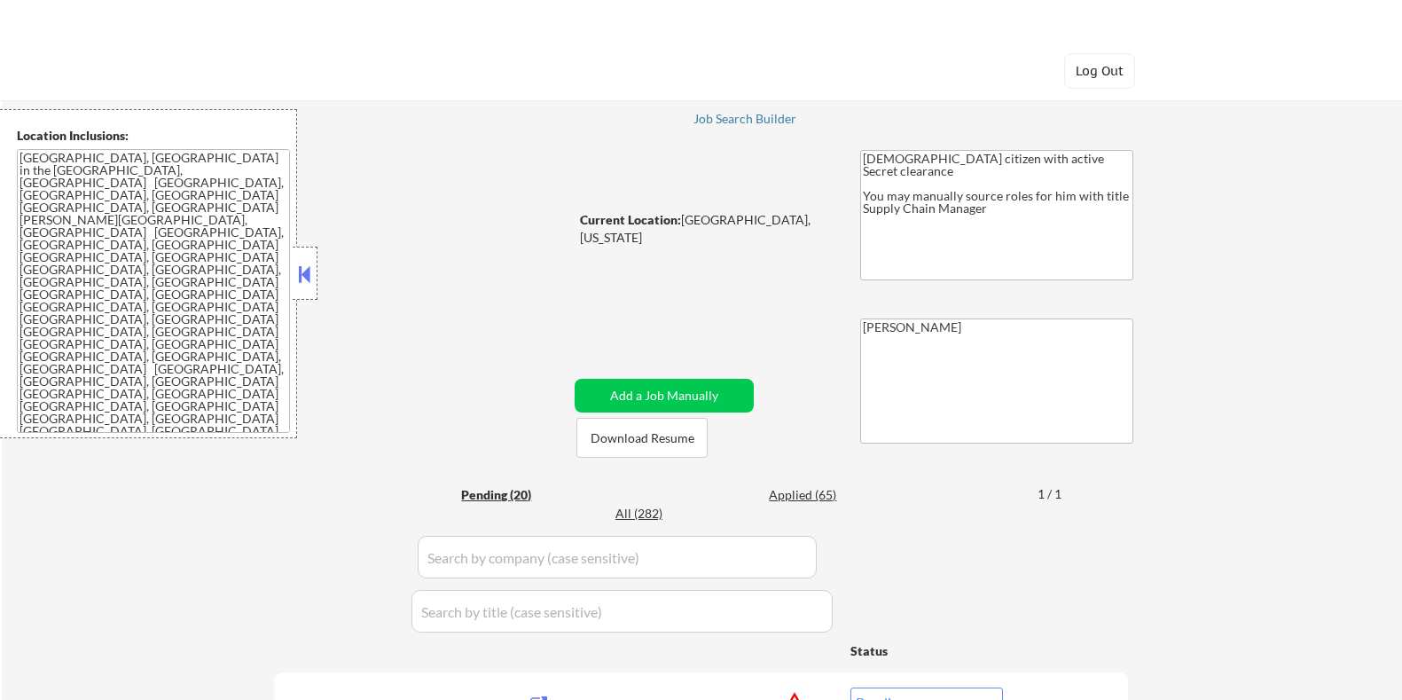
select select ""pending""
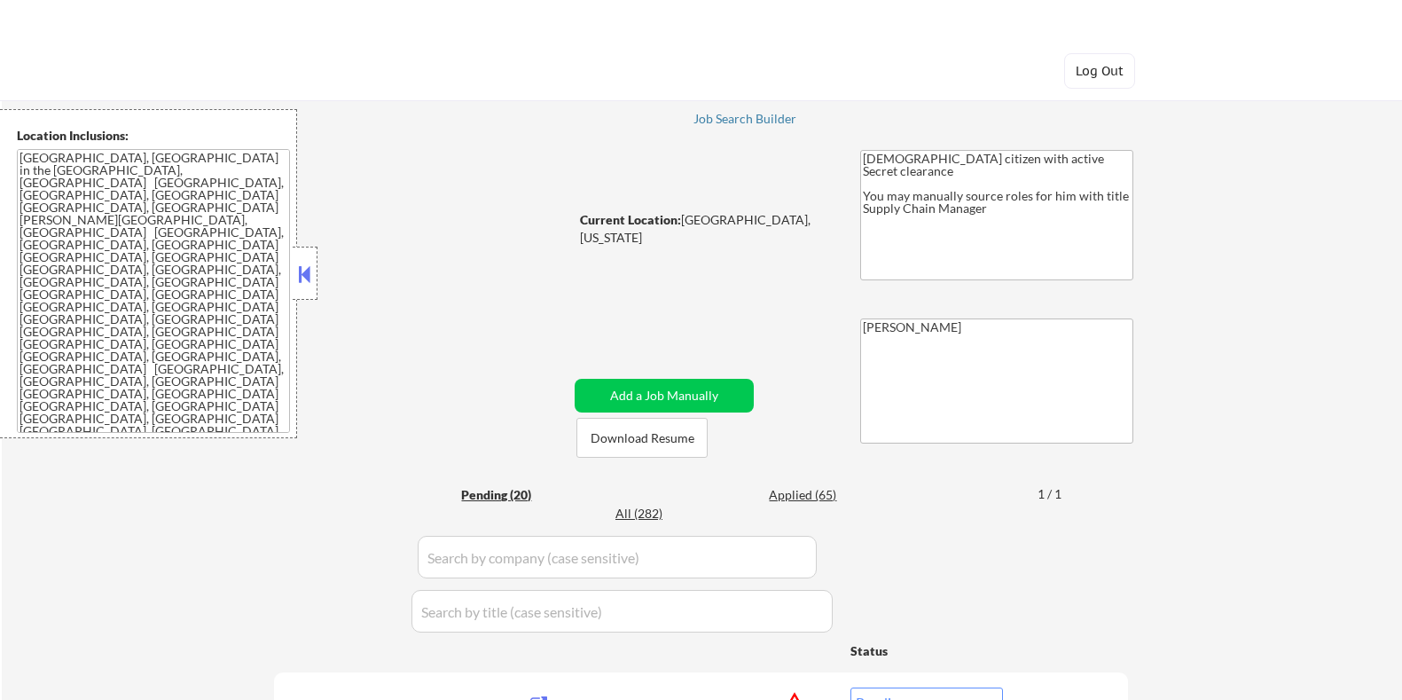
select select ""pending""
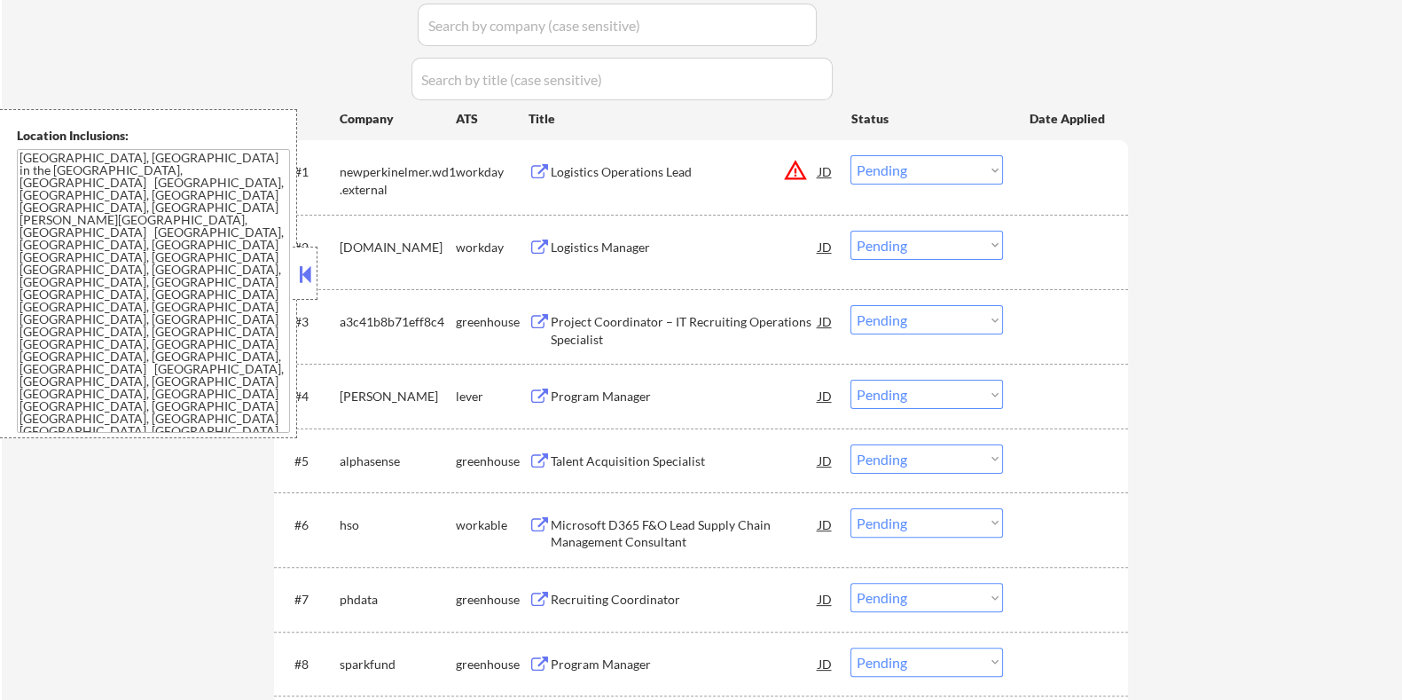
scroll to position [665, 0]
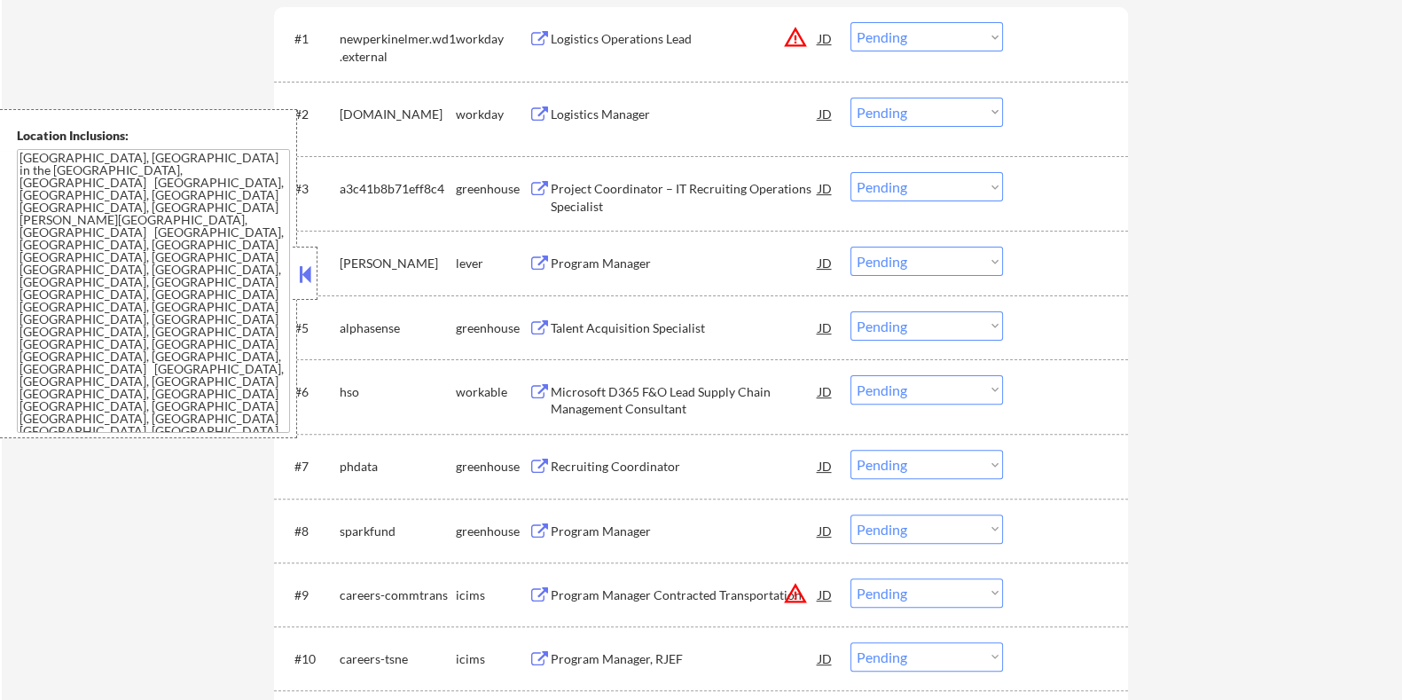
click at [598, 262] on div "Program Manager" at bounding box center [684, 263] width 268 height 18
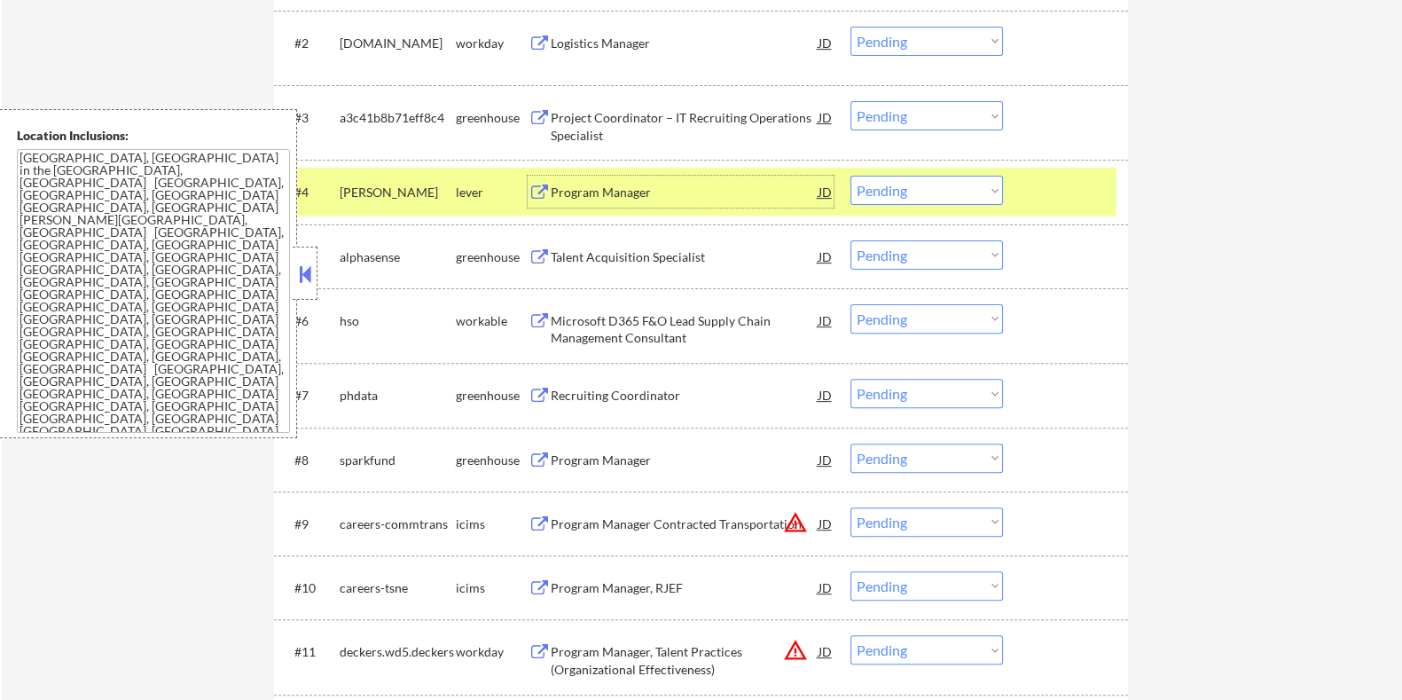
scroll to position [775, 0]
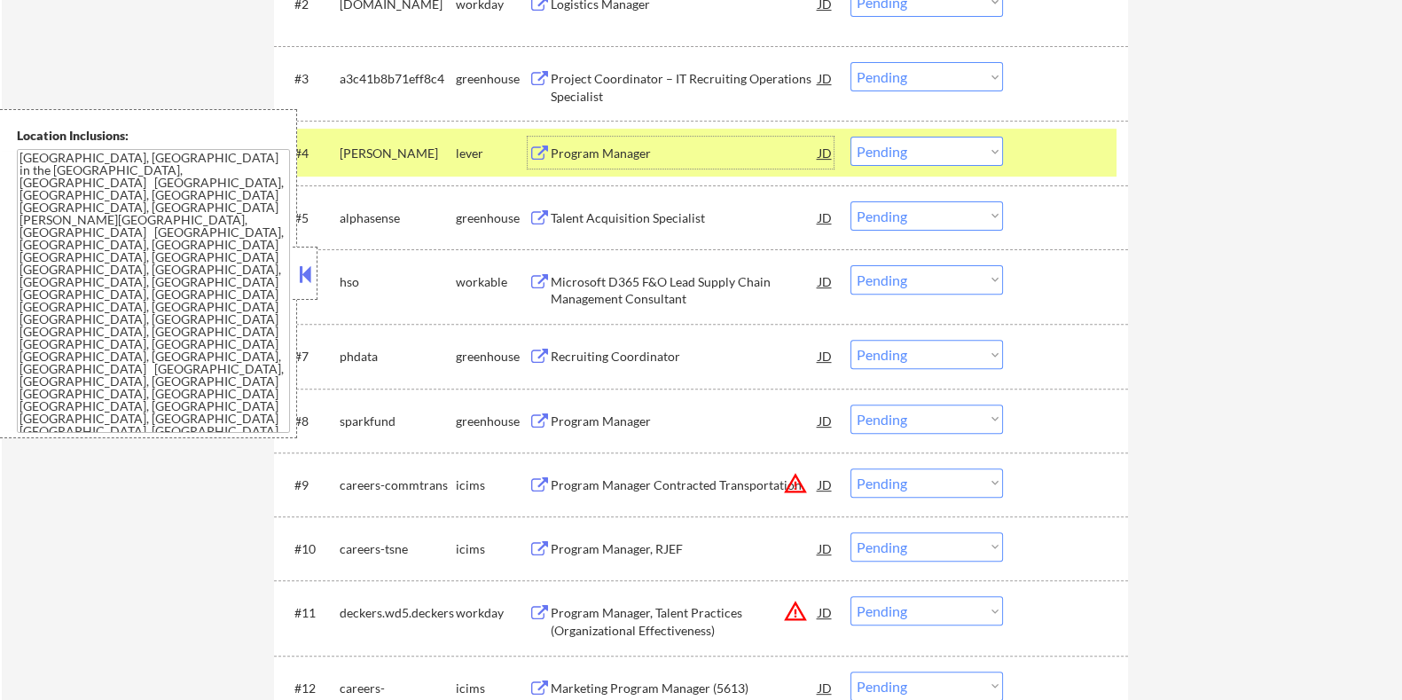
click at [622, 290] on div "Microsoft D365 F&O Lead Supply Chain Management Consultant" at bounding box center [684, 290] width 268 height 35
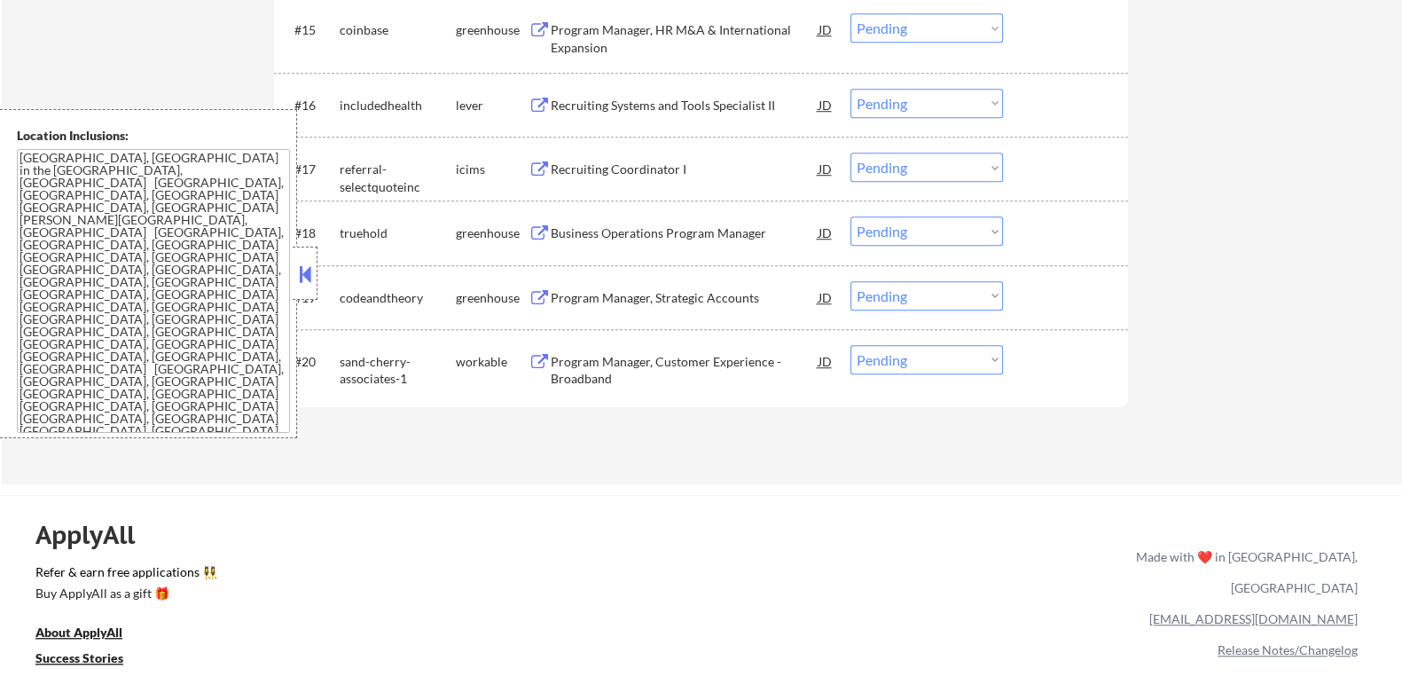
scroll to position [1662, 0]
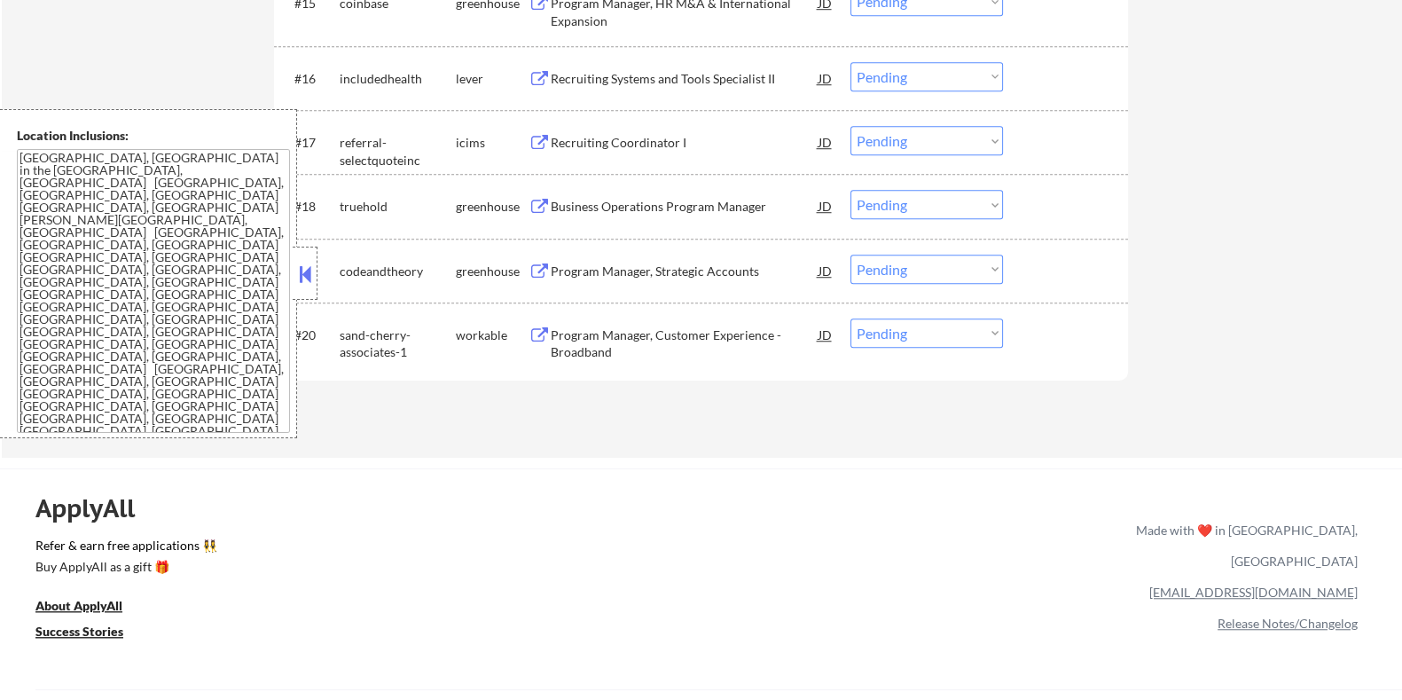
click at [669, 338] on div "Program Manager, Customer Experience - Broadband" at bounding box center [684, 343] width 268 height 35
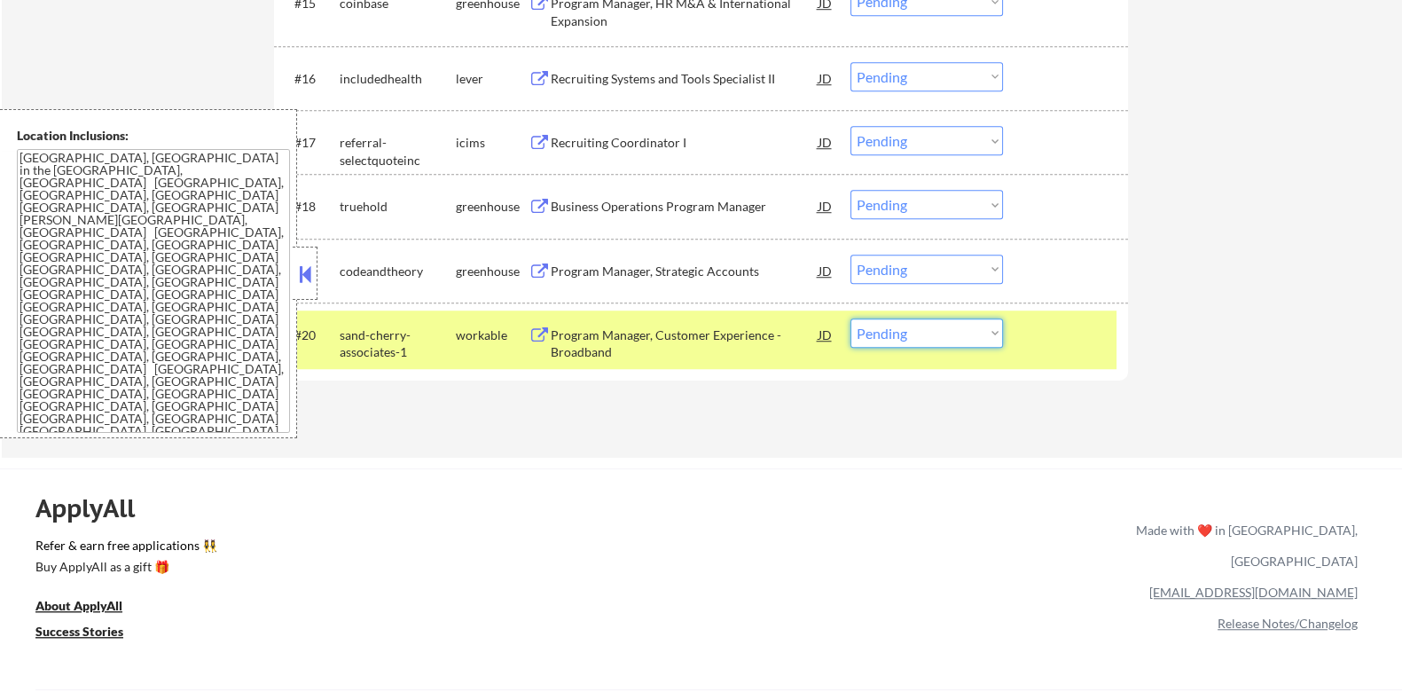
click at [958, 340] on select "Choose an option... Pending Applied Excluded (Questions) Excluded (Expired) Exc…" at bounding box center [926, 332] width 153 height 29
select select ""applied""
click at [850, 318] on select "Choose an option... Pending Applied Excluded (Questions) Excluded (Expired) Exc…" at bounding box center [926, 332] width 153 height 29
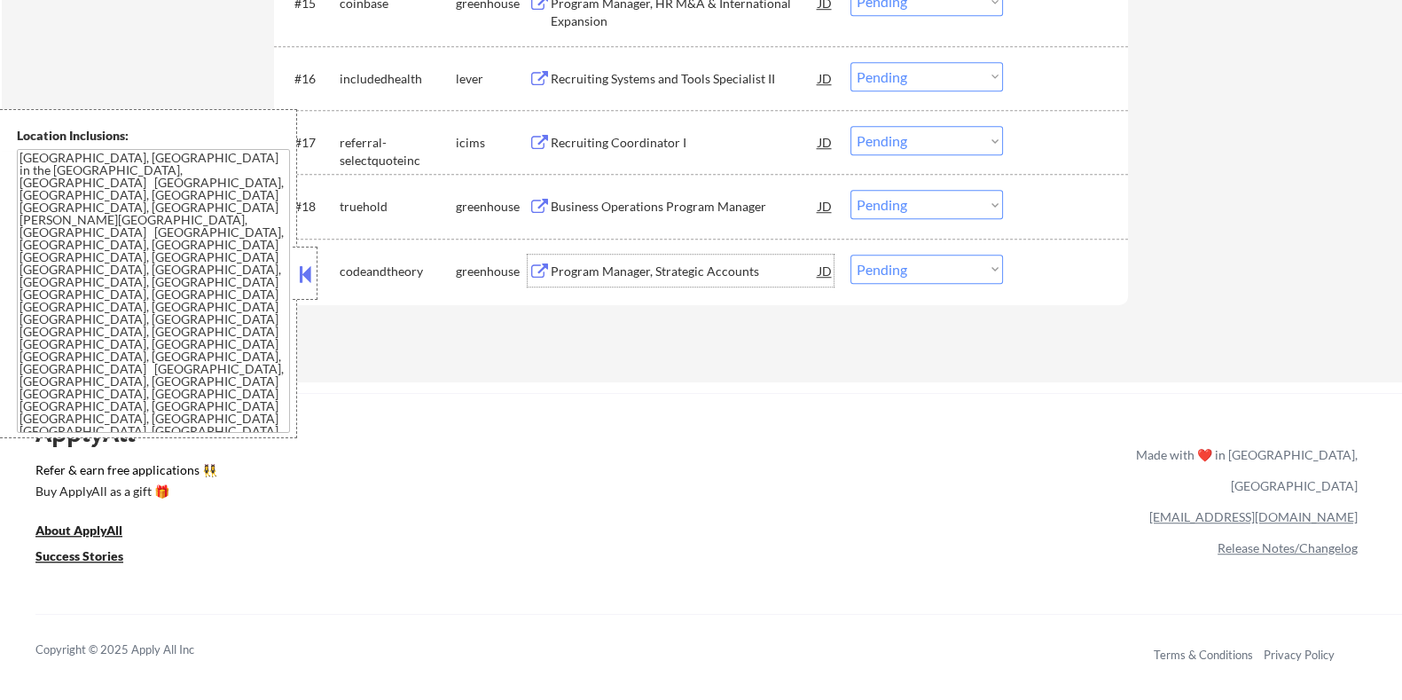
click at [558, 266] on div "Program Manager, Strategic Accounts" at bounding box center [684, 271] width 268 height 18
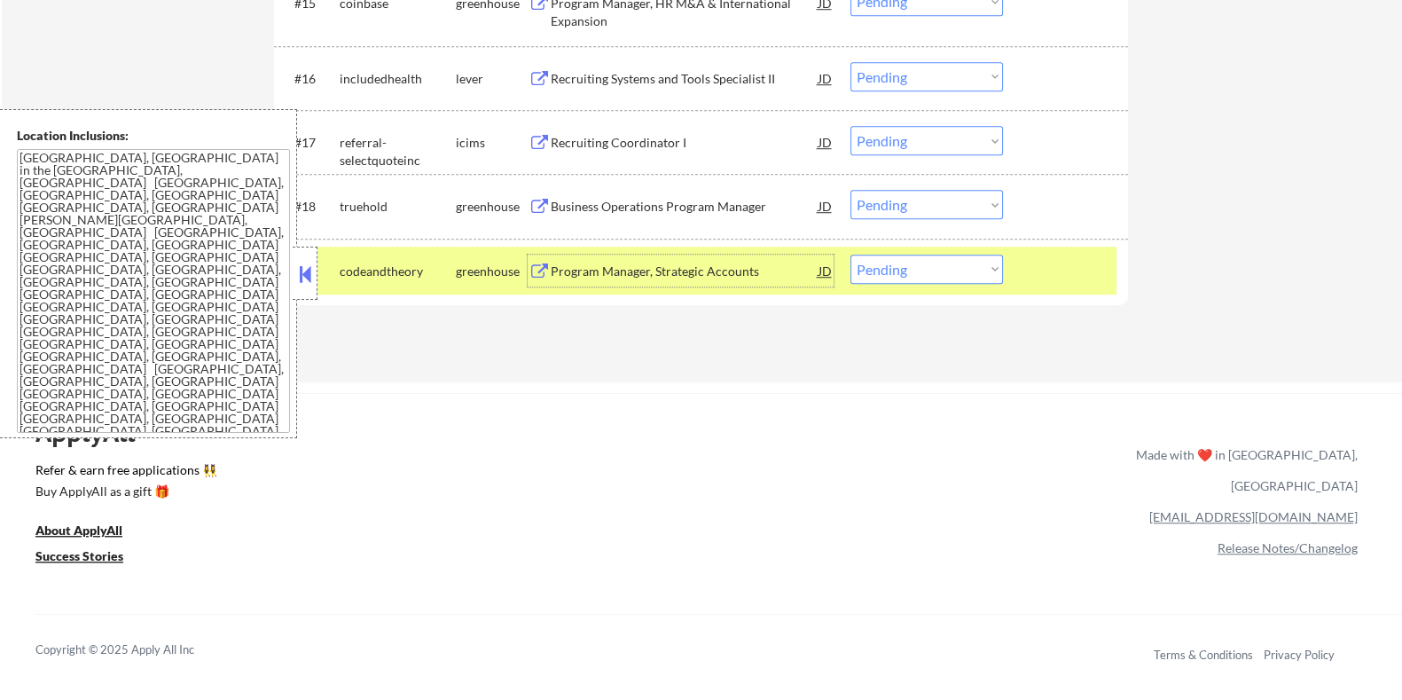
click at [907, 265] on select "Choose an option... Pending Applied Excluded (Questions) Excluded (Expired) Exc…" at bounding box center [926, 268] width 153 height 29
select select ""applied""
click at [850, 254] on select "Choose an option... Pending Applied Excluded (Questions) Excluded (Expired) Exc…" at bounding box center [926, 268] width 153 height 29
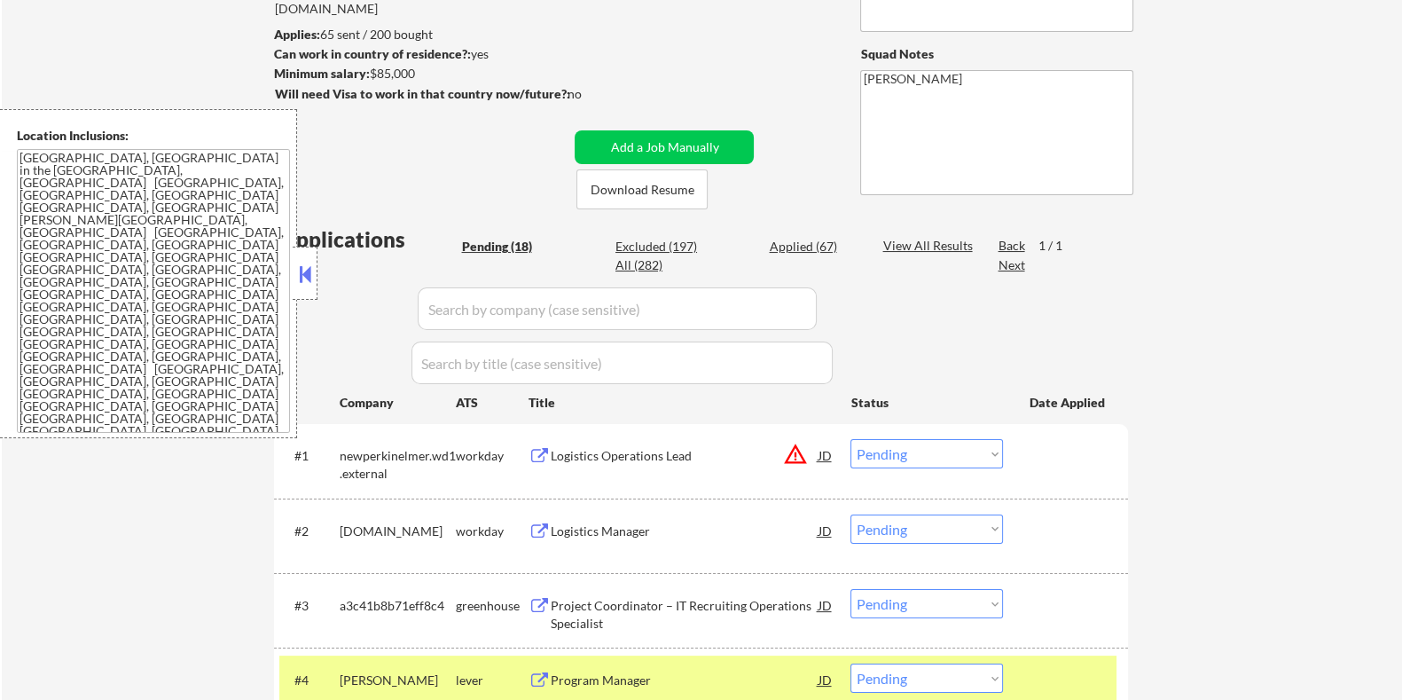
scroll to position [221, 0]
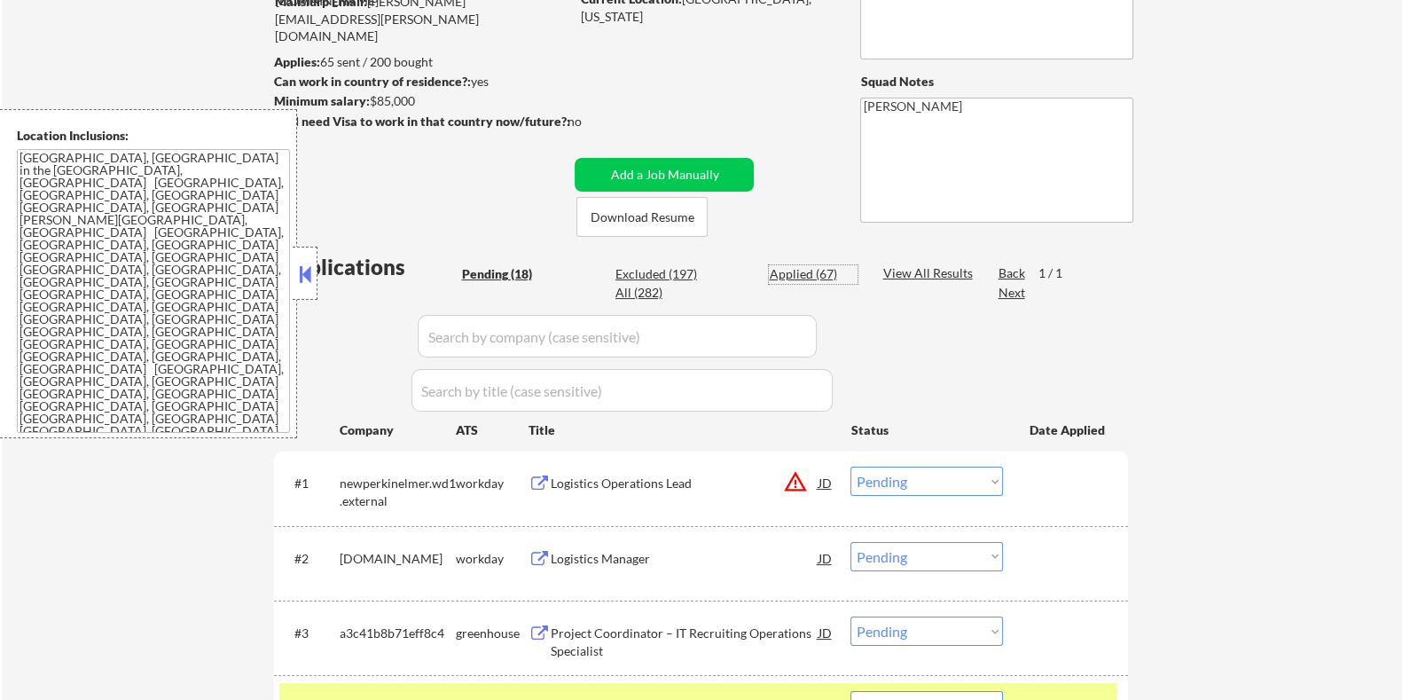
click at [795, 269] on div "Applied (67)" at bounding box center [813, 274] width 89 height 18
select select ""applied""
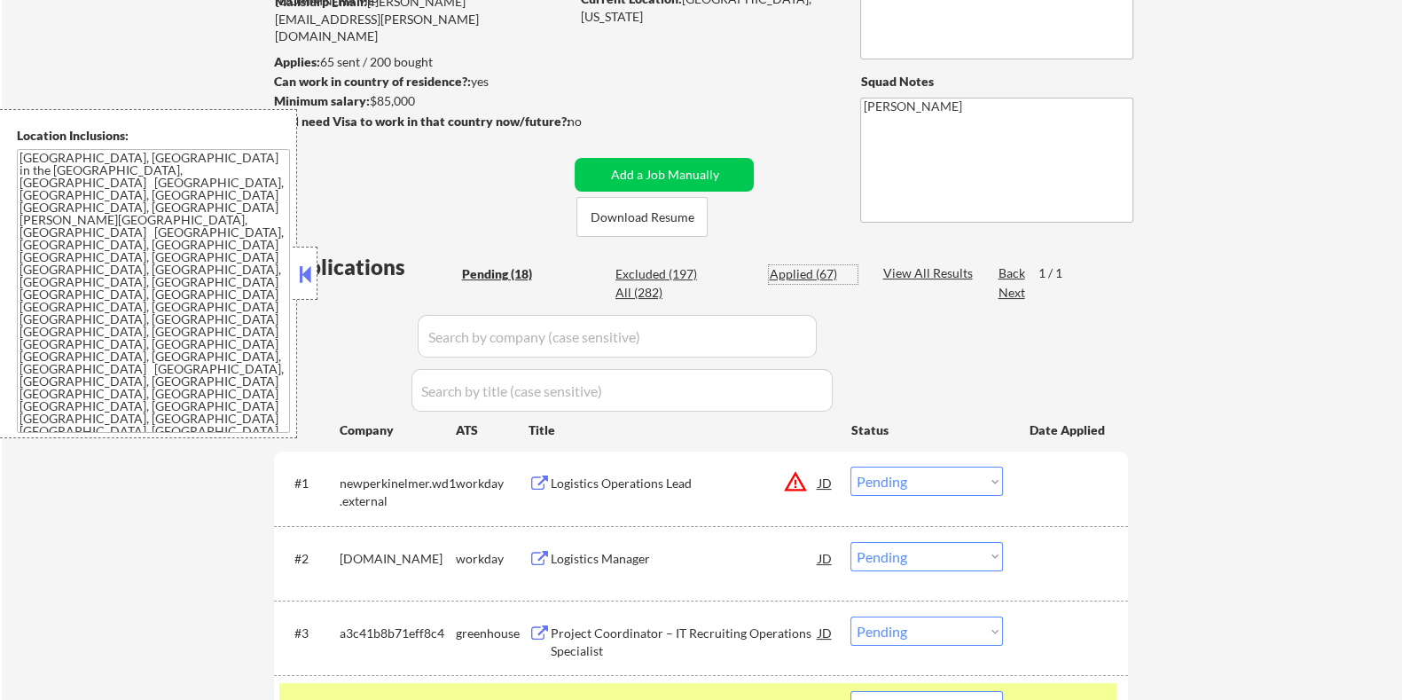
select select ""applied""
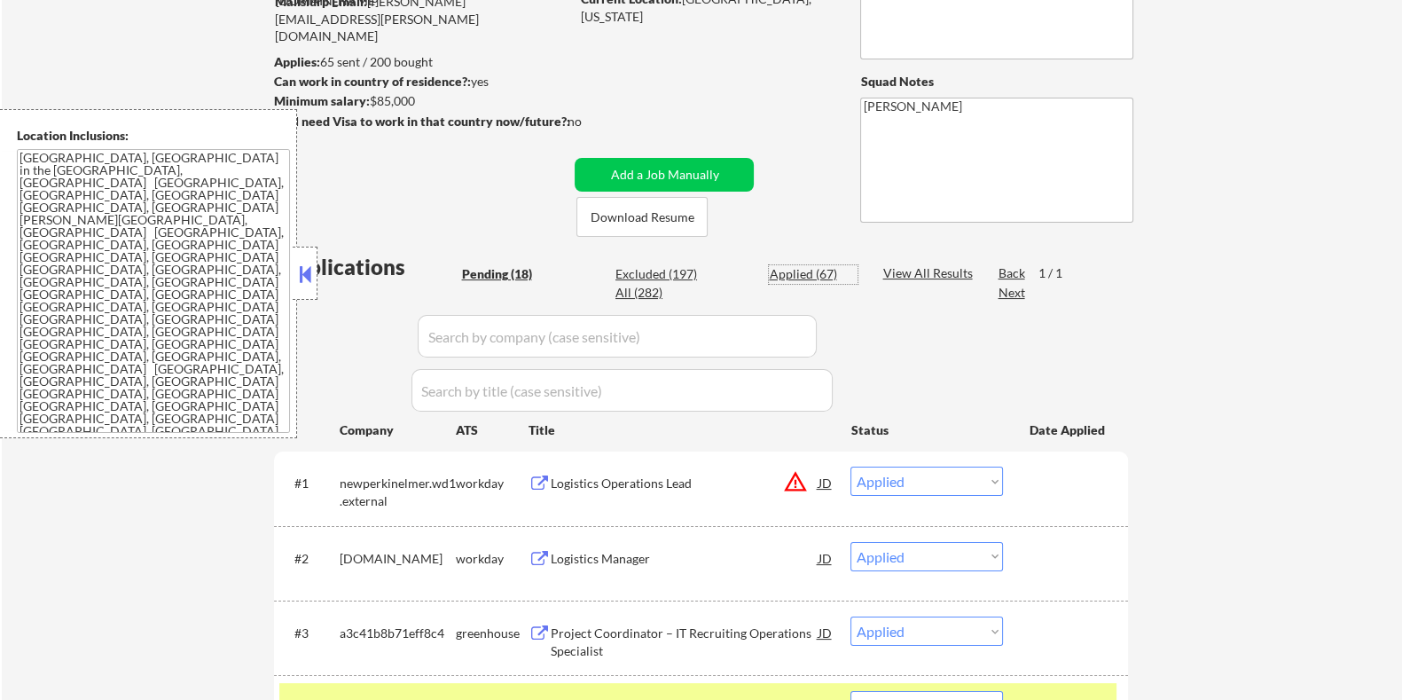
select select ""applied""
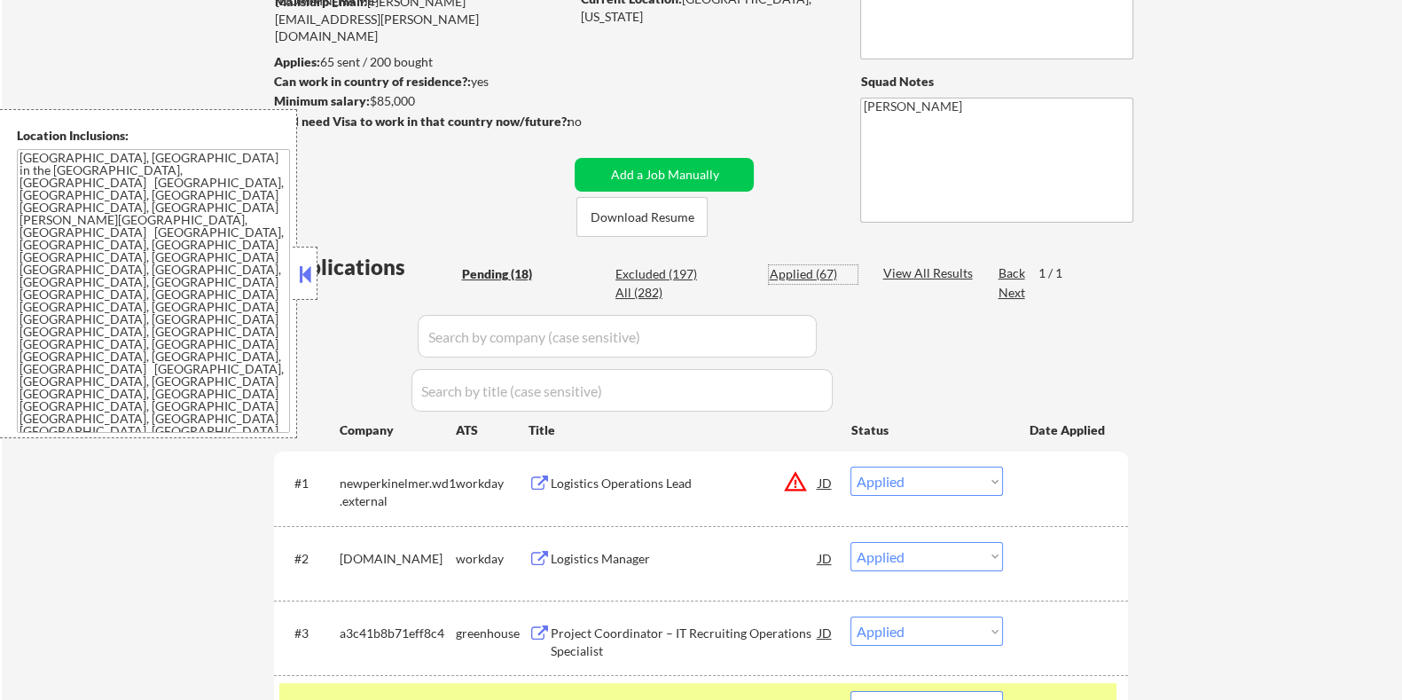
select select ""applied""
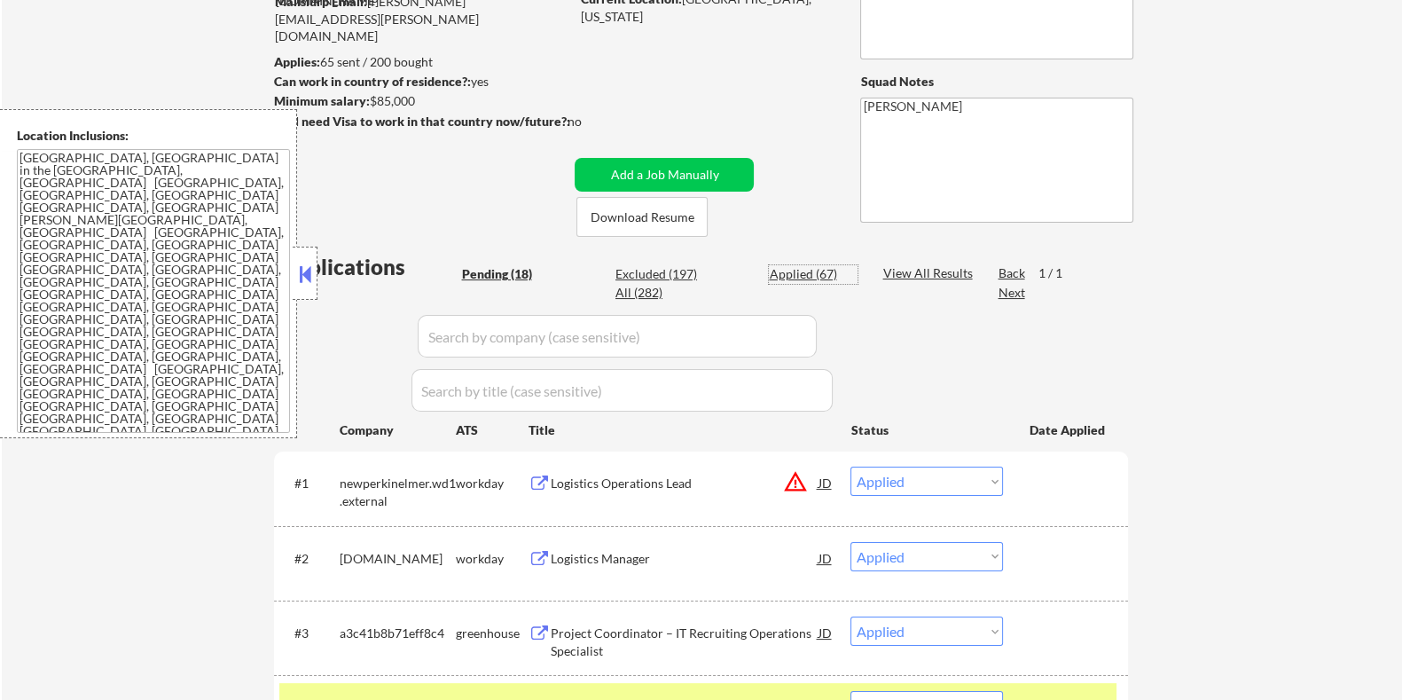
select select ""applied""
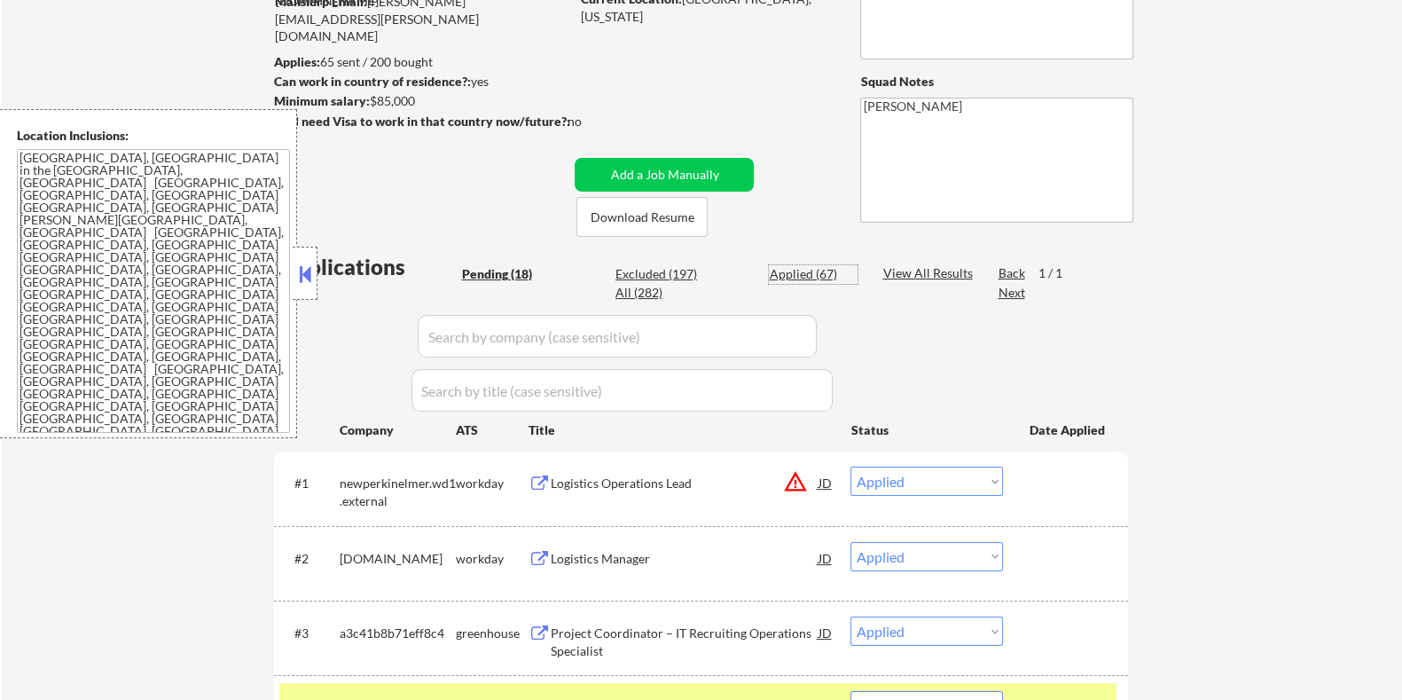
select select ""applied""
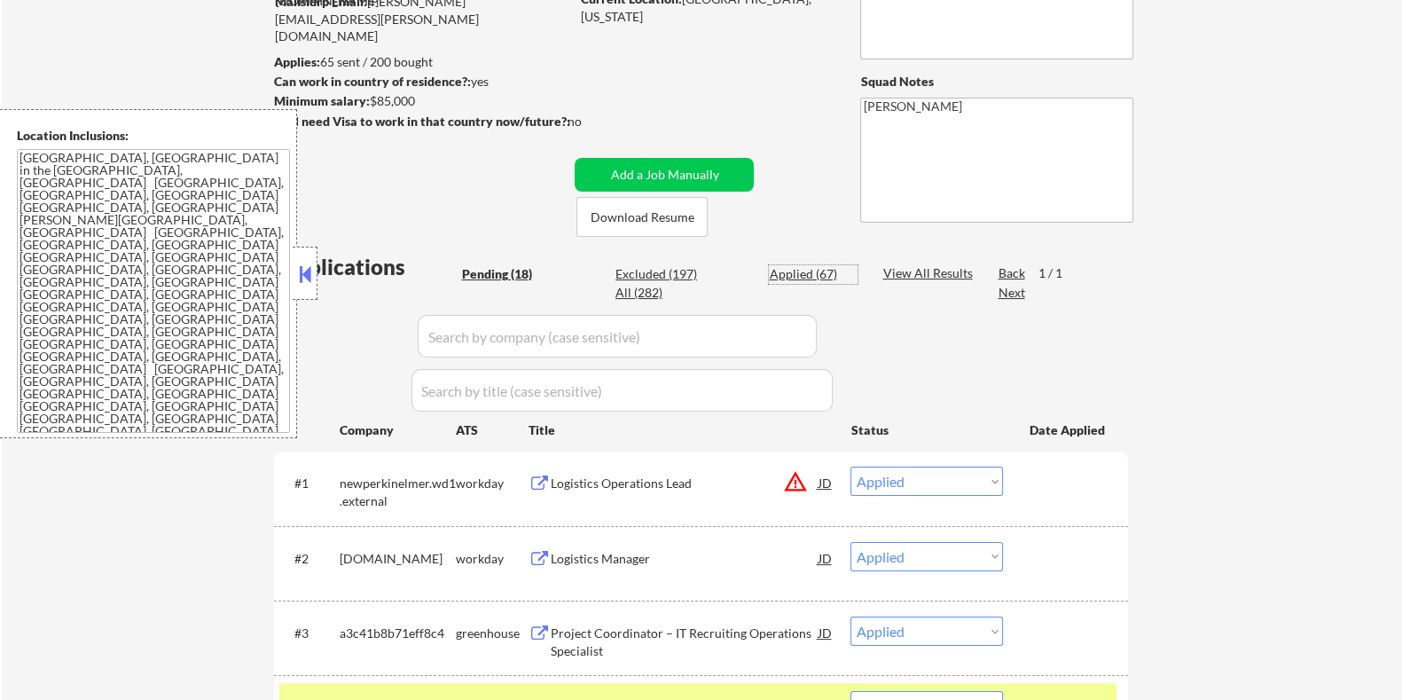
select select ""applied""
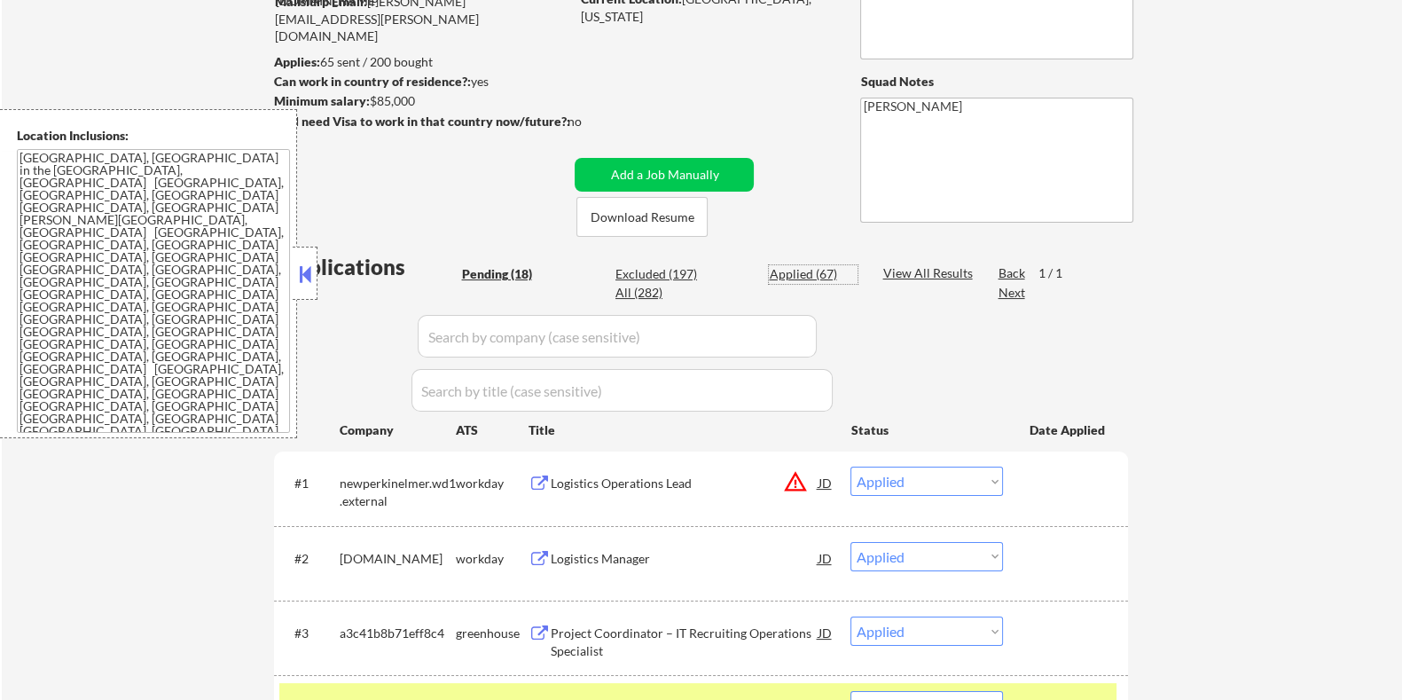
select select ""applied""
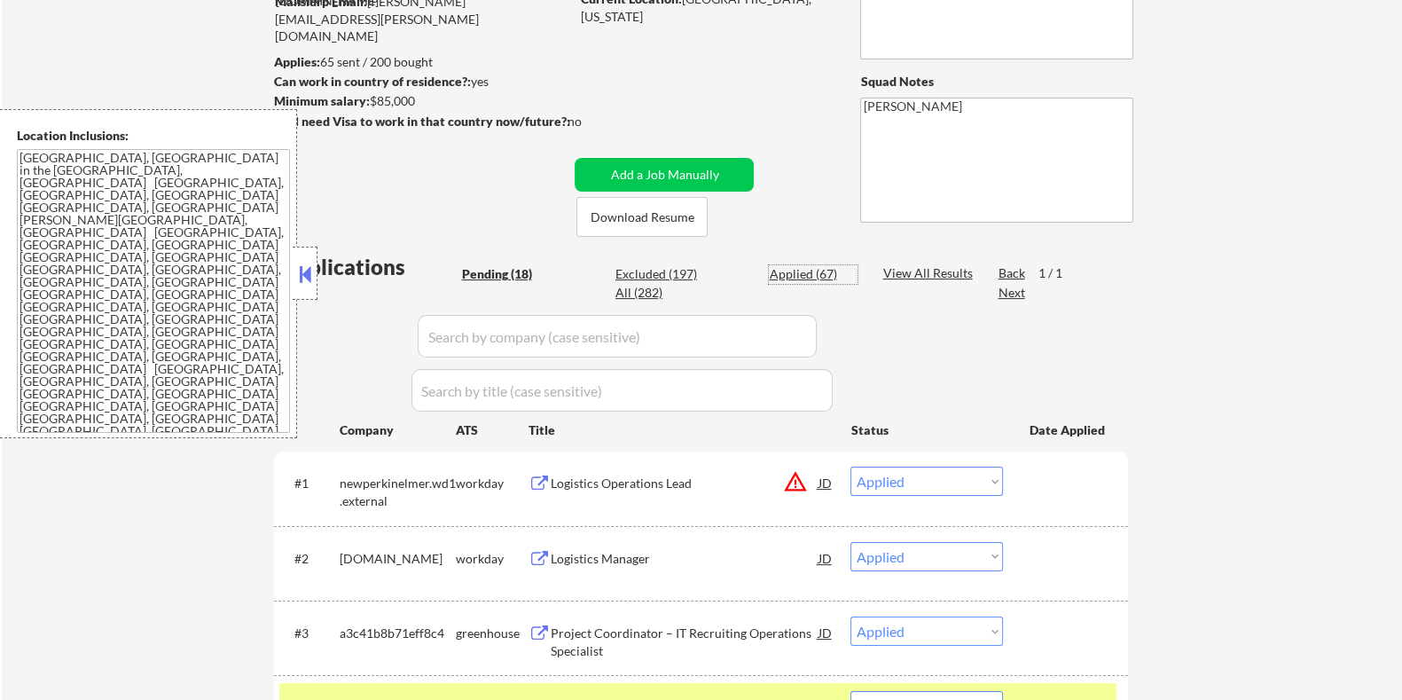
select select ""applied""
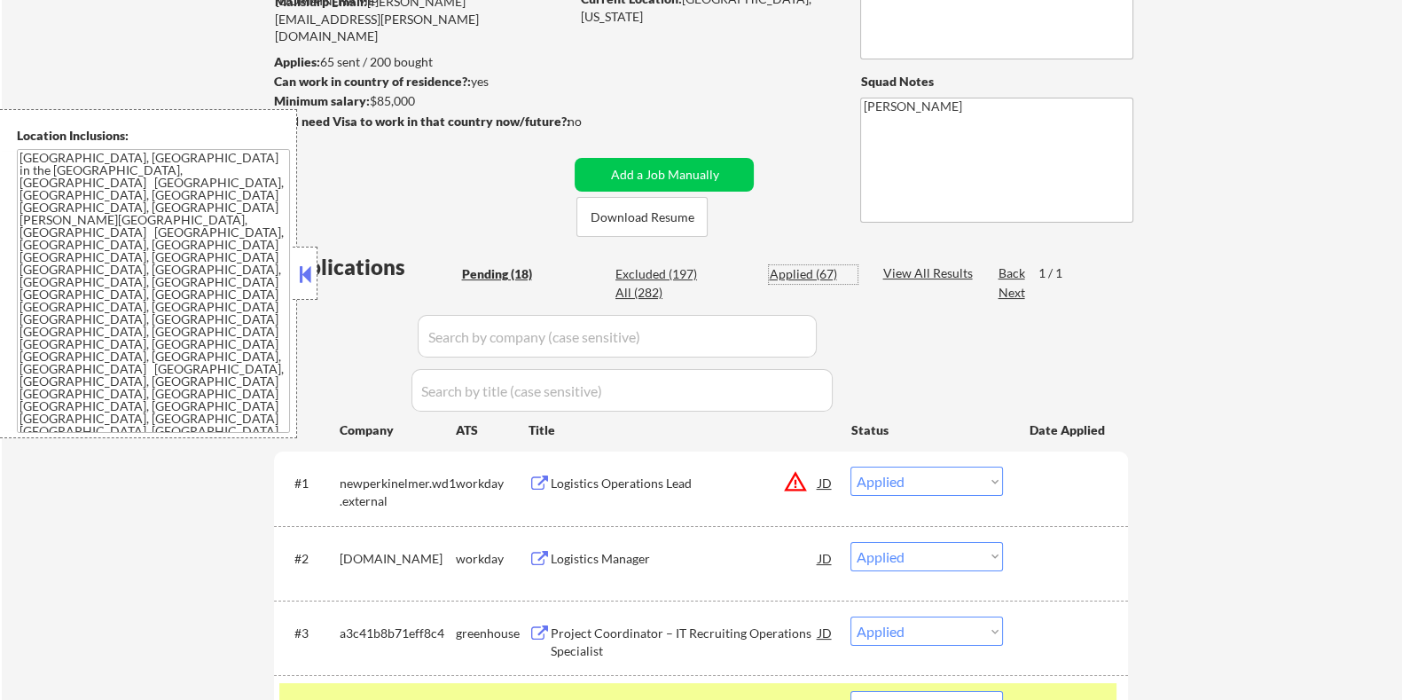
select select ""applied""
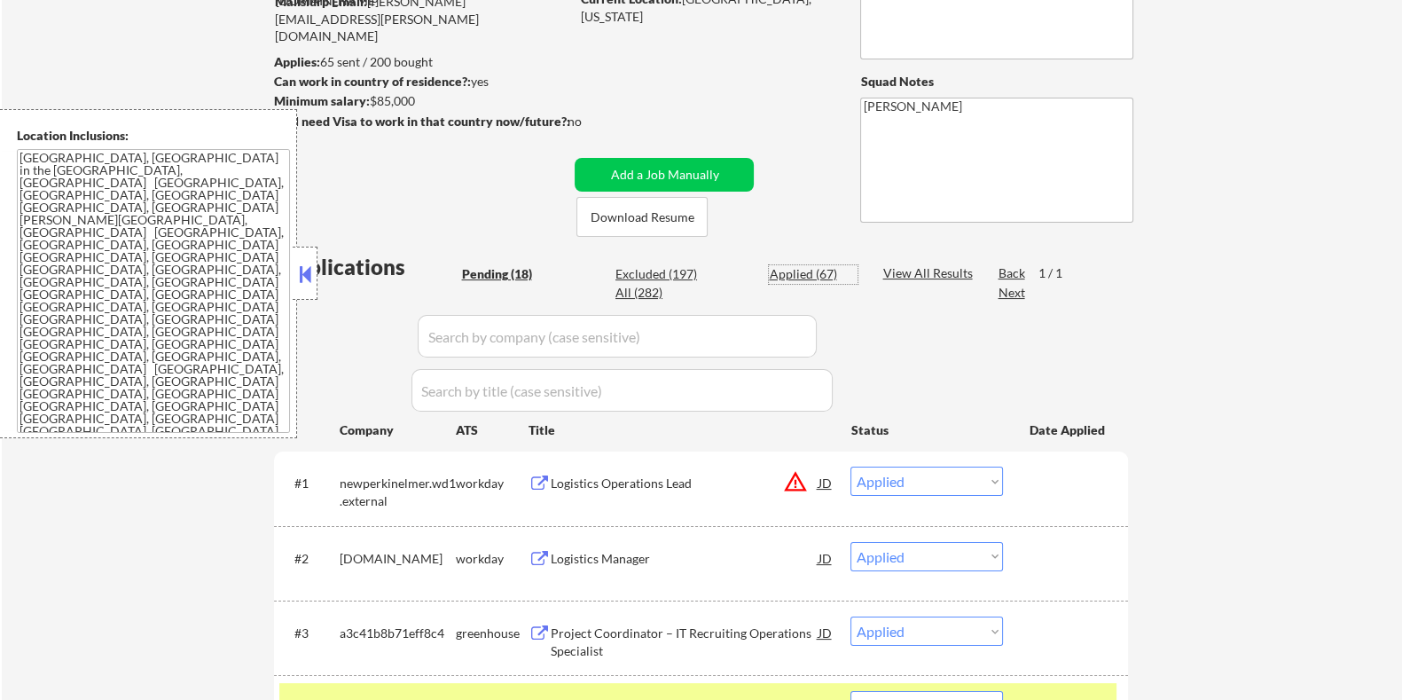
select select ""applied""
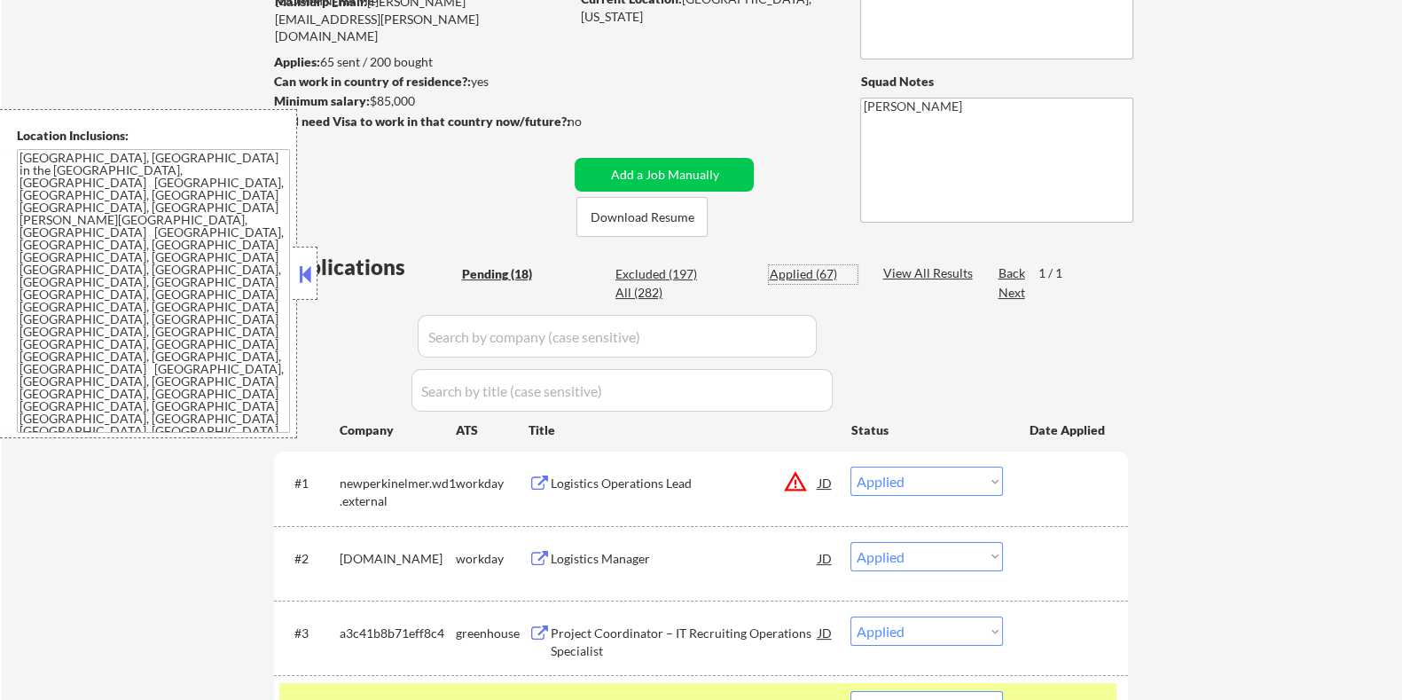
select select ""applied""
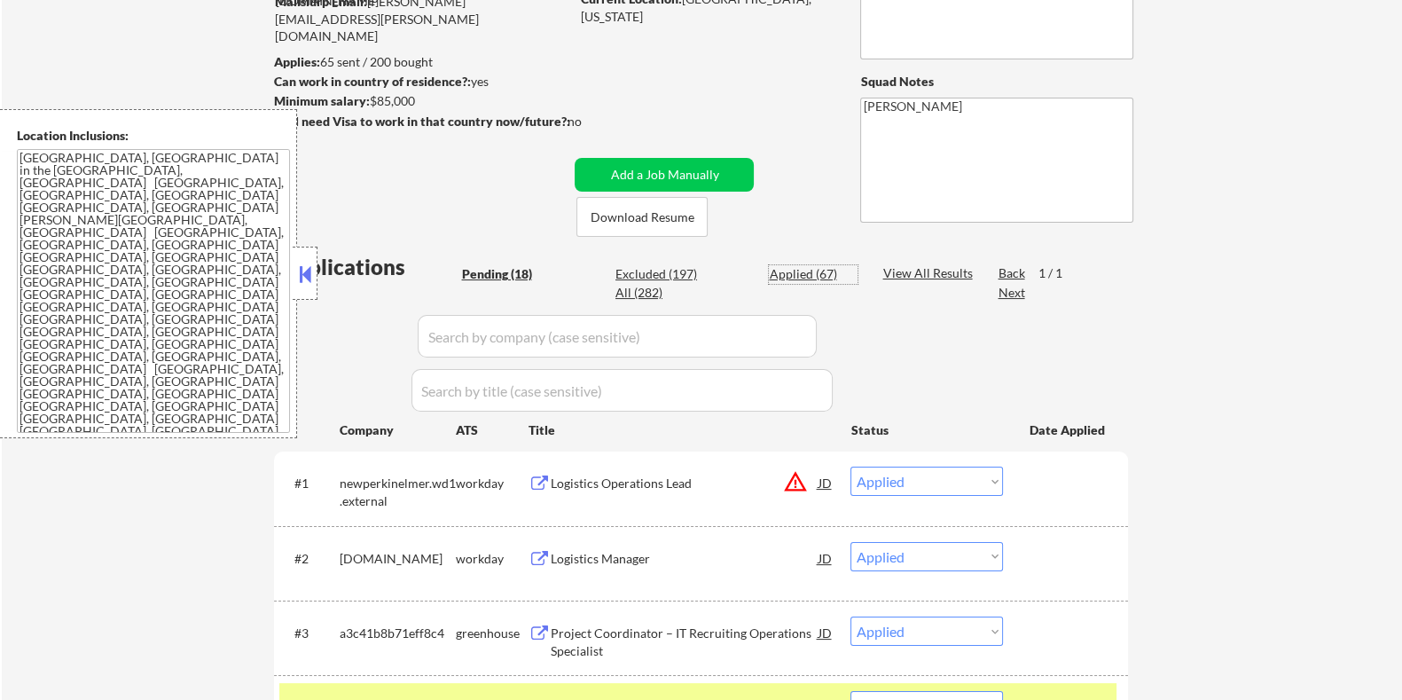
select select ""applied""
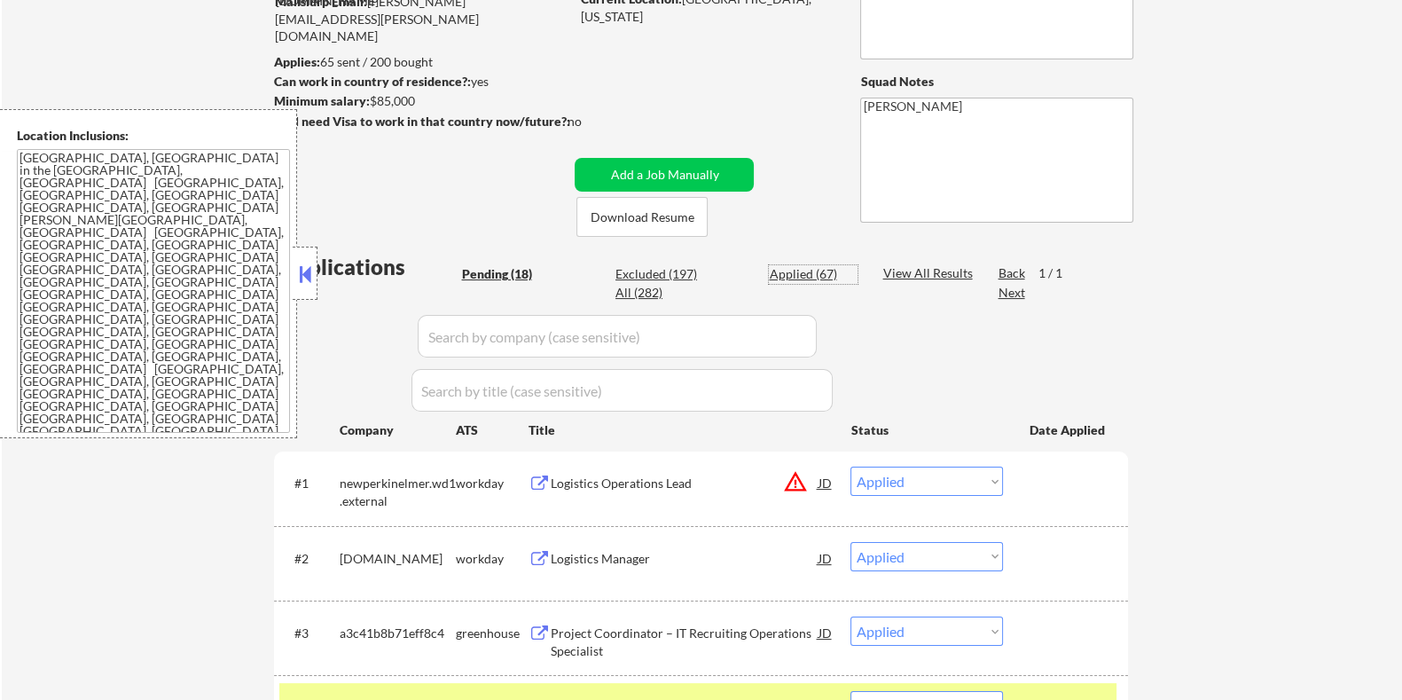
select select ""applied""
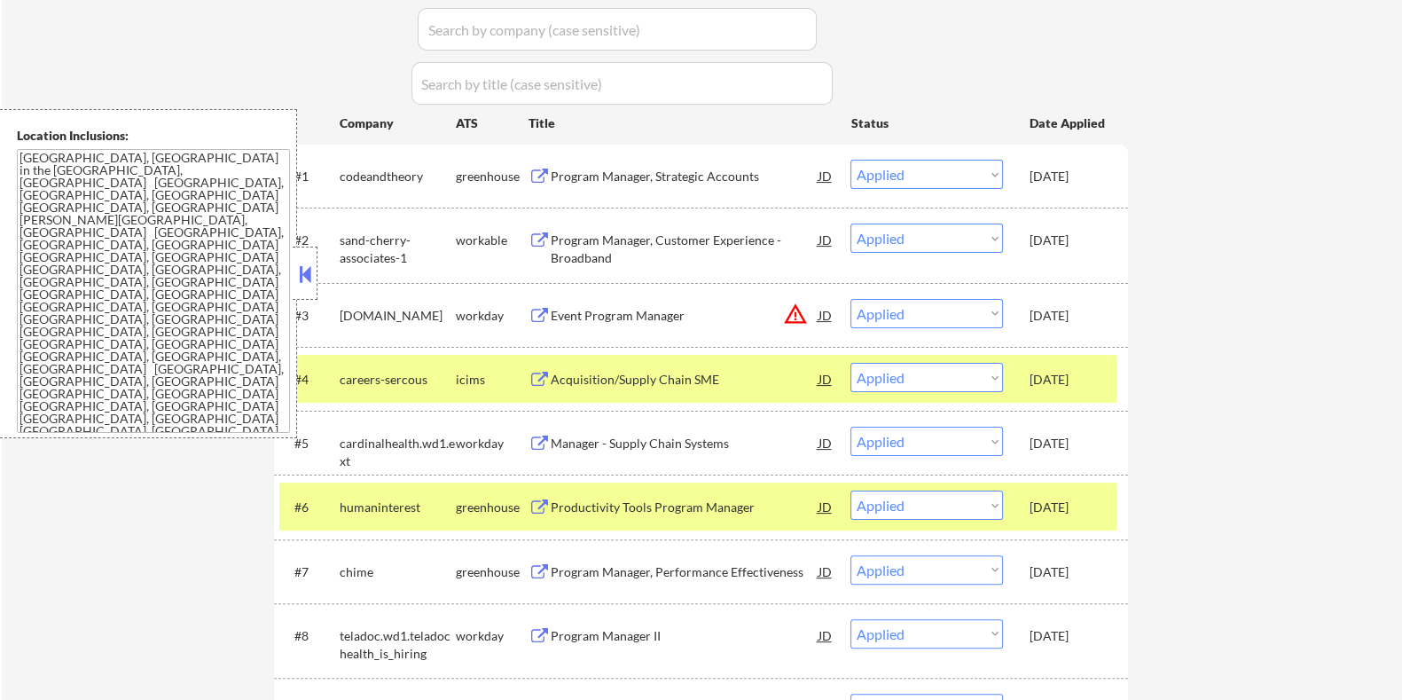
scroll to position [554, 0]
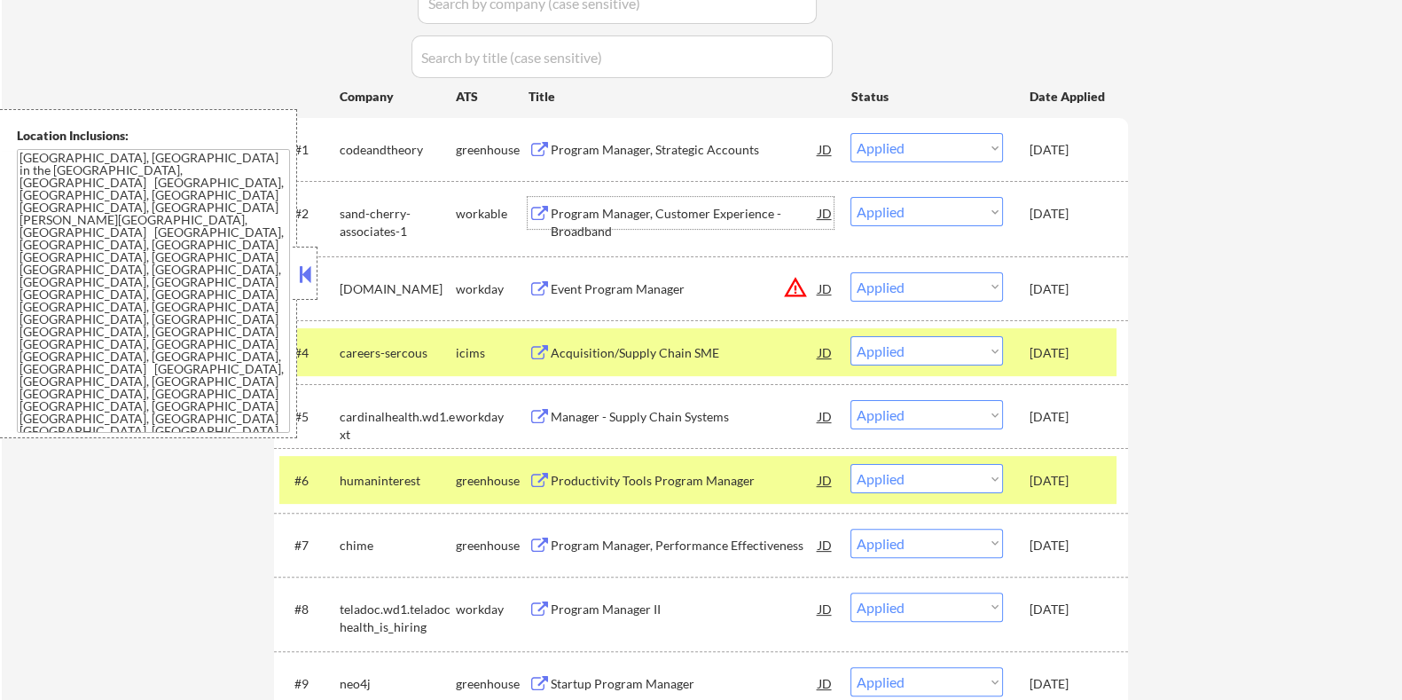
click at [649, 208] on div "Program Manager, Customer Experience - Broadband" at bounding box center [684, 222] width 268 height 35
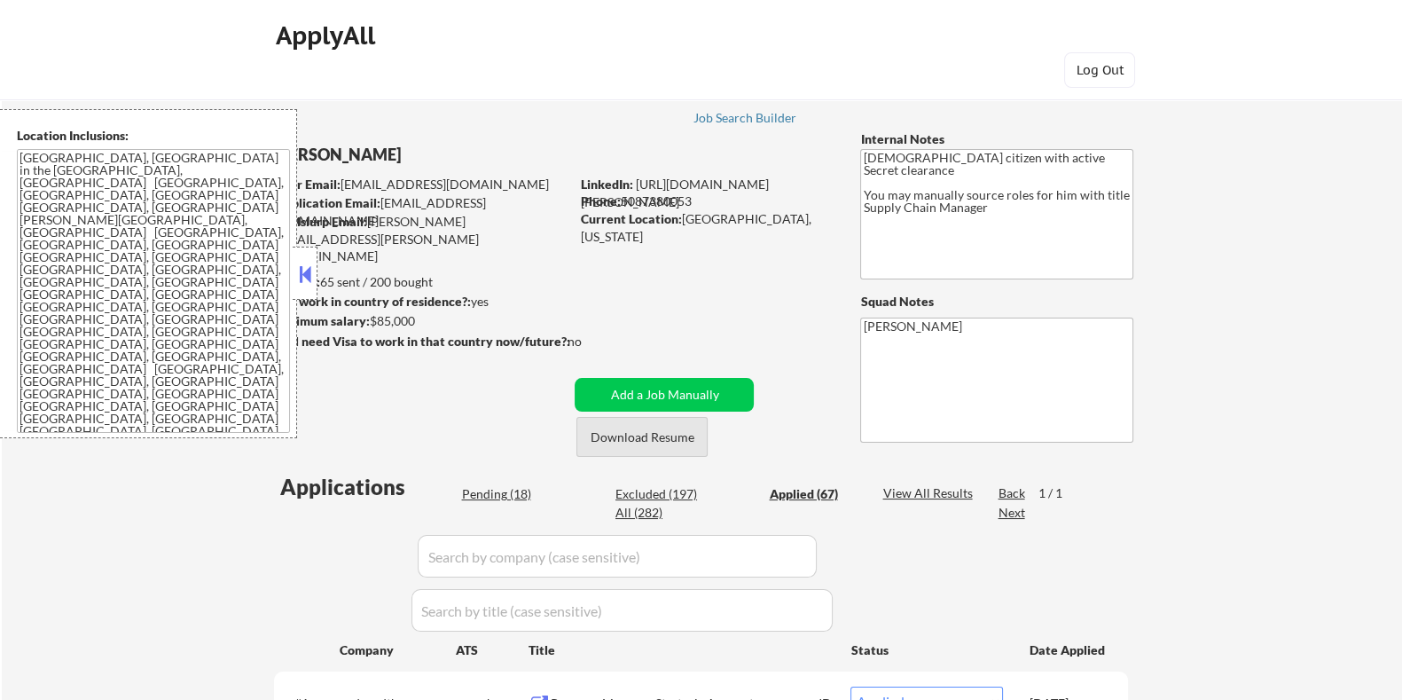
scroll to position [0, 0]
click at [493, 496] on div "Pending (18)" at bounding box center [505, 495] width 89 height 18
select select ""pending""
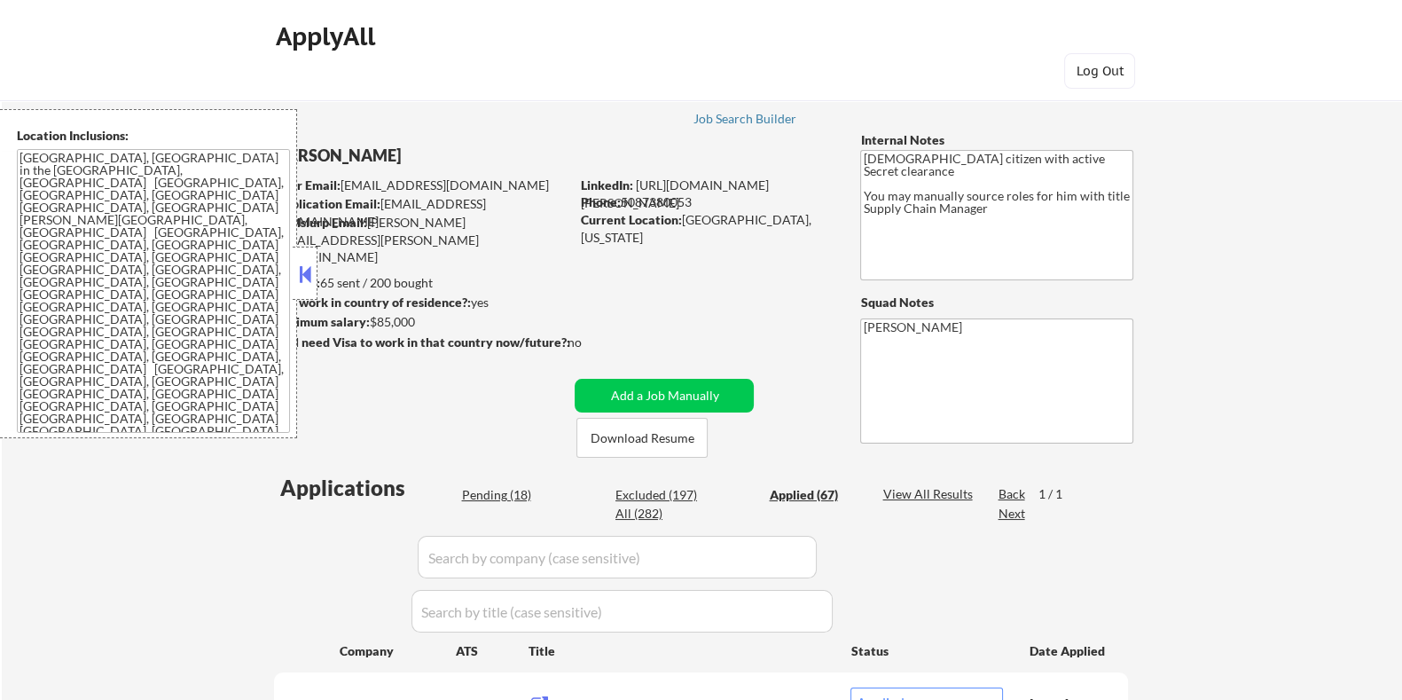
select select ""pending""
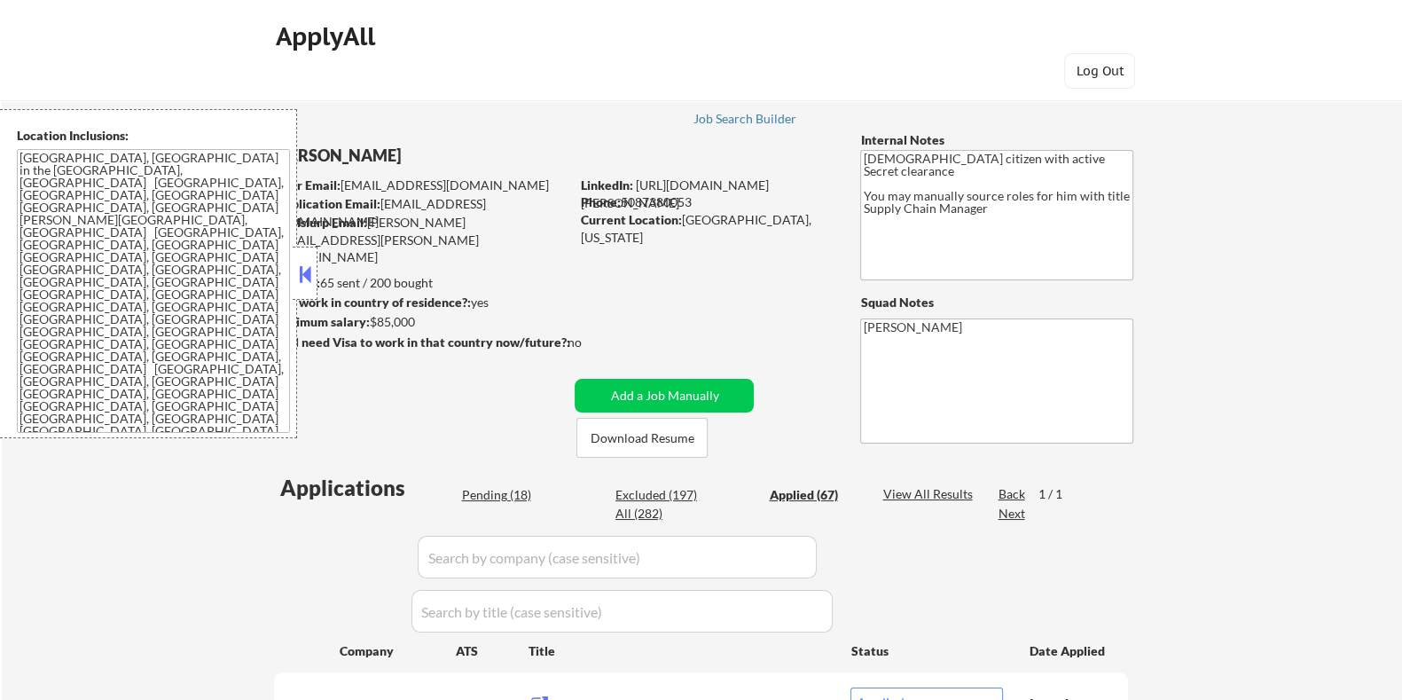
select select ""pending""
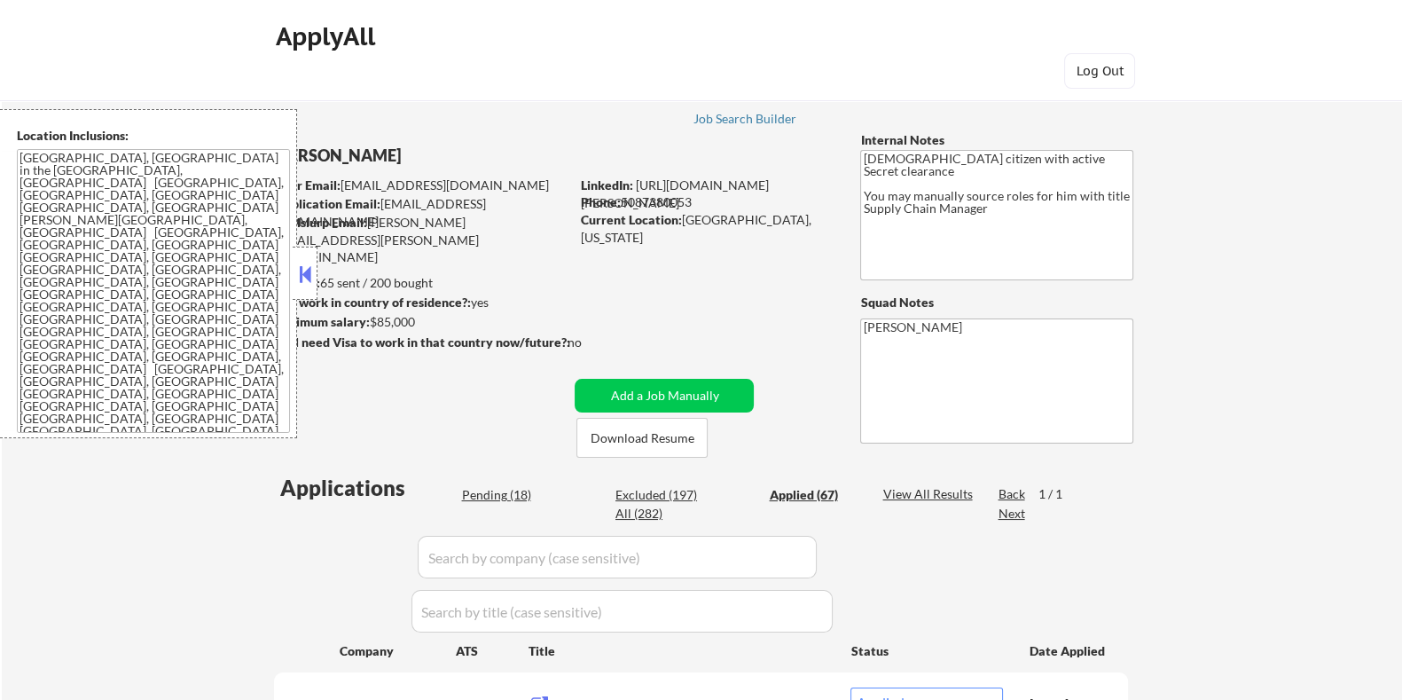
select select ""pending""
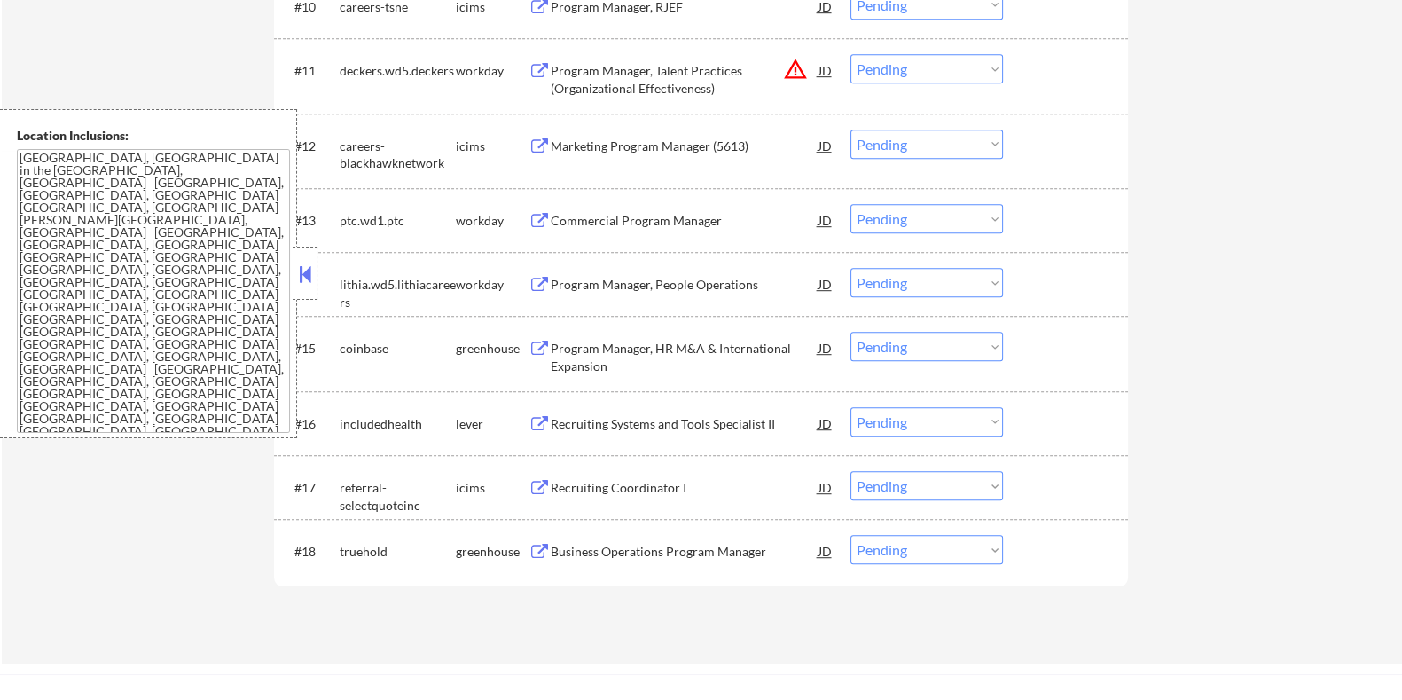
scroll to position [1551, 0]
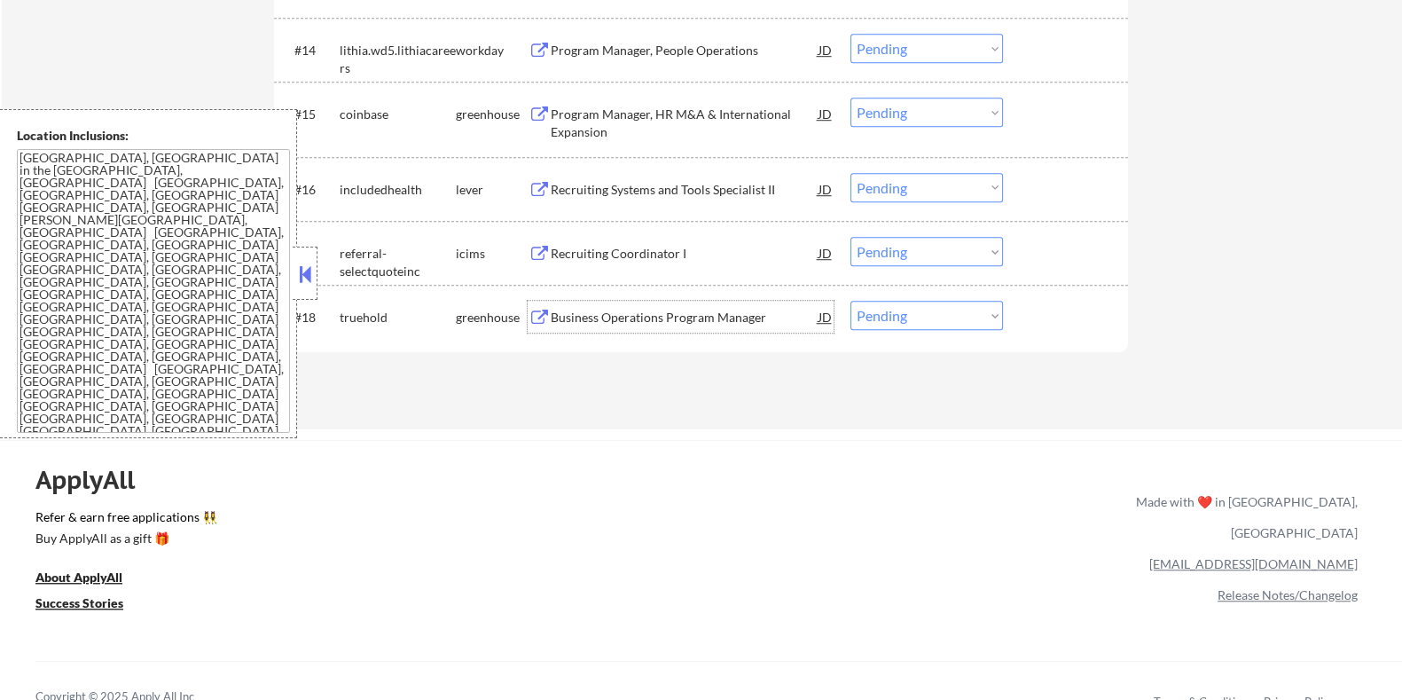
click at [674, 313] on div "Business Operations Program Manager" at bounding box center [684, 318] width 268 height 18
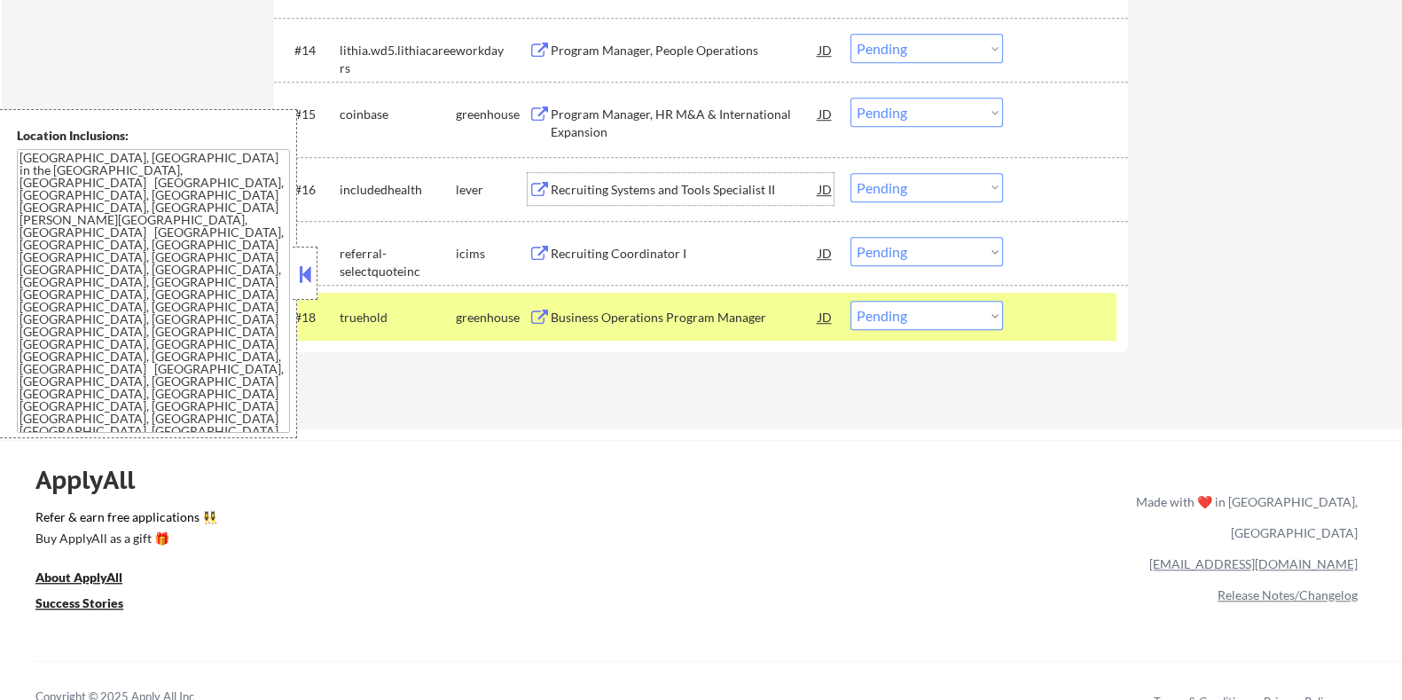
click at [646, 184] on div "Recruiting Systems and Tools Specialist II" at bounding box center [684, 190] width 268 height 18
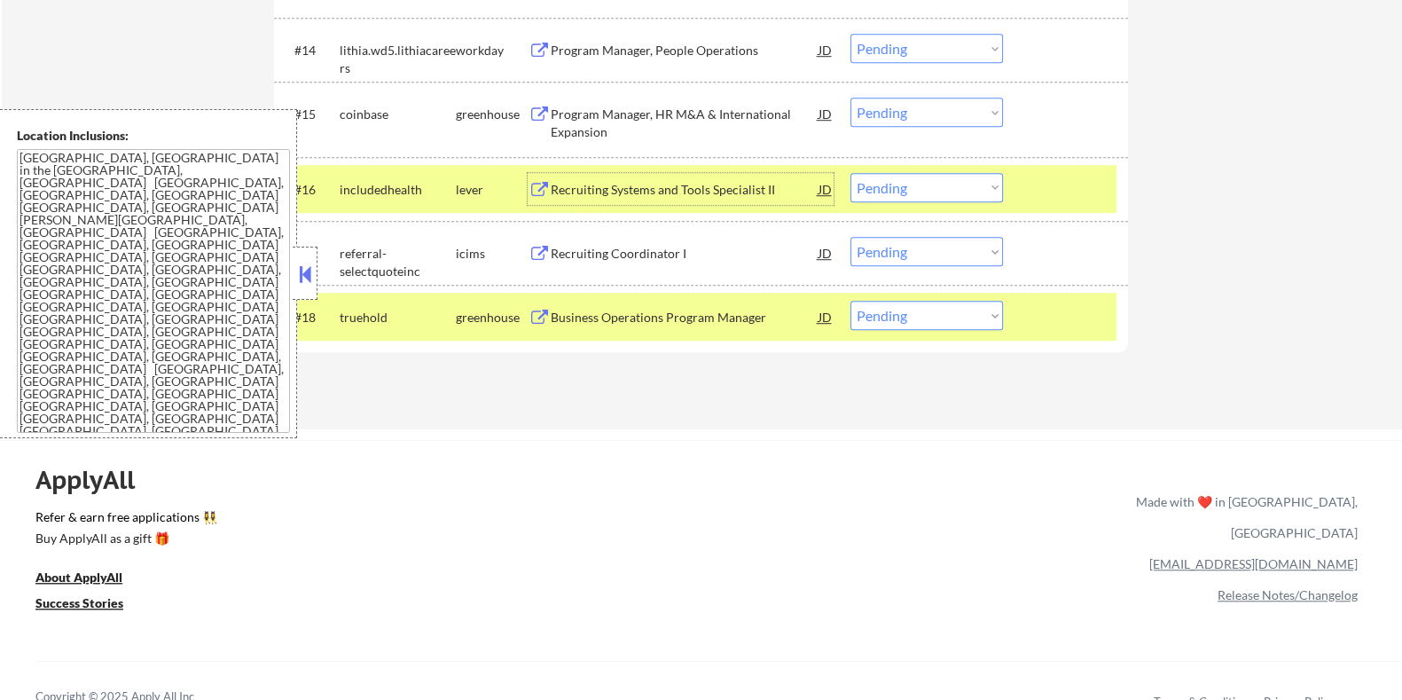
click at [882, 192] on select "Choose an option... Pending Applied Excluded (Questions) Excluded (Expired) Exc…" at bounding box center [926, 187] width 153 height 29
click at [850, 173] on select "Choose an option... Pending Applied Excluded (Questions) Excluded (Expired) Exc…" at bounding box center [926, 187] width 153 height 29
select select ""pending""
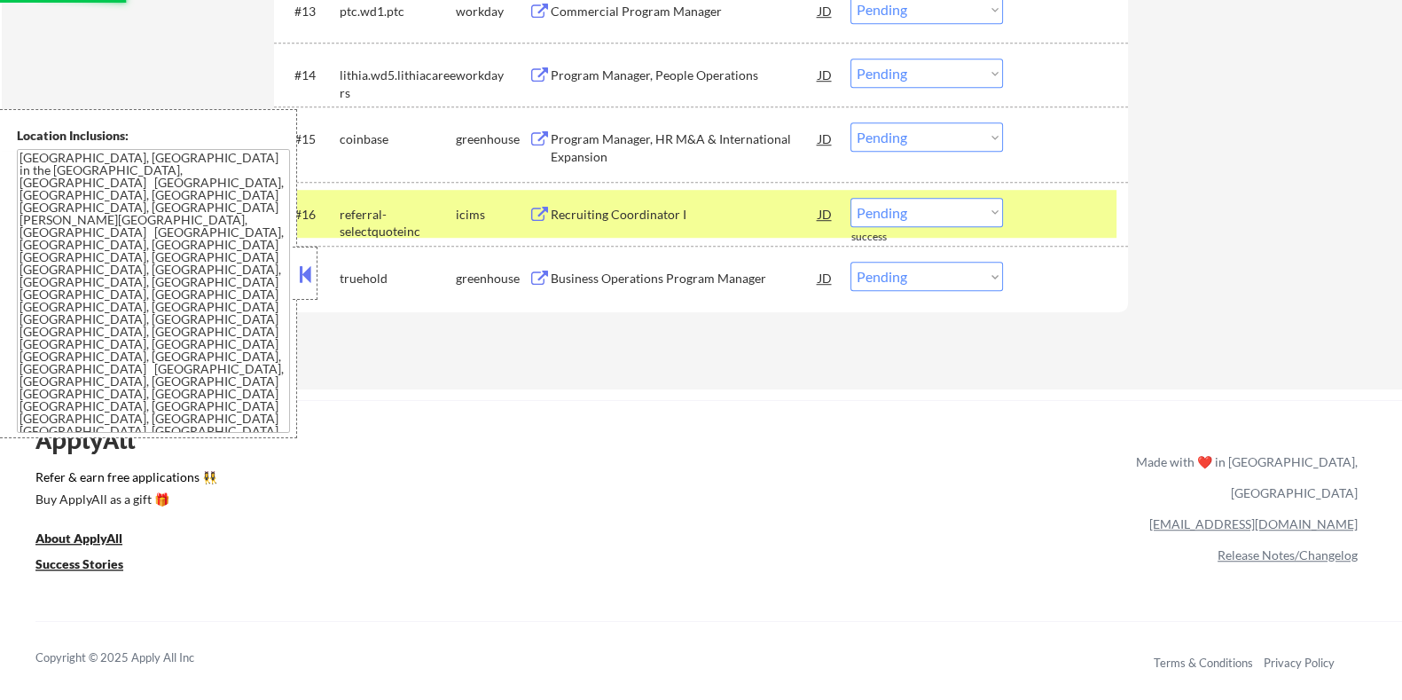
scroll to position [1330, 0]
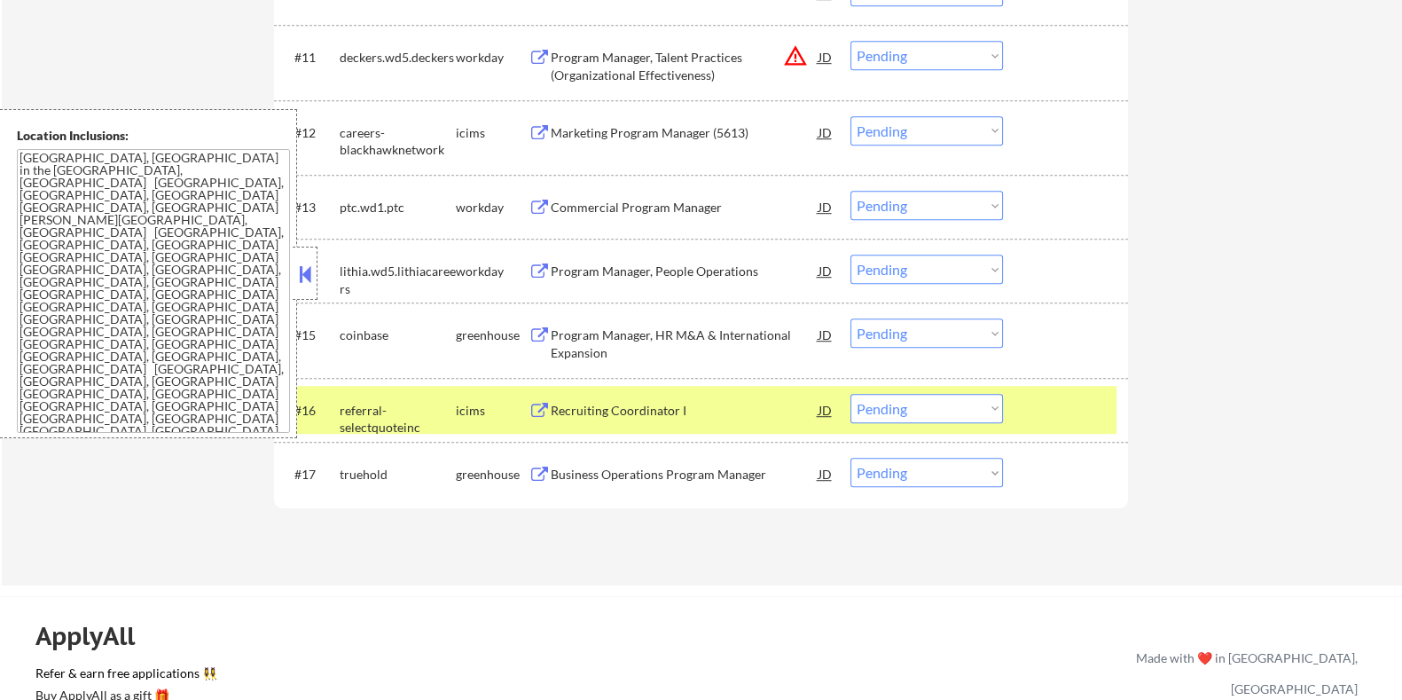
click at [639, 332] on div "Program Manager, HR M&A & International Expansion" at bounding box center [684, 343] width 268 height 35
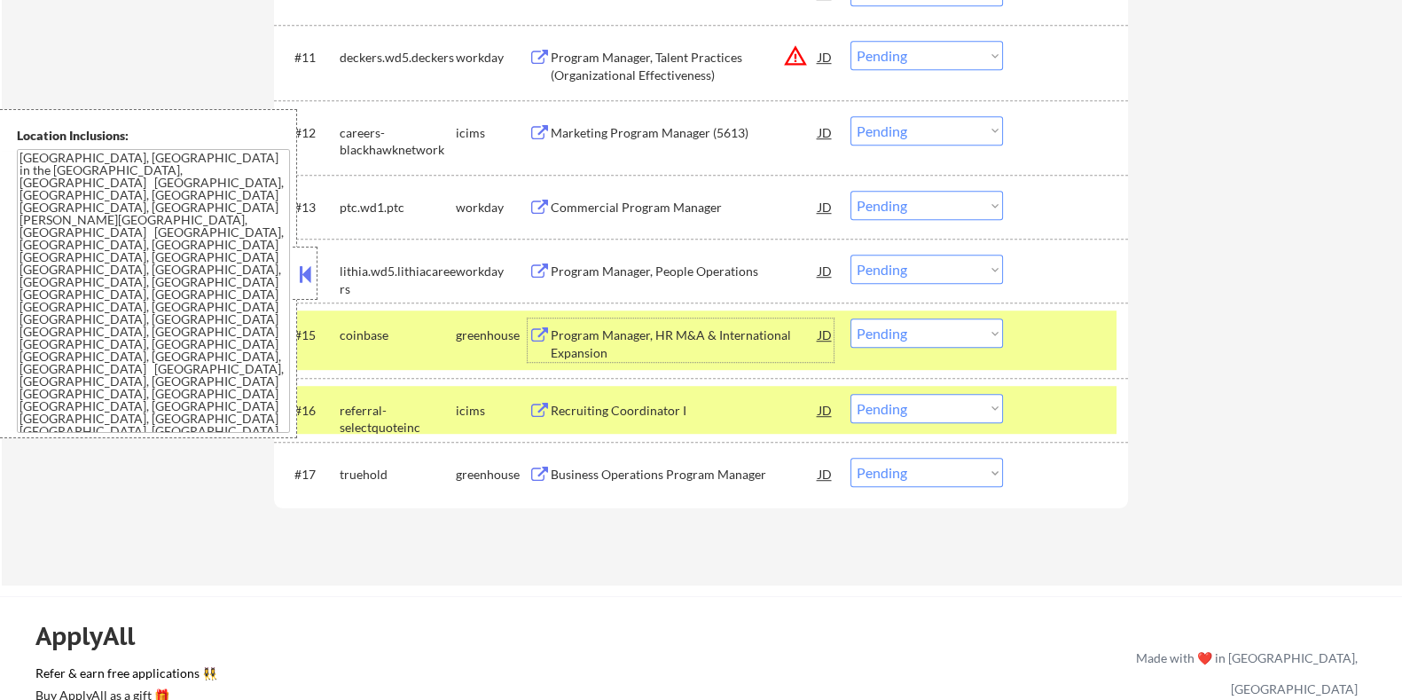
click at [614, 478] on div "Business Operations Program Manager" at bounding box center [684, 474] width 268 height 18
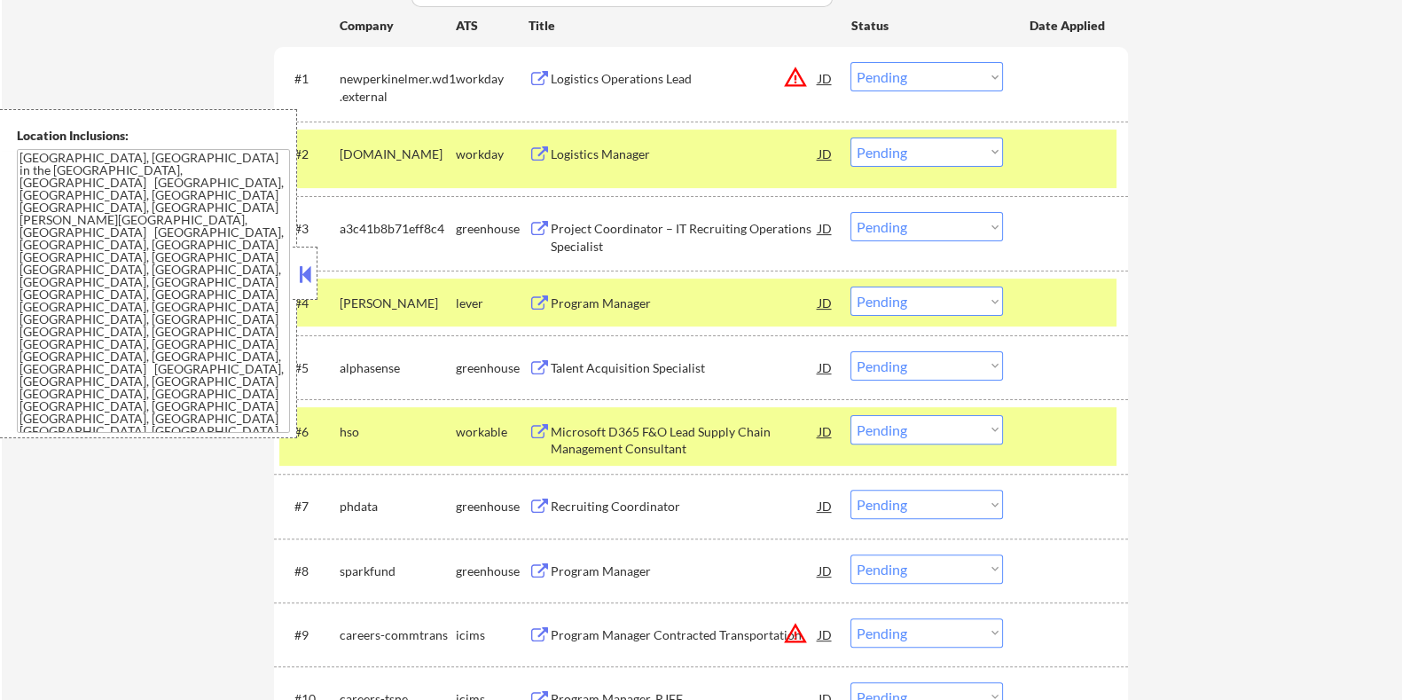
scroll to position [665, 0]
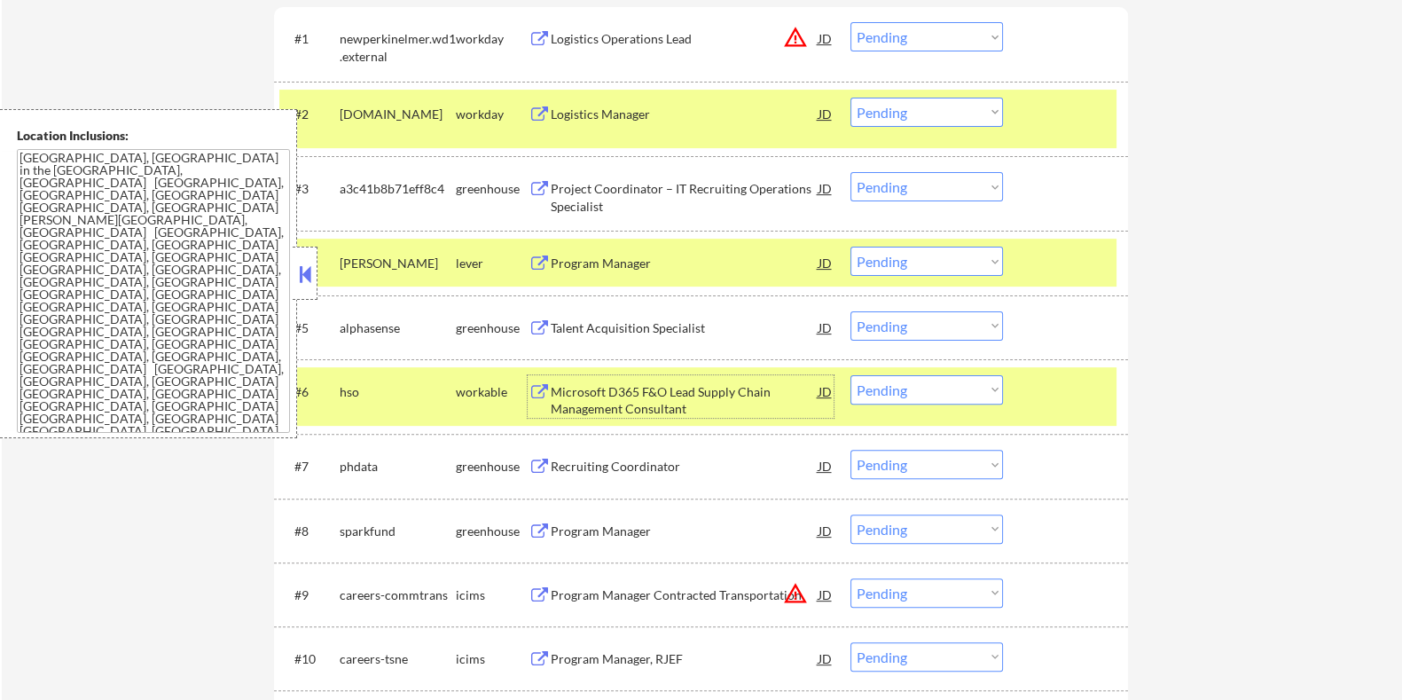
click at [608, 387] on div "Microsoft D365 F&O Lead Supply Chain Management Consultant" at bounding box center [684, 400] width 268 height 35
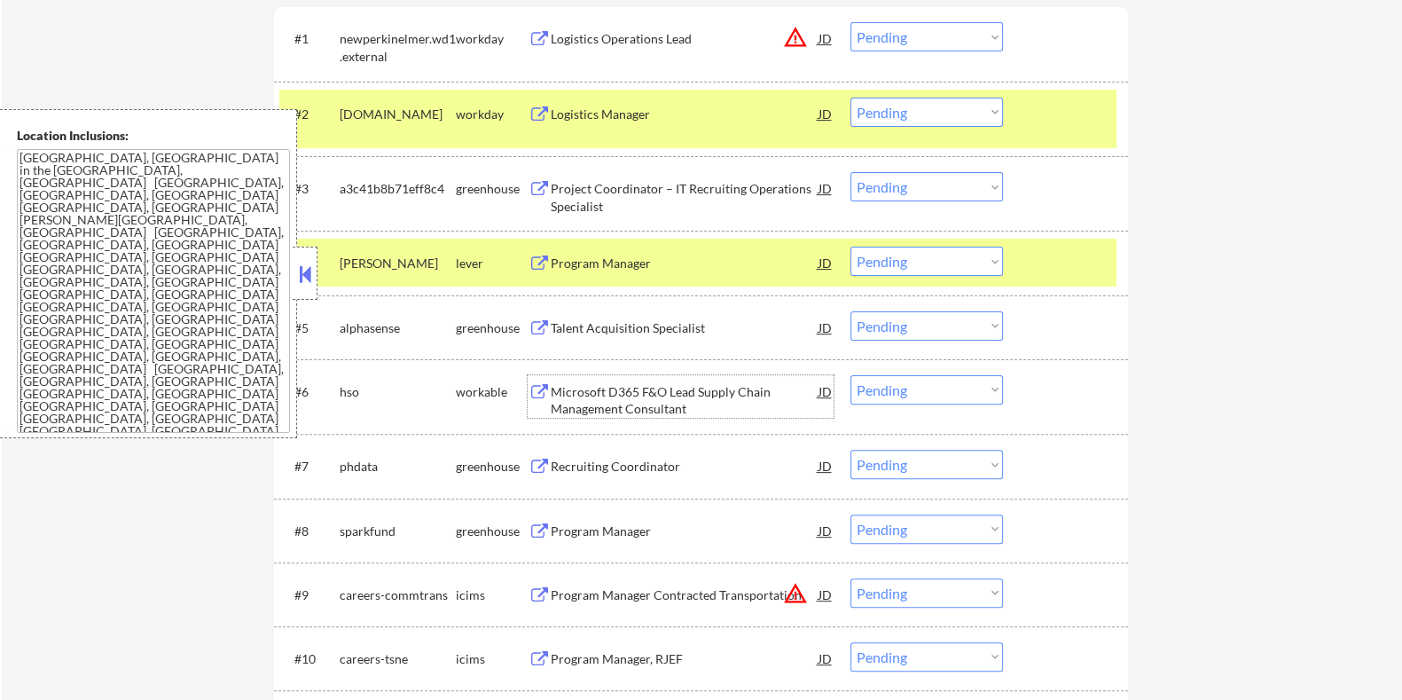
click at [898, 387] on select "Choose an option... Pending Applied Excluded (Questions) Excluded (Expired) Exc…" at bounding box center [926, 389] width 153 height 29
click at [850, 375] on select "Choose an option... Pending Applied Excluded (Questions) Excluded (Expired) Exc…" at bounding box center [926, 389] width 153 height 29
select select ""pending""
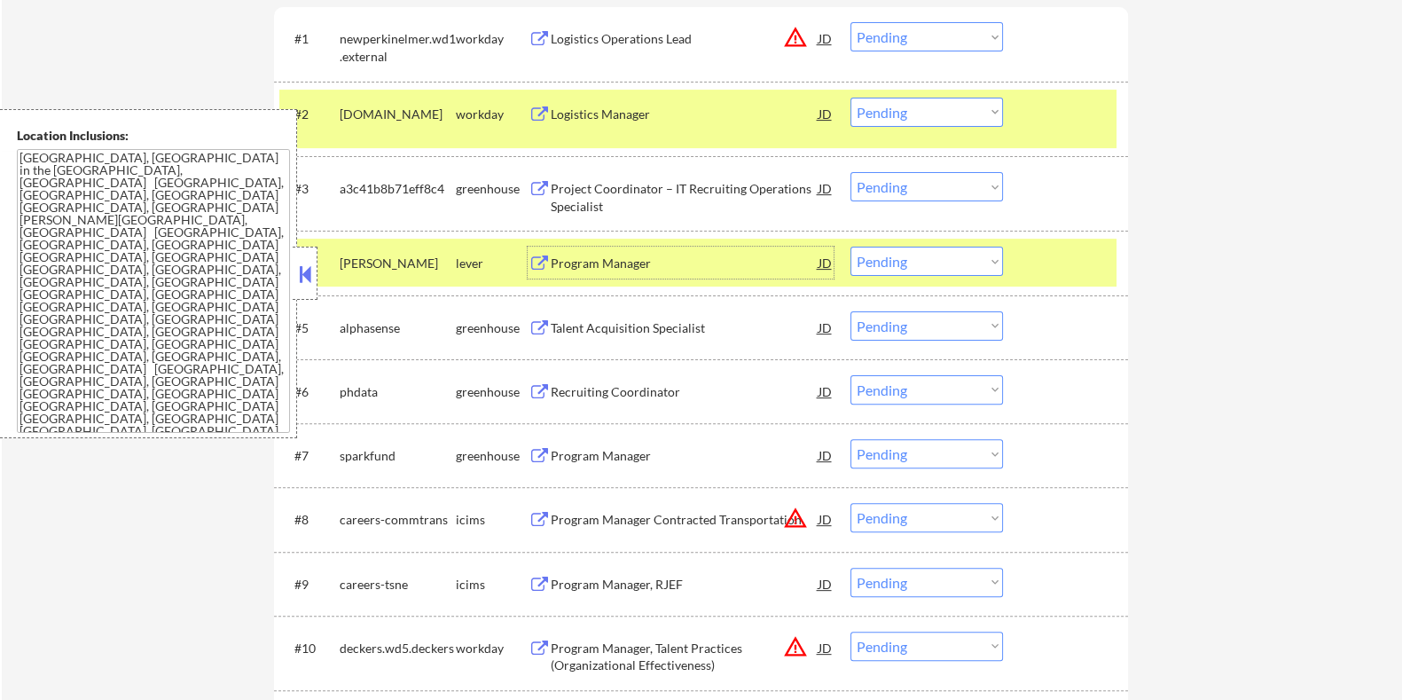
click at [642, 260] on div "Program Manager" at bounding box center [684, 263] width 268 height 18
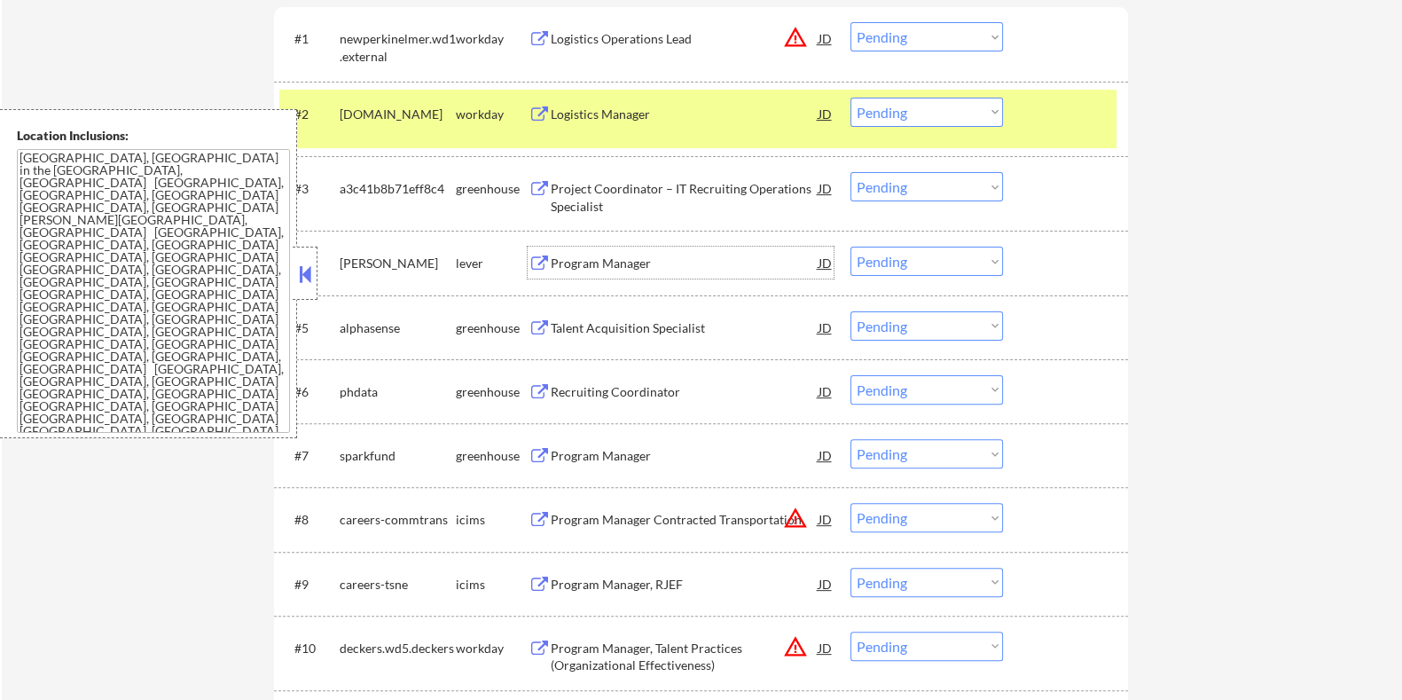
scroll to position [554, 0]
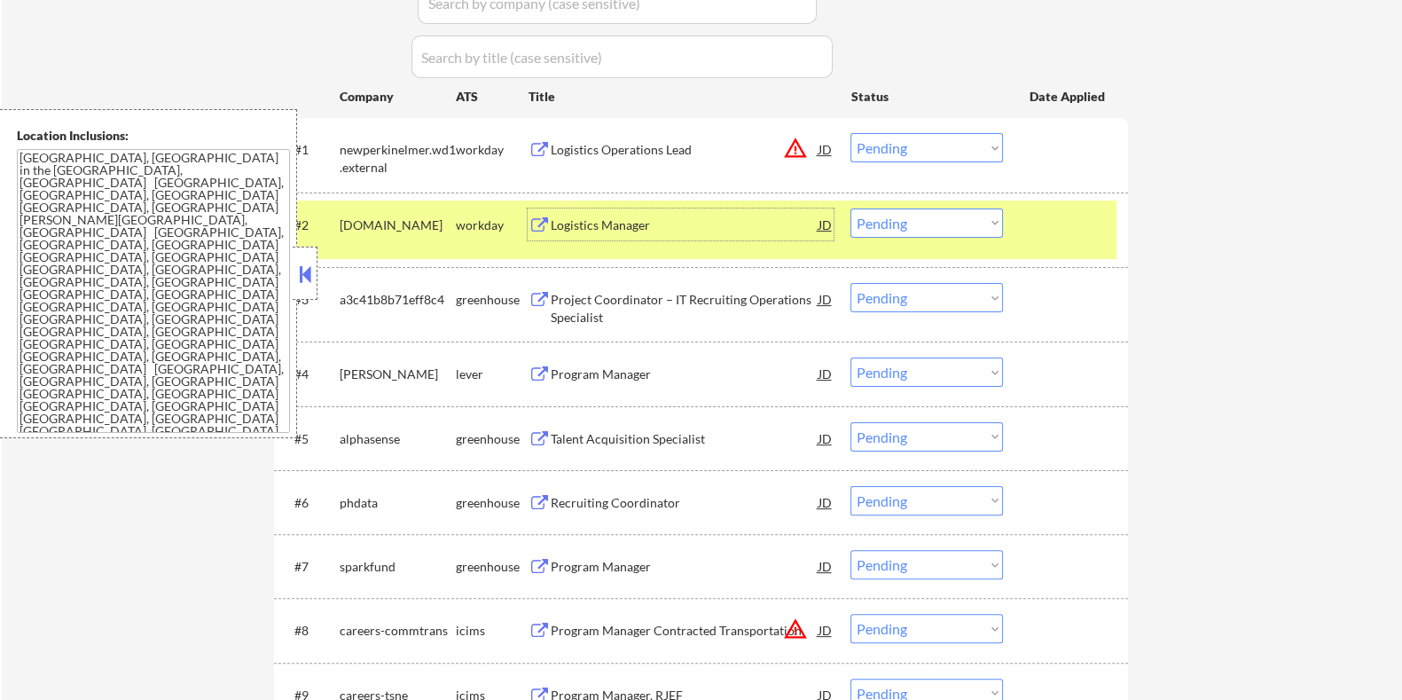
click at [644, 229] on div "Logistics Manager" at bounding box center [684, 225] width 268 height 18
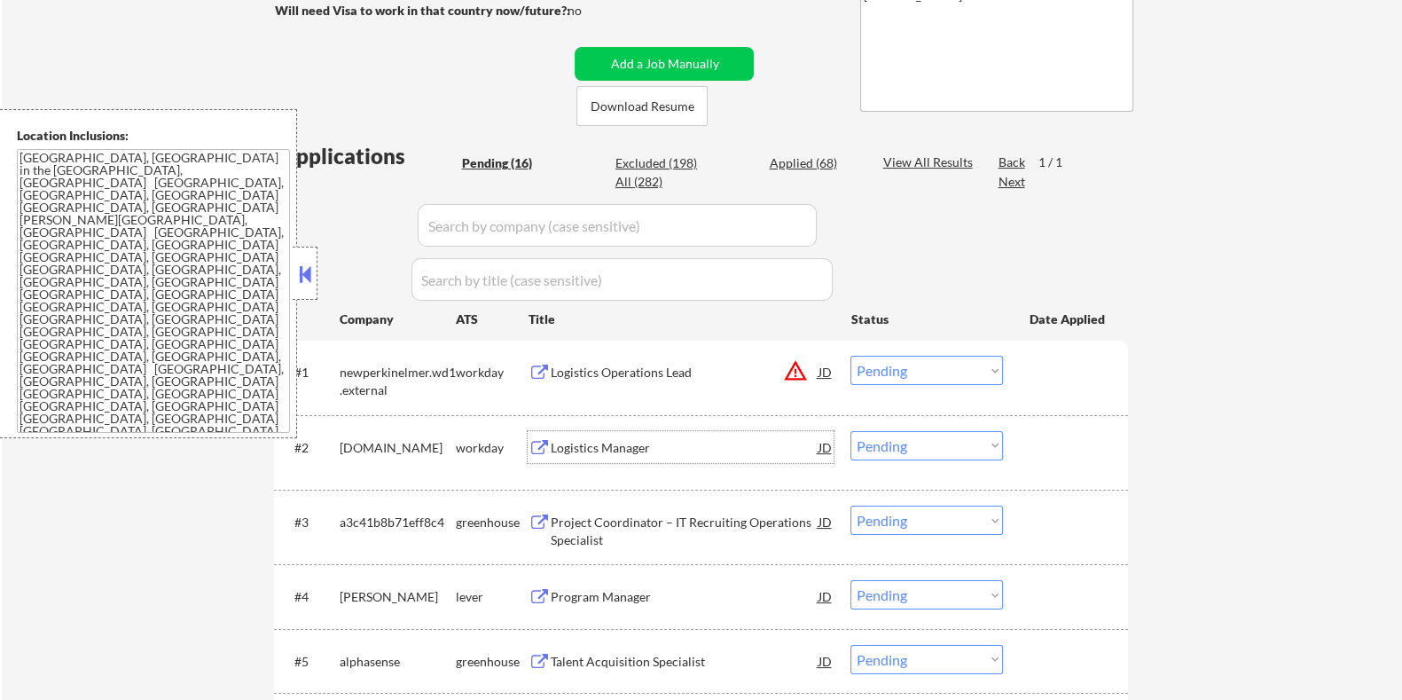
scroll to position [332, 0]
click at [911, 446] on select "Choose an option... Pending Applied Excluded (Questions) Excluded (Expired) Exc…" at bounding box center [926, 444] width 153 height 29
click at [850, 430] on select "Choose an option... Pending Applied Excluded (Questions) Excluded (Expired) Exc…" at bounding box center [926, 444] width 153 height 29
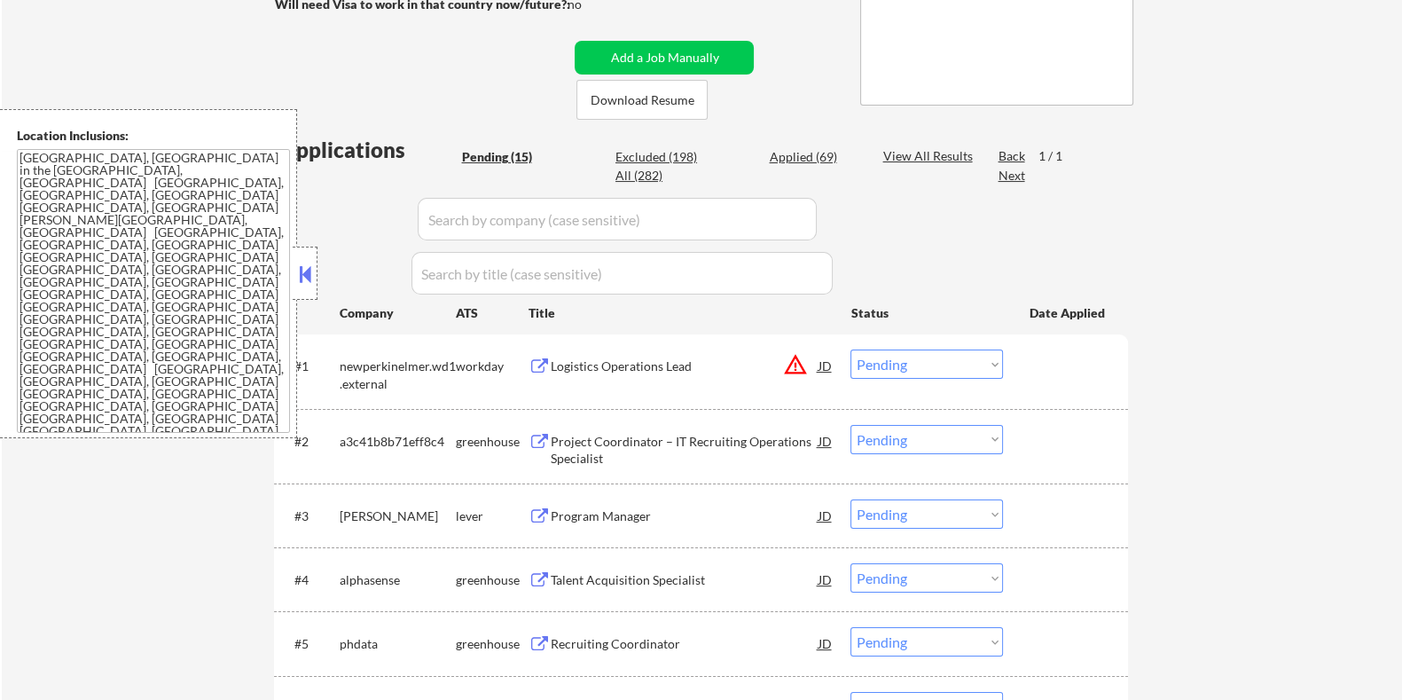
scroll to position [442, 0]
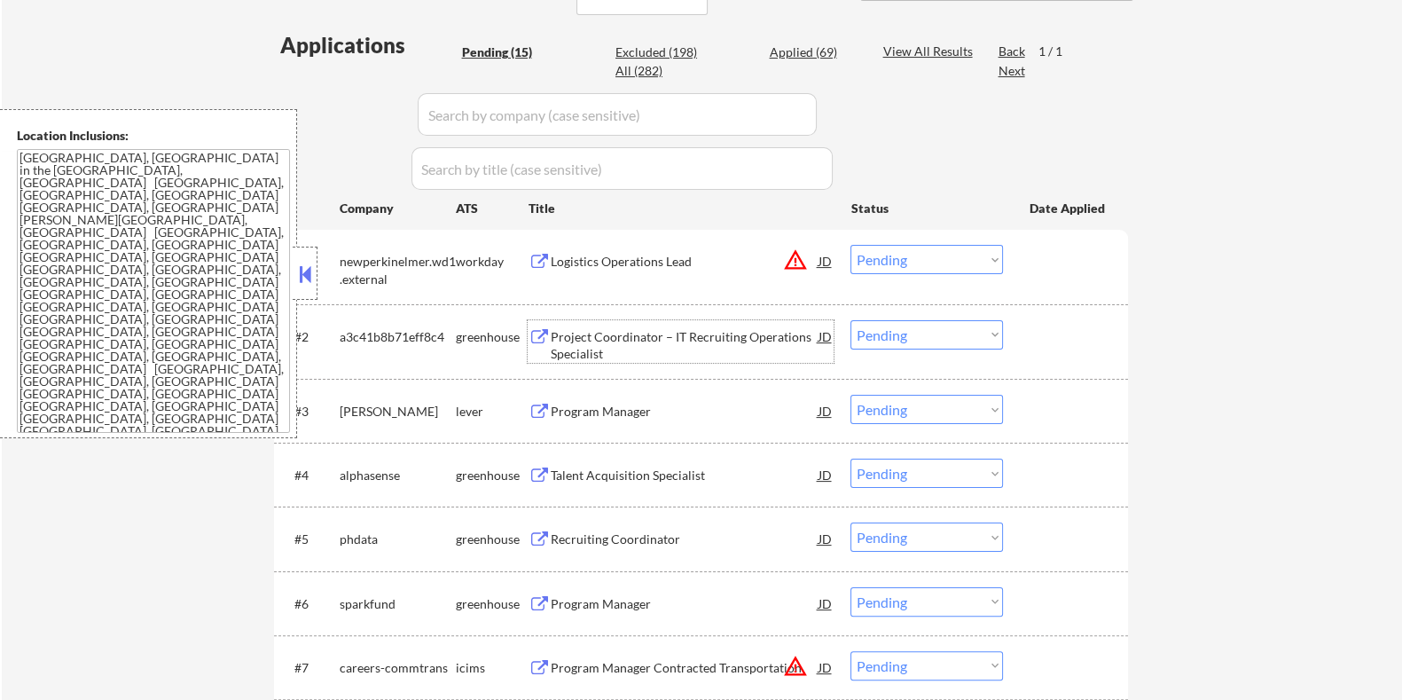
click at [664, 340] on div "Project Coordinator – IT Recruiting Operations Specialist" at bounding box center [684, 345] width 268 height 35
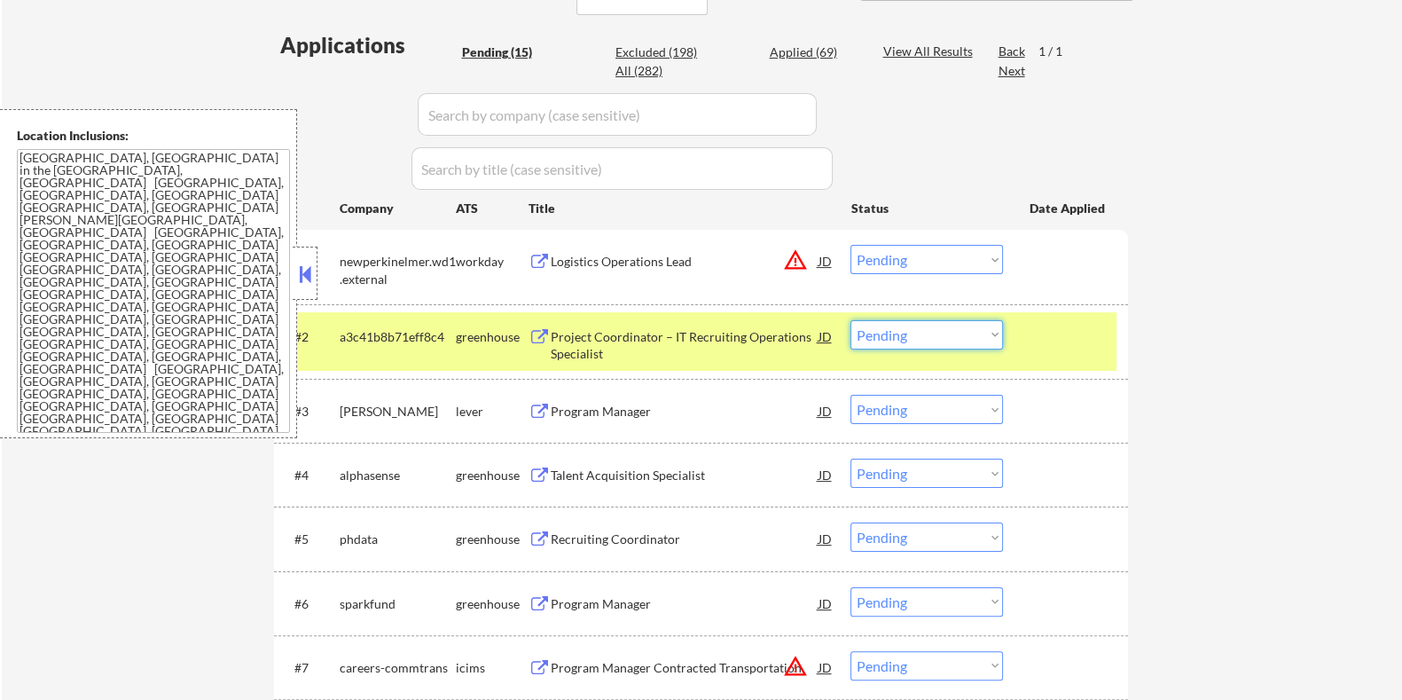
click at [943, 336] on select "Choose an option... Pending Applied Excluded (Questions) Excluded (Expired) Exc…" at bounding box center [926, 334] width 153 height 29
click at [850, 320] on select "Choose an option... Pending Applied Excluded (Questions) Excluded (Expired) Exc…" at bounding box center [926, 334] width 153 height 29
select select ""pending""
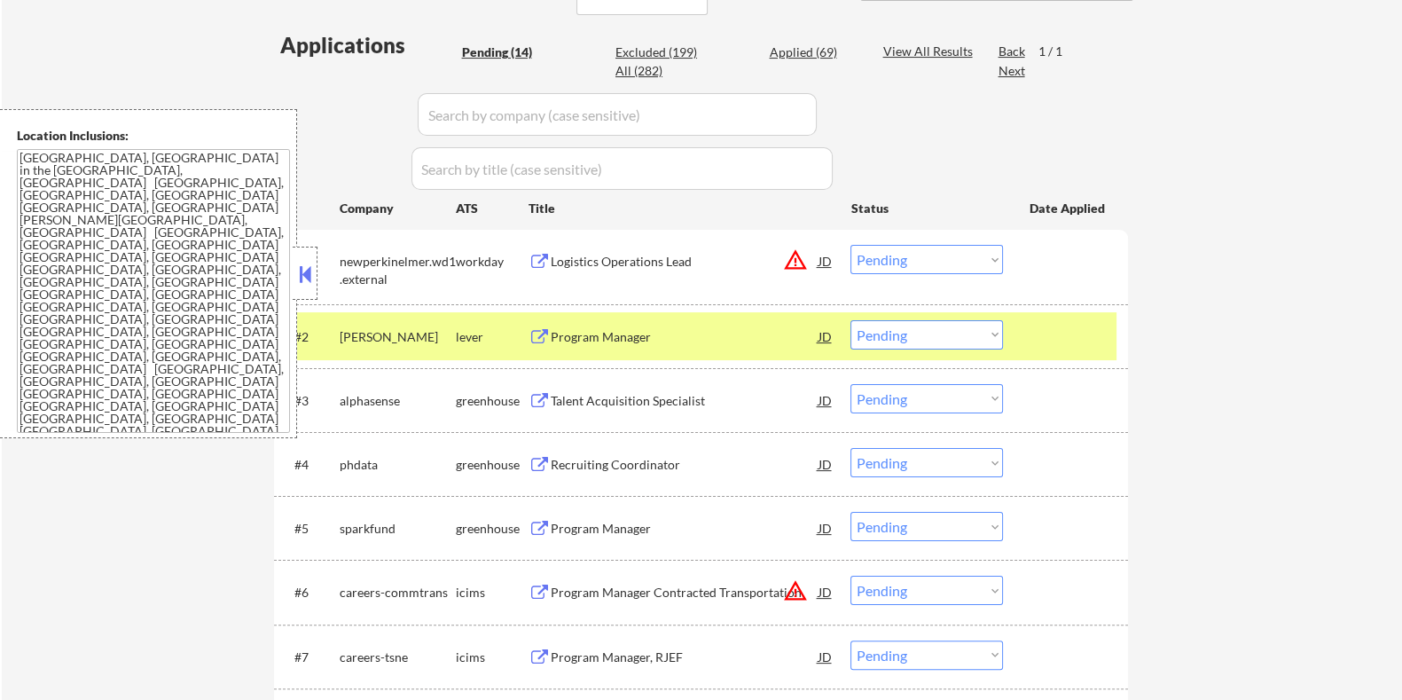
click at [658, 403] on div "Talent Acquisition Specialist" at bounding box center [684, 401] width 268 height 18
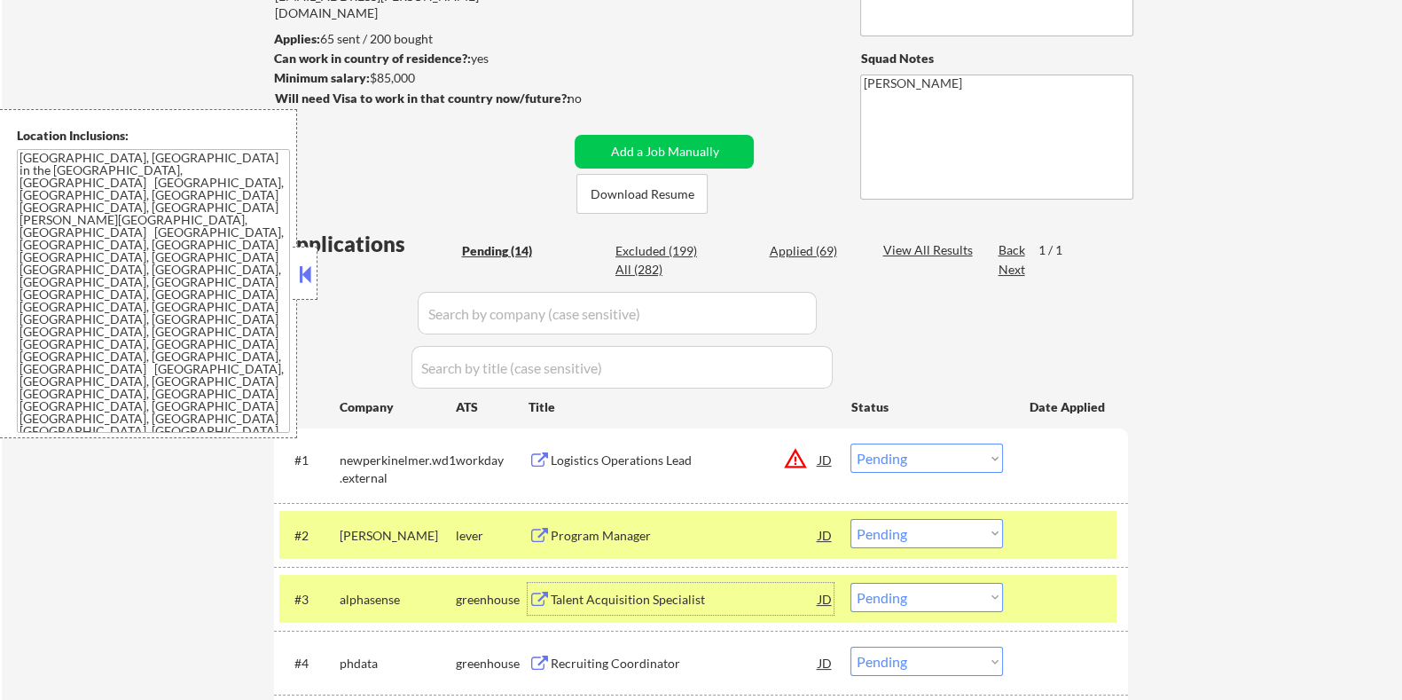
scroll to position [110, 0]
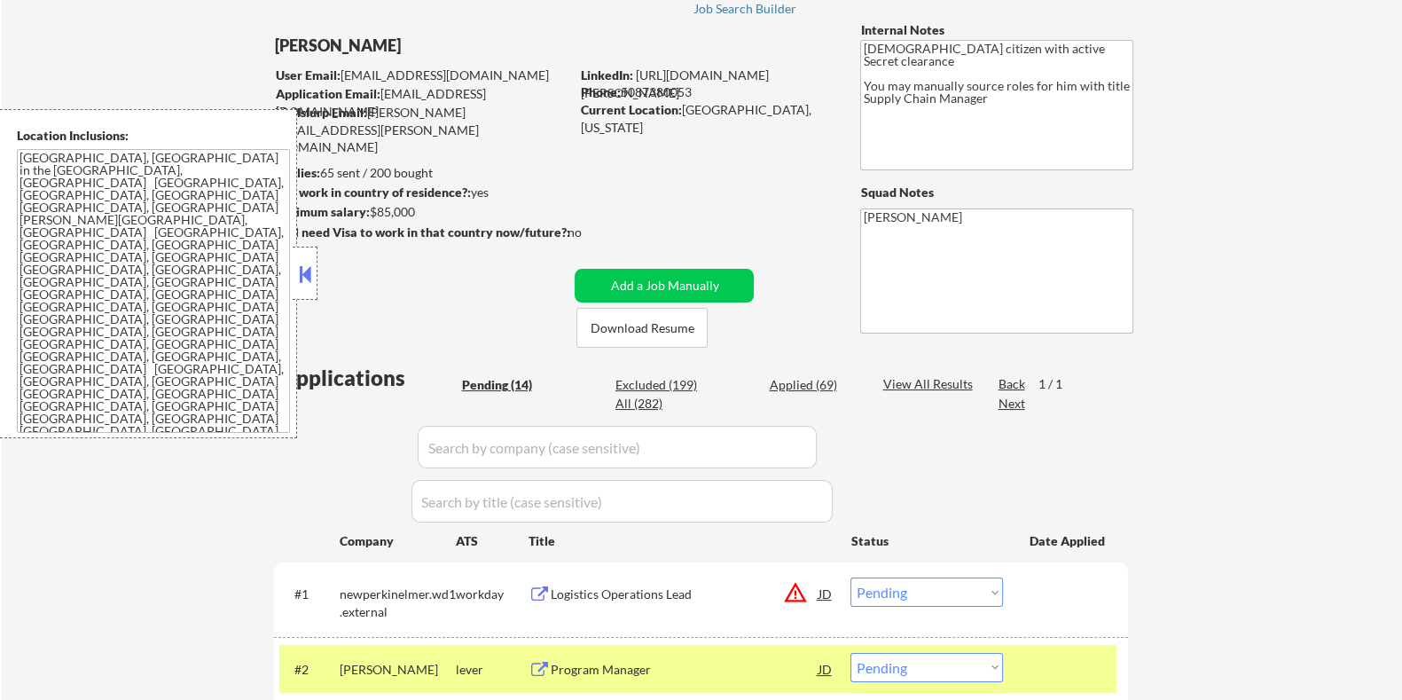
drag, startPoint x: 418, startPoint y: 209, endPoint x: 372, endPoint y: 215, distance: 46.5
click at [372, 215] on div "Minimum salary: $85,000" at bounding box center [420, 212] width 295 height 18
copy div "$85,000"
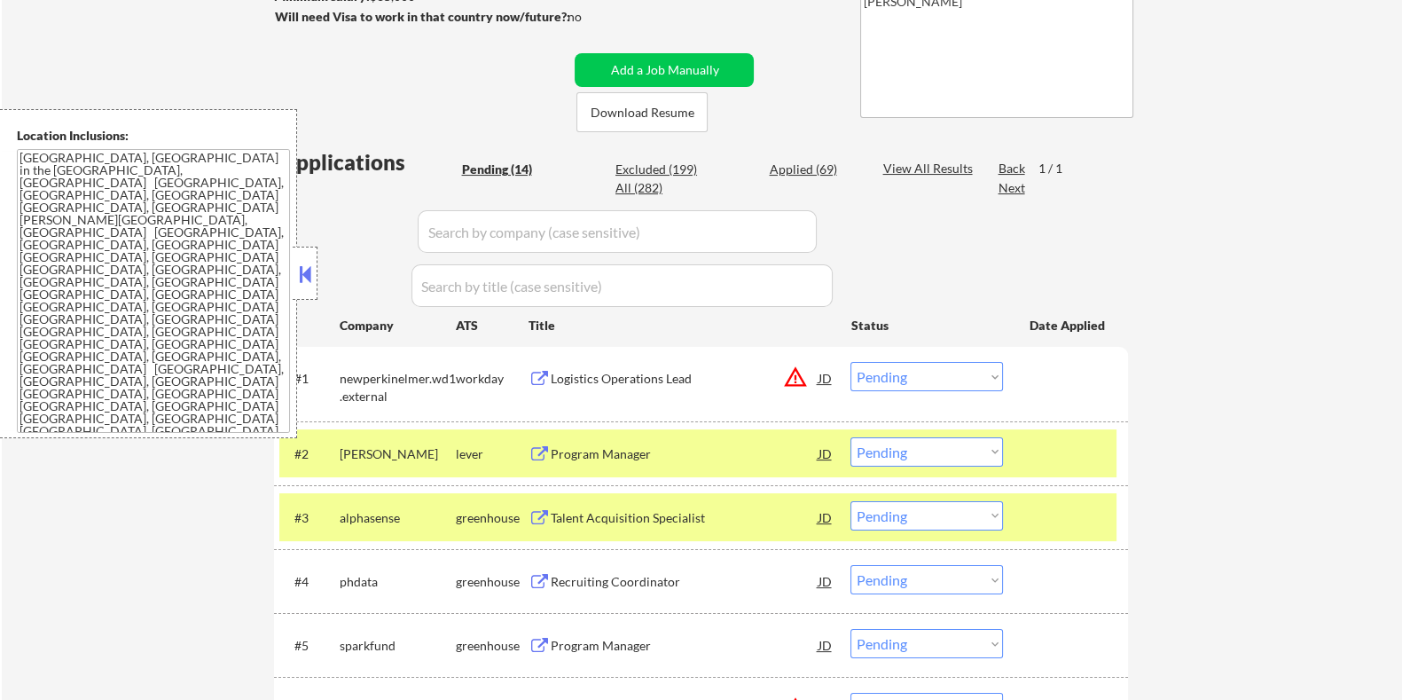
scroll to position [332, 0]
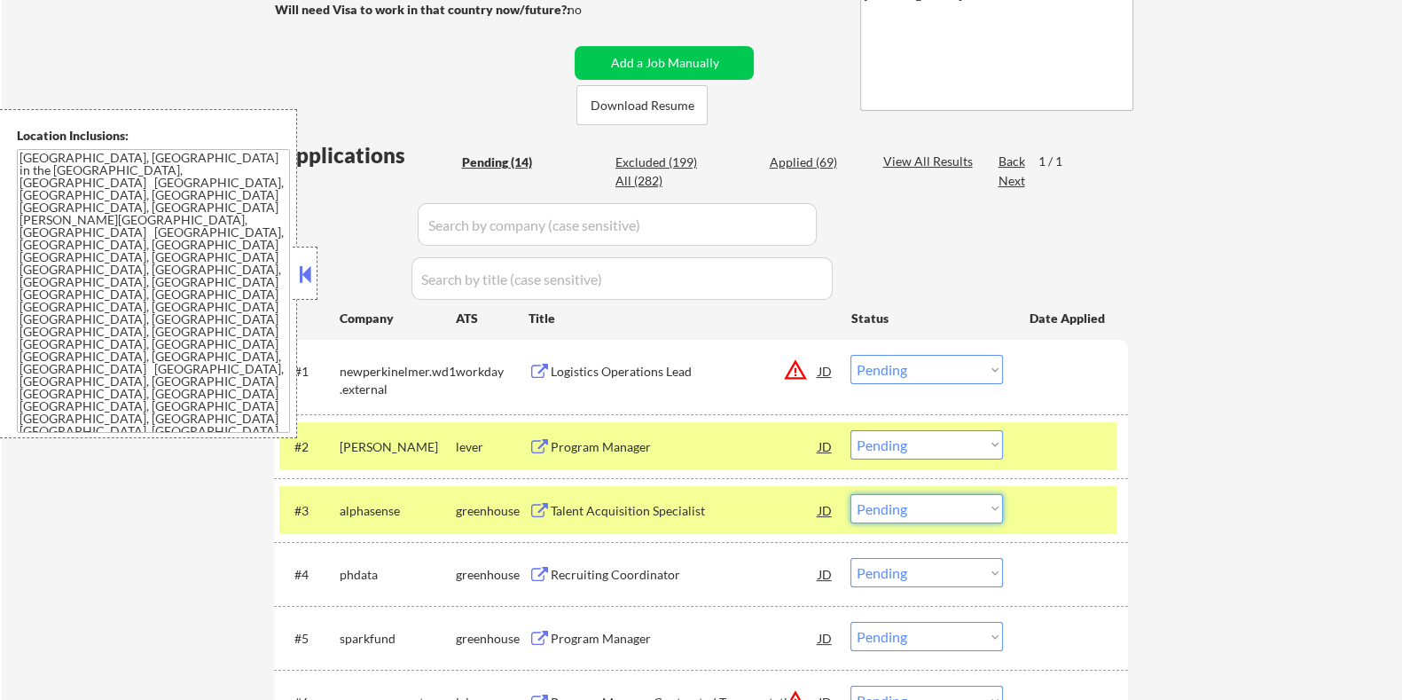
click at [891, 506] on select "Choose an option... Pending Applied Excluded (Questions) Excluded (Expired) Exc…" at bounding box center [926, 508] width 153 height 29
click at [850, 494] on select "Choose an option... Pending Applied Excluded (Questions) Excluded (Expired) Exc…" at bounding box center [926, 508] width 153 height 29
select select ""pending""
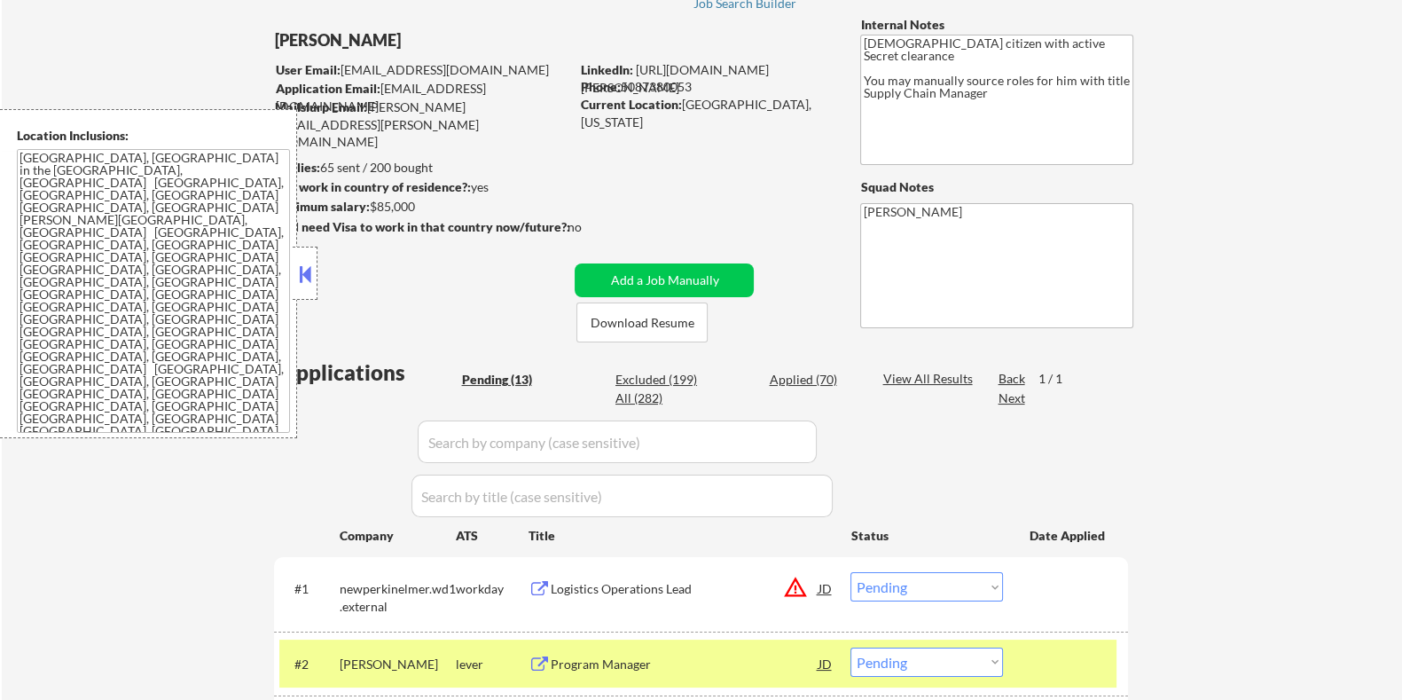
scroll to position [110, 0]
